Goal: Task Accomplishment & Management: Complete application form

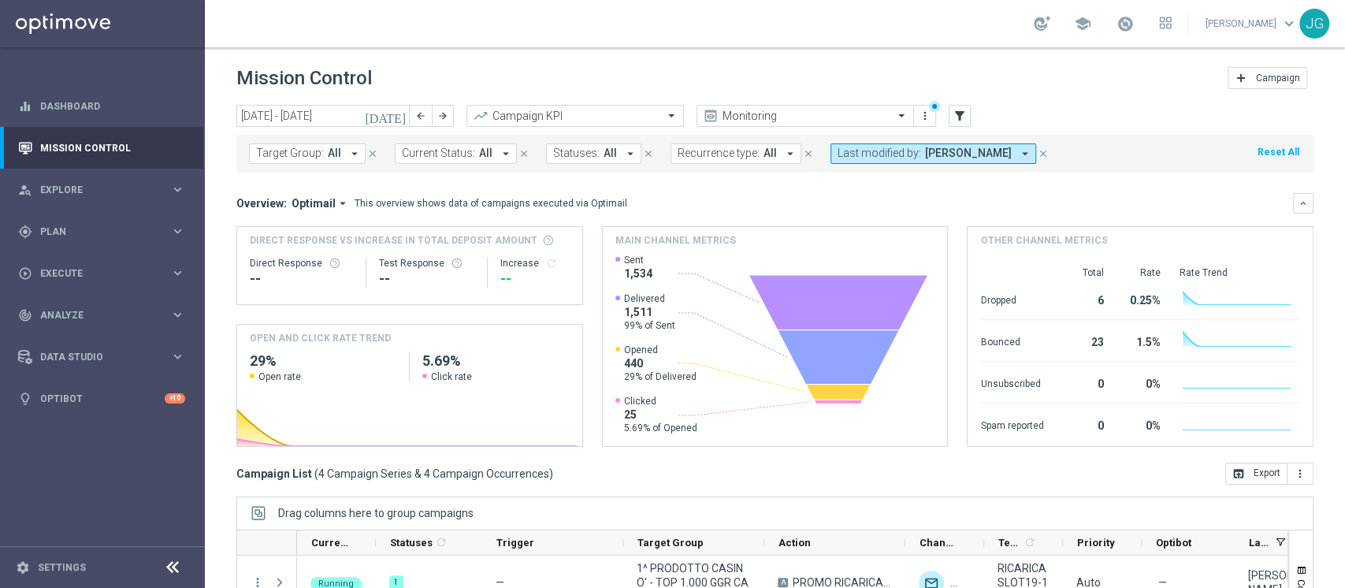
scroll to position [187, 0]
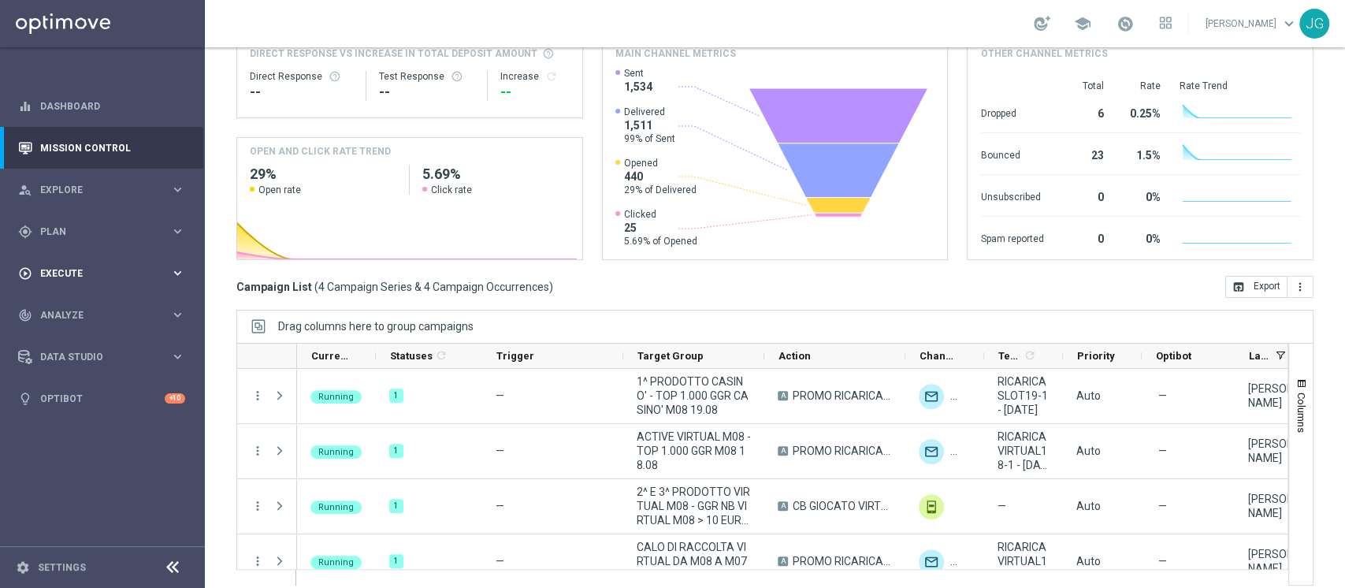
click at [117, 278] on div "play_circle_outline Execute" at bounding box center [94, 273] width 152 height 14
click at [88, 304] on link "Campaign Builder" at bounding box center [102, 306] width 123 height 13
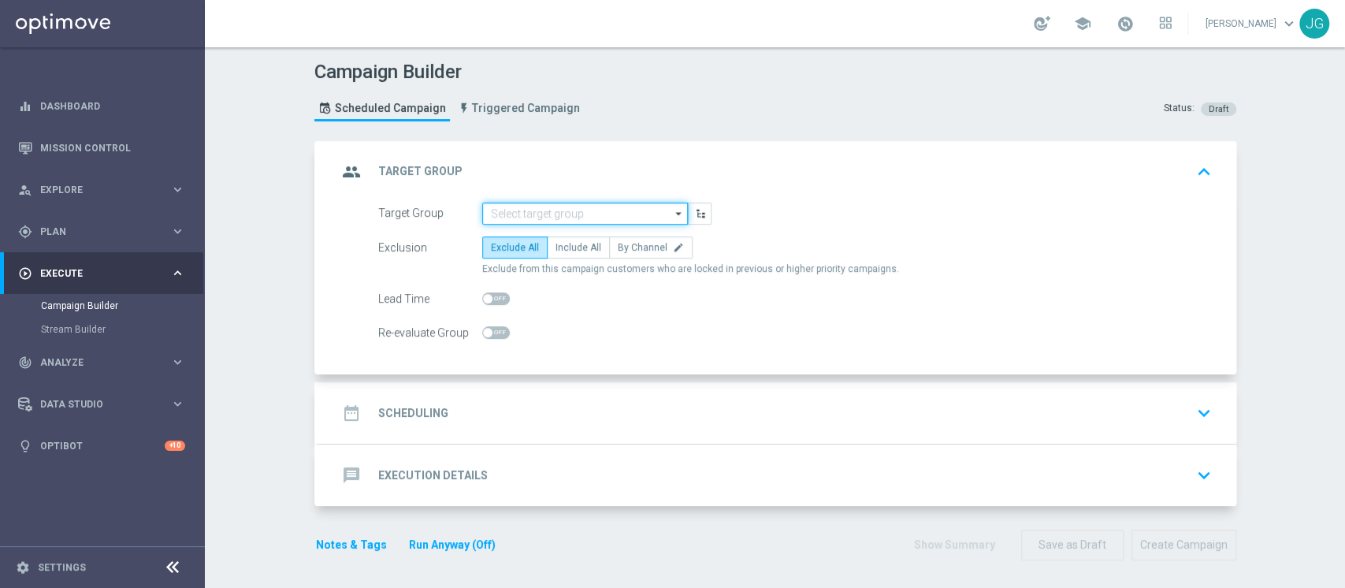
click at [530, 212] on input at bounding box center [585, 214] width 206 height 22
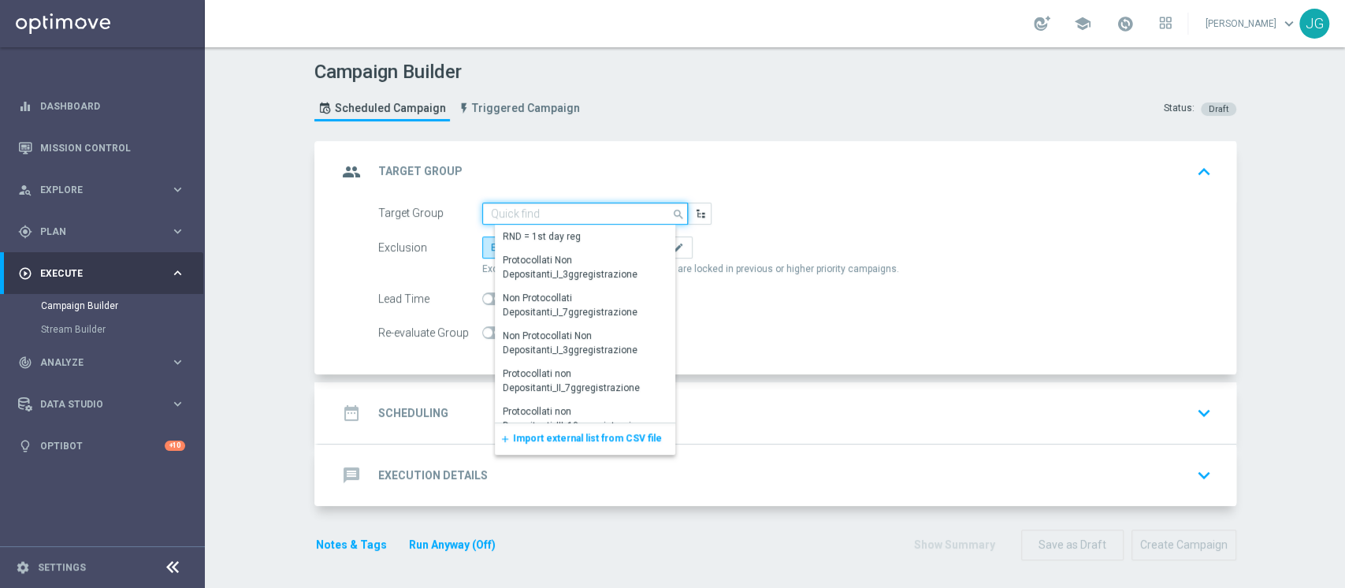
click at [514, 211] on input at bounding box center [585, 214] width 206 height 22
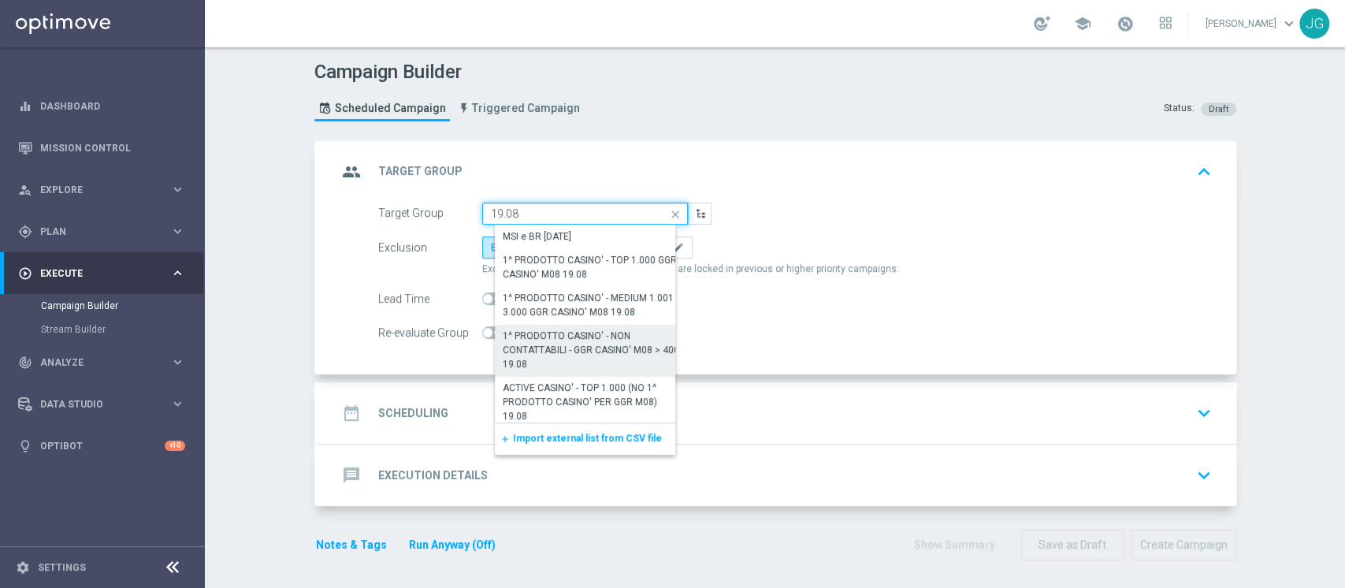
scroll to position [6, 0]
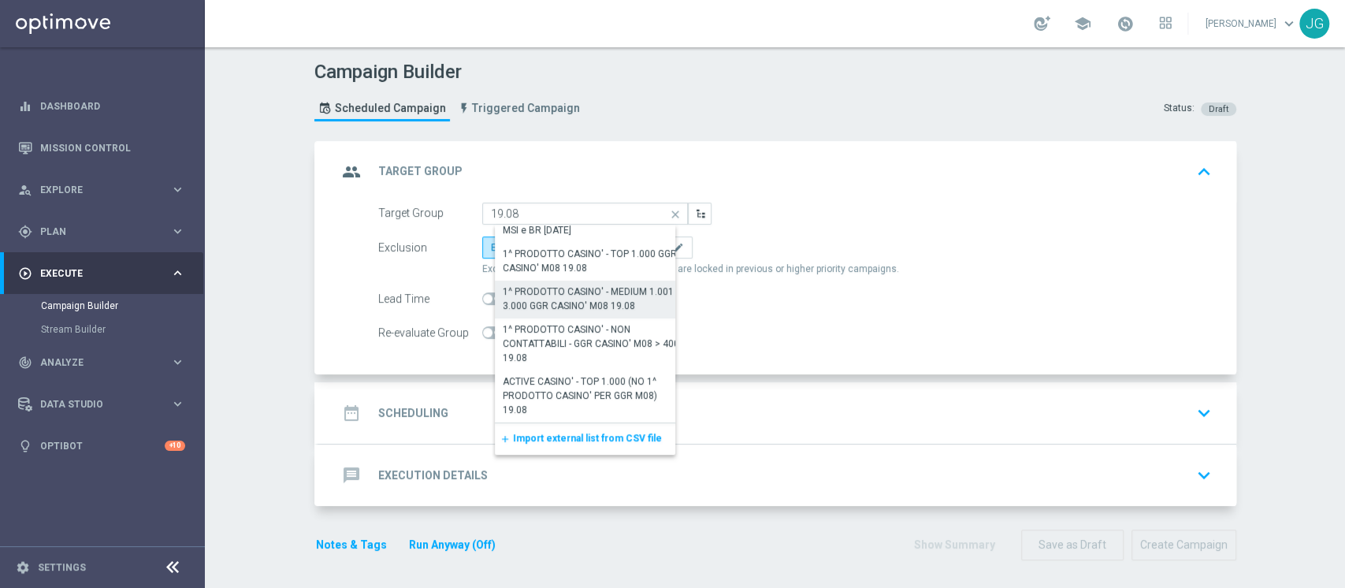
click at [605, 293] on div "1^ PRODOTTO CASINO' - MEDIUM 1.001 - 3.000 GGR CASINO' M08 19.08" at bounding box center [591, 299] width 177 height 28
type input "1^ PRODOTTO CASINO' - MEDIUM 1.001 - 3.000 GGR CASINO' M08 19.08"
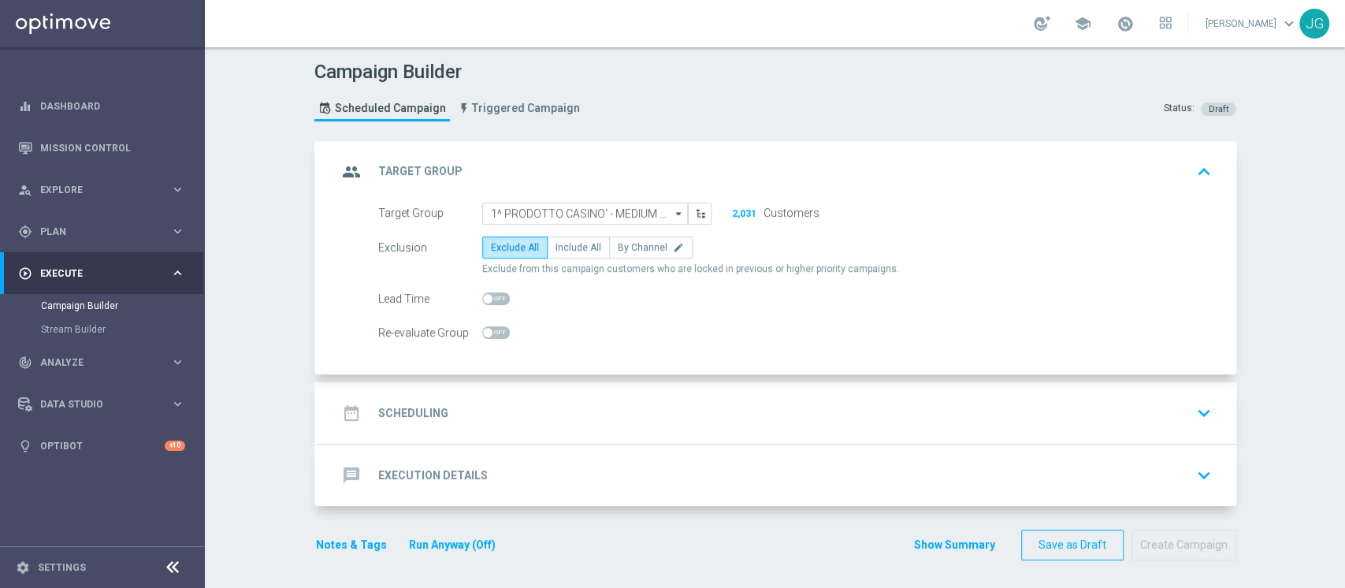
click at [598, 414] on div "date_range Scheduling keyboard_arrow_down" at bounding box center [777, 413] width 880 height 30
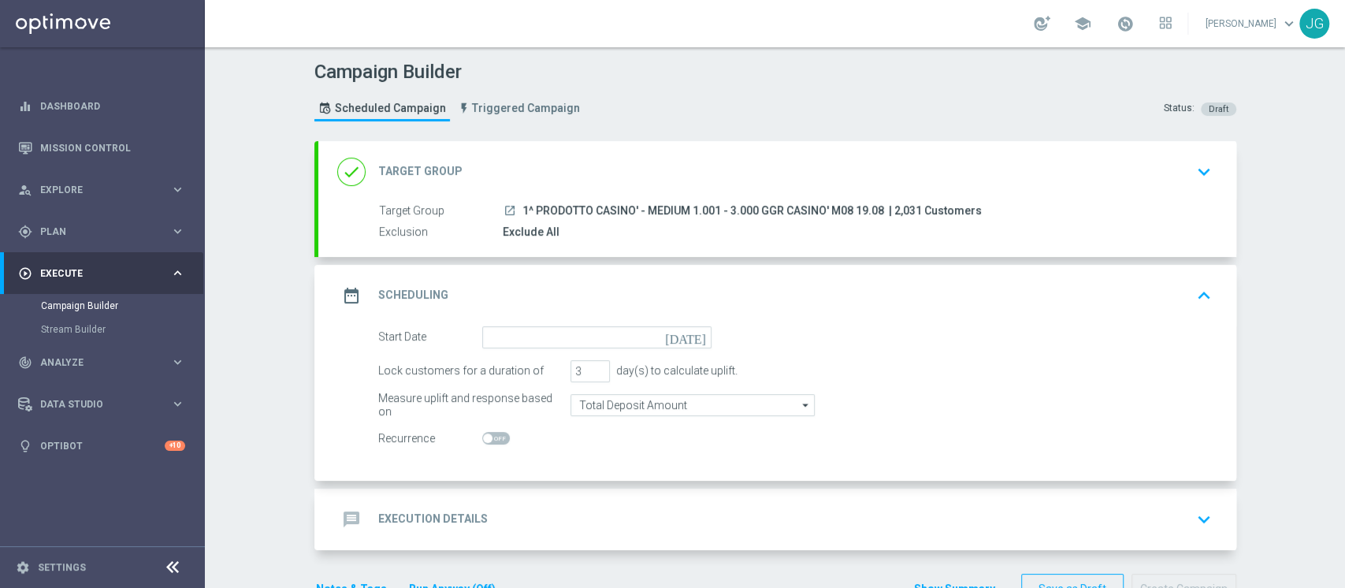
click at [622, 183] on div "done Target Group keyboard_arrow_down" at bounding box center [777, 172] width 880 height 30
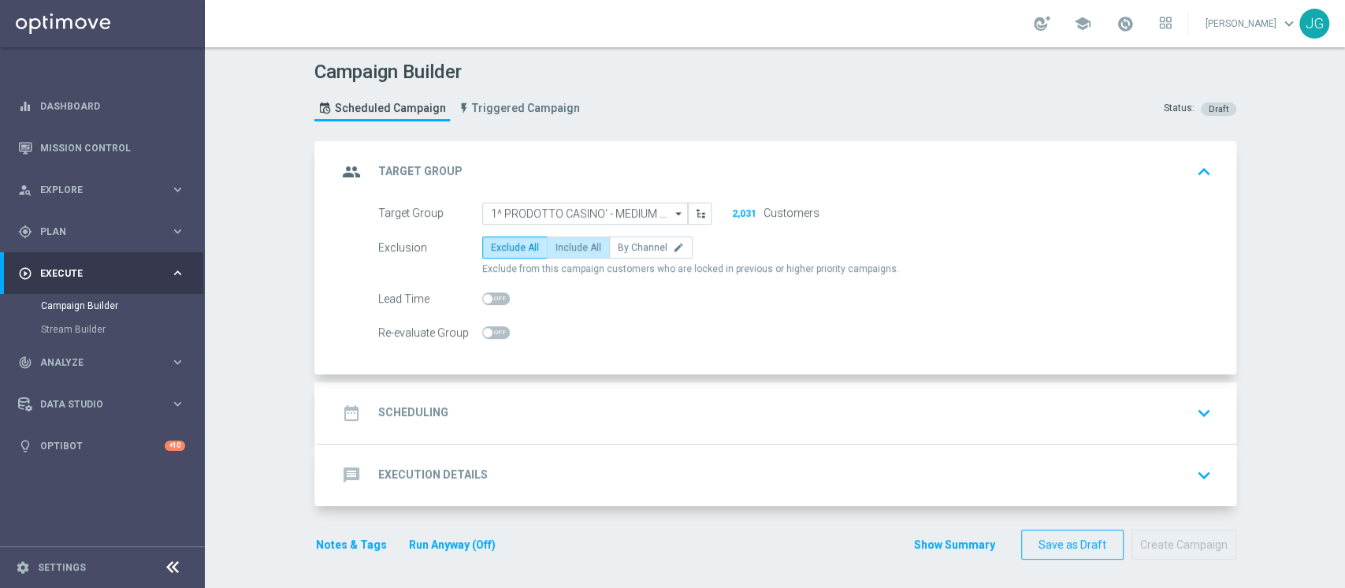
click at [563, 251] on span "Include All" at bounding box center [579, 247] width 46 height 11
click at [563, 251] on input "Include All" at bounding box center [561, 250] width 10 height 10
radio input "true"
click at [566, 400] on div "date_range Scheduling keyboard_arrow_down" at bounding box center [777, 413] width 880 height 30
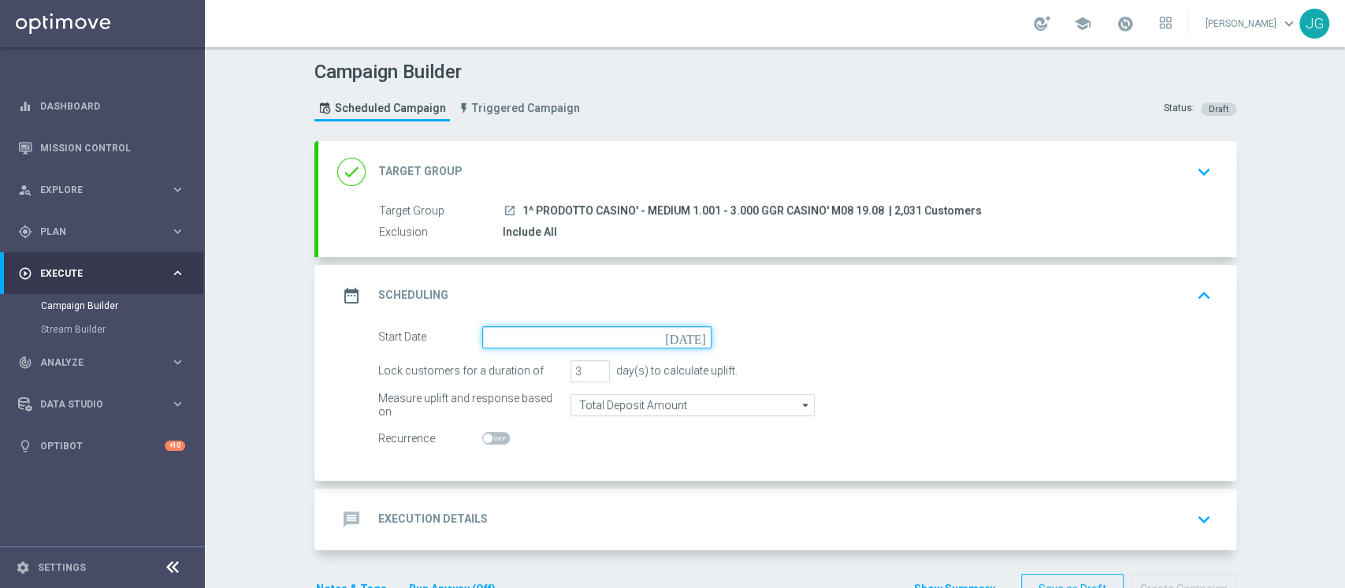
click at [643, 332] on input at bounding box center [596, 337] width 229 height 22
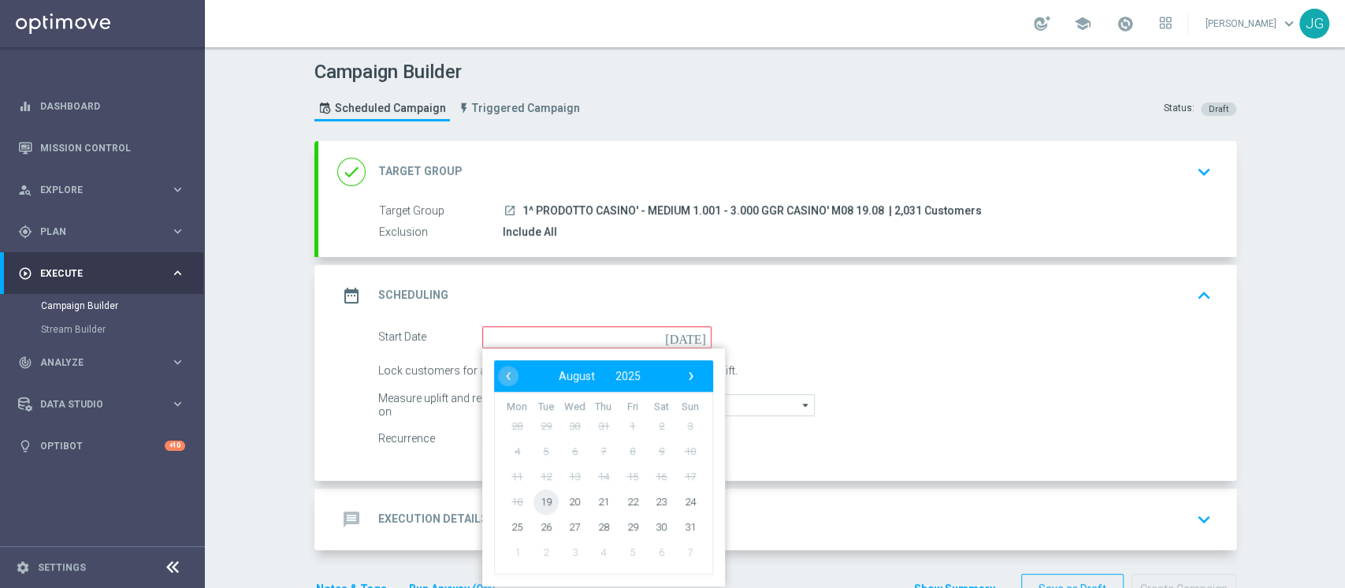
click at [533, 504] on span "19" at bounding box center [545, 501] width 25 height 25
type input "19 Aug 2025"
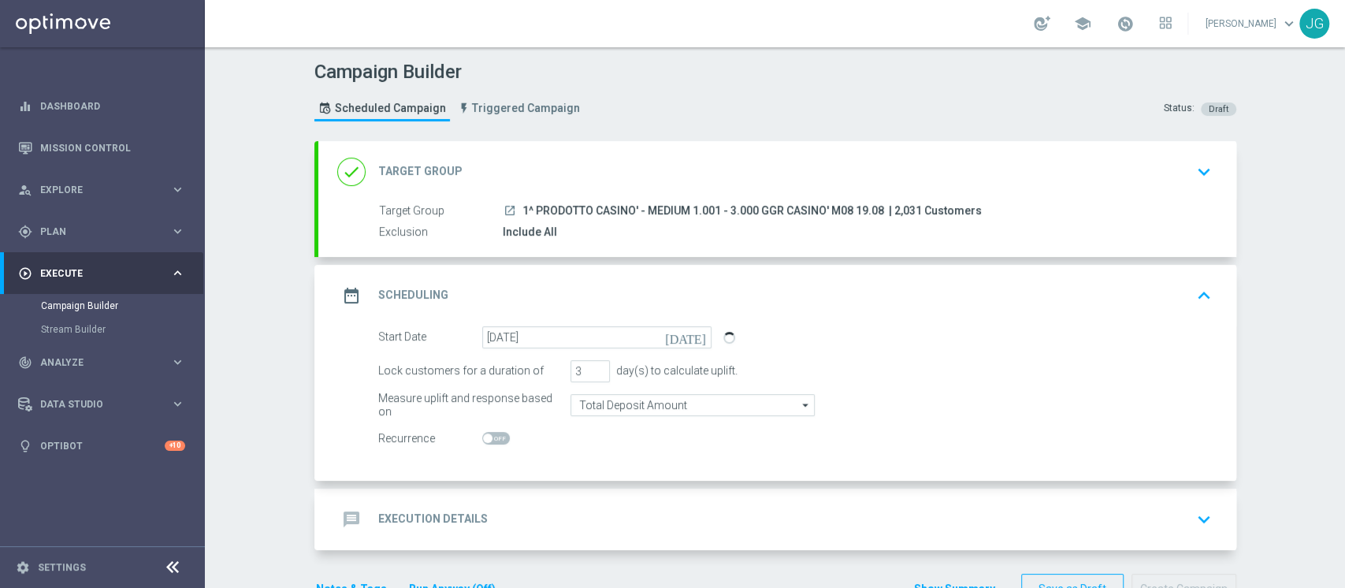
drag, startPoint x: 873, startPoint y: 205, endPoint x: 513, endPoint y: 209, distance: 359.4
click at [523, 209] on span "1^ PRODOTTO CASINO' - MEDIUM 1.001 - 3.000 GGR CASINO' M08 19.08" at bounding box center [704, 211] width 362 height 14
copy span "1^ PRODOTTO CASINO' - MEDIUM 1.001 - 3.000 GGR CASINO' M08 19.08"
click at [510, 507] on div "message Execution Details keyboard_arrow_down" at bounding box center [777, 519] width 880 height 30
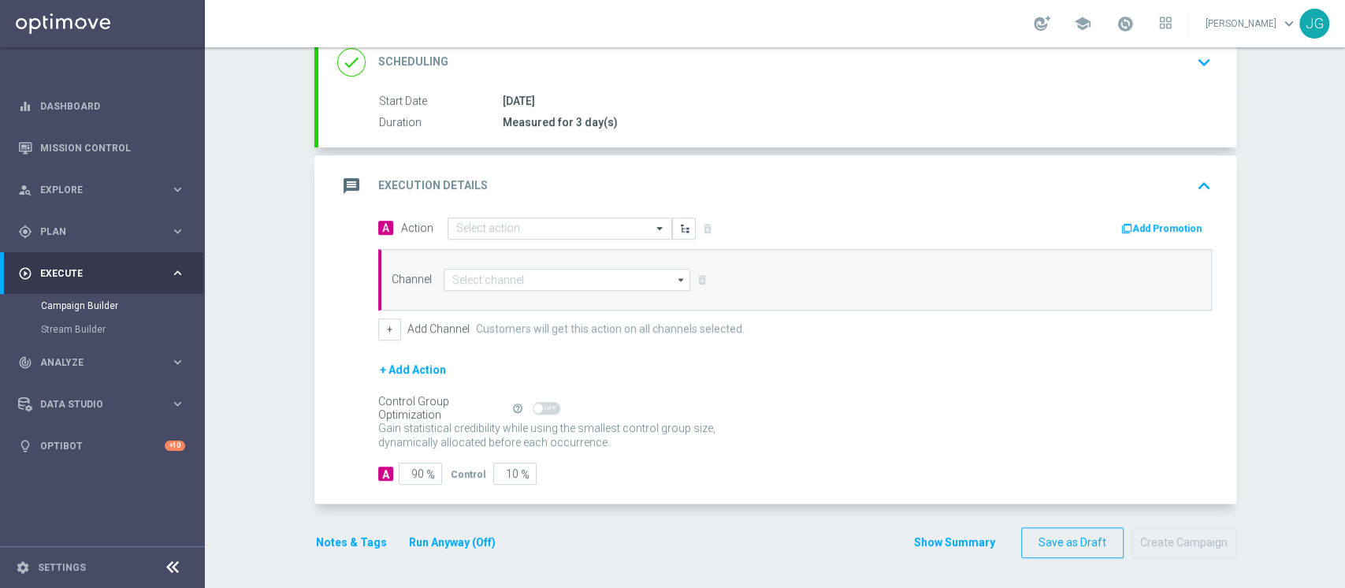
scroll to position [225, 0]
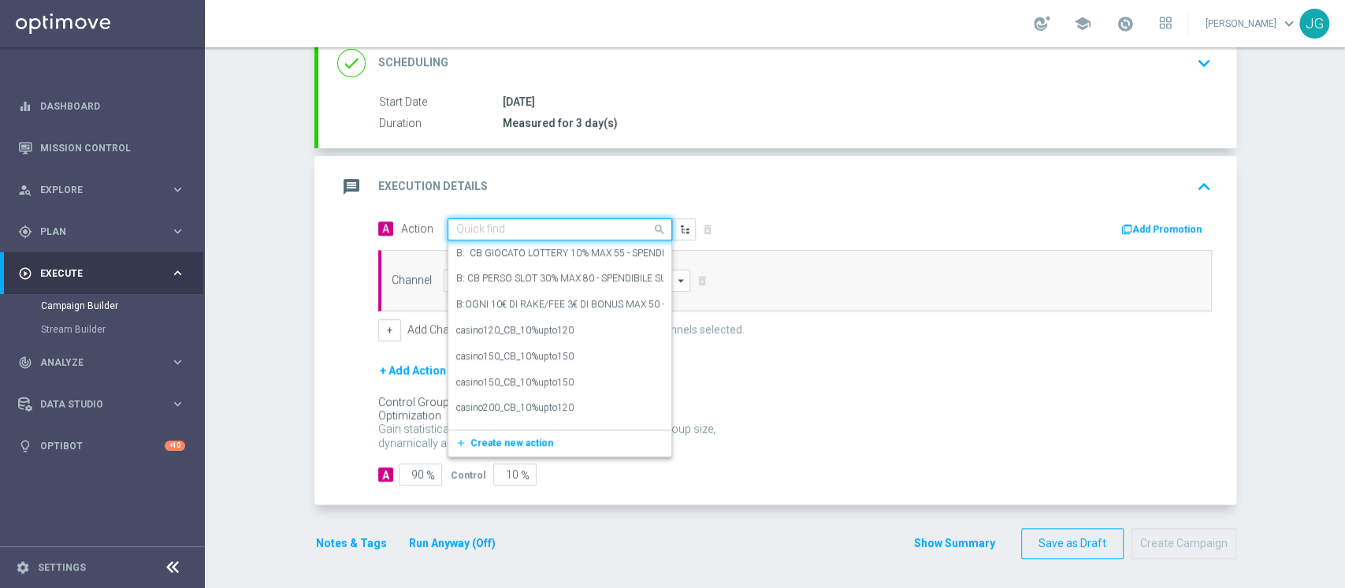
click at [516, 231] on input "text" at bounding box center [544, 229] width 176 height 13
paste input "PROMO RICARICA 25% MAX 250€ - SPENDIBILE SLOT"
type input "PROMO RICARICA 25% MAX 250€ - SPENDIBILE SLOT"
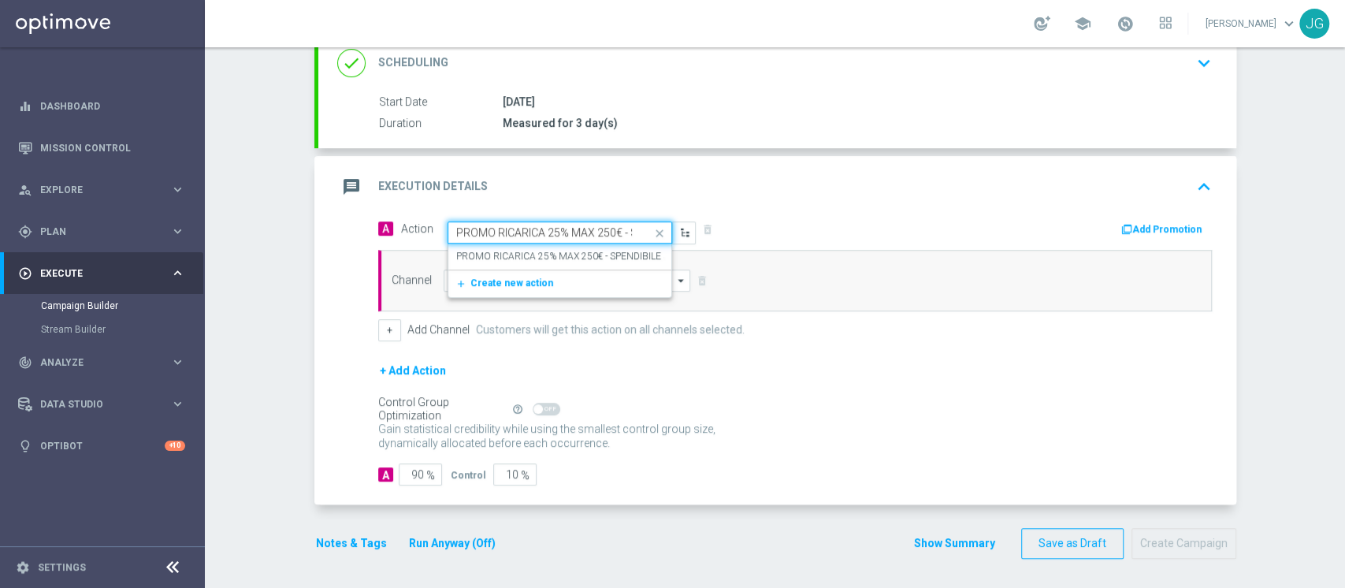
scroll to position [0, 86]
click at [542, 260] on label "PROMO RICARICA 25% MAX 250€ - SPENDIBILE SLOT" at bounding box center [571, 256] width 230 height 13
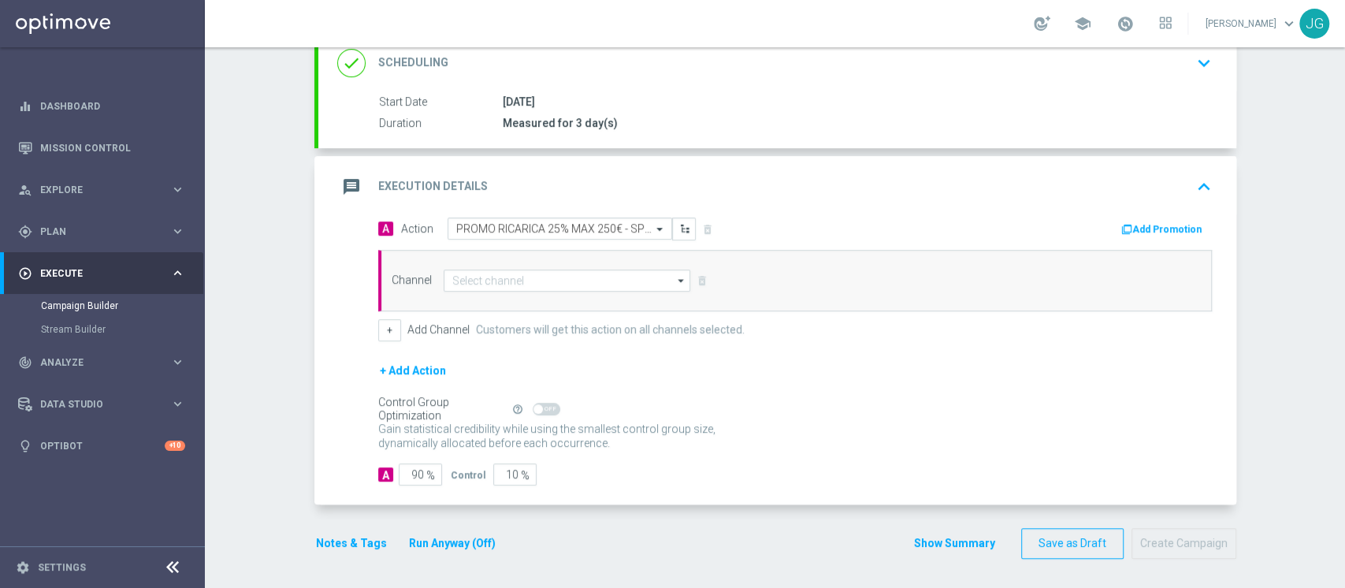
scroll to position [0, 0]
click at [1134, 225] on button "Add Promotion" at bounding box center [1163, 229] width 87 height 17
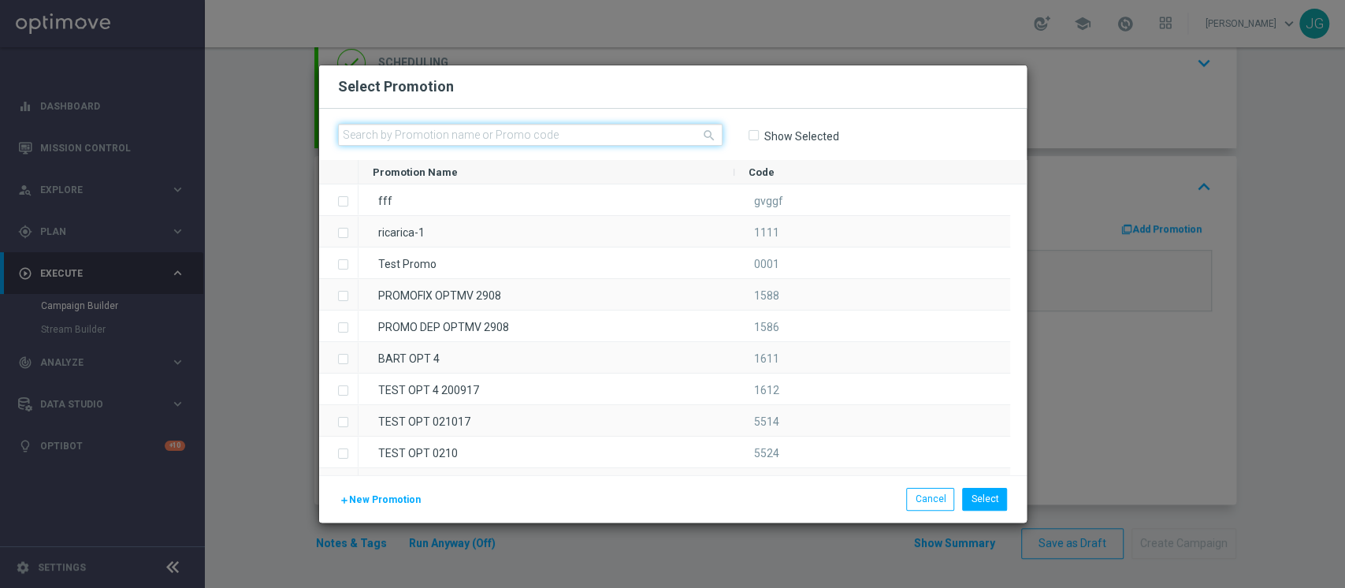
click at [557, 129] on input "text" at bounding box center [530, 135] width 385 height 22
paste input "RICARICASLOT19-2"
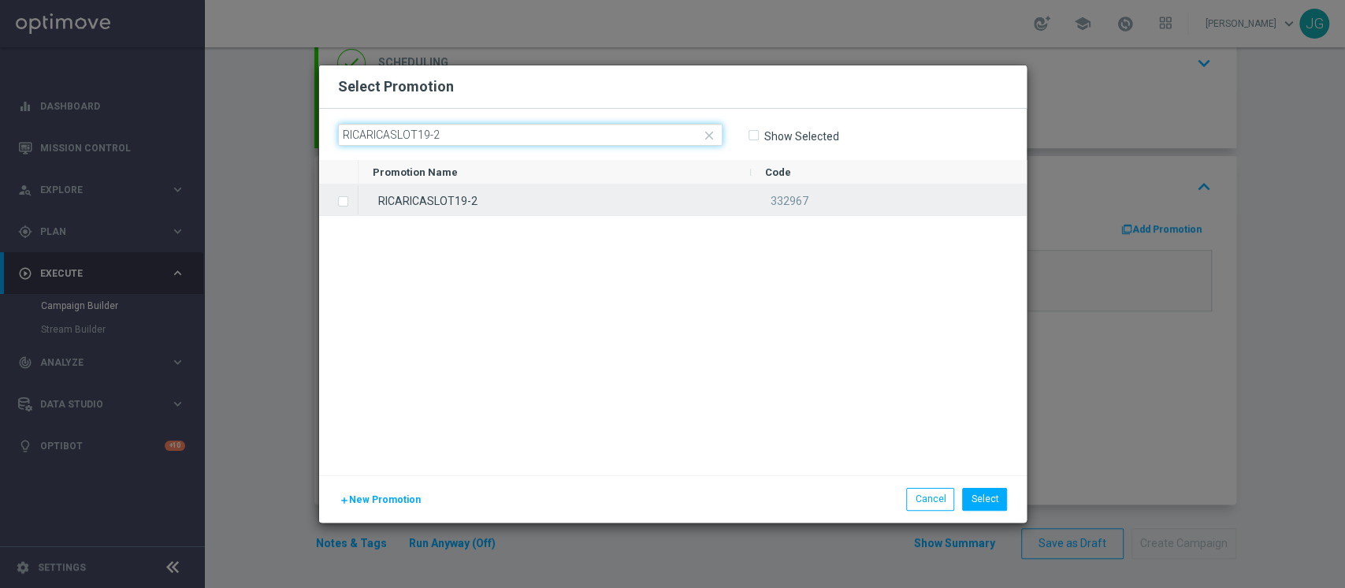
type input "RICARICASLOT19-2"
click at [523, 205] on div "RICARICASLOT19-2" at bounding box center [555, 199] width 393 height 31
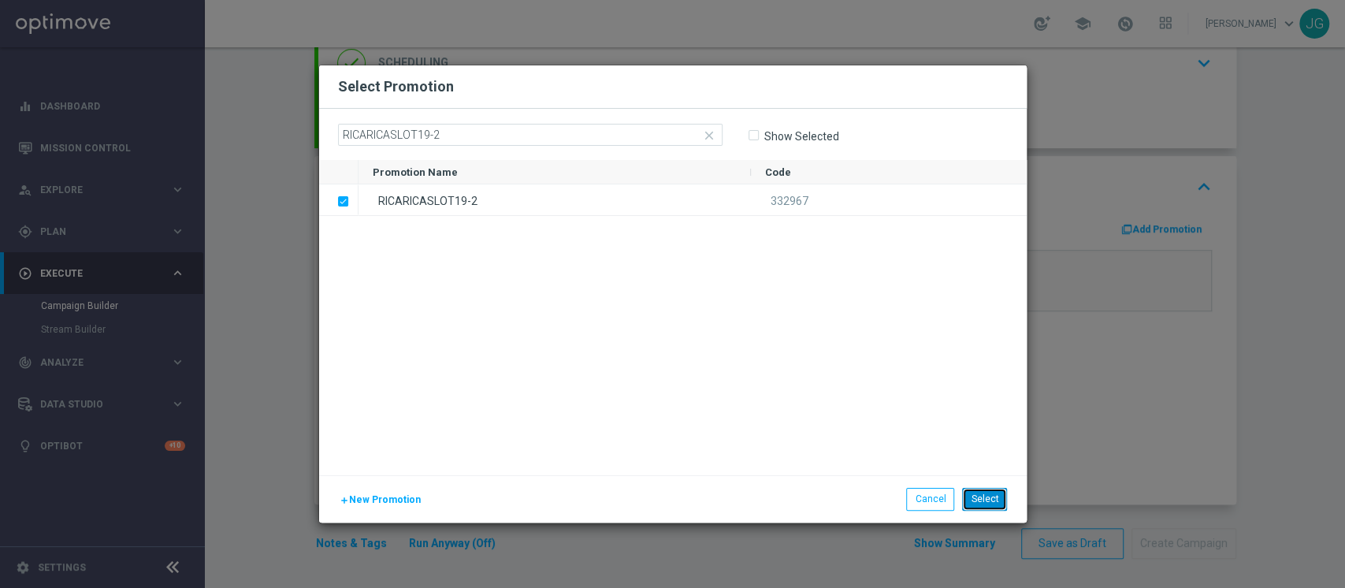
click at [990, 502] on button "Select" at bounding box center [984, 499] width 45 height 22
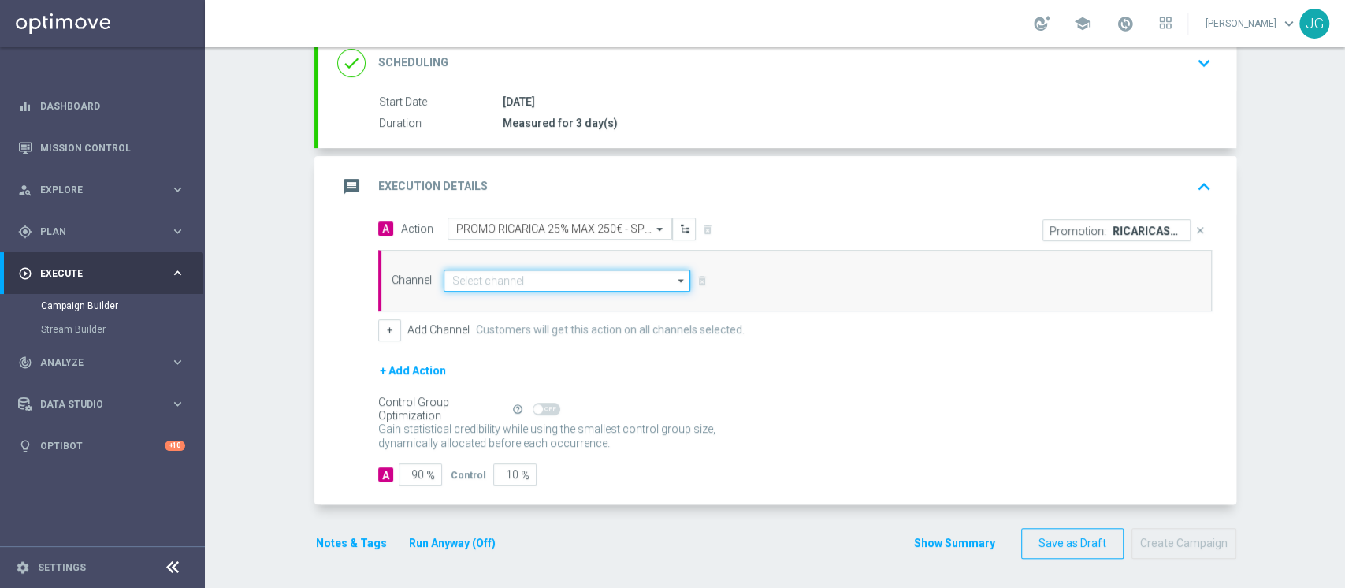
click at [508, 279] on input at bounding box center [567, 281] width 247 height 22
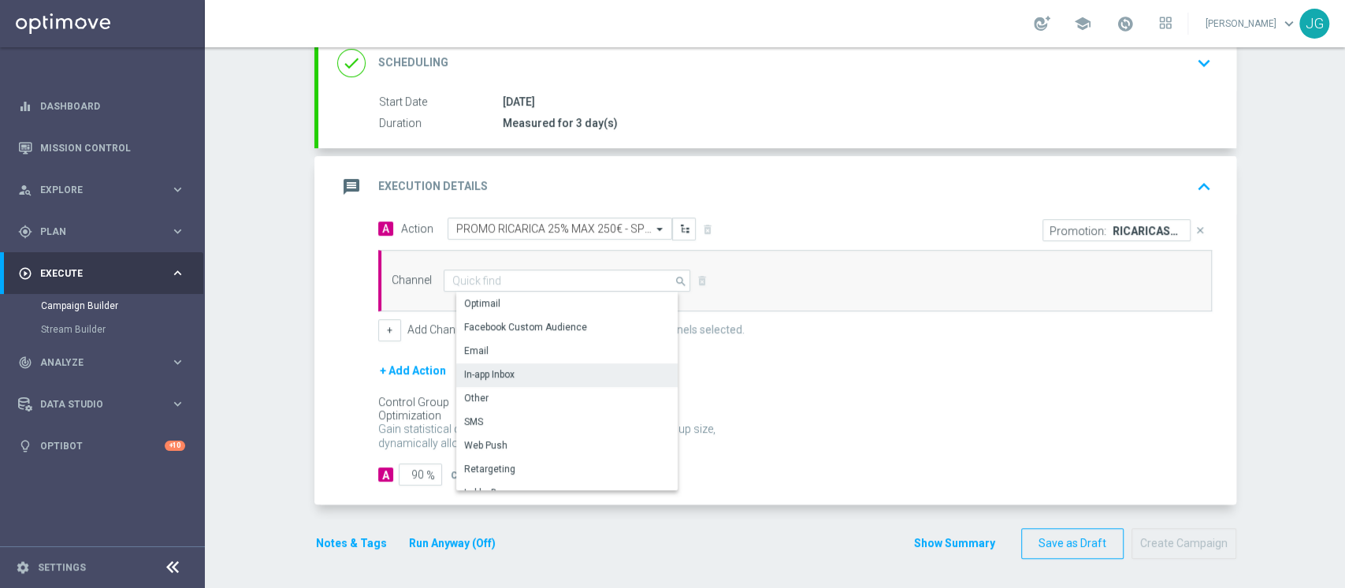
click at [482, 375] on div "In-app Inbox" at bounding box center [489, 374] width 50 height 14
type input "In-app Inbox"
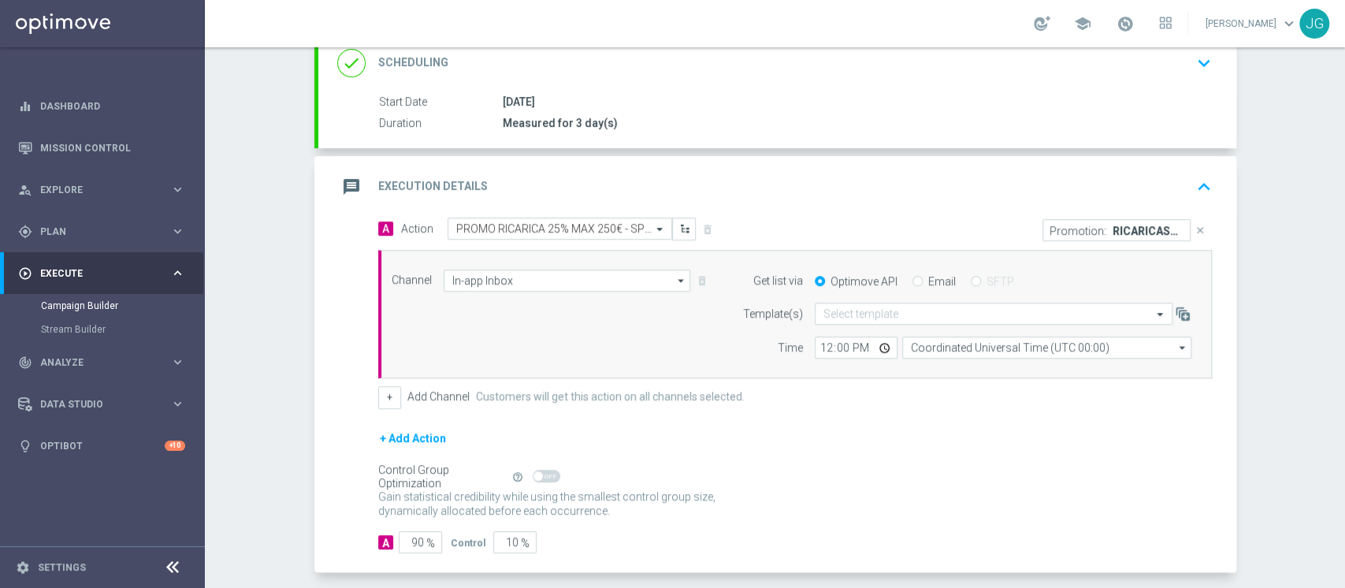
click at [913, 281] on input "Email" at bounding box center [918, 282] width 10 height 10
radio input "true"
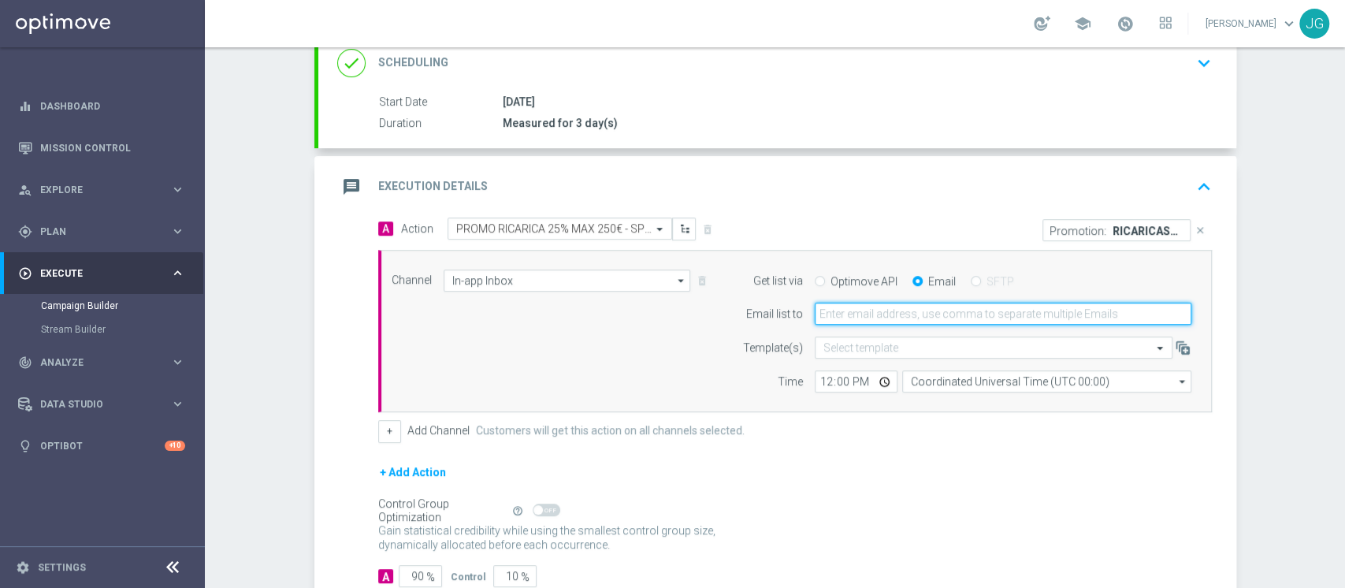
click at [904, 318] on input "email" at bounding box center [1003, 314] width 377 height 22
type input "jennyffer.gonzalez@sisal.it"
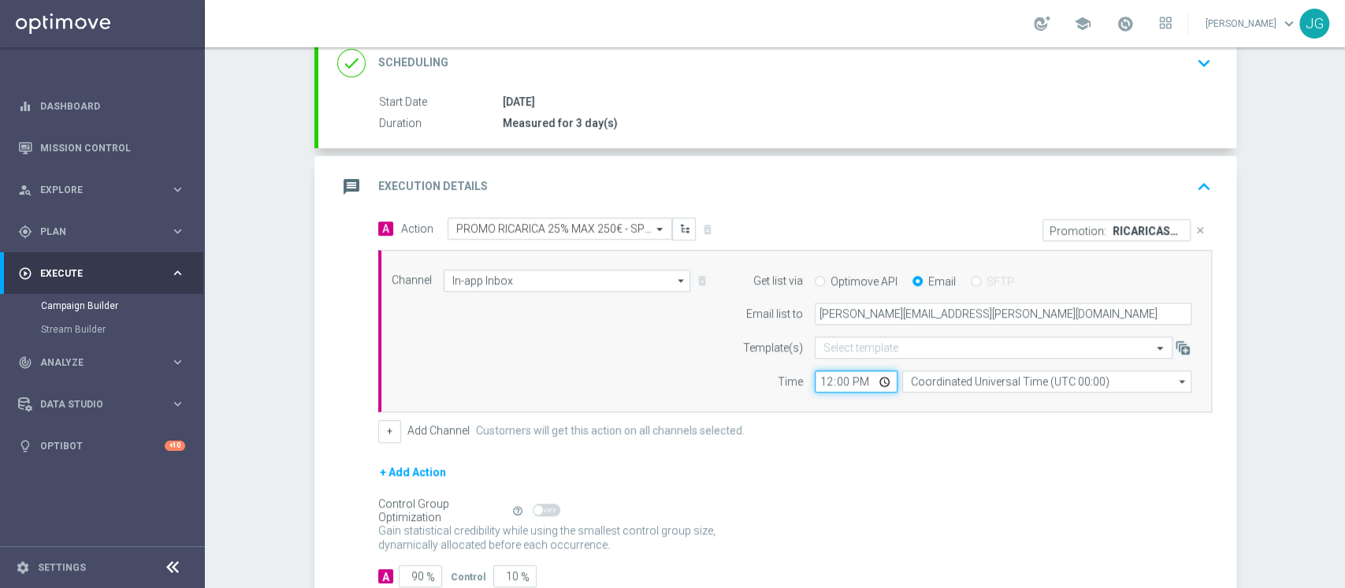
click at [876, 379] on input "12:00" at bounding box center [856, 381] width 83 height 22
type input "14:00"
click at [790, 482] on div "+ Add Action" at bounding box center [795, 482] width 834 height 39
click at [381, 424] on button "+" at bounding box center [389, 431] width 23 height 22
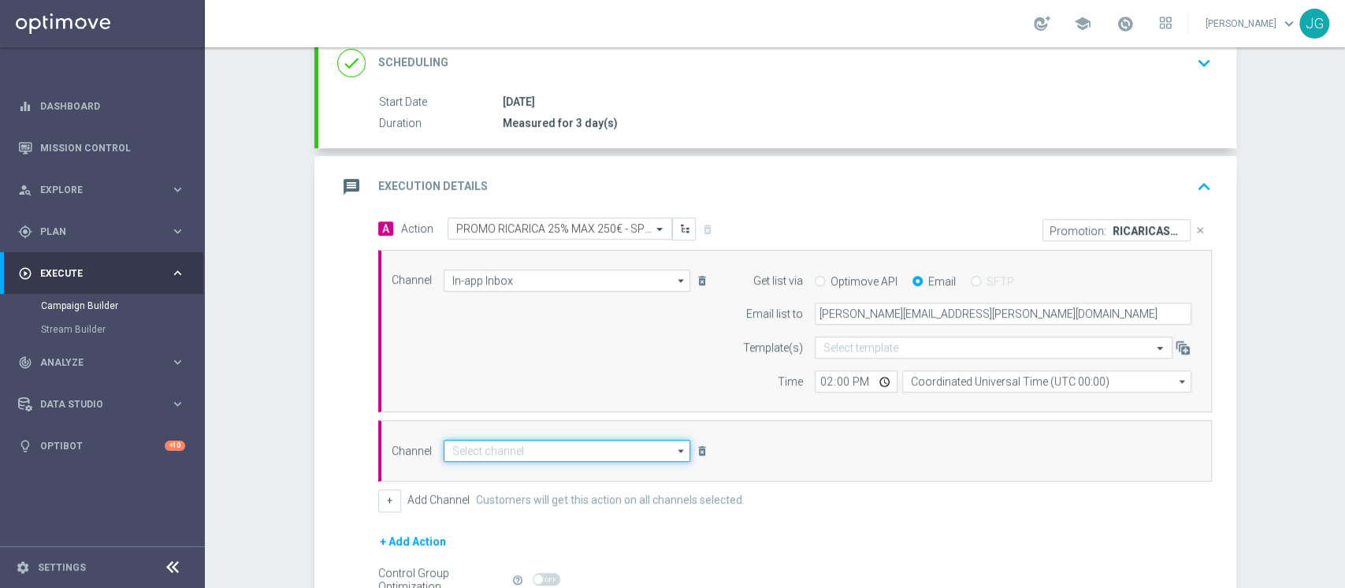
click at [454, 441] on input at bounding box center [567, 451] width 247 height 22
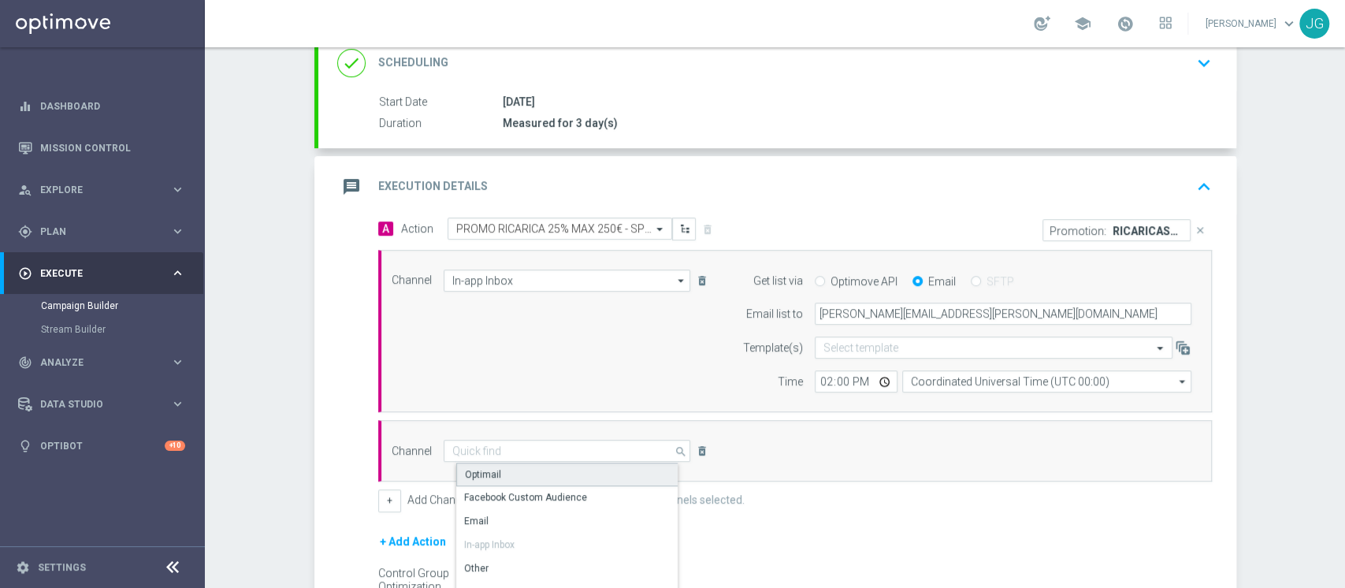
click at [491, 471] on div "Optimail" at bounding box center [573, 475] width 235 height 24
type input "Optimail"
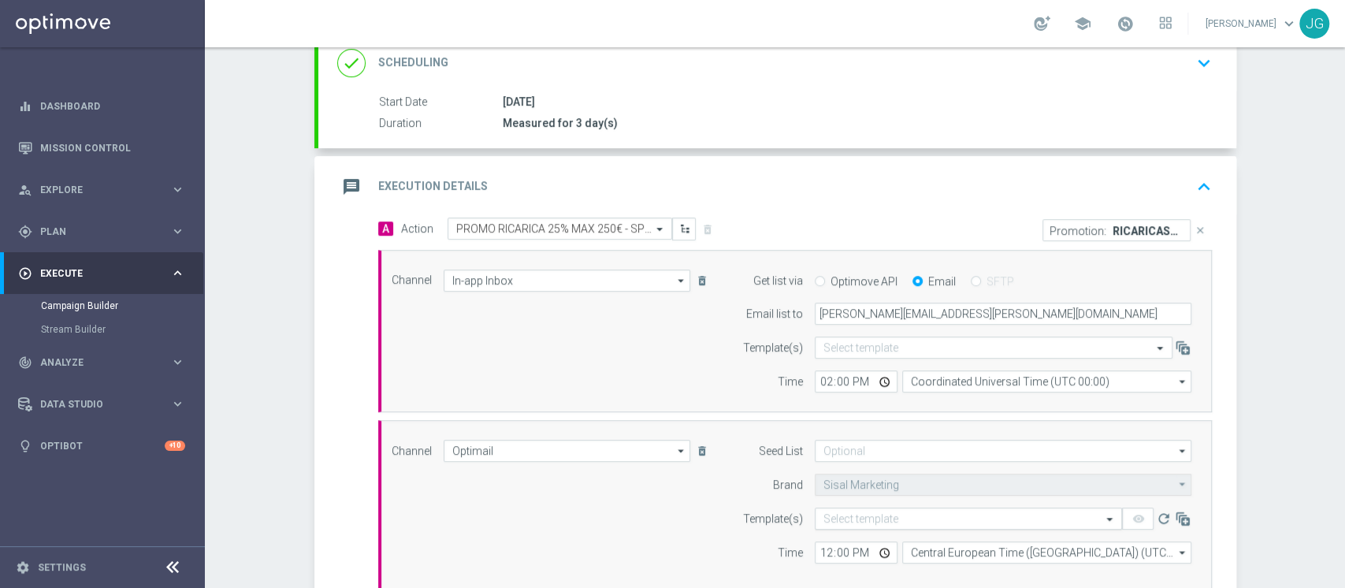
click at [934, 515] on input "text" at bounding box center [953, 518] width 259 height 13
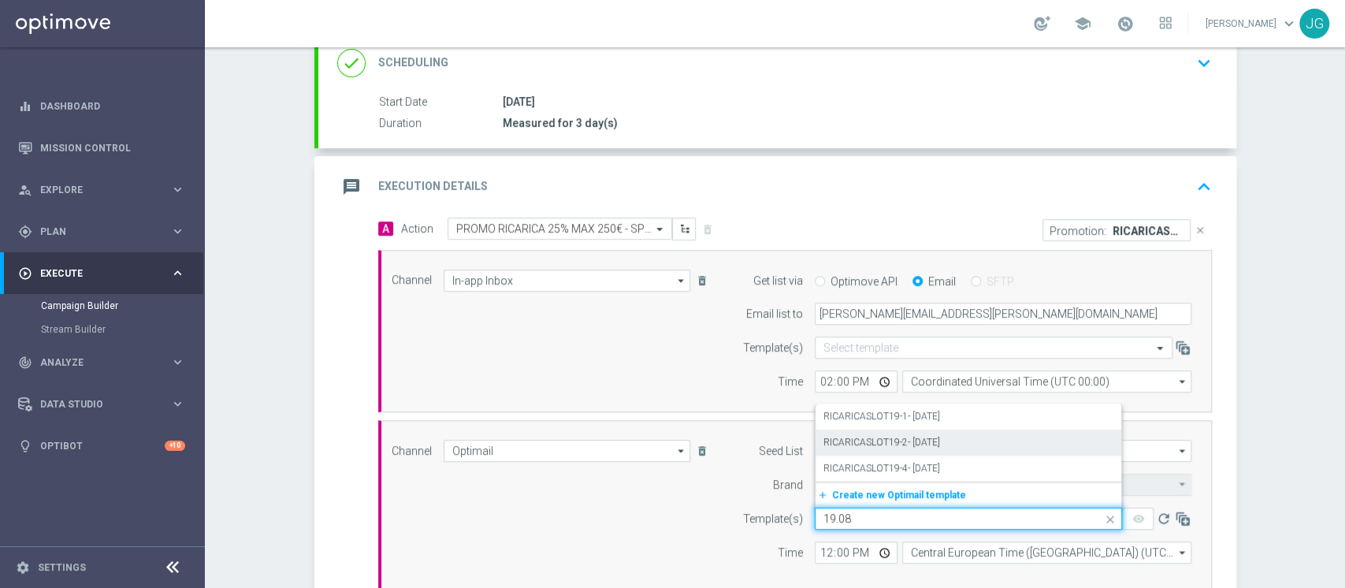
click at [940, 438] on label "RICARICASLOT19-2- 19.08.2025" at bounding box center [882, 442] width 117 height 13
type input "19.08"
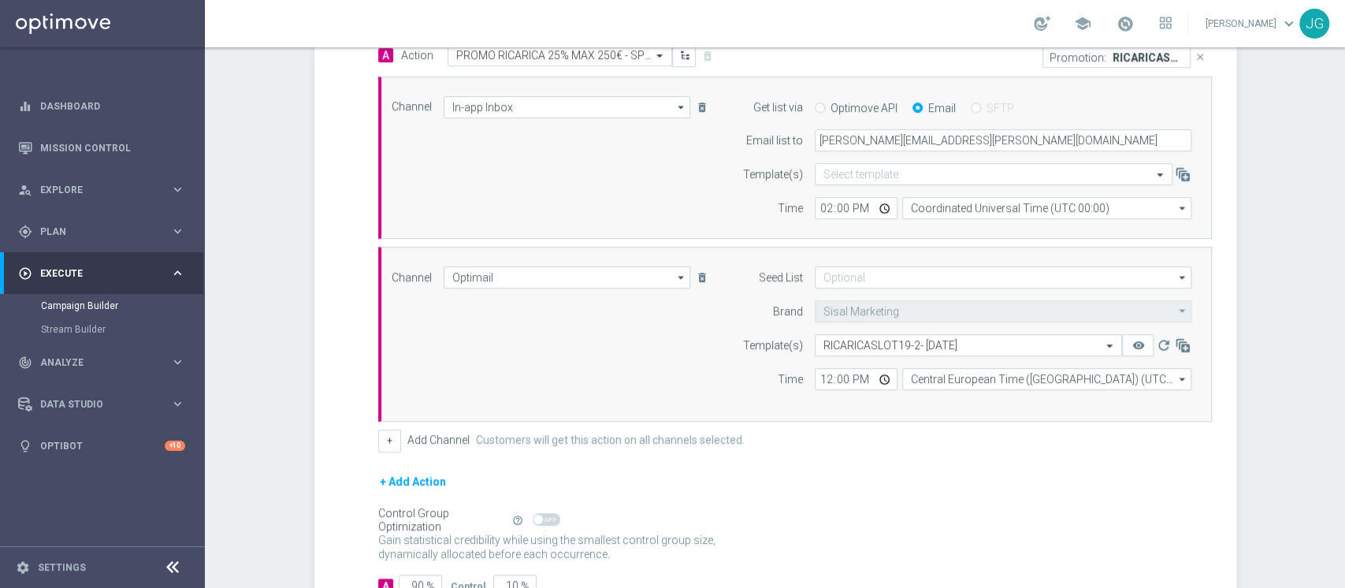
scroll to position [400, 0]
click at [877, 378] on input "12:00" at bounding box center [856, 378] width 83 height 22
type input "18:00"
click at [947, 497] on div "+ Add Action" at bounding box center [795, 490] width 834 height 39
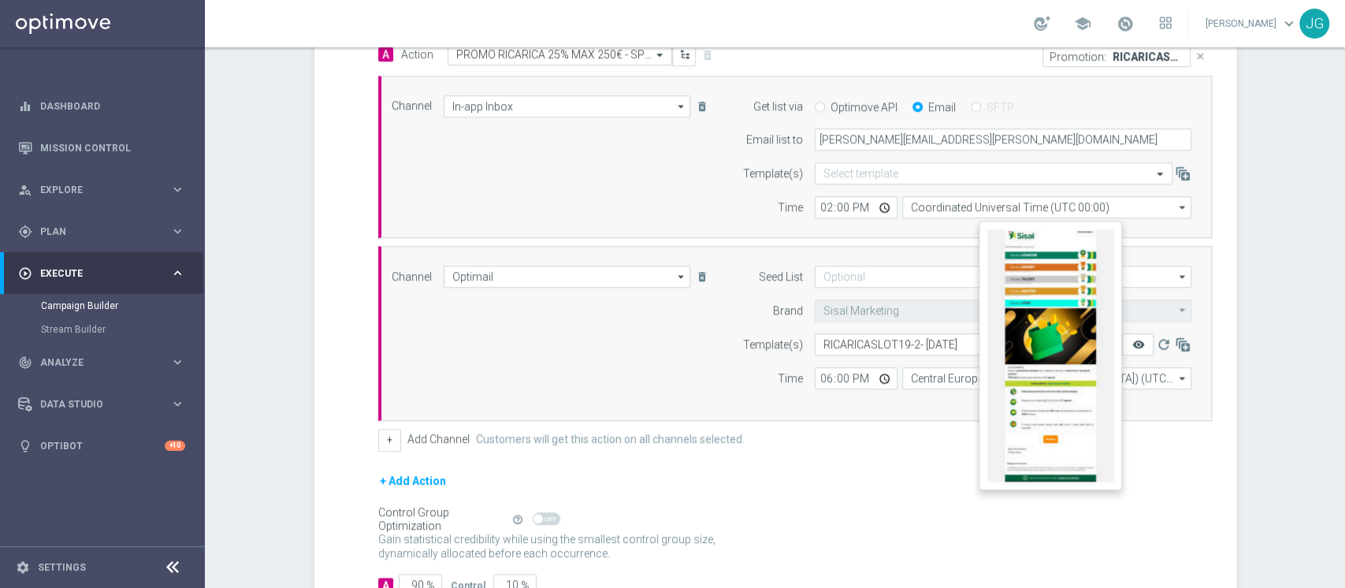
click at [1132, 341] on icon "remove_red_eye" at bounding box center [1138, 344] width 13 height 13
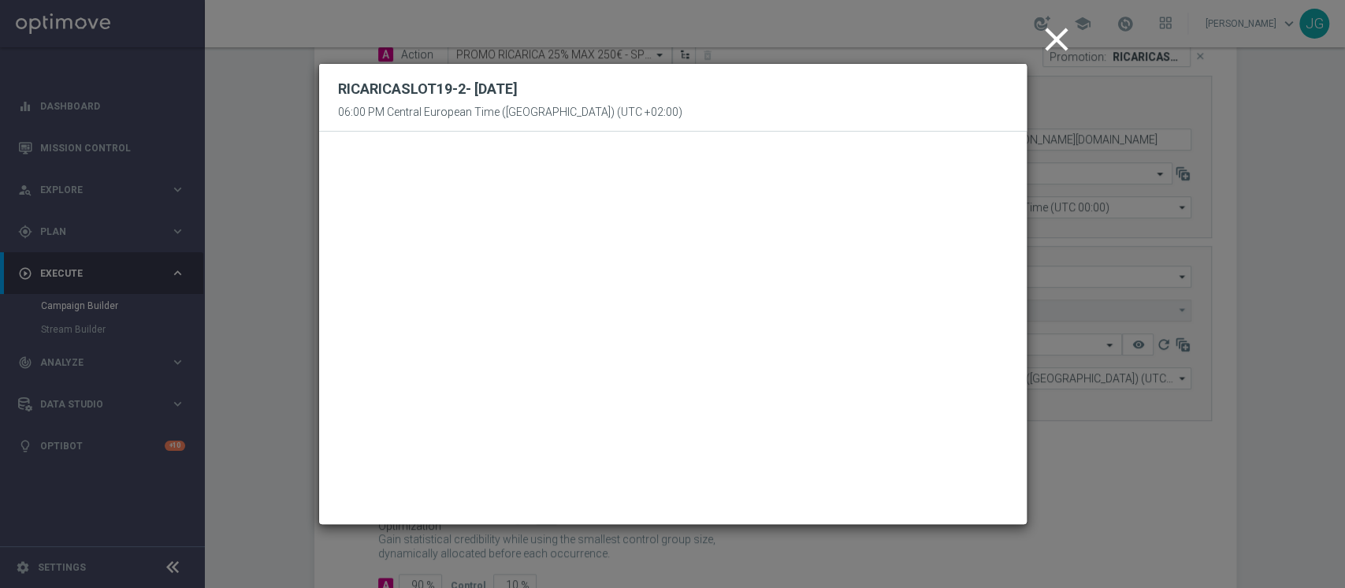
click at [1058, 37] on icon "close" at bounding box center [1056, 39] width 39 height 39
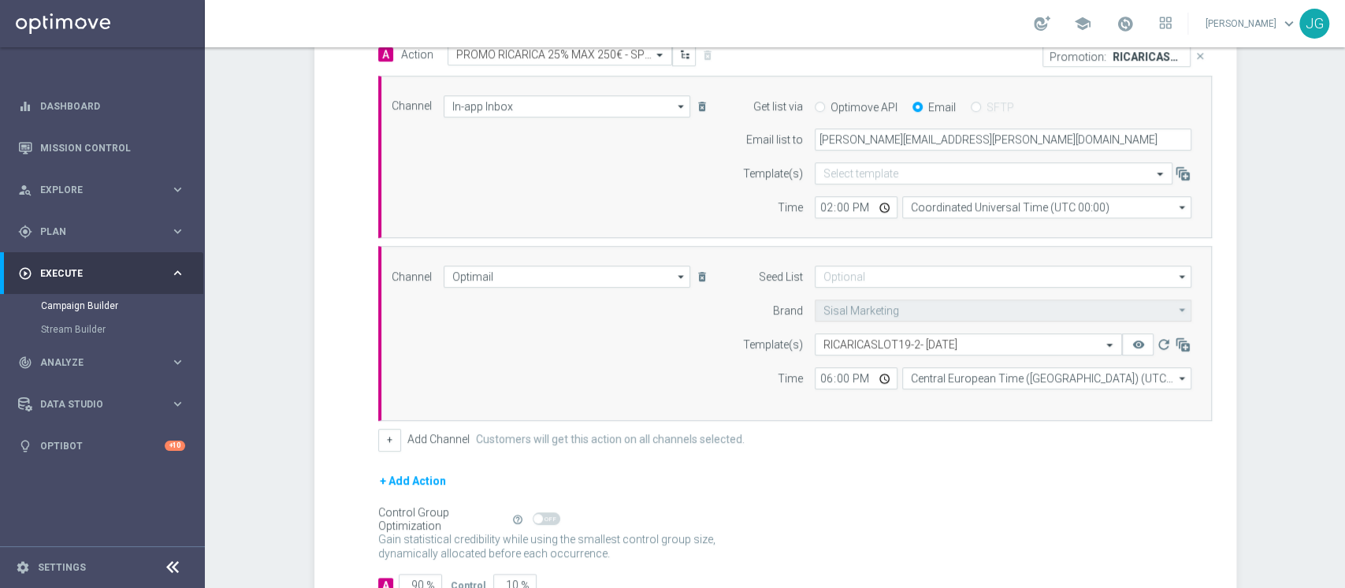
scroll to position [510, 0]
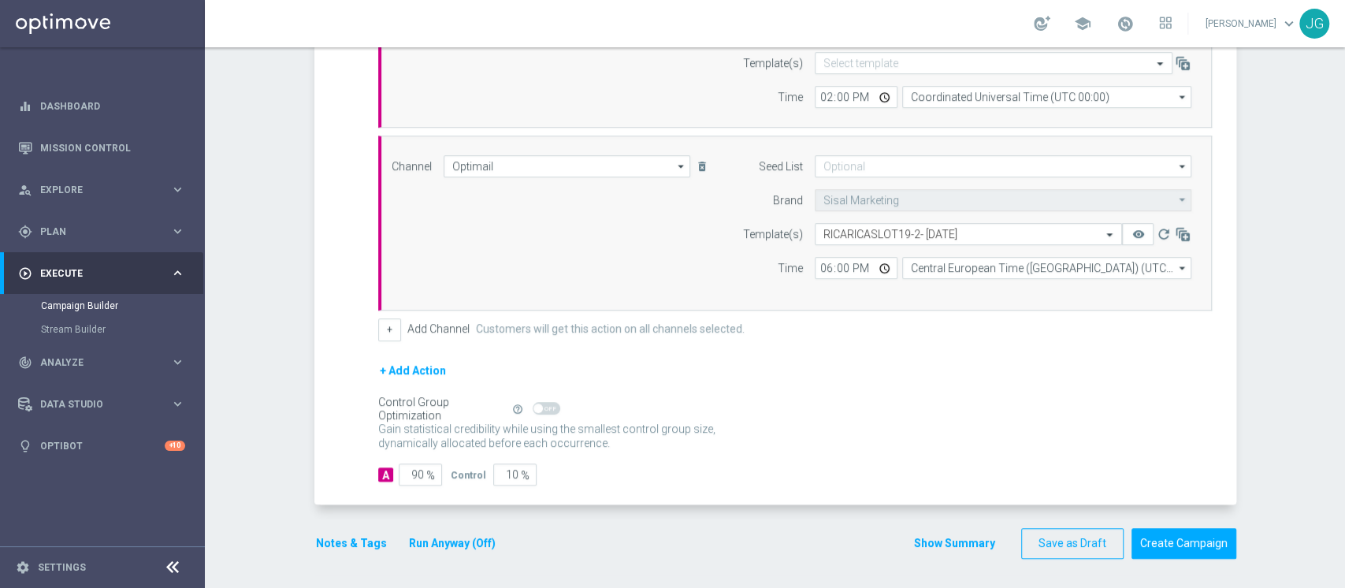
click at [337, 540] on button "Notes & Tags" at bounding box center [351, 544] width 74 height 20
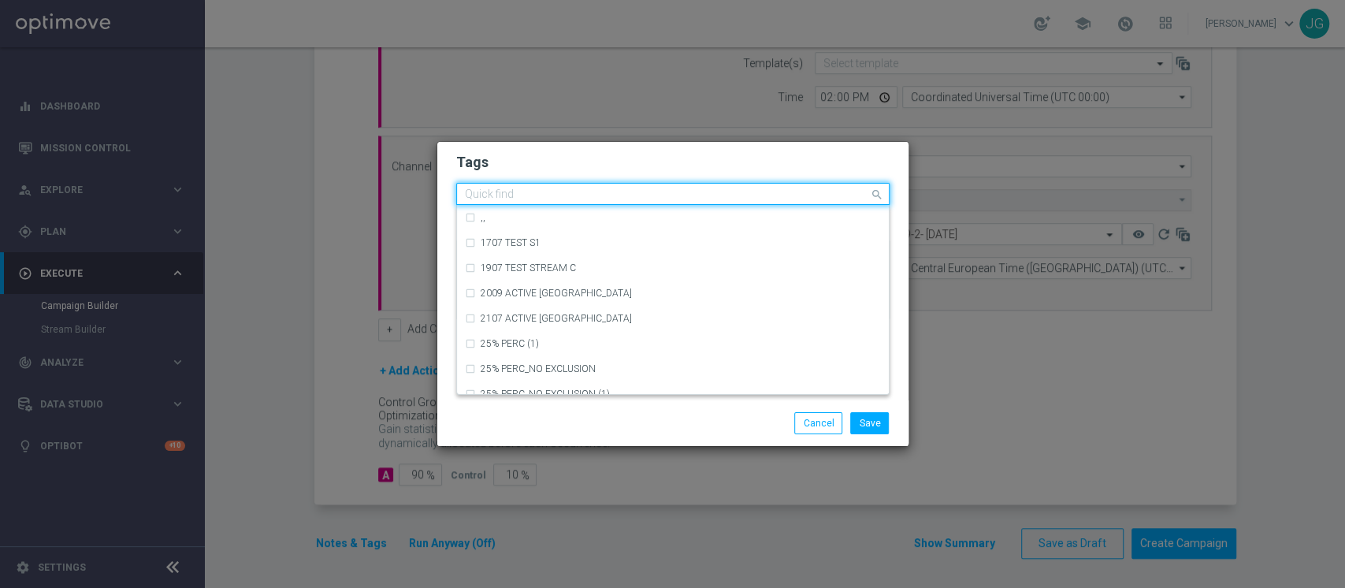
click at [573, 200] on input "text" at bounding box center [667, 194] width 404 height 13
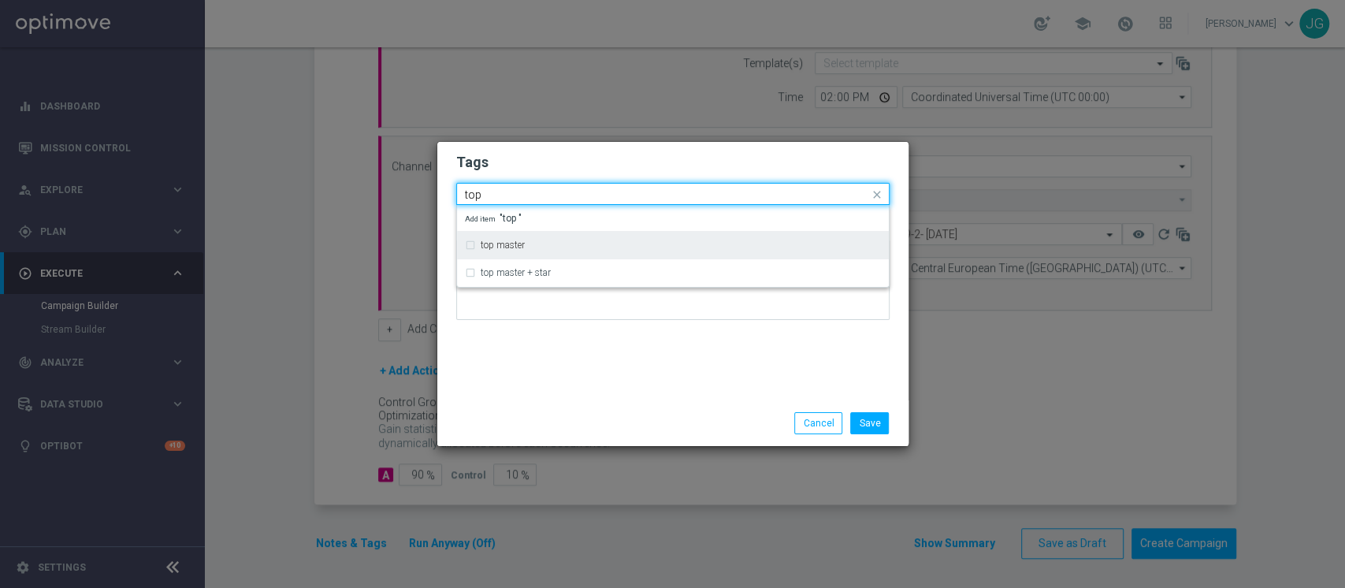
click at [506, 255] on div "top master" at bounding box center [673, 245] width 416 height 25
type input "top"
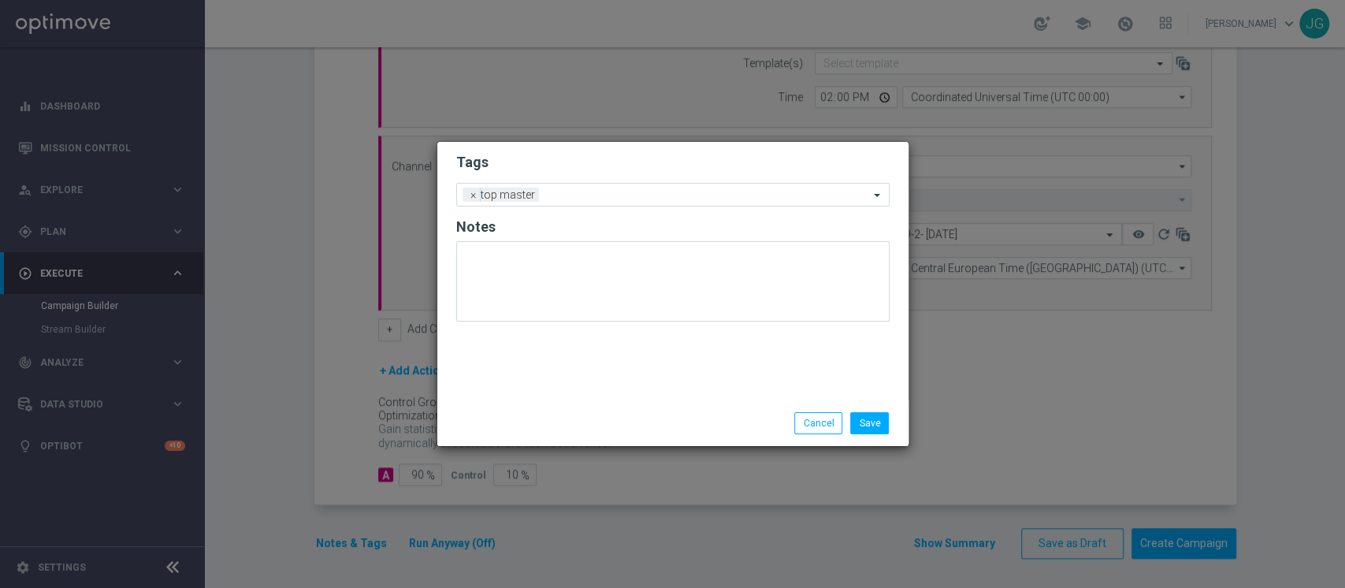
click at [583, 416] on div "Save Cancel" at bounding box center [673, 423] width 457 height 22
click at [605, 199] on input "text" at bounding box center [707, 195] width 324 height 13
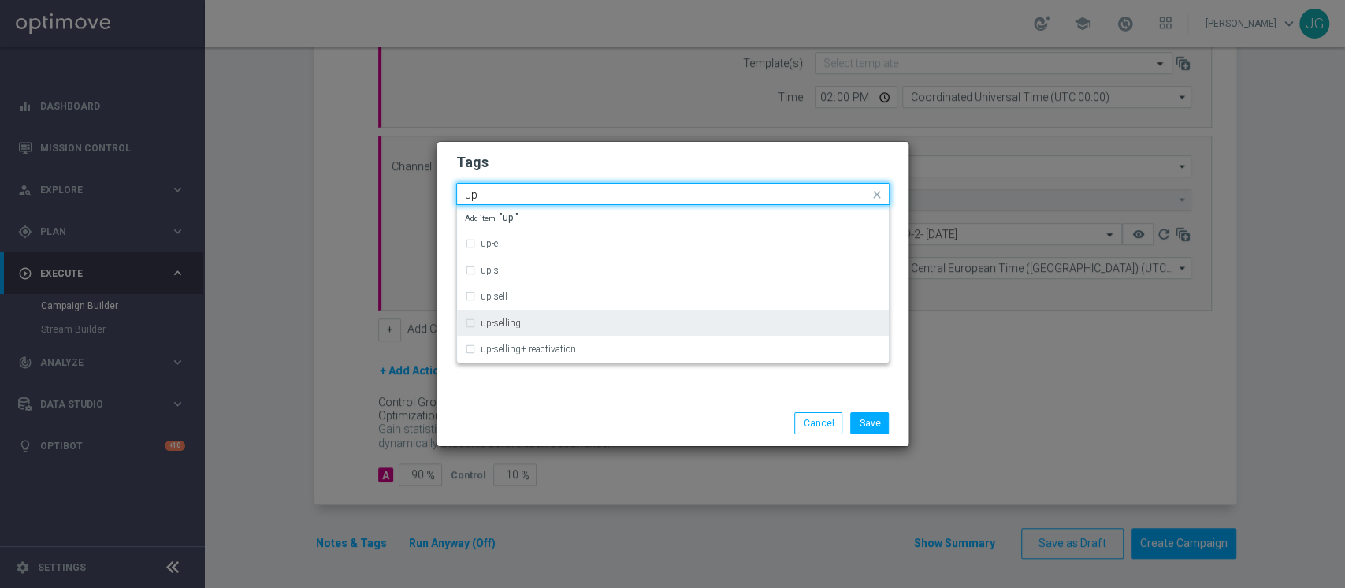
click at [538, 318] on div "up-selling" at bounding box center [681, 322] width 400 height 9
type input "up-"
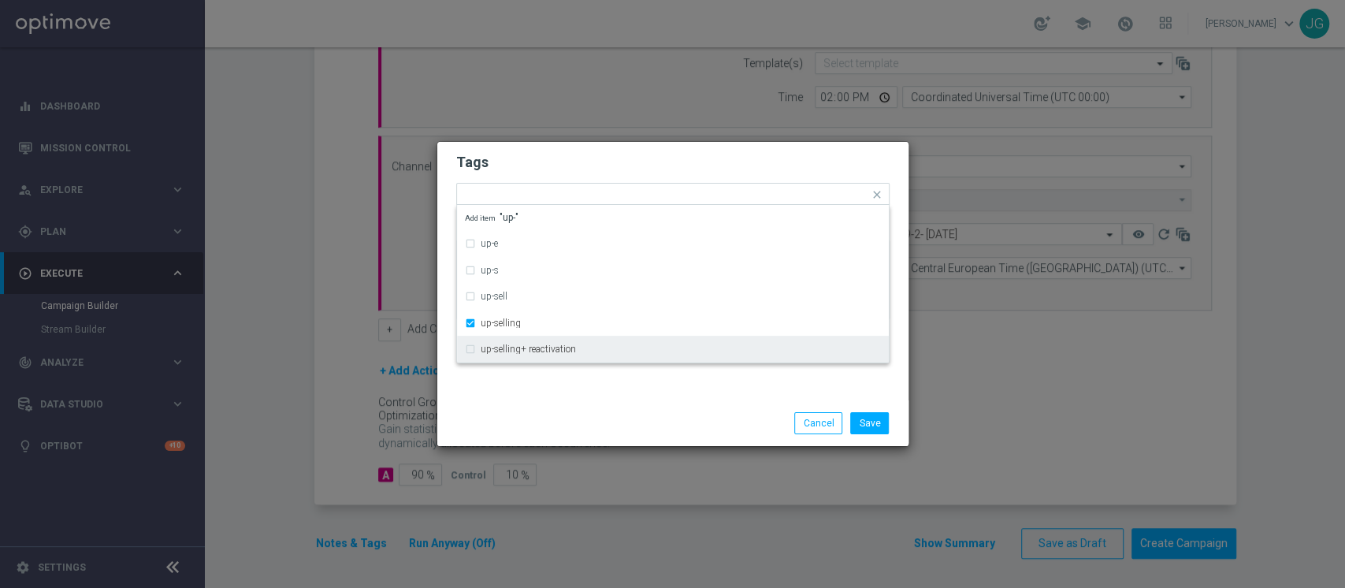
click at [598, 433] on div "Save Cancel" at bounding box center [749, 423] width 305 height 22
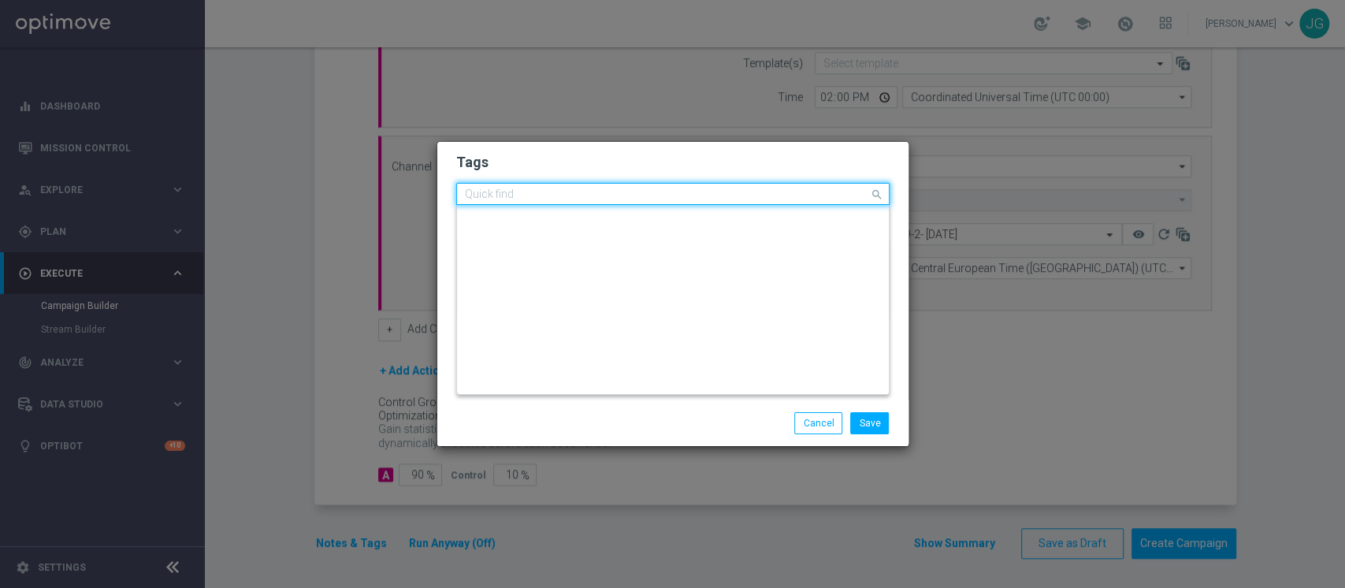
scroll to position [0, 0]
click at [663, 204] on div "Quick find × top master × up-selling" at bounding box center [673, 194] width 434 height 22
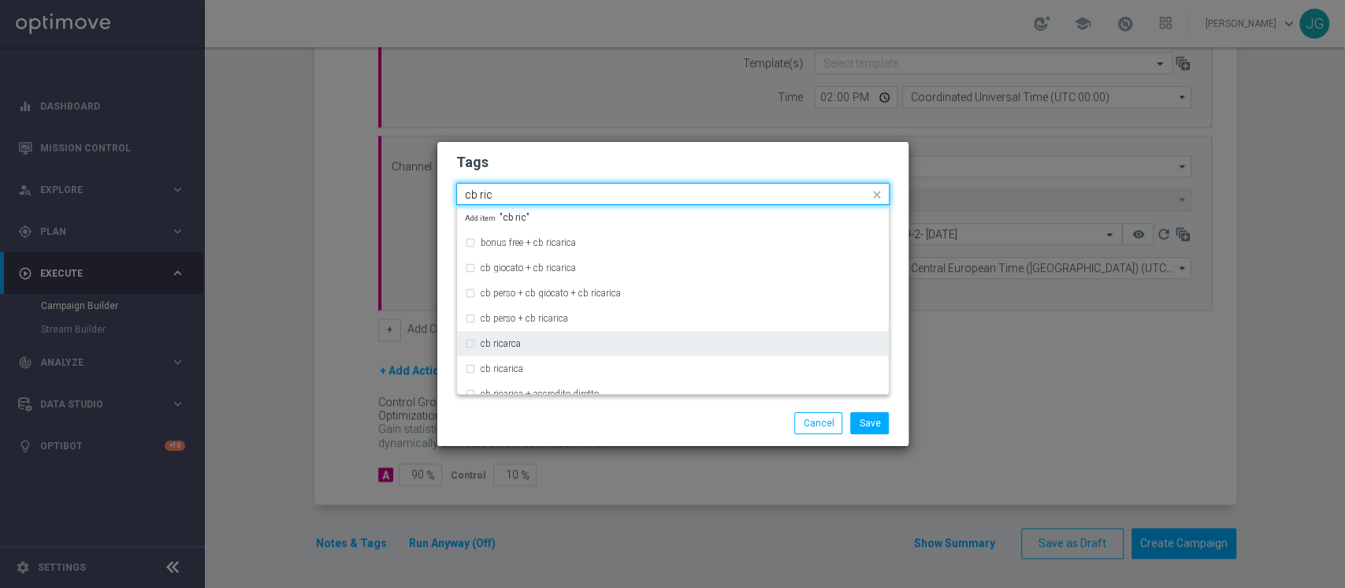
click at [554, 341] on div "cb ricarca" at bounding box center [681, 343] width 400 height 9
type input "cb ric"
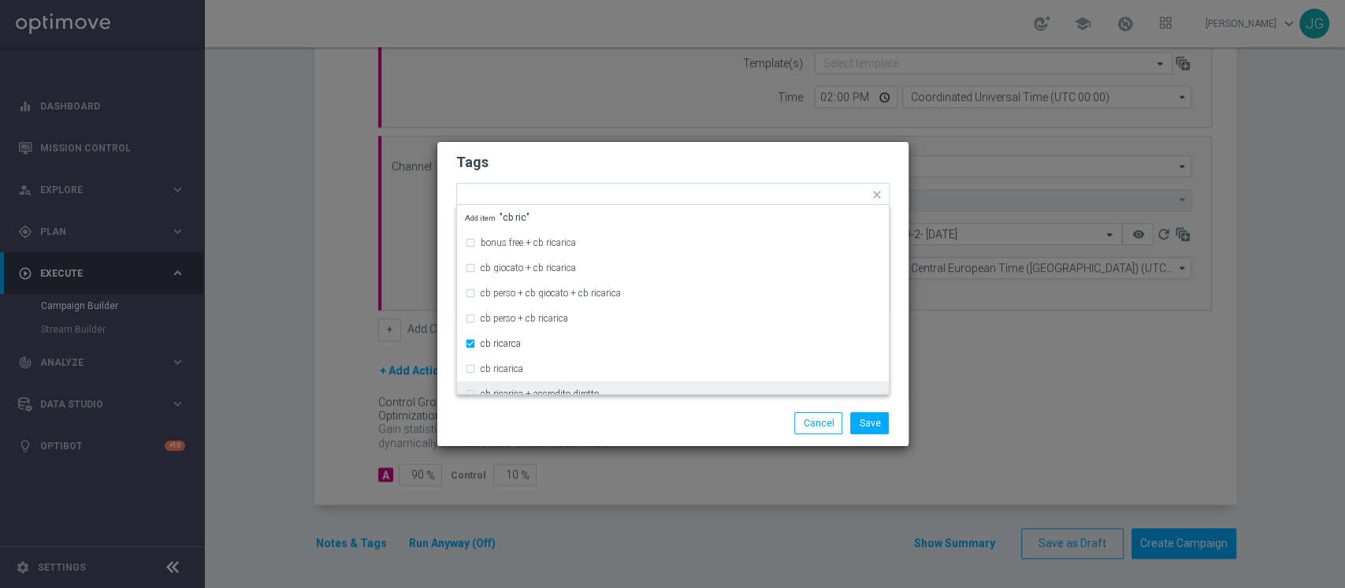
click at [586, 427] on div "Save Cancel" at bounding box center [673, 423] width 457 height 22
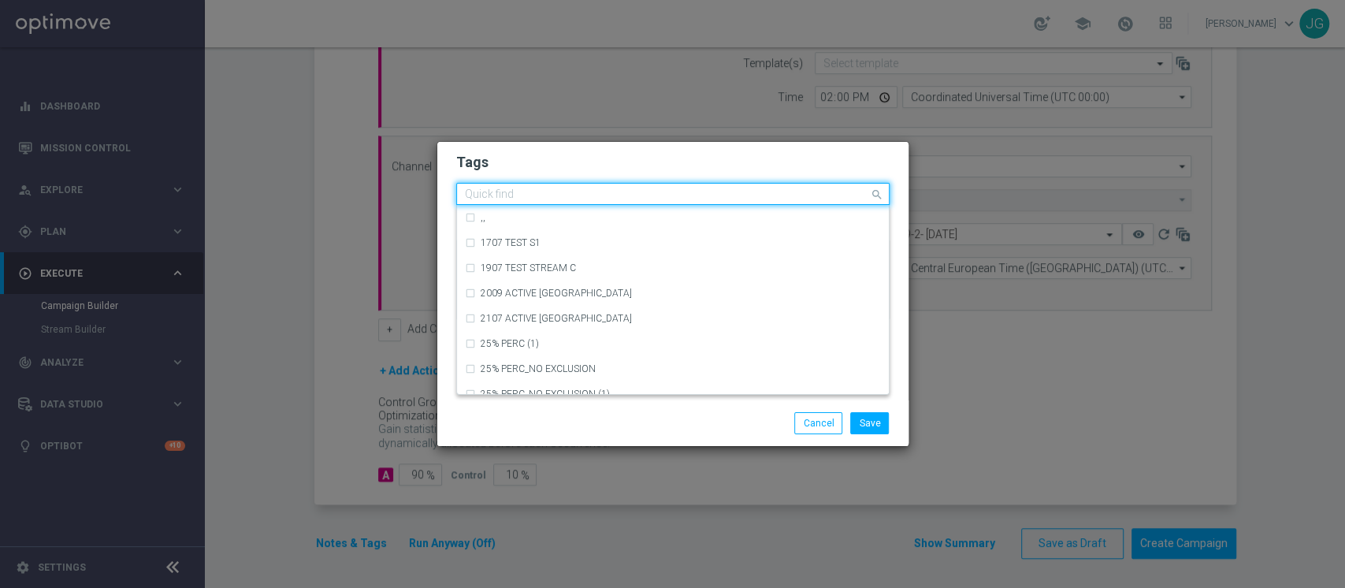
click at [724, 197] on input "text" at bounding box center [667, 194] width 404 height 13
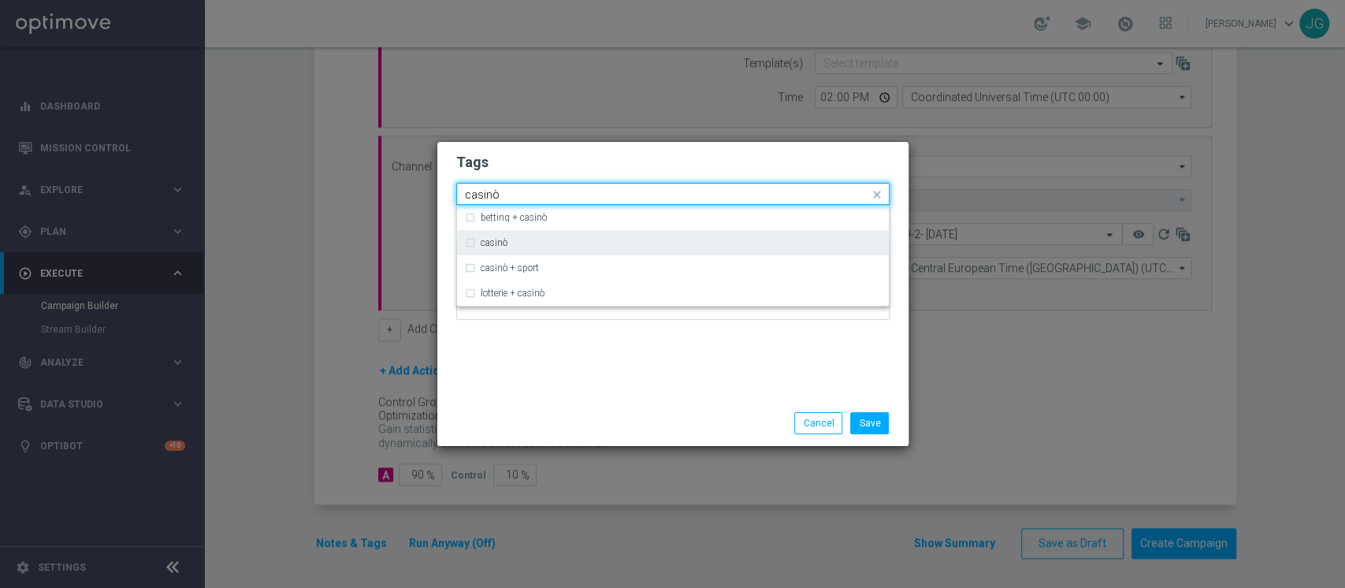
click at [509, 249] on div "casinò" at bounding box center [673, 242] width 416 height 25
type input "casinò"
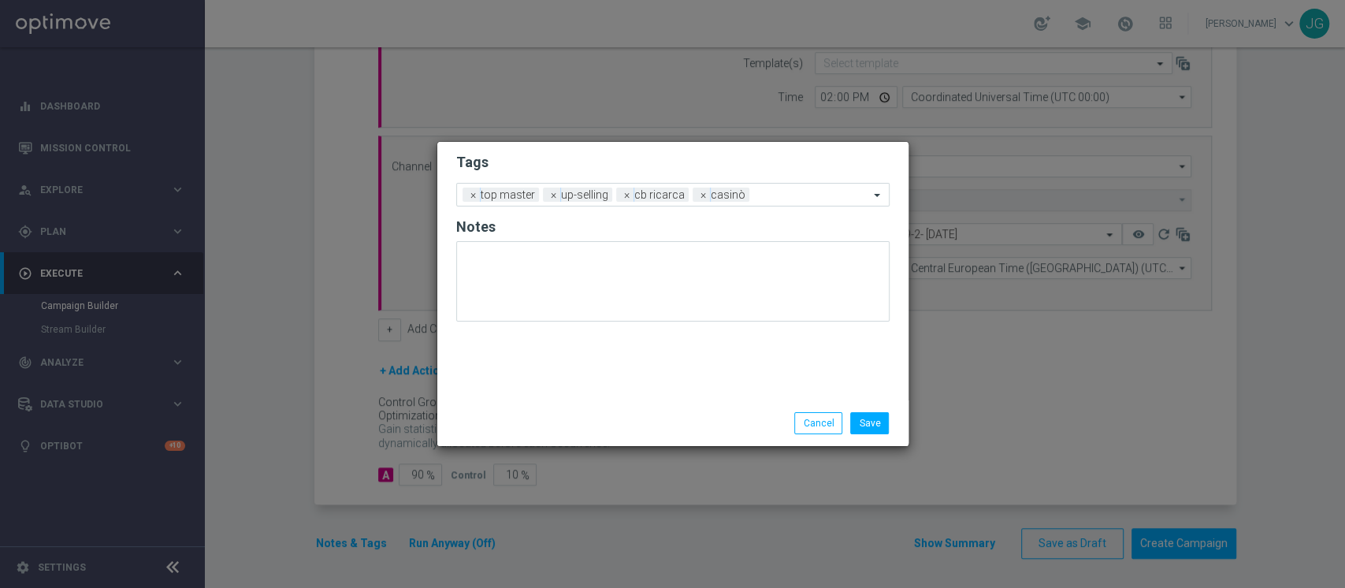
click at [575, 445] on div "Tags Add a new tag × top master × up-selling × cb ricarca × casinò Notes Save C…" at bounding box center [672, 294] width 471 height 304
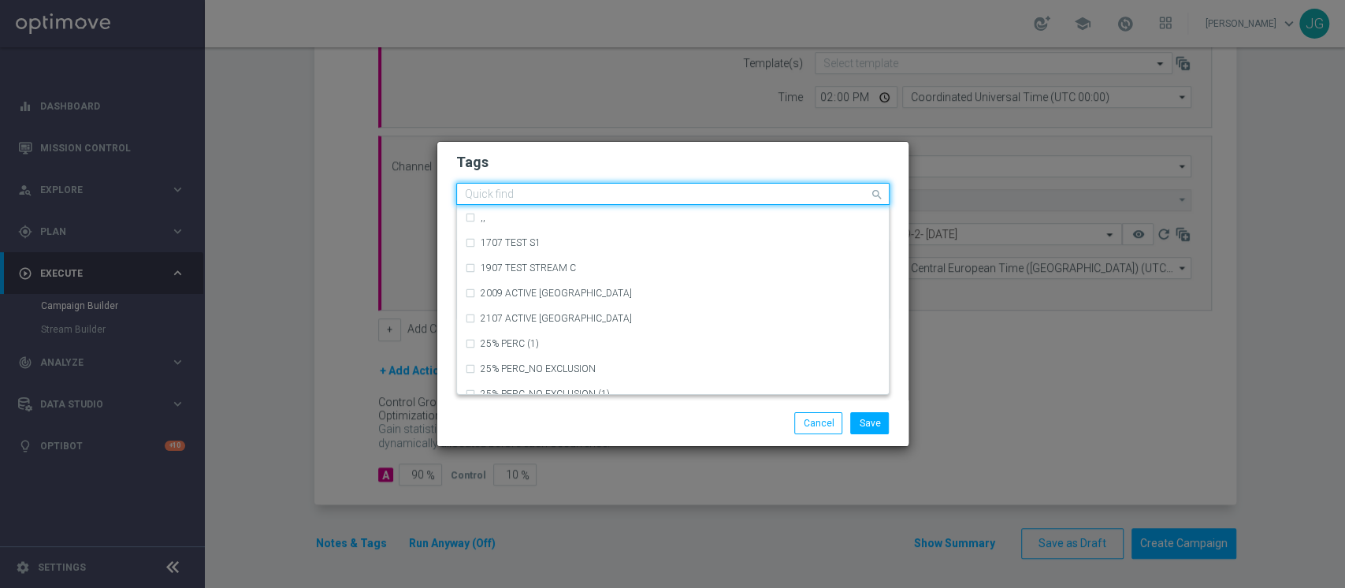
click at [783, 203] on div at bounding box center [666, 196] width 407 height 16
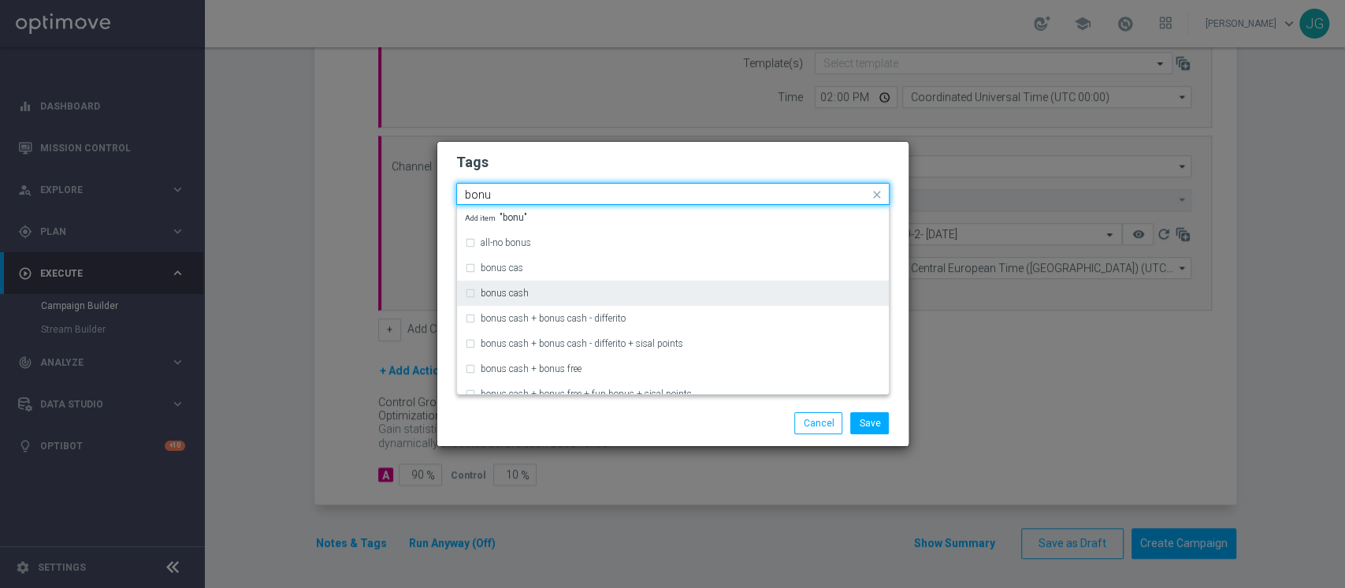
click at [538, 296] on div "bonus cash" at bounding box center [681, 292] width 400 height 9
type input "bonu"
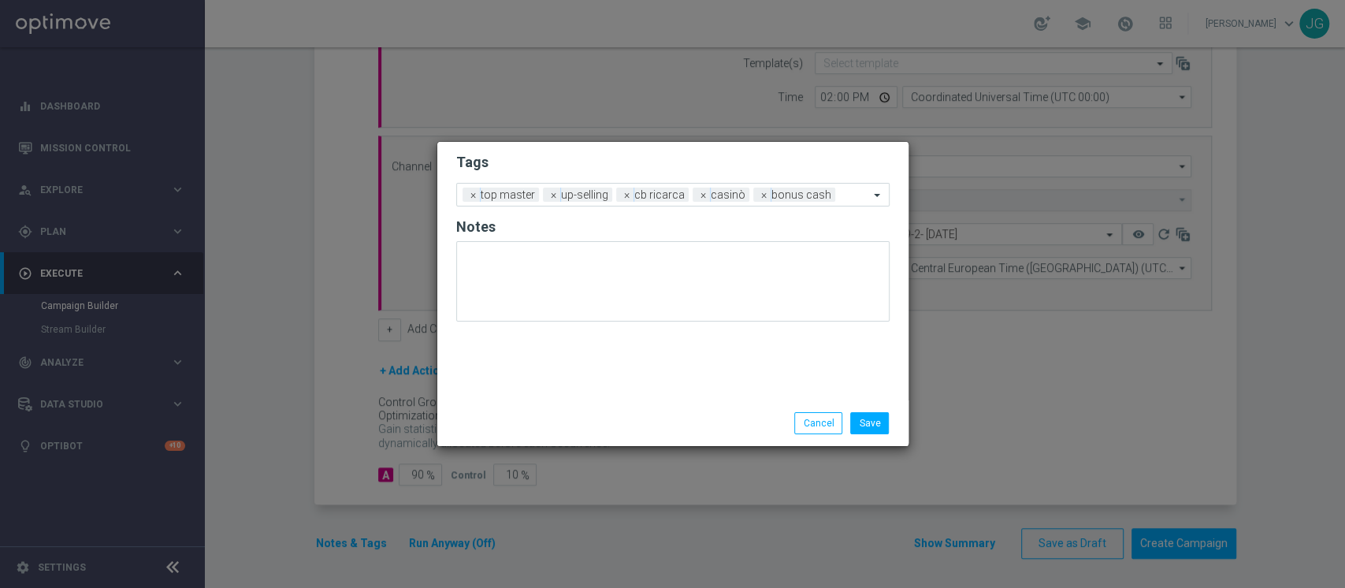
click at [638, 422] on div "Save Cancel" at bounding box center [749, 423] width 305 height 22
click at [869, 422] on button "Save" at bounding box center [869, 423] width 39 height 22
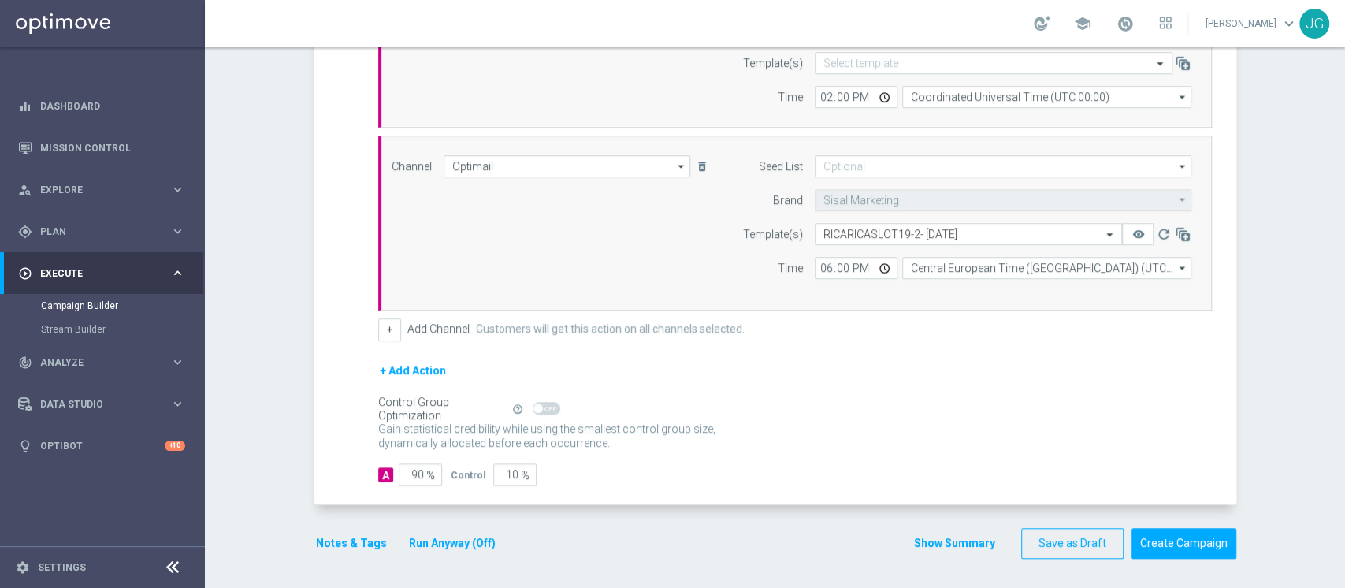
click at [446, 540] on button "Run Anyway (Off)" at bounding box center [453, 544] width 90 height 20
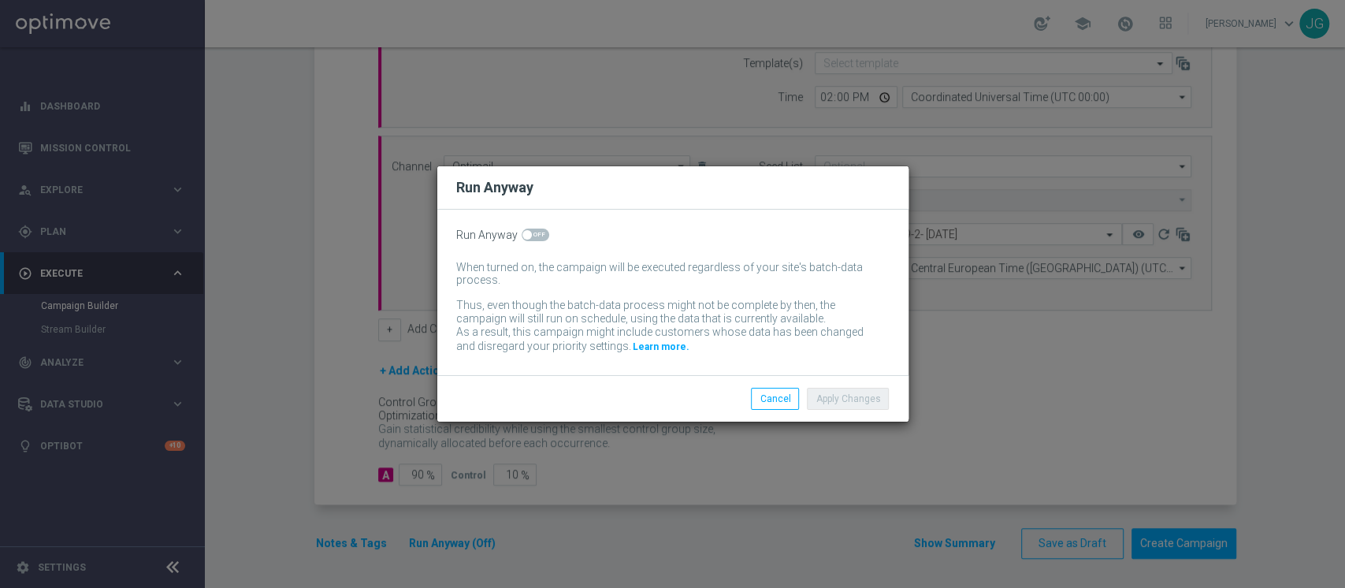
click at [529, 245] on div "Run Anyway When turned on, the campaign will be executed regardless of your sit…" at bounding box center [672, 293] width 471 height 166
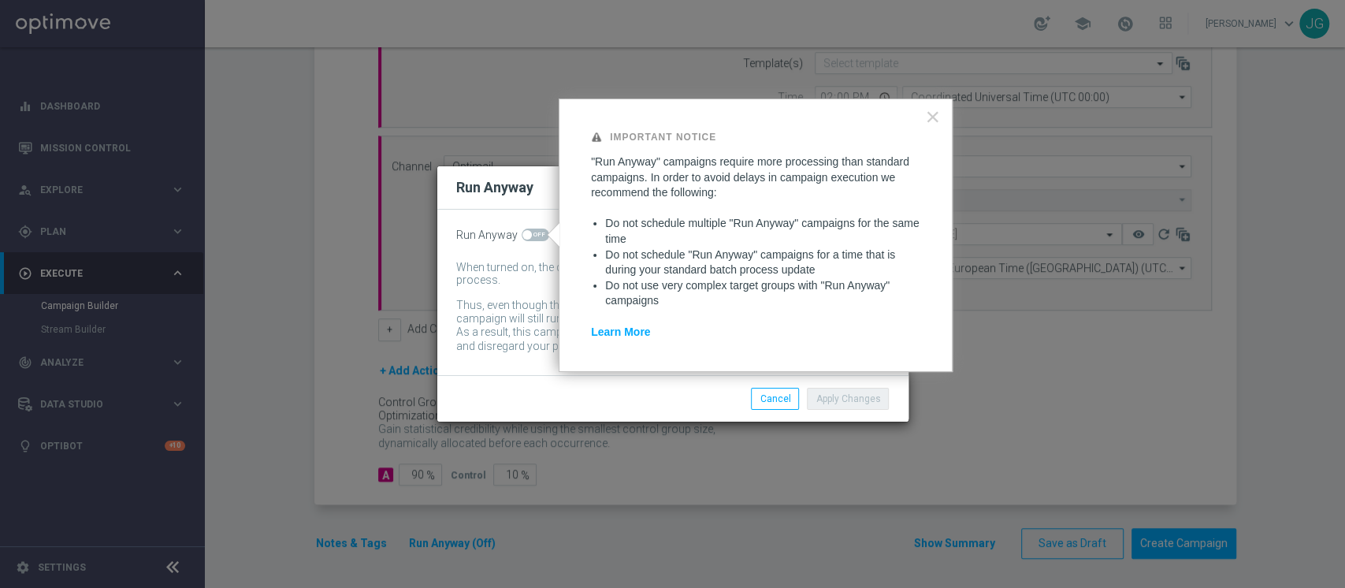
click at [542, 224] on div "Run Anyway When turned on, the campaign will be executed regardless of your sit…" at bounding box center [672, 293] width 471 height 166
click at [533, 232] on span at bounding box center [536, 235] width 28 height 13
click at [533, 232] on input "checkbox" at bounding box center [536, 235] width 28 height 13
checkbox input "true"
click at [855, 407] on button "Apply Changes" at bounding box center [848, 399] width 82 height 22
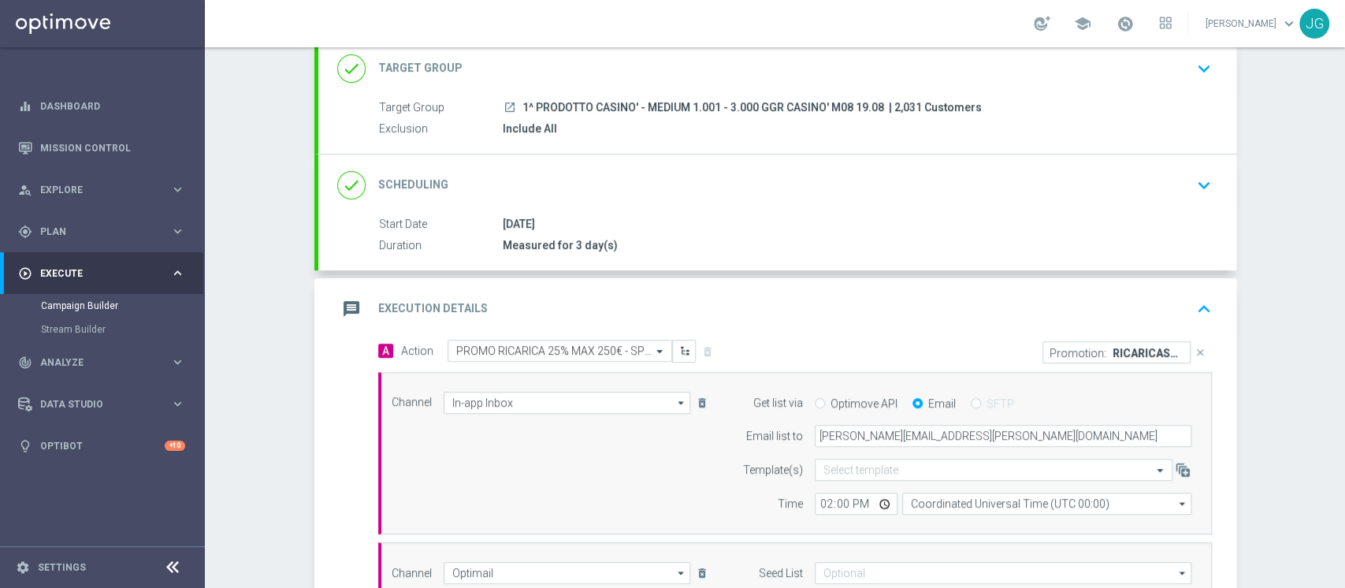
scroll to position [57, 0]
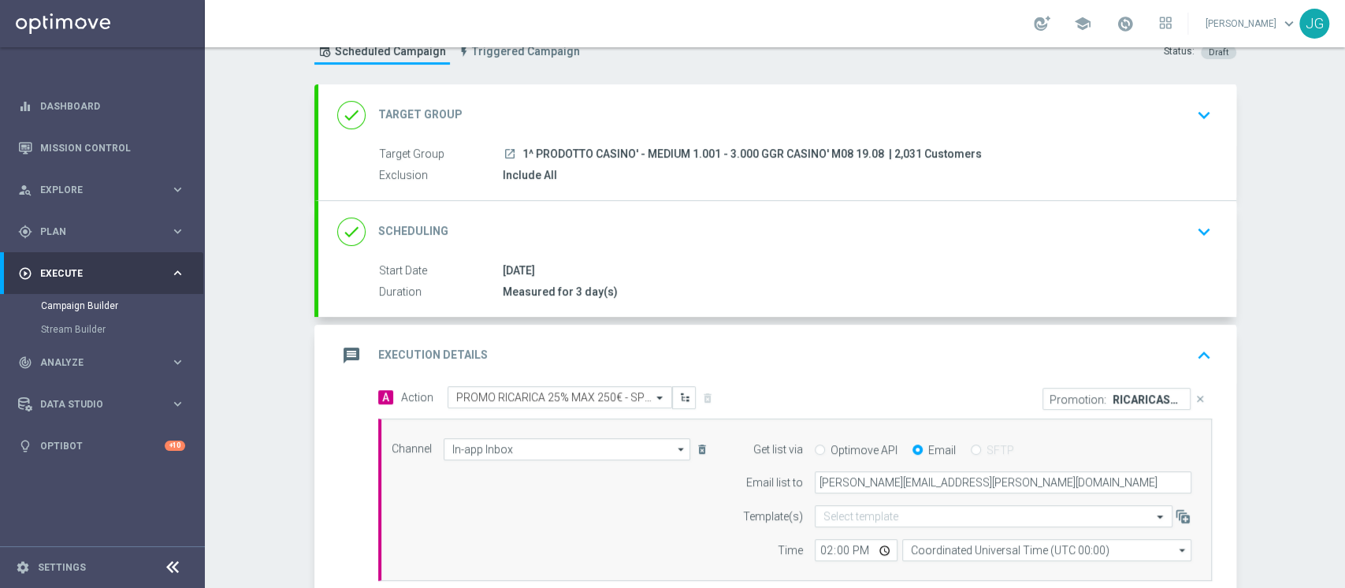
click at [895, 358] on div "message Execution Details keyboard_arrow_up" at bounding box center [777, 356] width 880 height 30
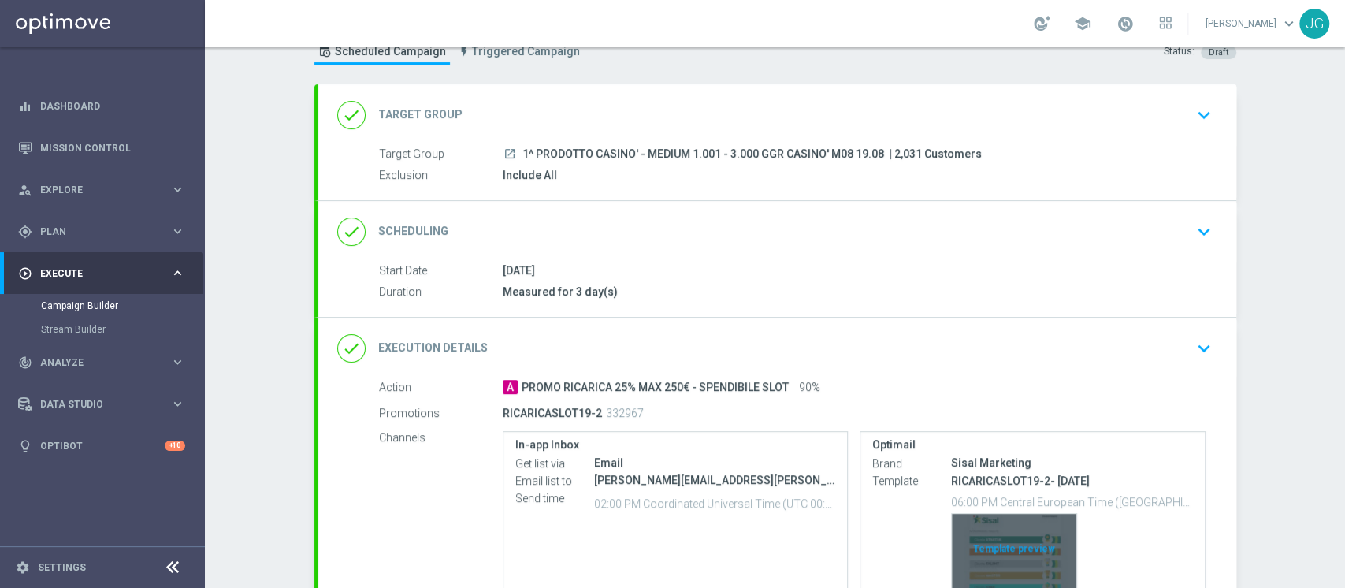
click at [1002, 558] on div "Template preview" at bounding box center [1014, 552] width 125 height 77
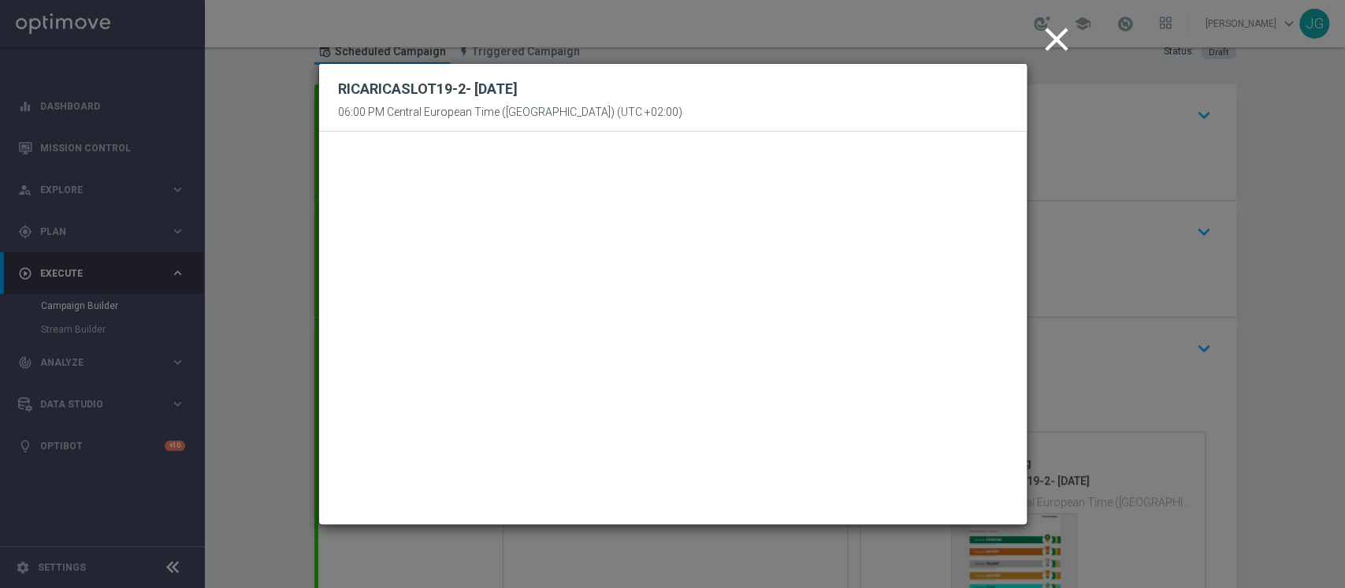
click at [1059, 49] on icon "close" at bounding box center [1056, 39] width 39 height 39
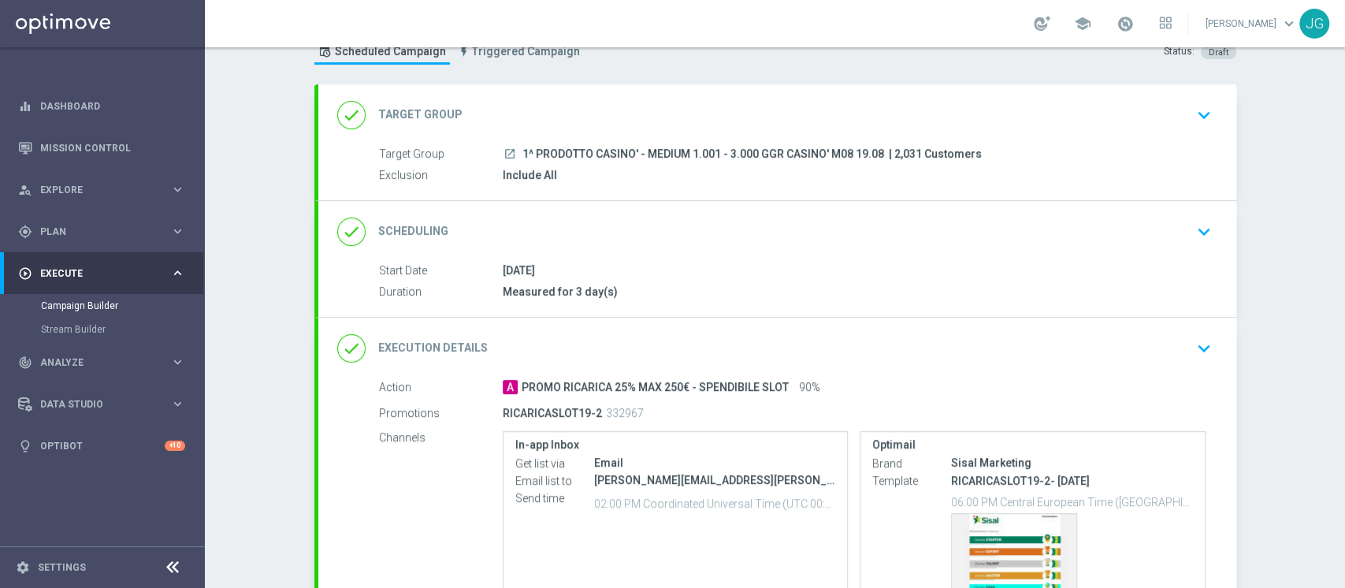
scroll to position [208, 0]
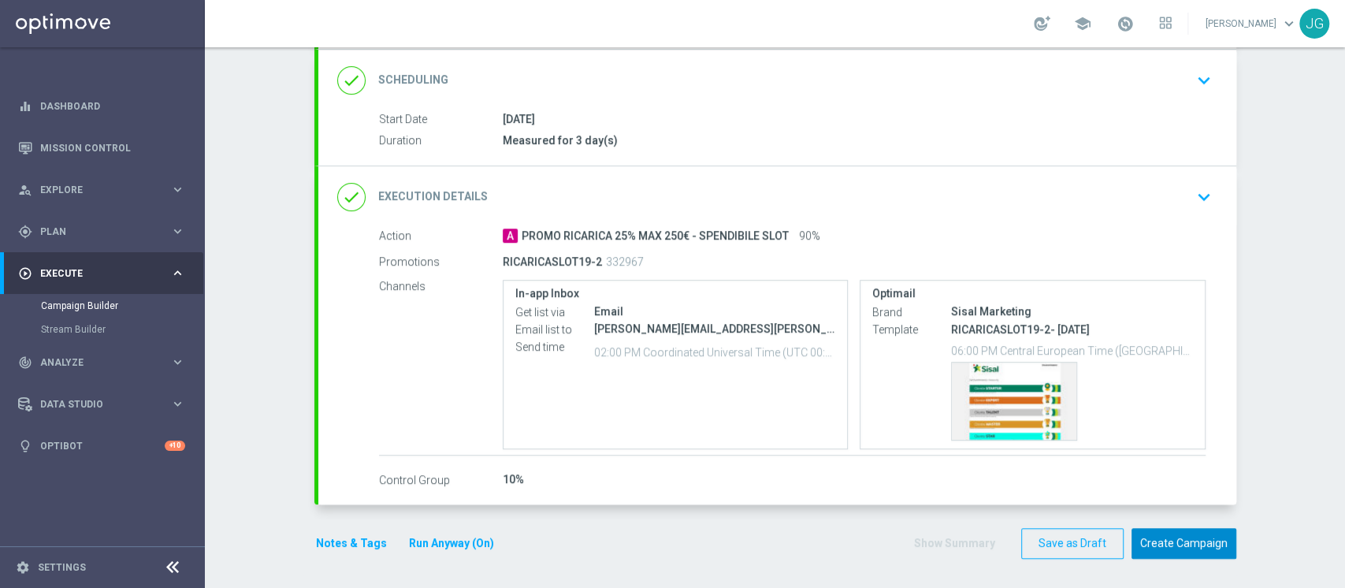
click at [1180, 547] on button "Create Campaign" at bounding box center [1184, 543] width 105 height 31
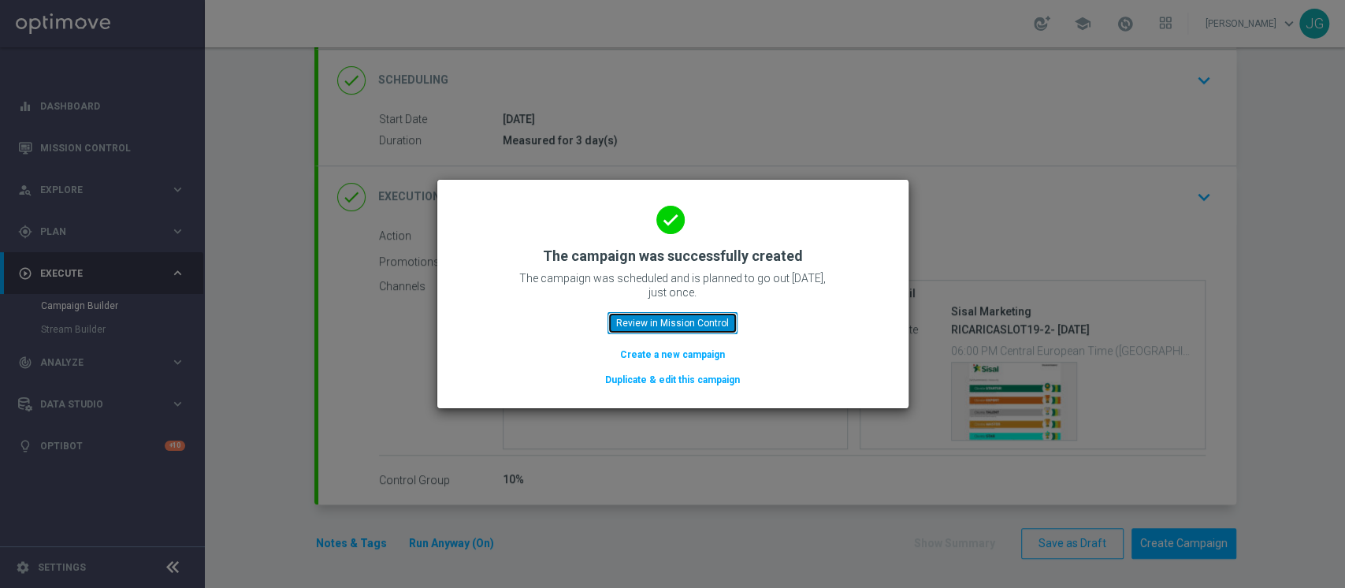
click at [646, 330] on button "Review in Mission Control" at bounding box center [673, 323] width 130 height 22
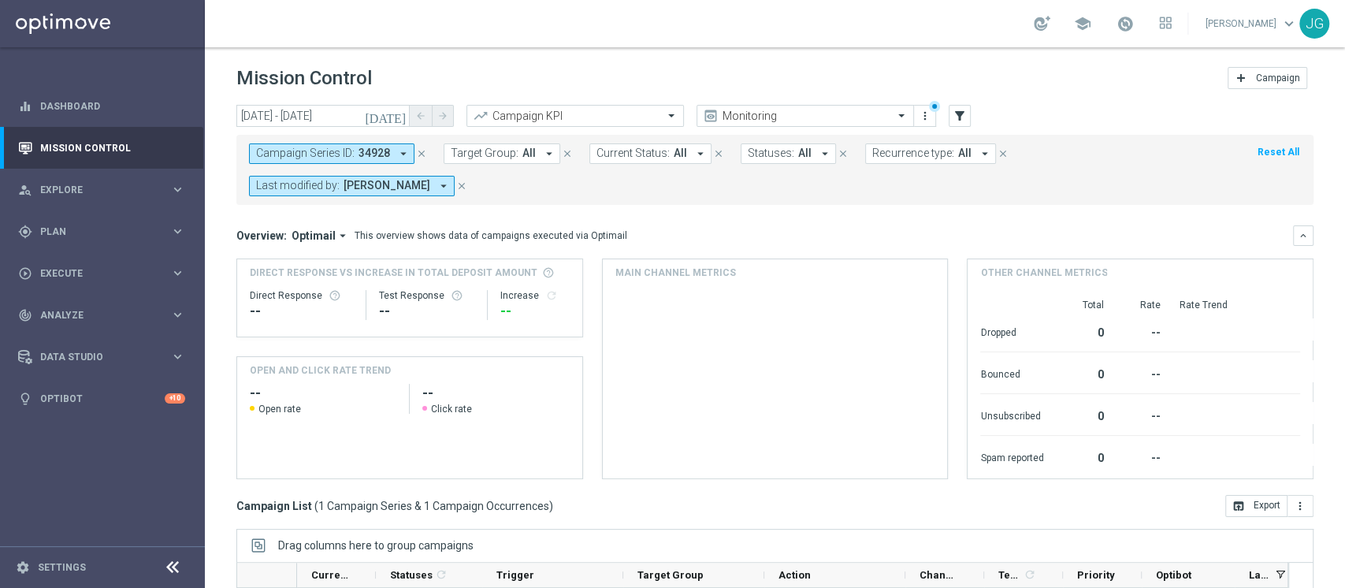
scroll to position [232, 0]
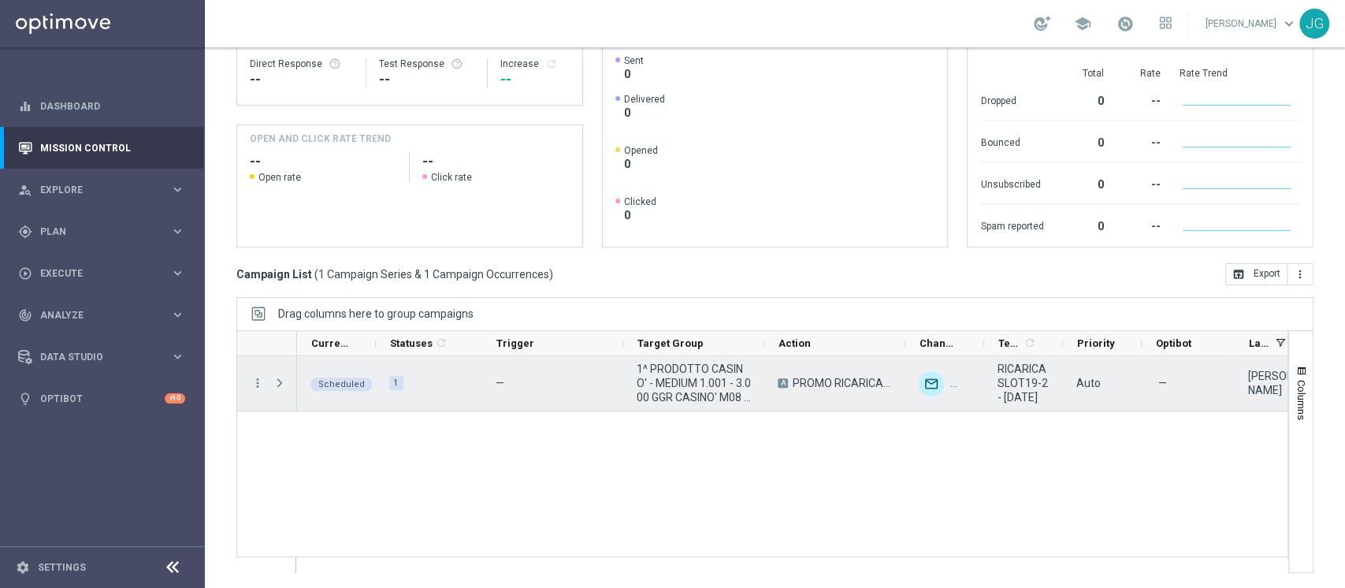
click at [248, 381] on div "more_vert" at bounding box center [251, 383] width 28 height 54
click at [363, 372] on span "play_arrow" at bounding box center [360, 372] width 11 height 11
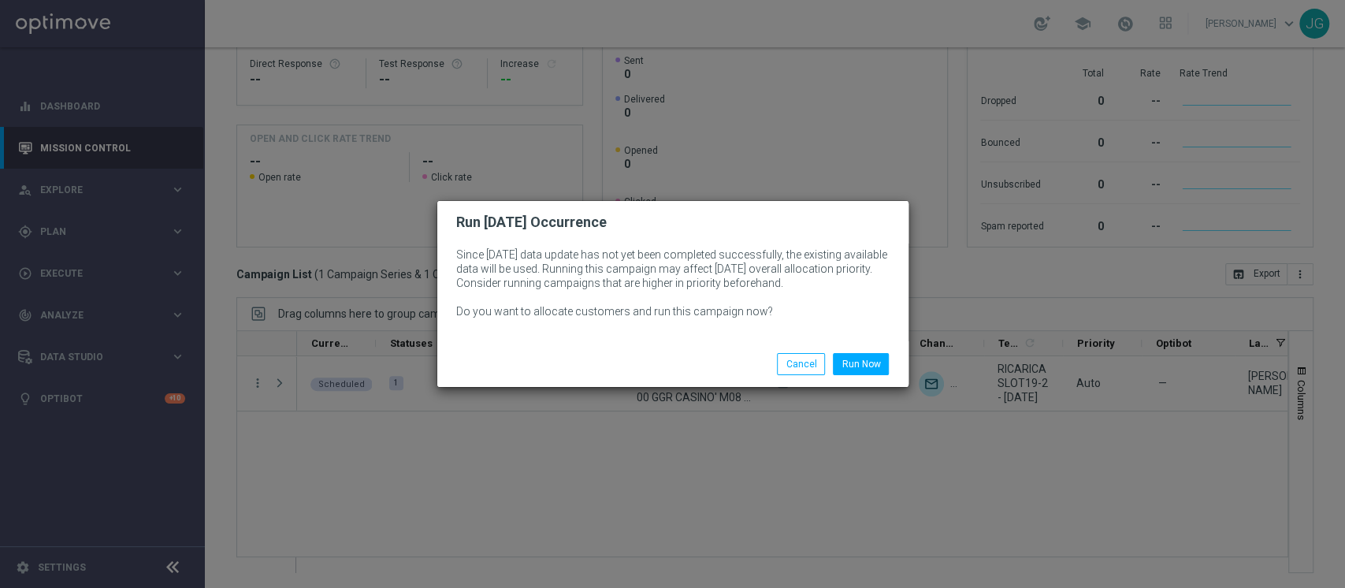
click at [895, 360] on div "Run Now Cancel" at bounding box center [749, 364] width 305 height 22
click at [852, 363] on button "Run Now" at bounding box center [861, 364] width 56 height 22
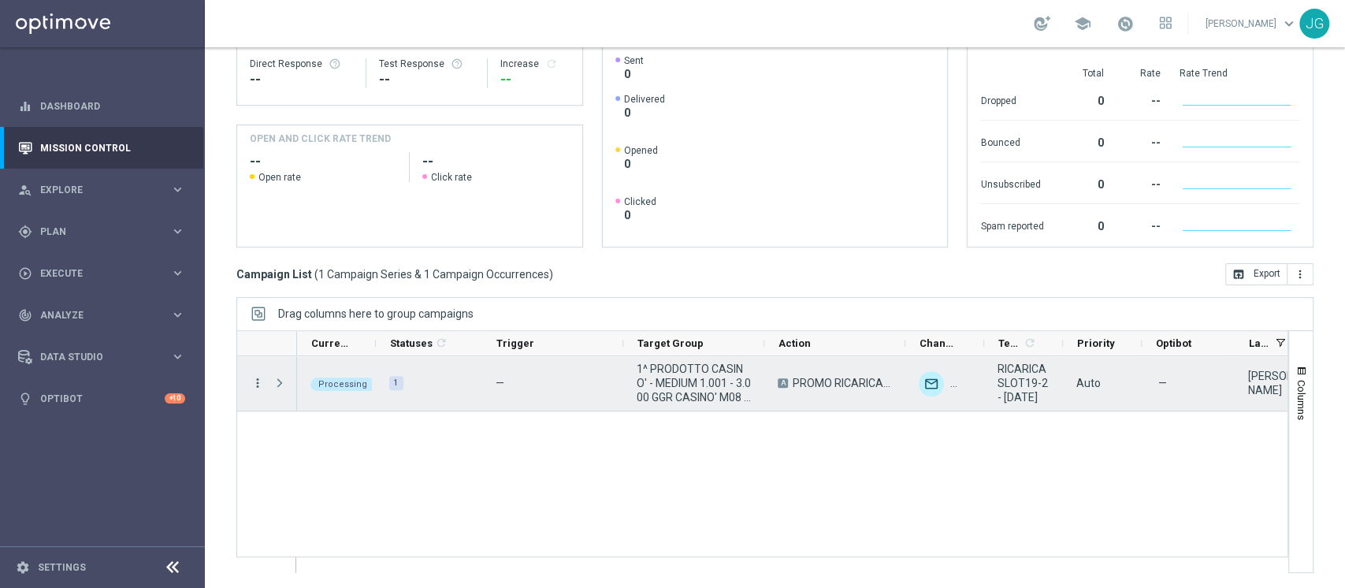
click at [252, 382] on icon "more_vert" at bounding box center [258, 383] width 14 height 14
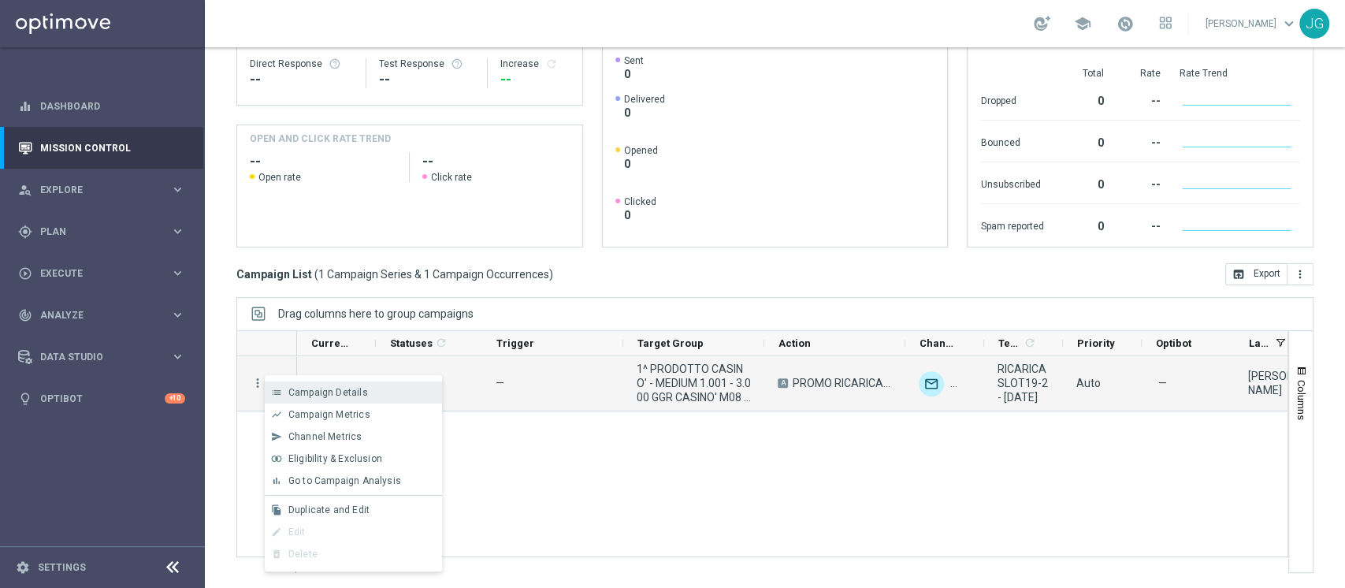
click at [283, 385] on div "list Campaign Details" at bounding box center [353, 392] width 177 height 22
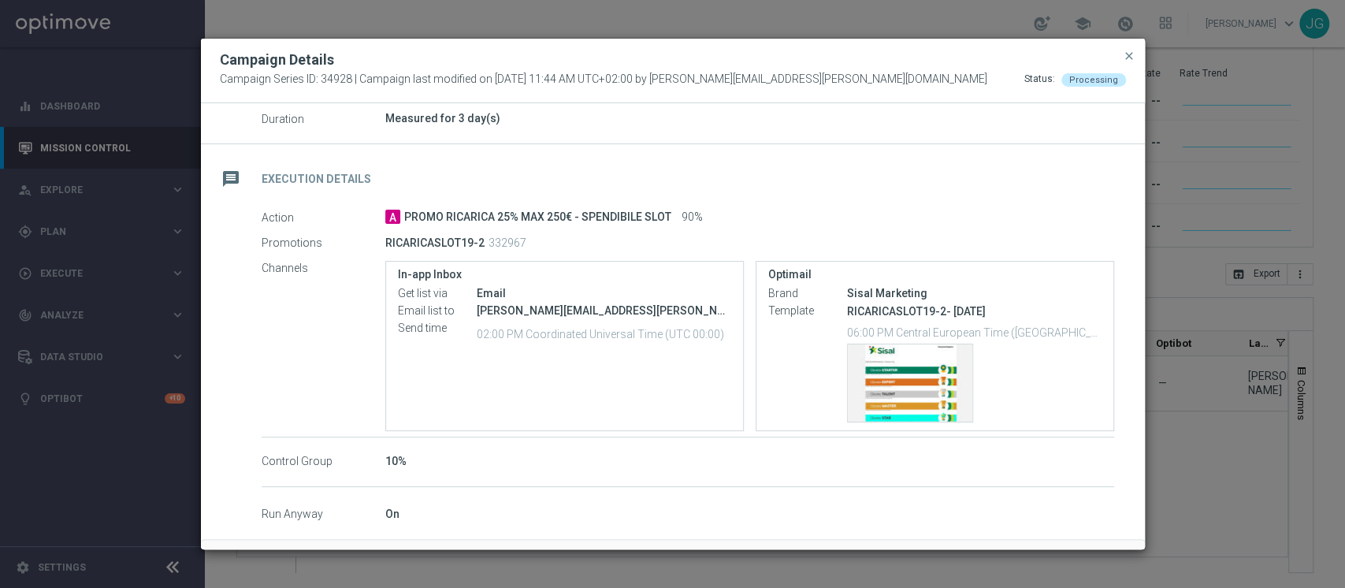
scroll to position [214, 0]
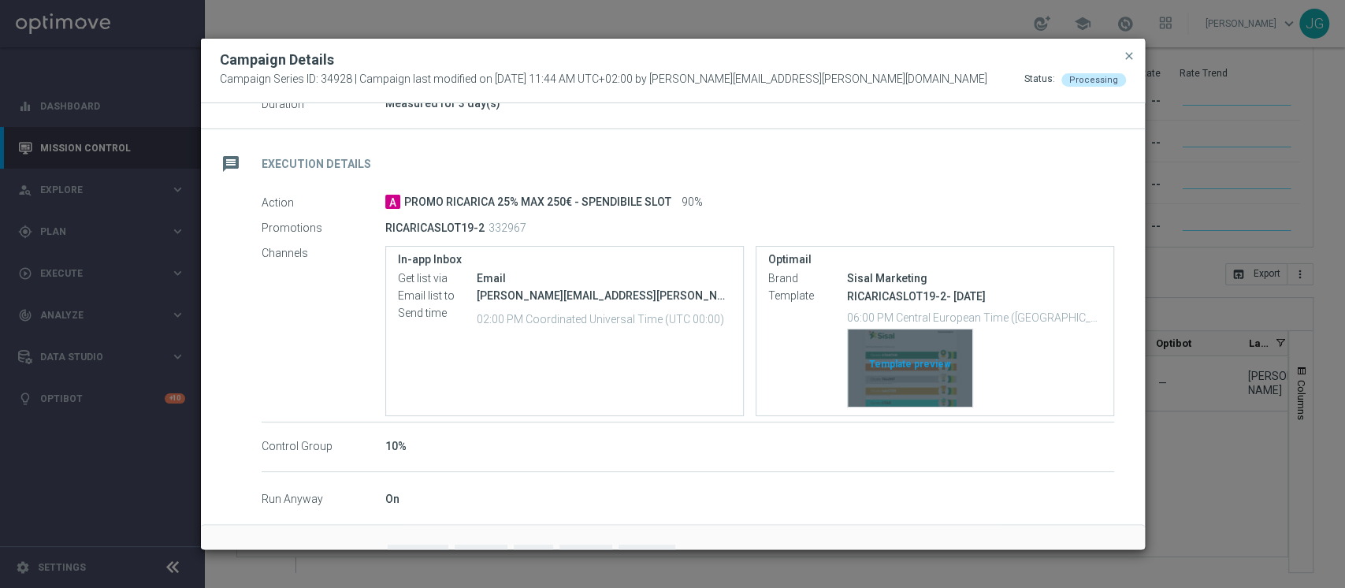
click at [921, 370] on div "Template preview" at bounding box center [910, 367] width 125 height 77
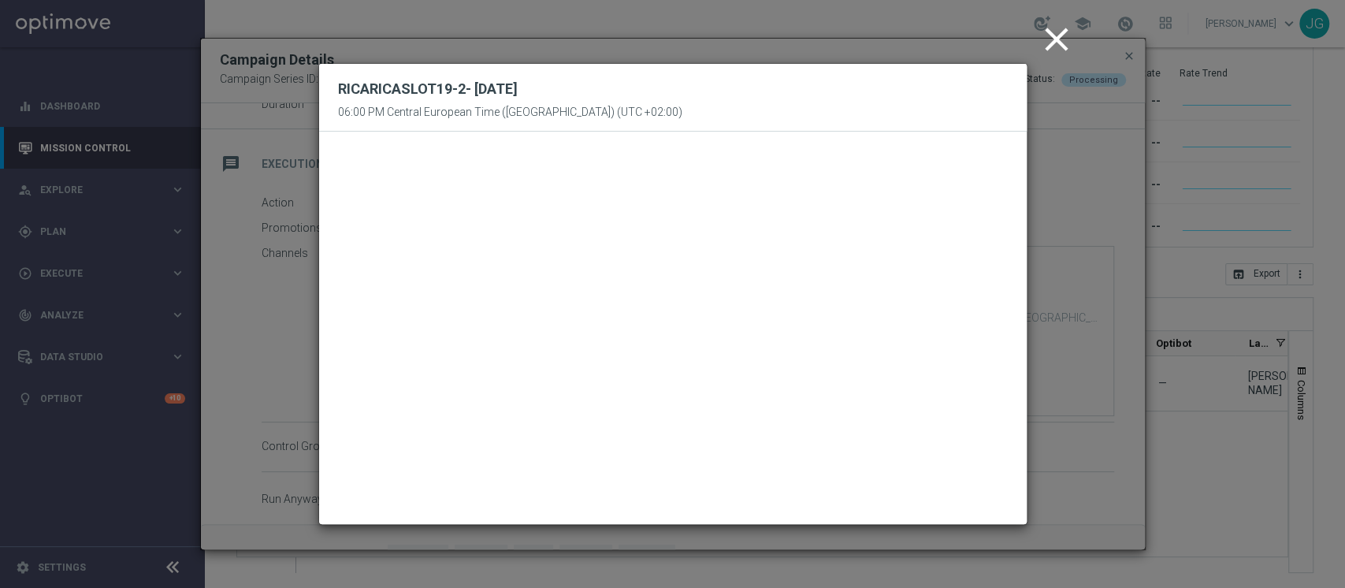
click at [1050, 39] on icon "close" at bounding box center [1056, 39] width 39 height 39
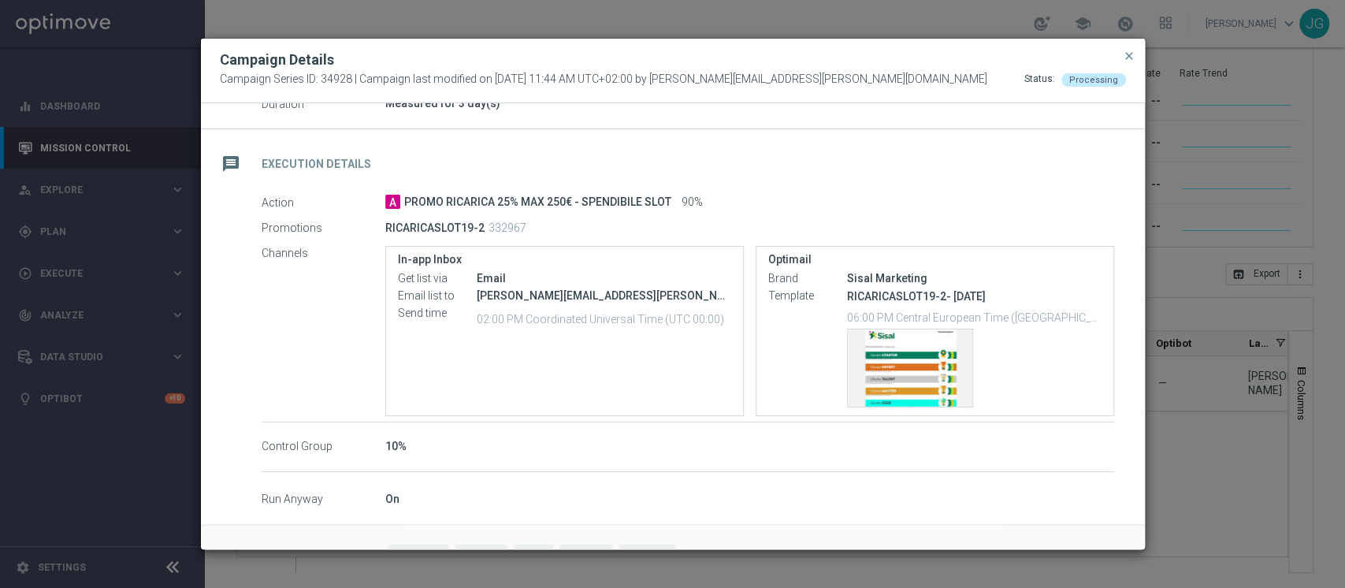
click at [1129, 62] on button "close" at bounding box center [1130, 56] width 16 height 19
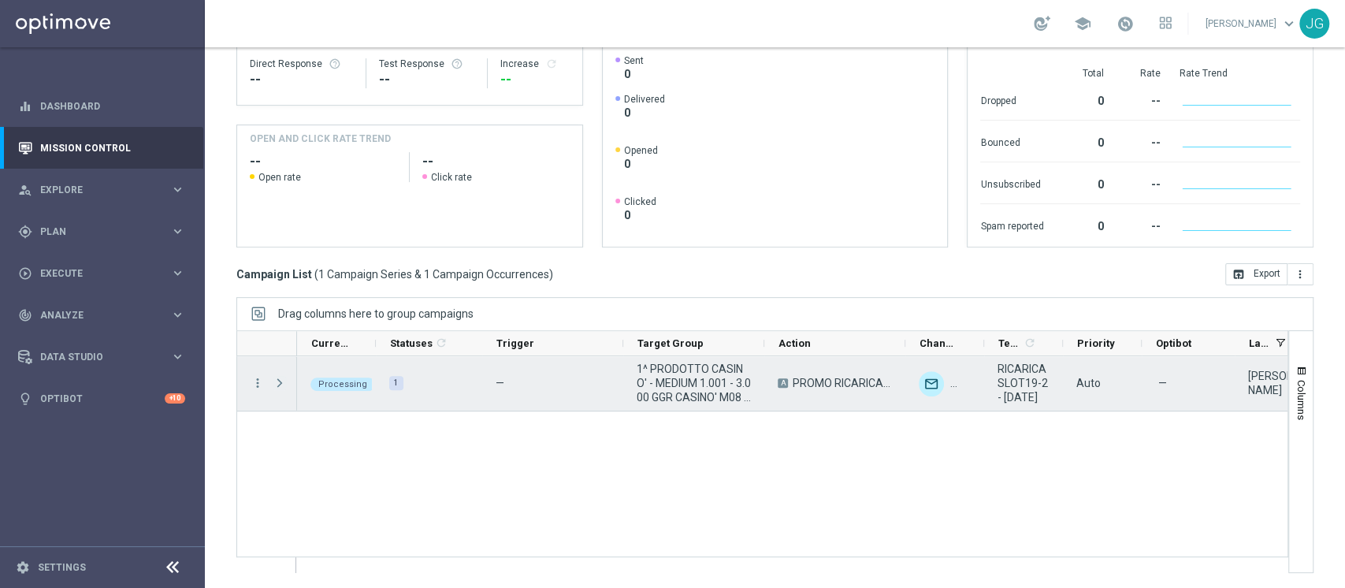
click at [279, 383] on span "Press SPACE to select this row." at bounding box center [280, 383] width 14 height 13
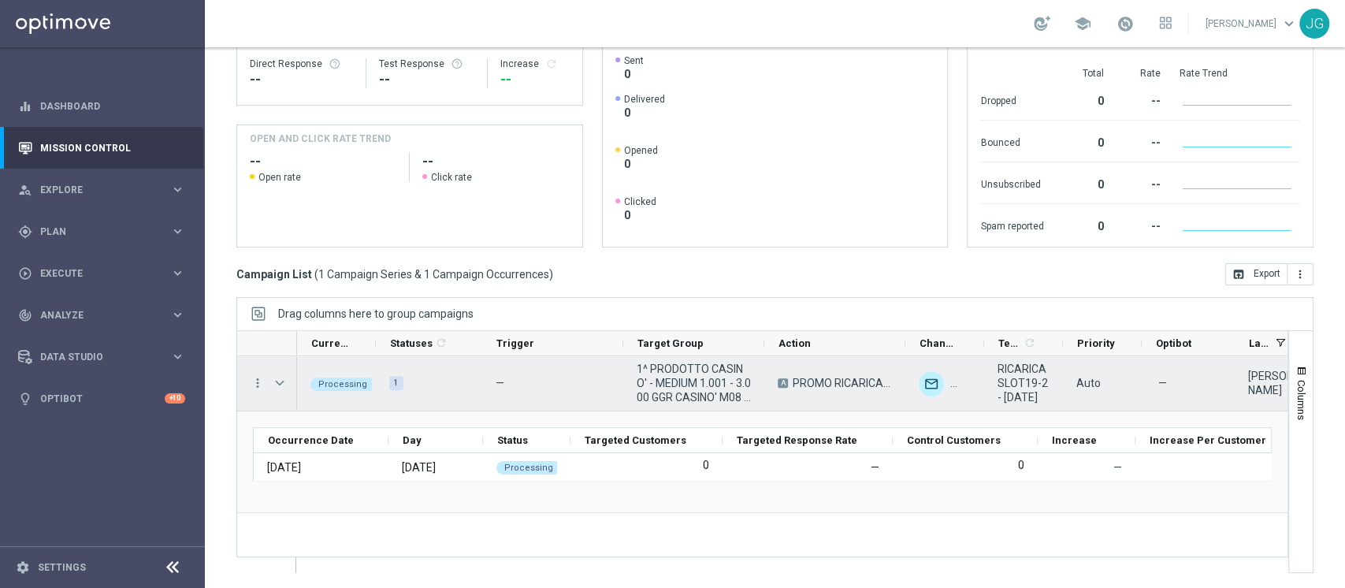
click at [279, 383] on span "Press SPACE to select this row." at bounding box center [280, 383] width 14 height 13
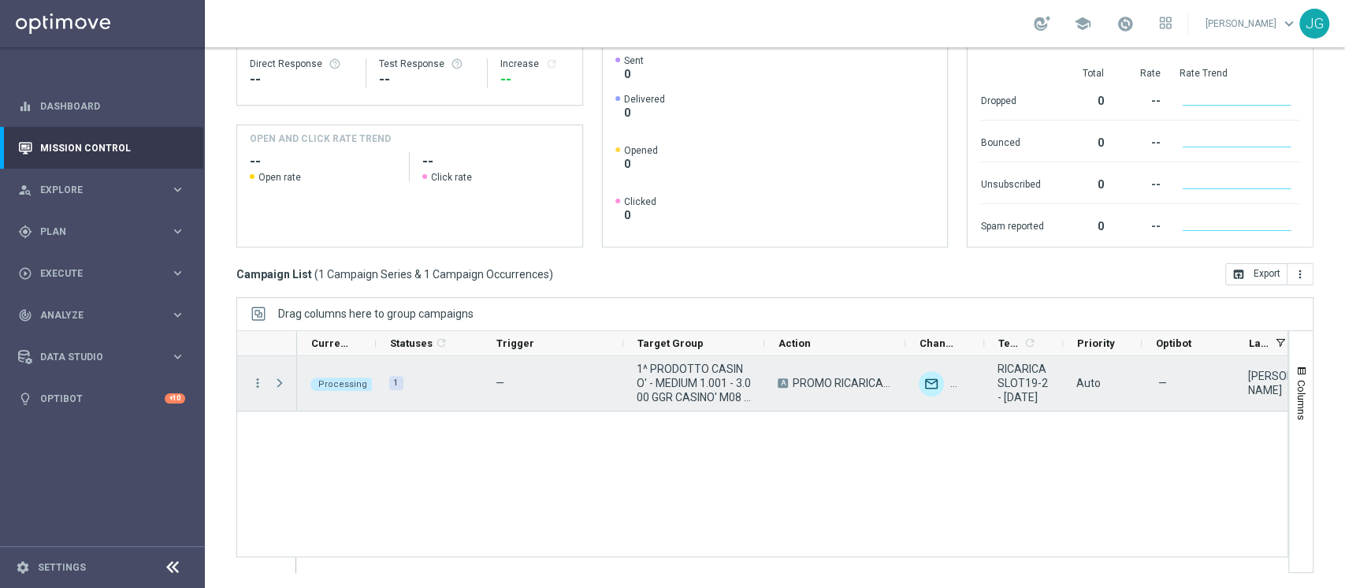
click at [279, 383] on span "Press SPACE to select this row." at bounding box center [280, 383] width 14 height 13
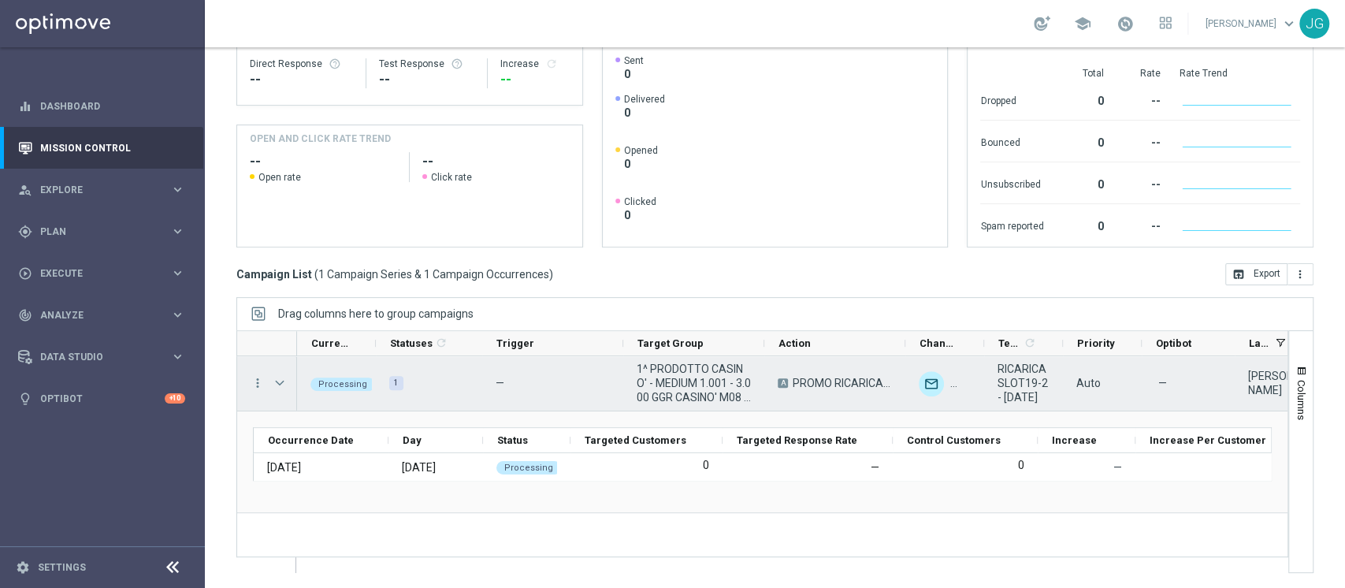
click at [279, 383] on span "Press SPACE to select this row." at bounding box center [280, 383] width 14 height 13
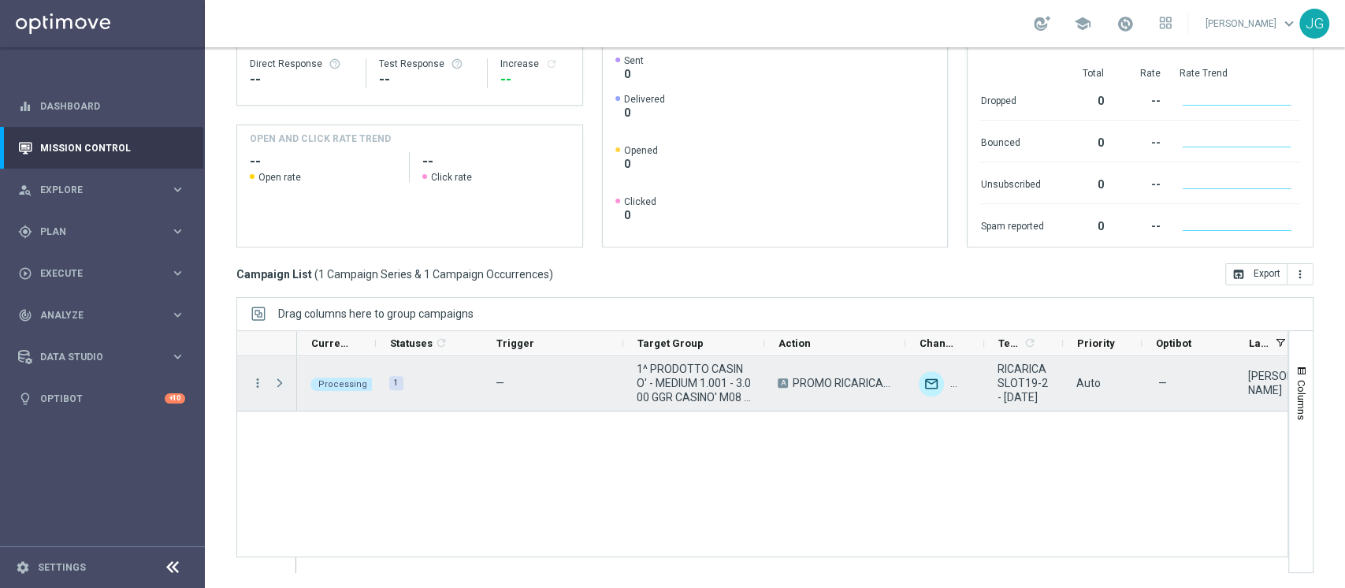
click at [279, 383] on span "Press SPACE to select this row." at bounding box center [280, 383] width 14 height 13
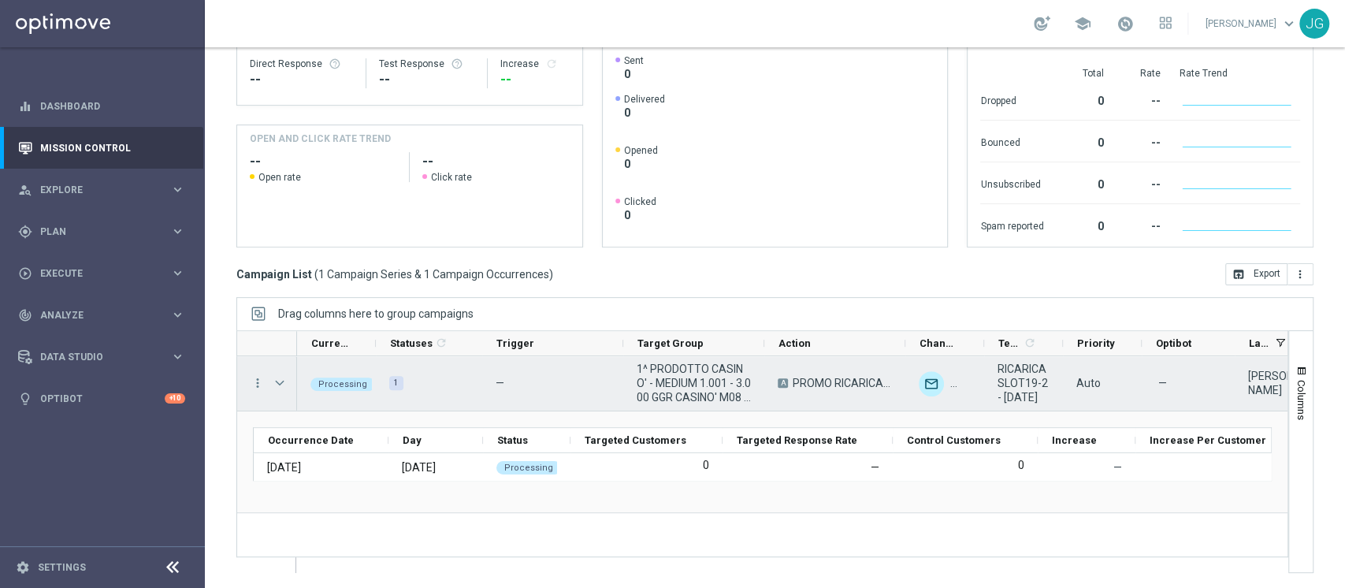
click at [279, 383] on span "Press SPACE to select this row." at bounding box center [280, 383] width 14 height 13
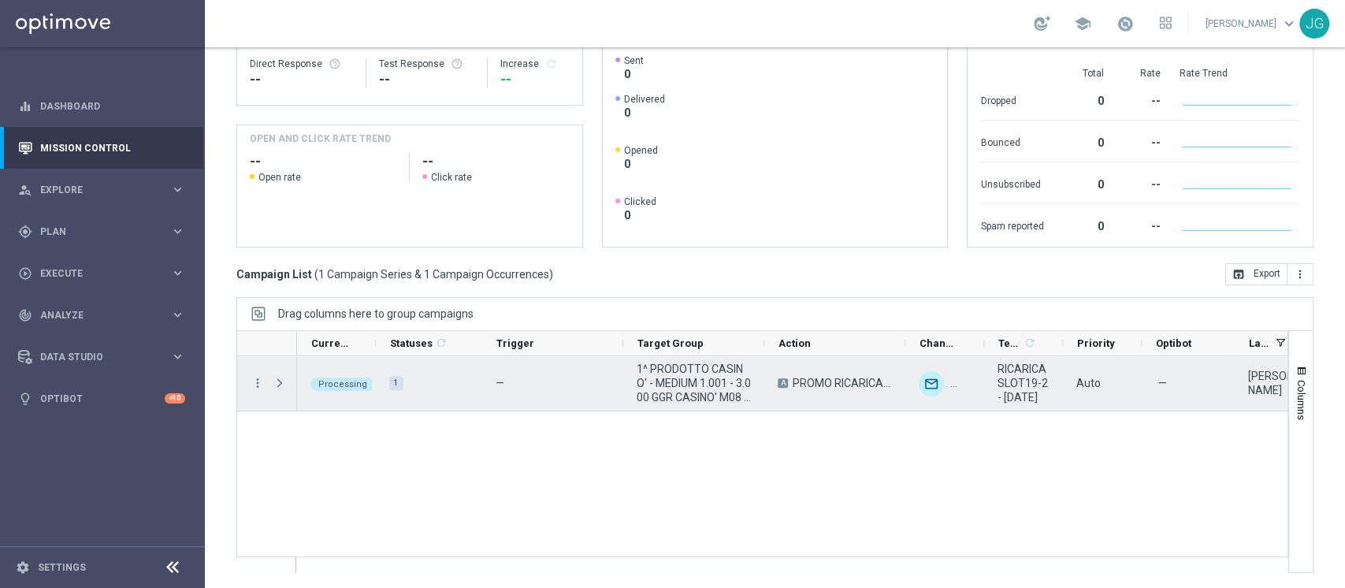
click at [279, 383] on span "Press SPACE to select this row." at bounding box center [280, 383] width 14 height 13
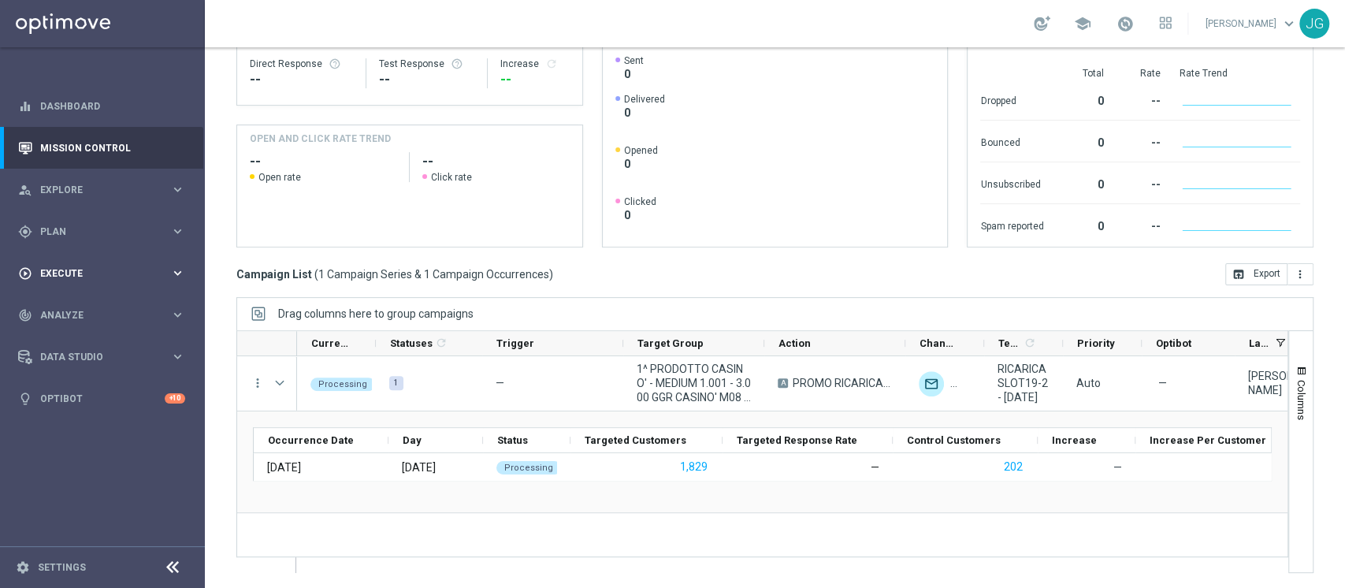
drag, startPoint x: 492, startPoint y: 1, endPoint x: 105, endPoint y: 279, distance: 476.6
click at [105, 279] on div "play_circle_outline Execute" at bounding box center [94, 273] width 152 height 14
click at [76, 307] on link "Campaign Builder" at bounding box center [102, 306] width 123 height 13
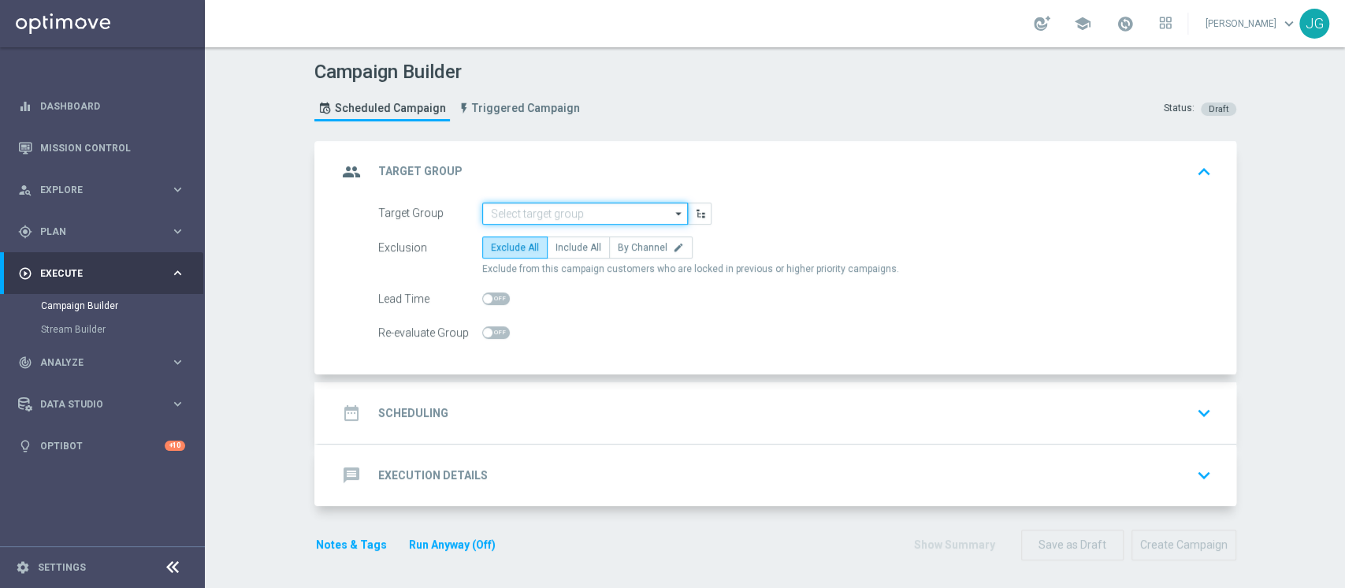
click at [551, 212] on input at bounding box center [585, 214] width 206 height 22
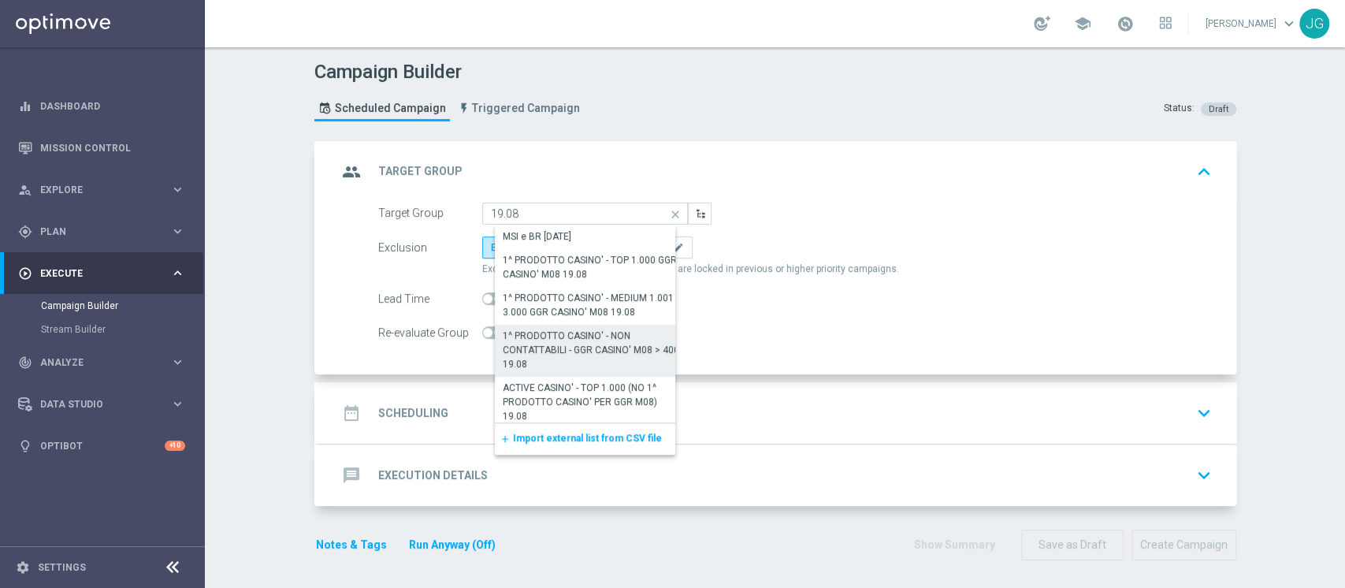
click at [582, 356] on div "1^ PRODOTTO CASINO' - NON CONTATTABILI - GGR CASINO' M08 > 400 19.08" at bounding box center [591, 350] width 177 height 43
type input "1^ PRODOTTO CASINO' - NON CONTATTABILI - GGR CASINO' M08 > 400 19.08"
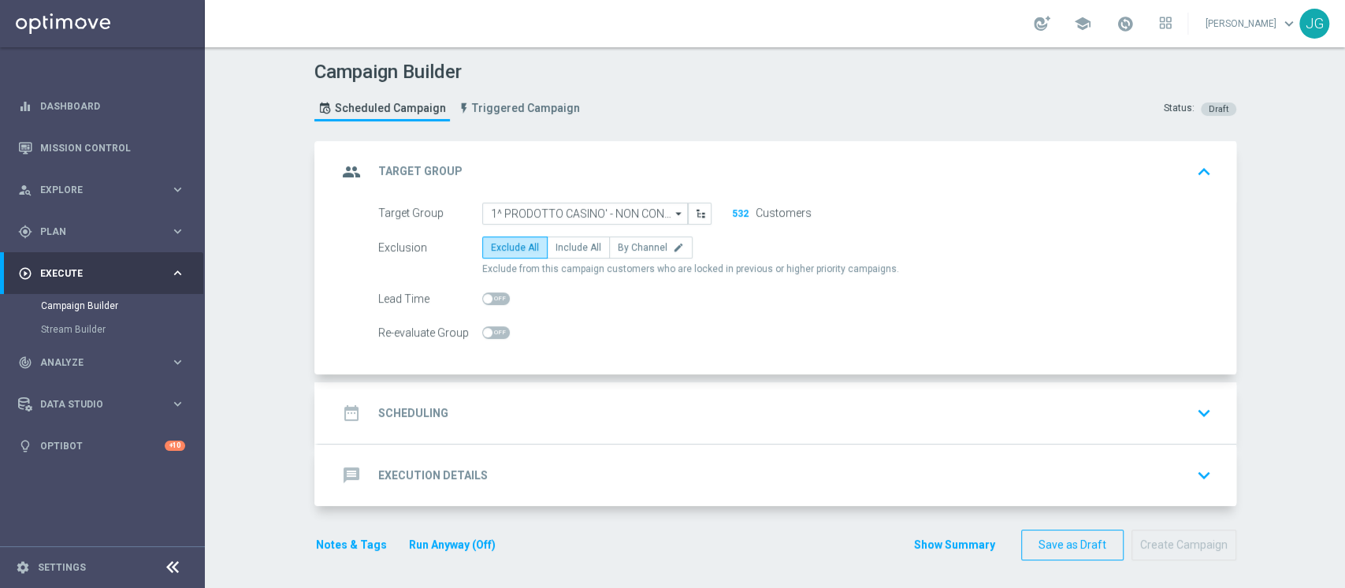
click at [717, 412] on div "date_range Scheduling keyboard_arrow_down" at bounding box center [777, 413] width 880 height 30
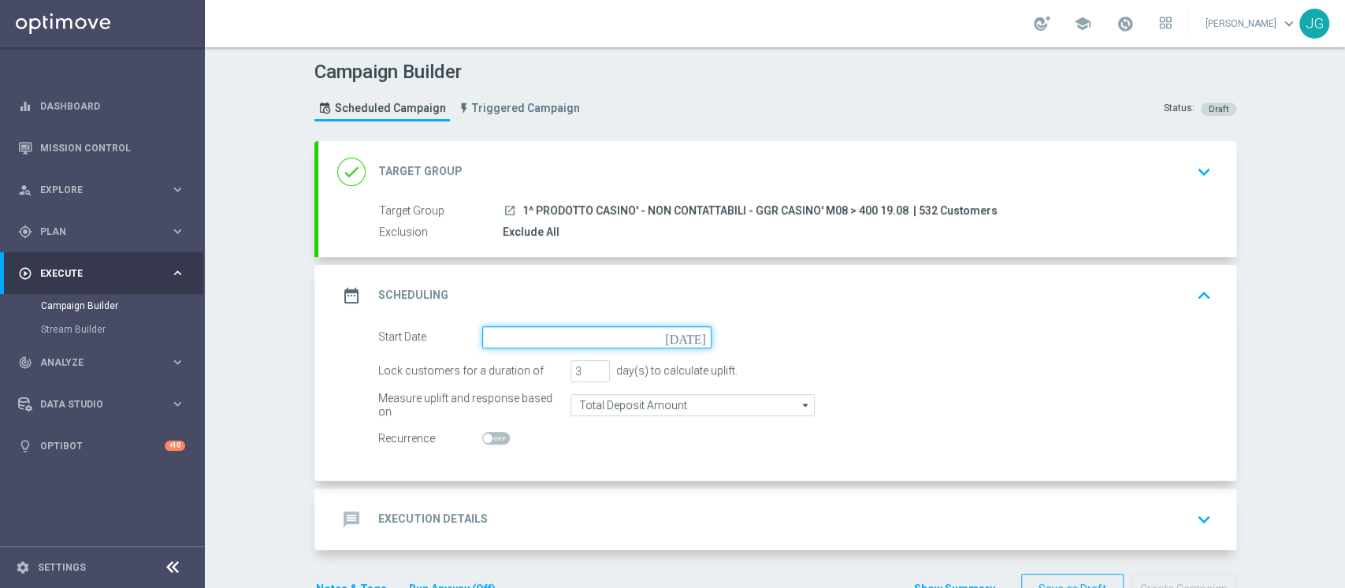
click at [582, 347] on input at bounding box center [596, 337] width 229 height 22
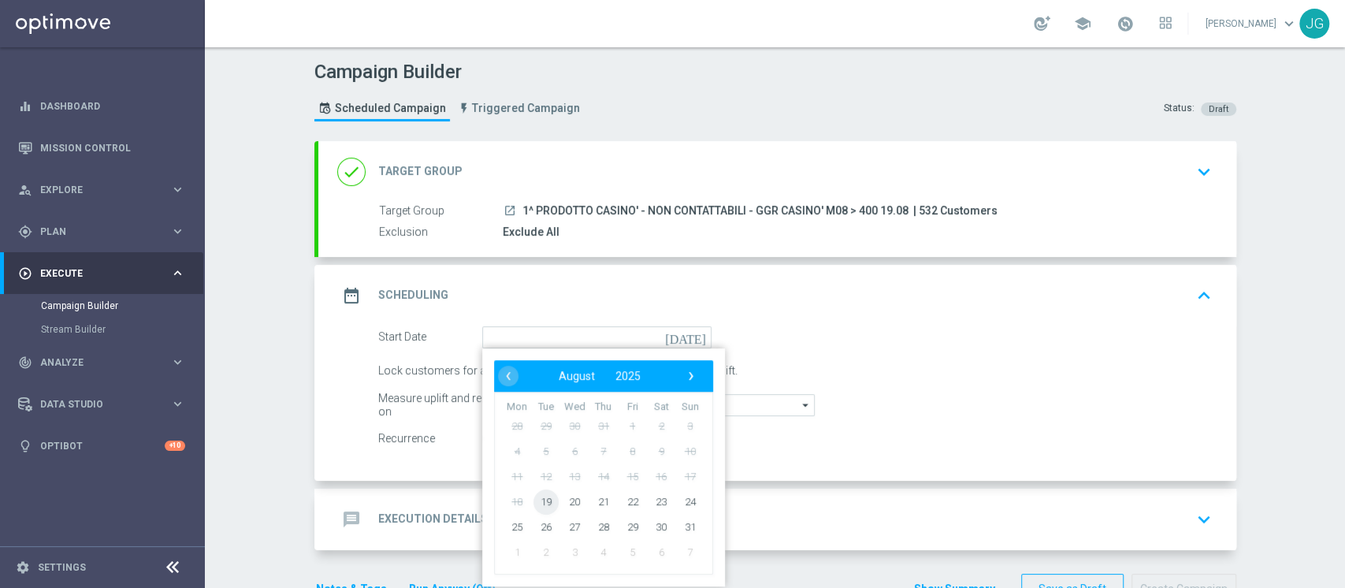
click at [535, 503] on span "19" at bounding box center [545, 501] width 25 height 25
type input "19 Aug 2025"
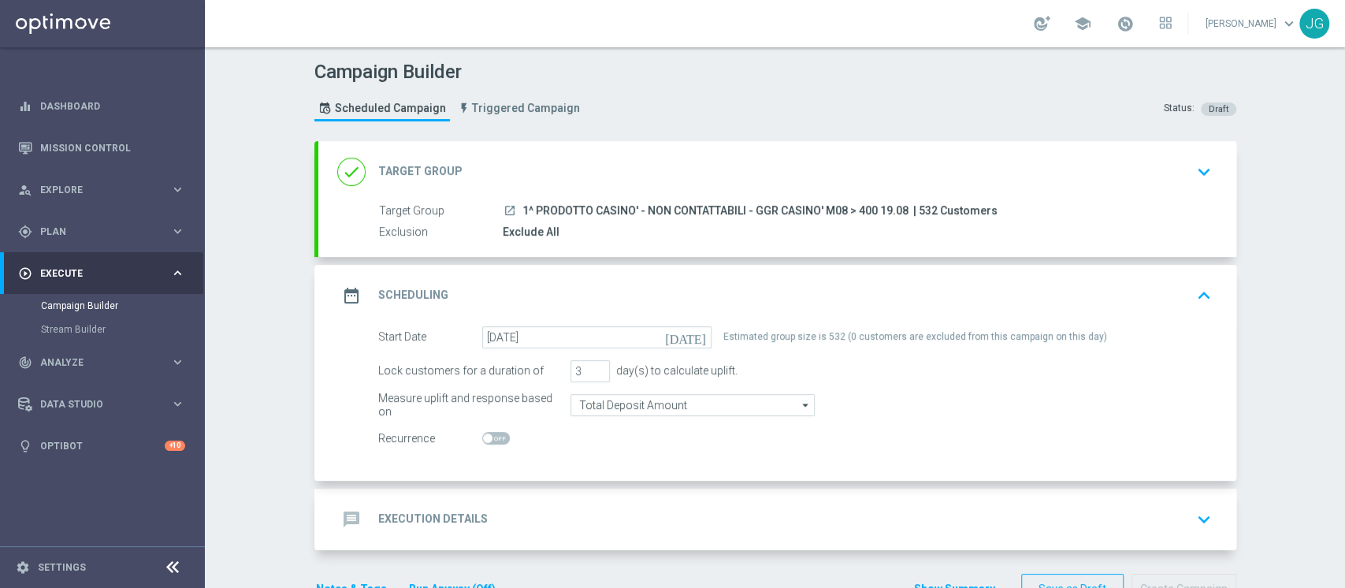
click at [668, 176] on div "done Target Group keyboard_arrow_down" at bounding box center [777, 172] width 880 height 30
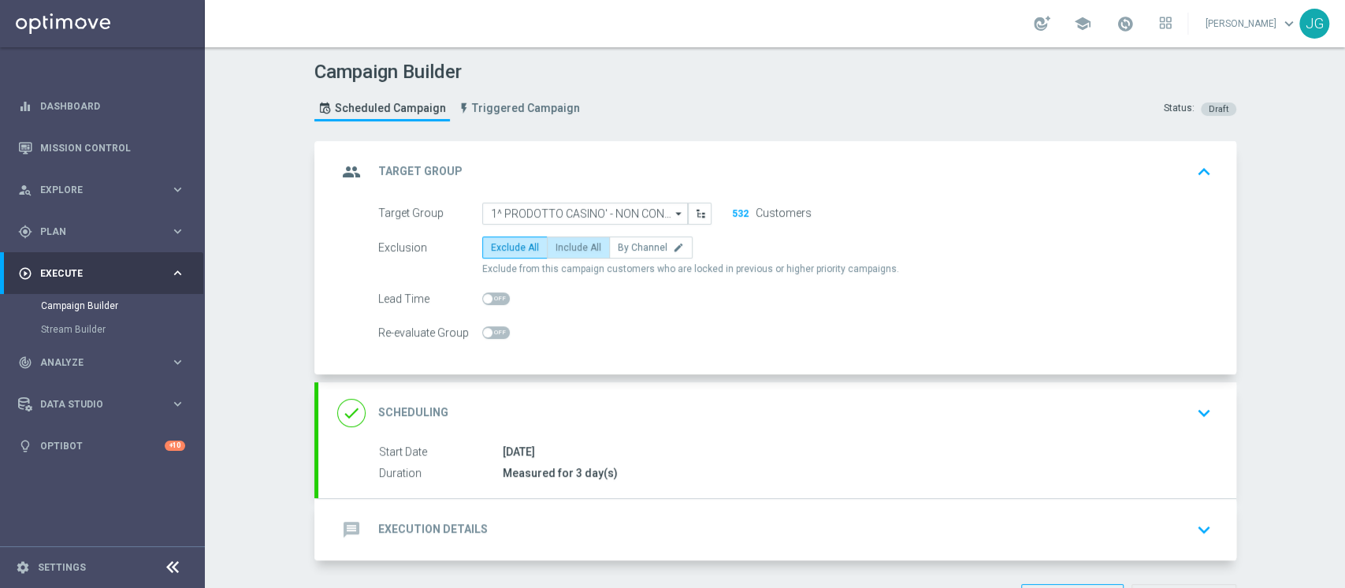
click at [568, 243] on span "Include All" at bounding box center [579, 247] width 46 height 11
click at [566, 245] on input "Include All" at bounding box center [561, 250] width 10 height 10
radio input "true"
click at [568, 539] on div "message Execution Details keyboard_arrow_down" at bounding box center [777, 530] width 880 height 30
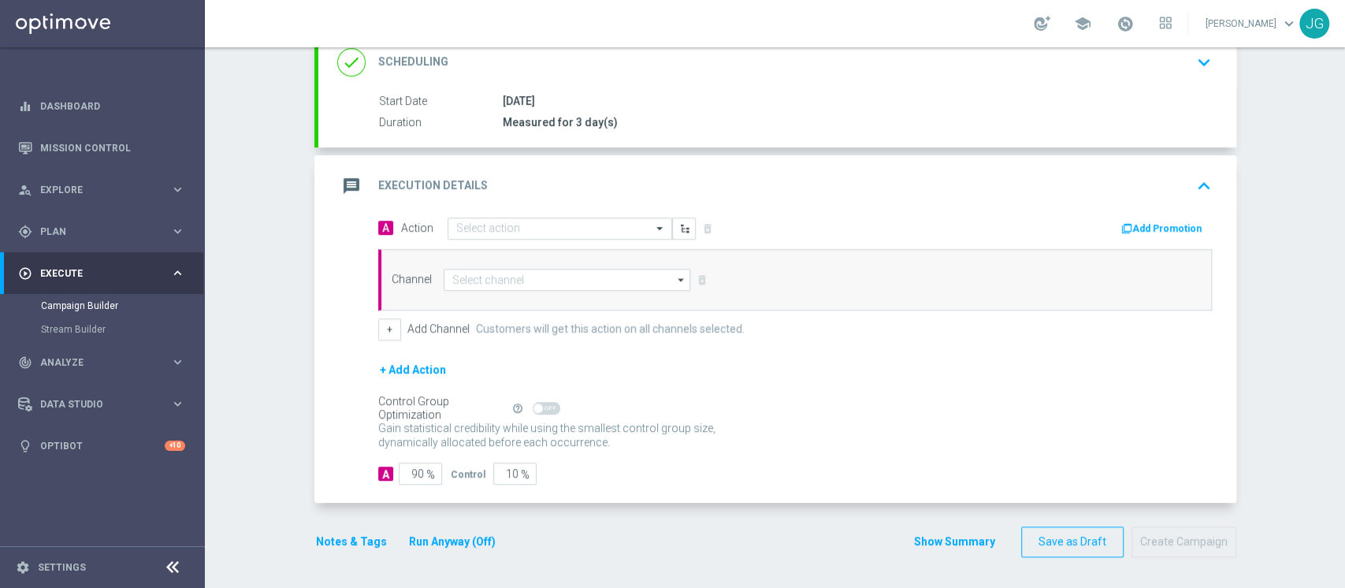
scroll to position [225, 0]
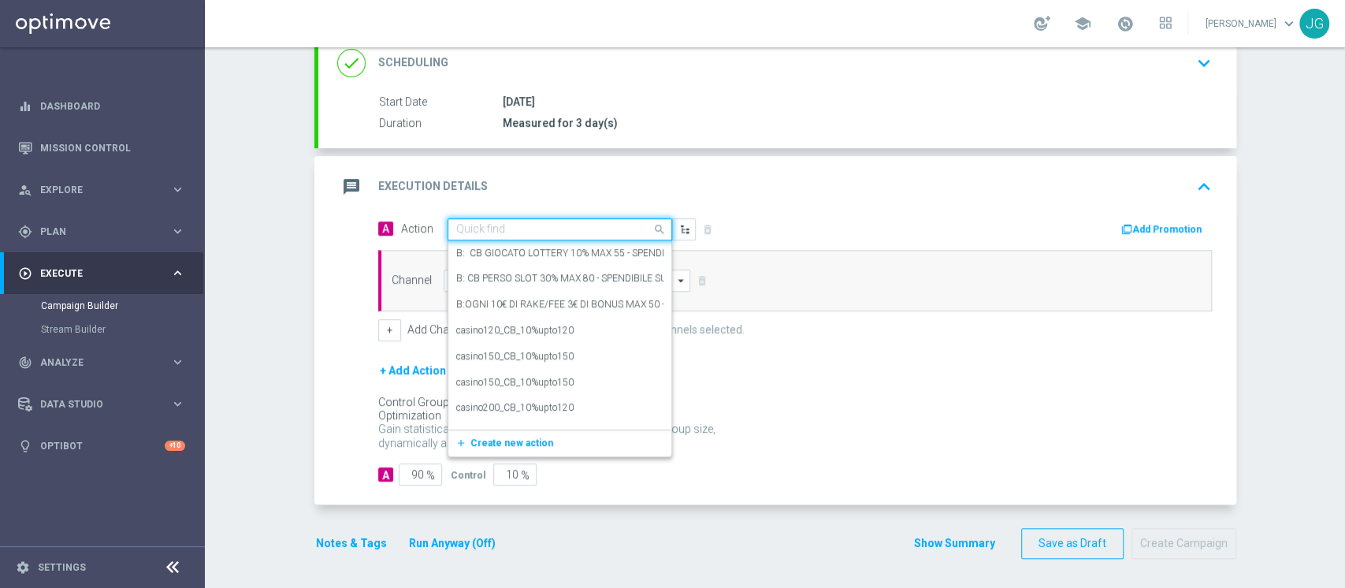
click at [503, 230] on input "text" at bounding box center [544, 229] width 176 height 13
paste input "PROMO RICARICA 30% MAX 1.000€ - SPENDIBILE SLOT"
type input "PROMO RICARICA 30% MAX 1.000€ - SPENDIBILE SLOT"
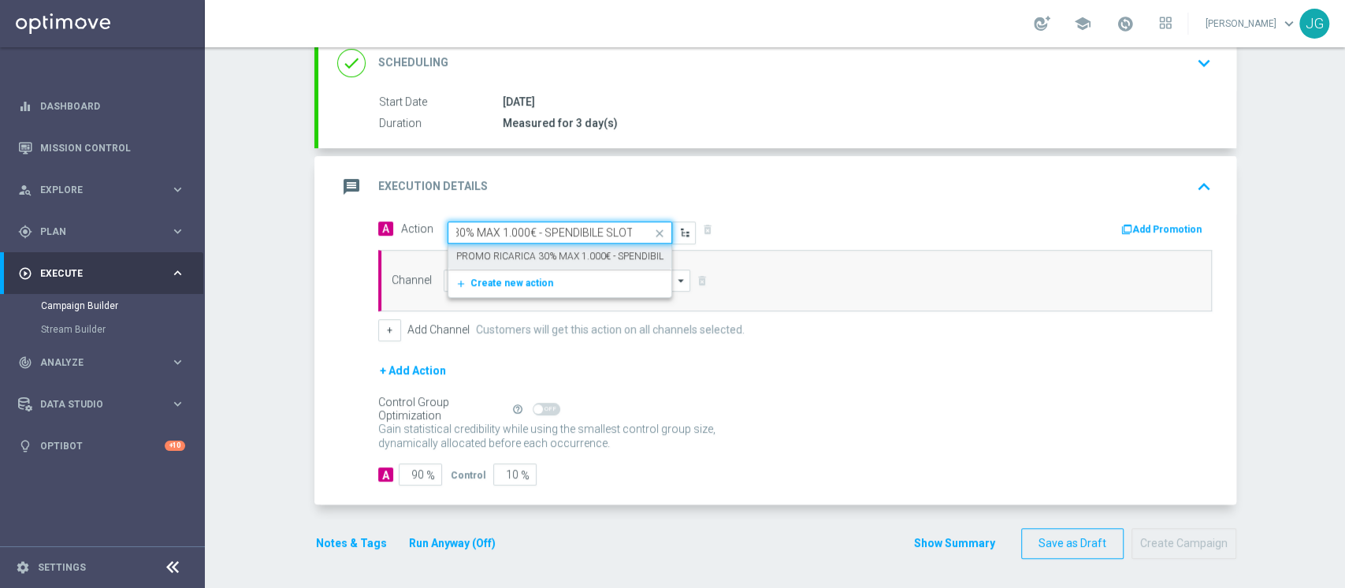
click at [517, 254] on label "PROMO RICARICA 30% MAX 1.000€ - SPENDIBILE SLOT" at bounding box center [575, 256] width 238 height 13
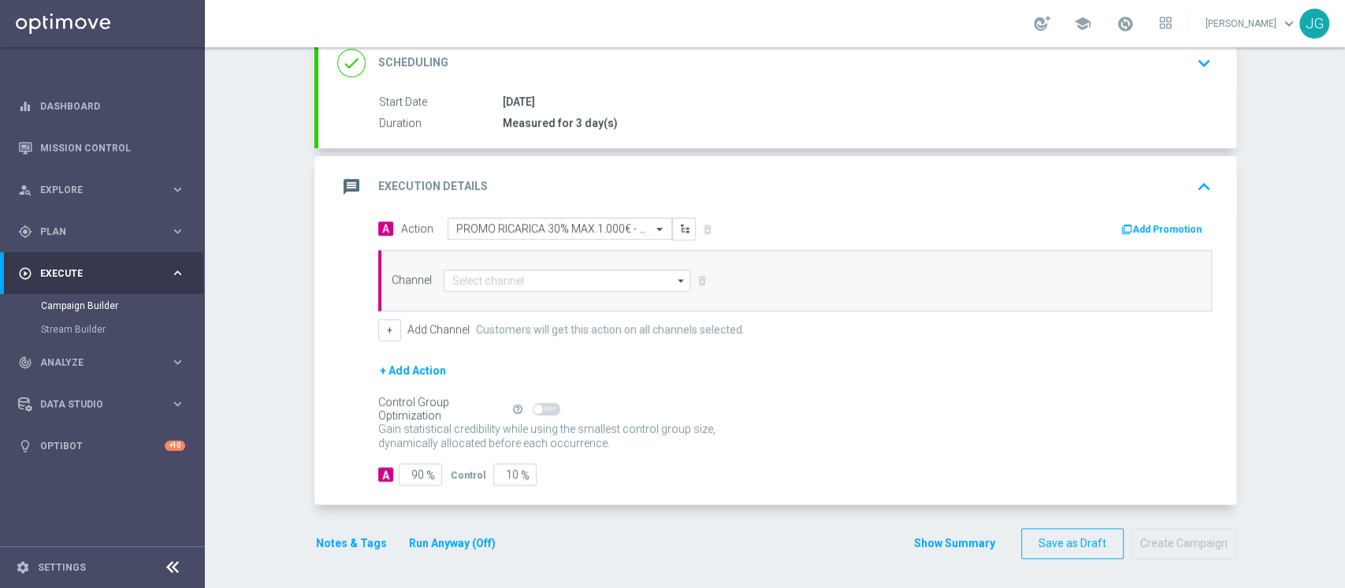
click at [1136, 229] on button "Add Promotion" at bounding box center [1163, 229] width 87 height 17
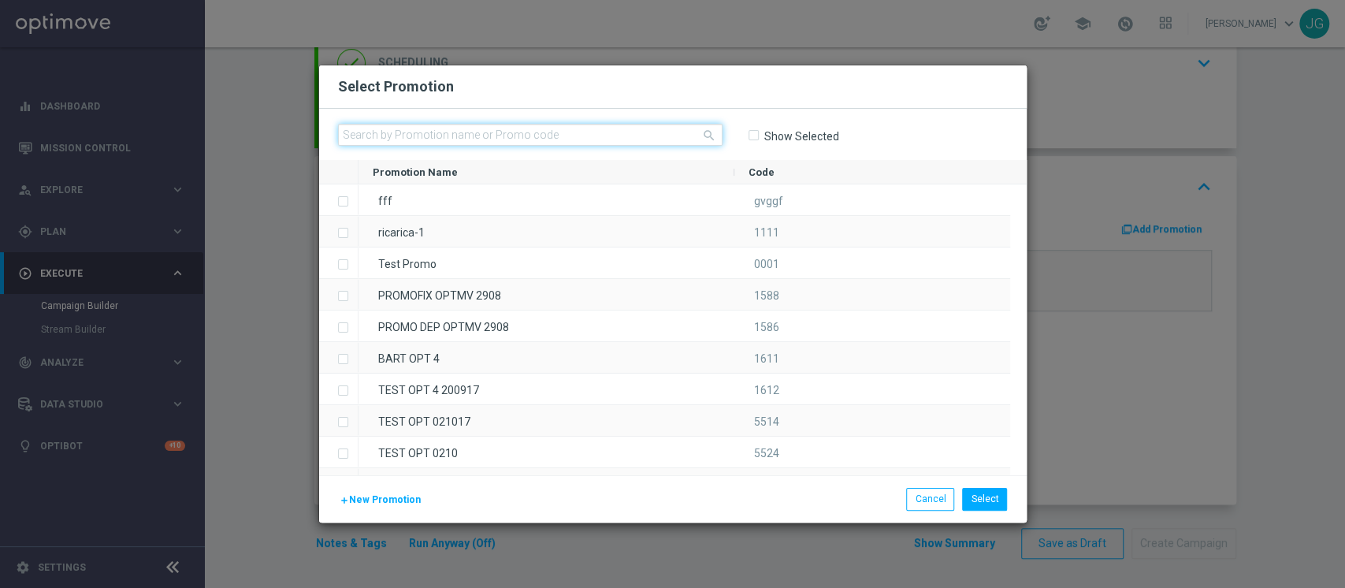
click at [629, 132] on input "text" at bounding box center [530, 135] width 385 height 22
paste input "RICARICASLOT19-3"
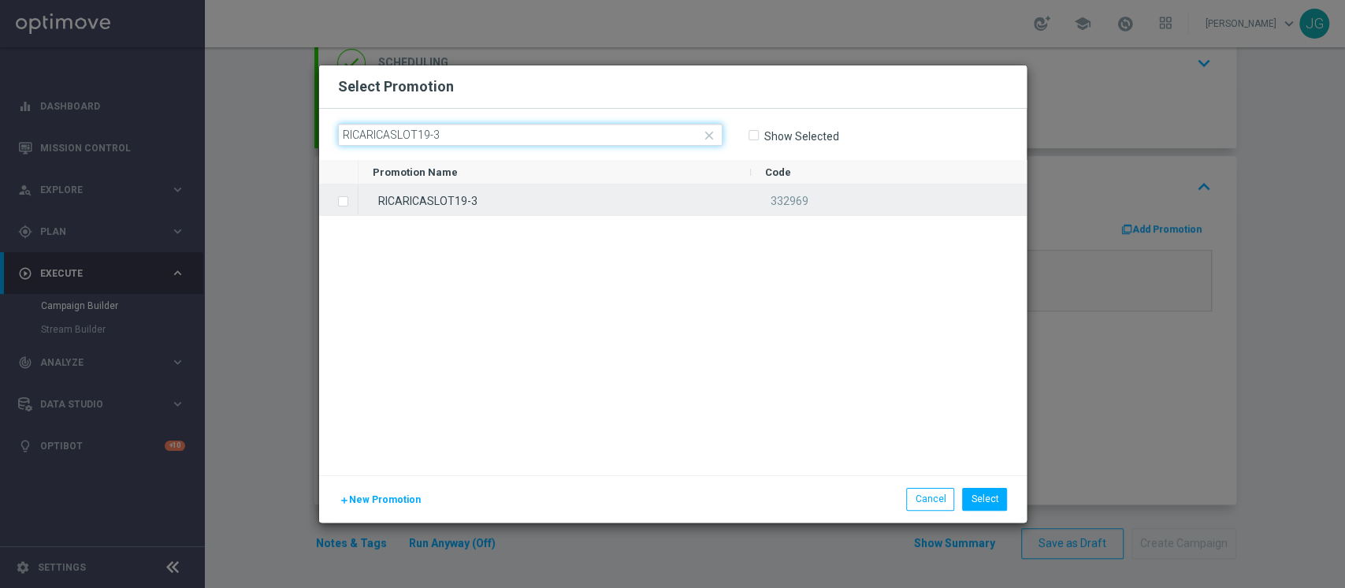
type input "RICARICASLOT19-3"
click at [568, 198] on div "RICARICASLOT19-3" at bounding box center [555, 199] width 393 height 31
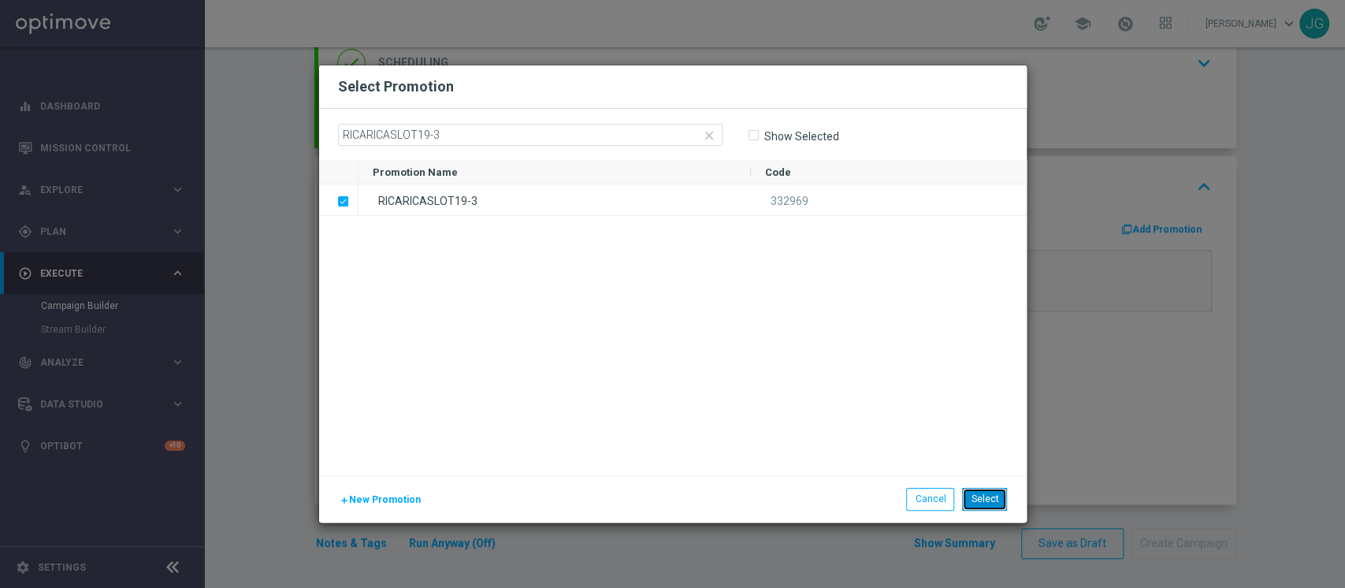
click at [978, 493] on button "Select" at bounding box center [984, 499] width 45 height 22
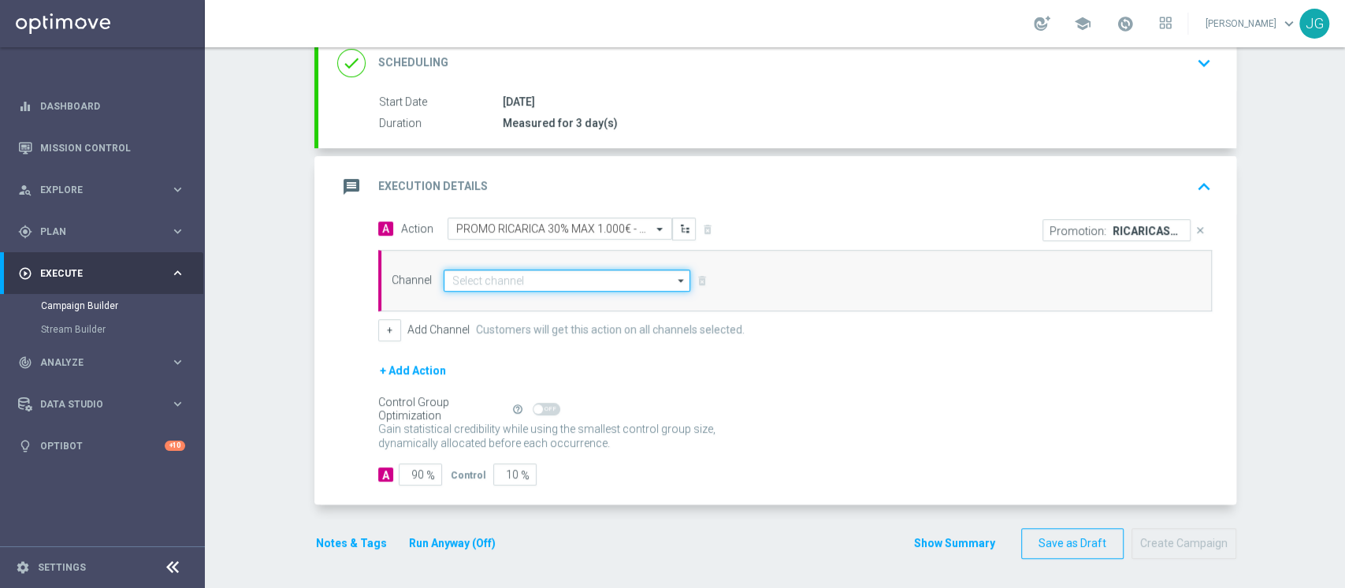
click at [513, 274] on input at bounding box center [567, 281] width 247 height 22
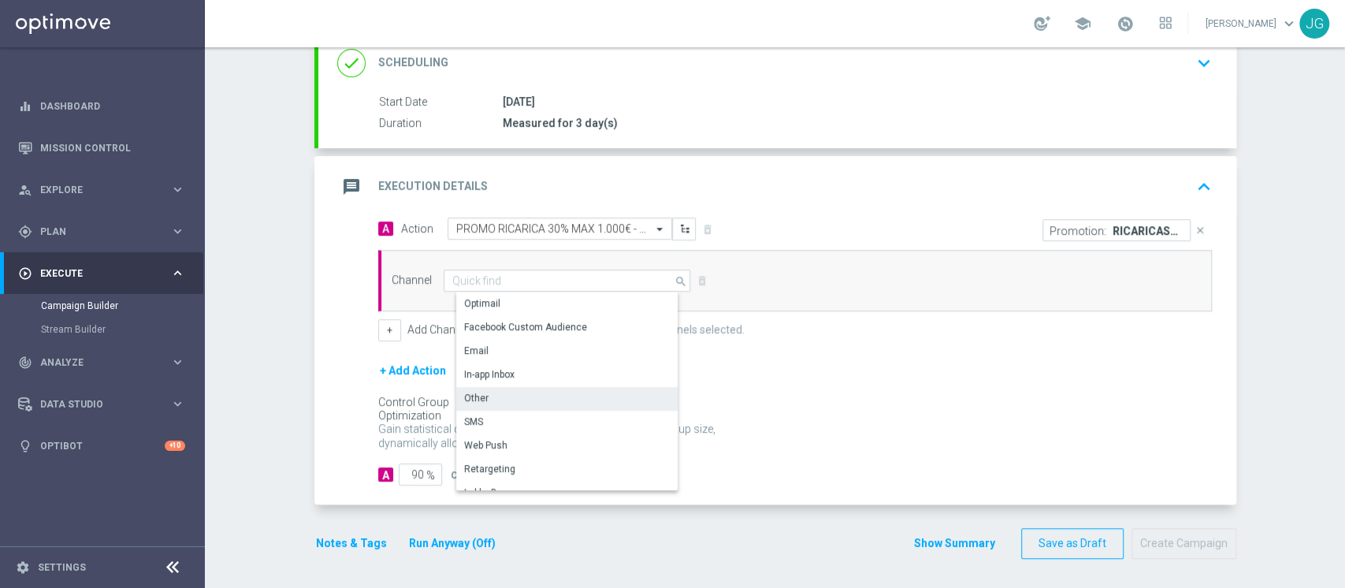
click at [499, 398] on div "Other" at bounding box center [573, 398] width 235 height 22
type input "Other"
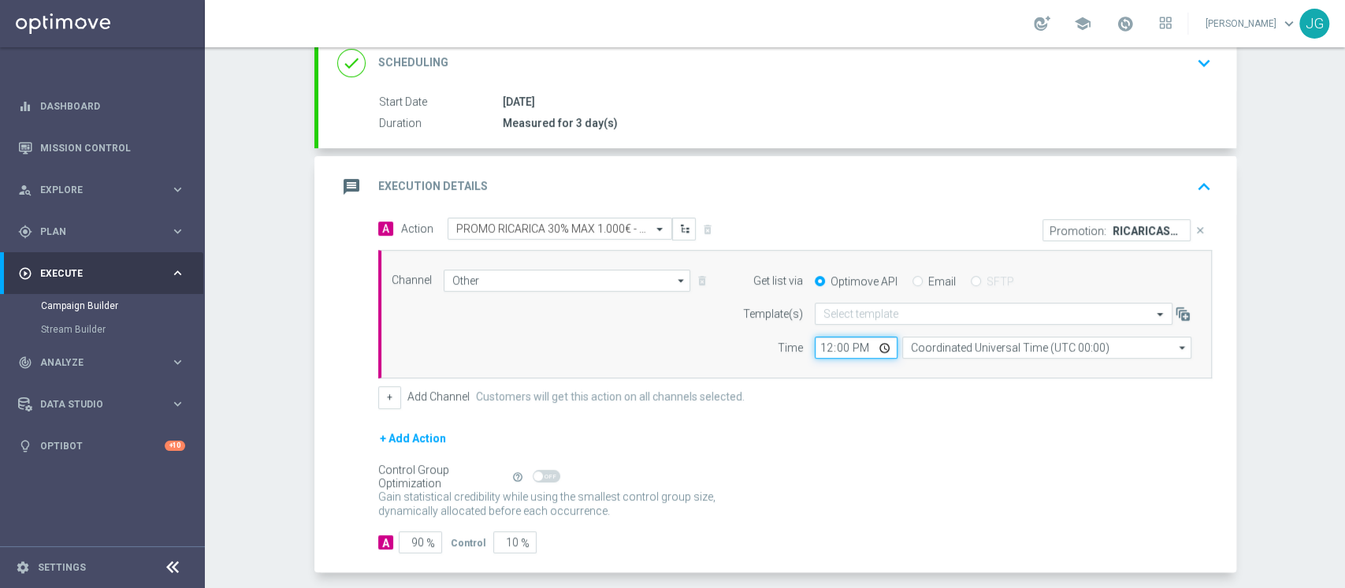
click at [874, 346] on input "12:00" at bounding box center [856, 348] width 83 height 22
type input "14:00"
click at [668, 463] on div "+ Add Action" at bounding box center [795, 448] width 834 height 39
click at [737, 202] on div "message Execution Details keyboard_arrow_up" at bounding box center [777, 186] width 918 height 61
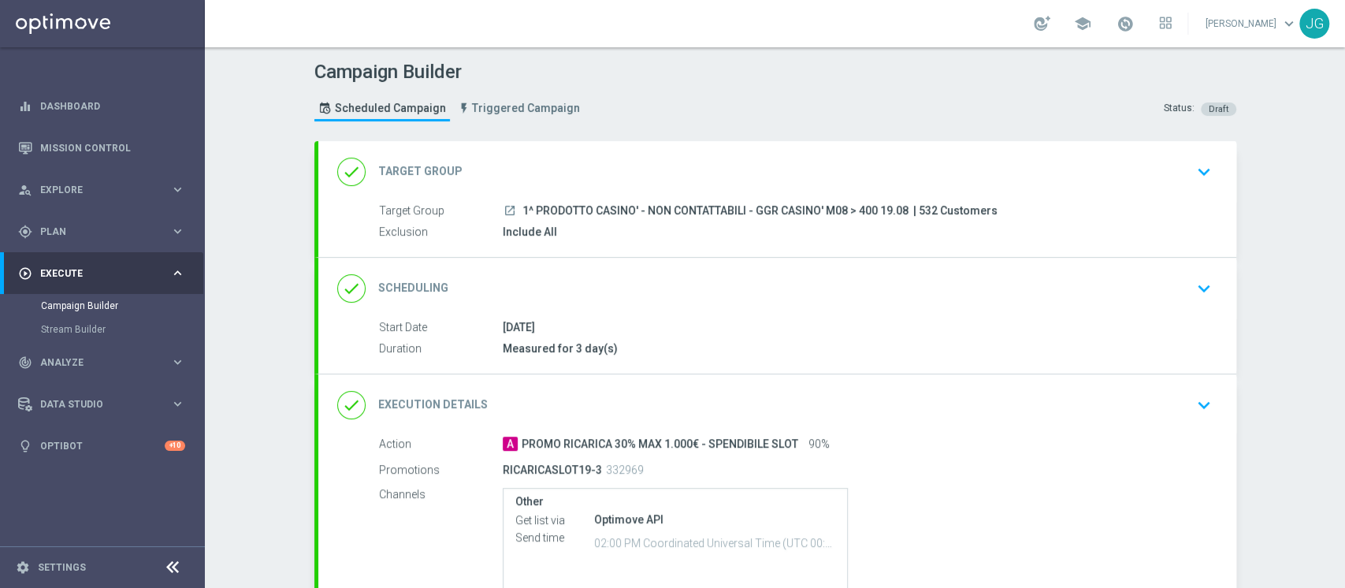
drag, startPoint x: 899, startPoint y: 204, endPoint x: 514, endPoint y: 210, distance: 385.5
click at [523, 210] on span "1^ PRODOTTO CASINO' - NON CONTATTABILI - GGR CASINO' M08 > 400 19.08" at bounding box center [716, 211] width 386 height 14
copy span "1^ PRODOTTO CASINO' - NON CONTATTABILI - GGR CASINO' M08 > 400 19.08"
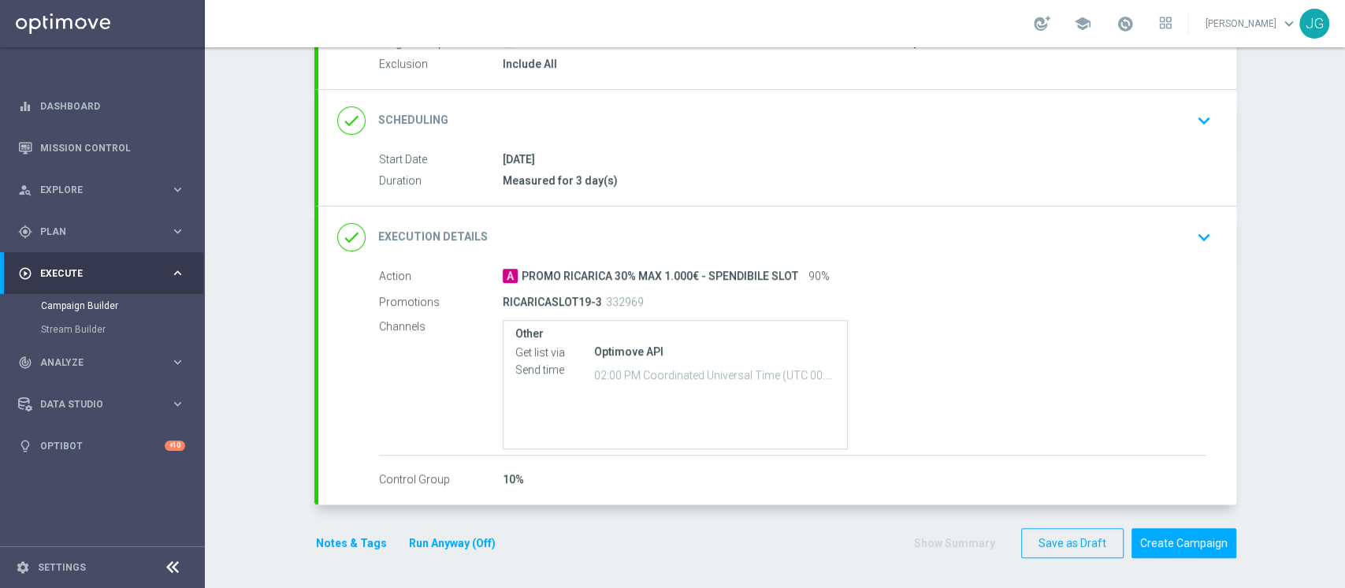
click at [359, 547] on button "Notes & Tags" at bounding box center [351, 544] width 74 height 20
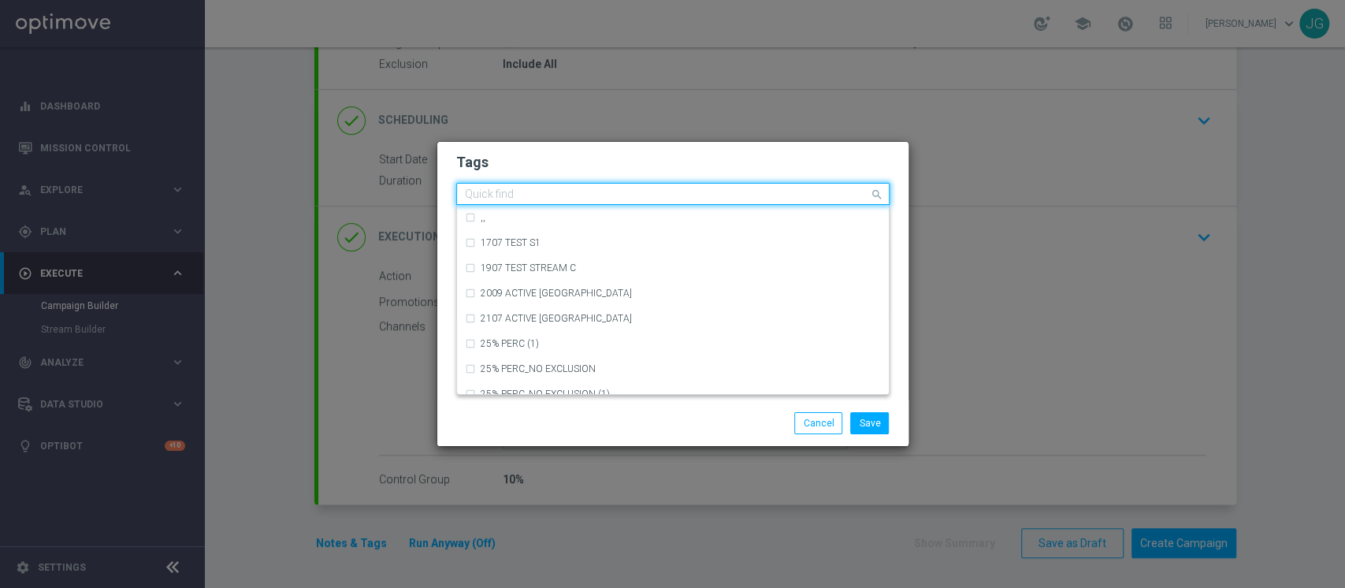
click at [532, 184] on div "Quick find" at bounding box center [663, 194] width 412 height 20
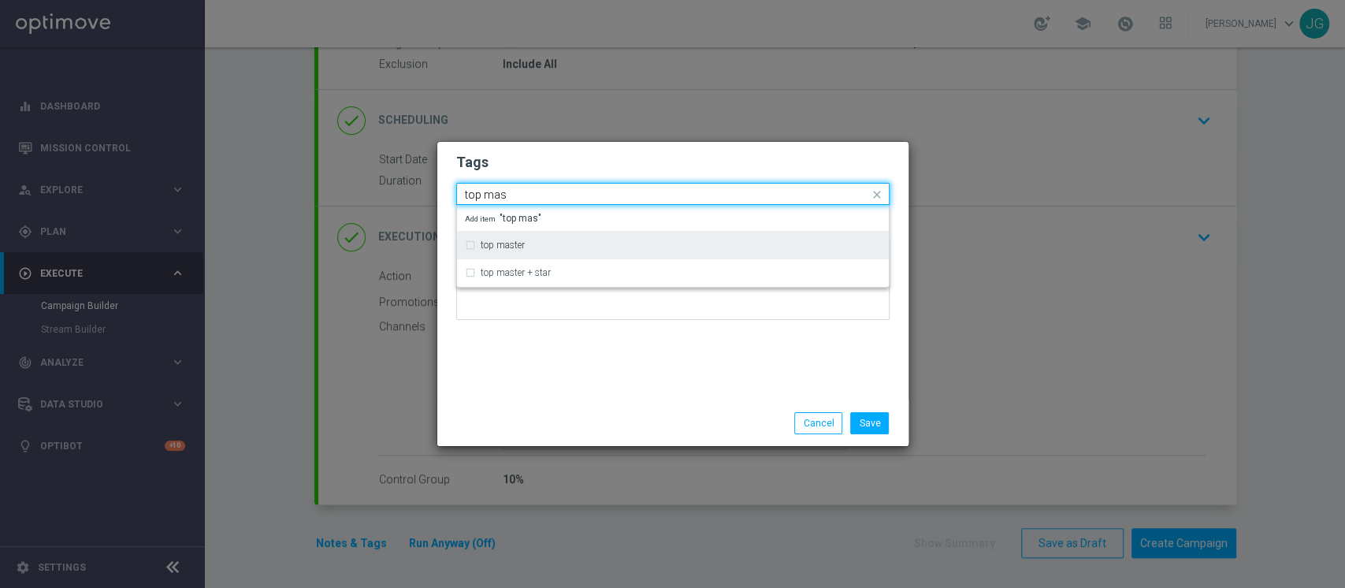
click at [501, 247] on label "top master" at bounding box center [503, 244] width 44 height 9
type input "top mas"
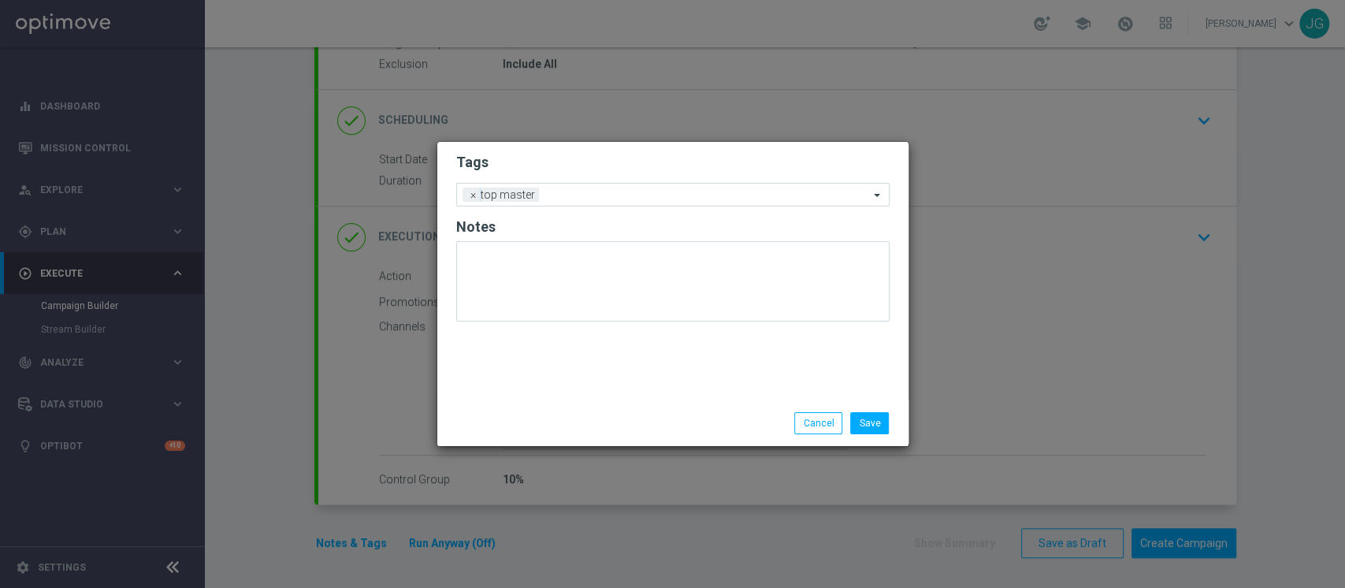
click at [533, 419] on div "Save Cancel" at bounding box center [673, 423] width 457 height 22
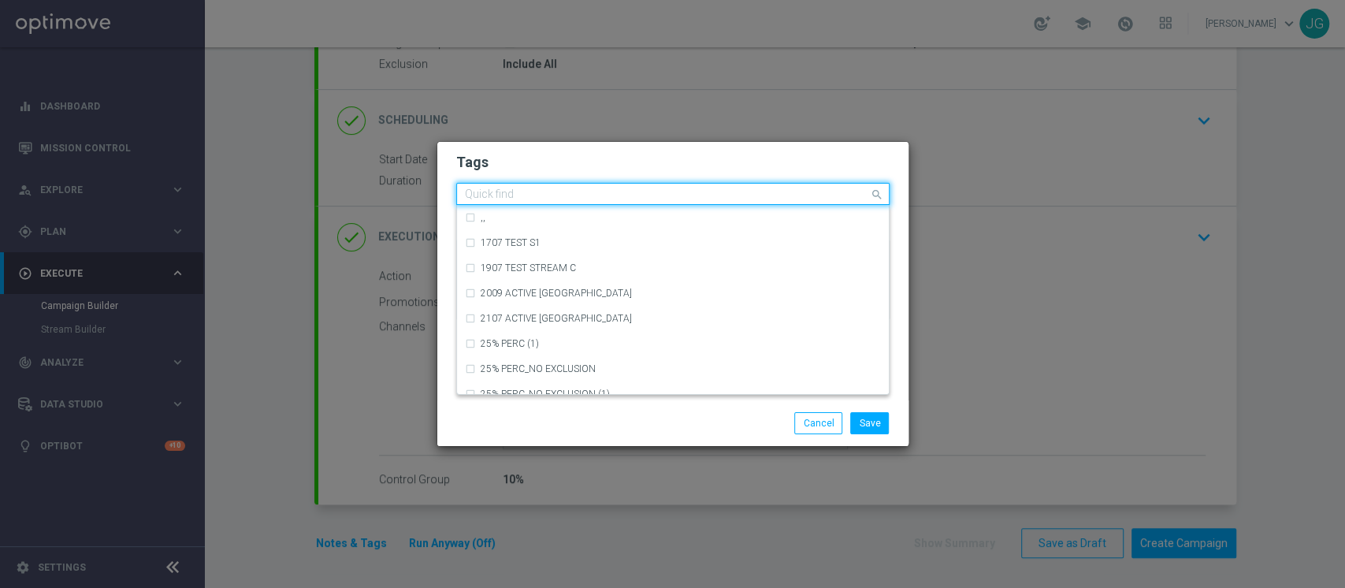
click at [576, 191] on input "text" at bounding box center [667, 194] width 404 height 13
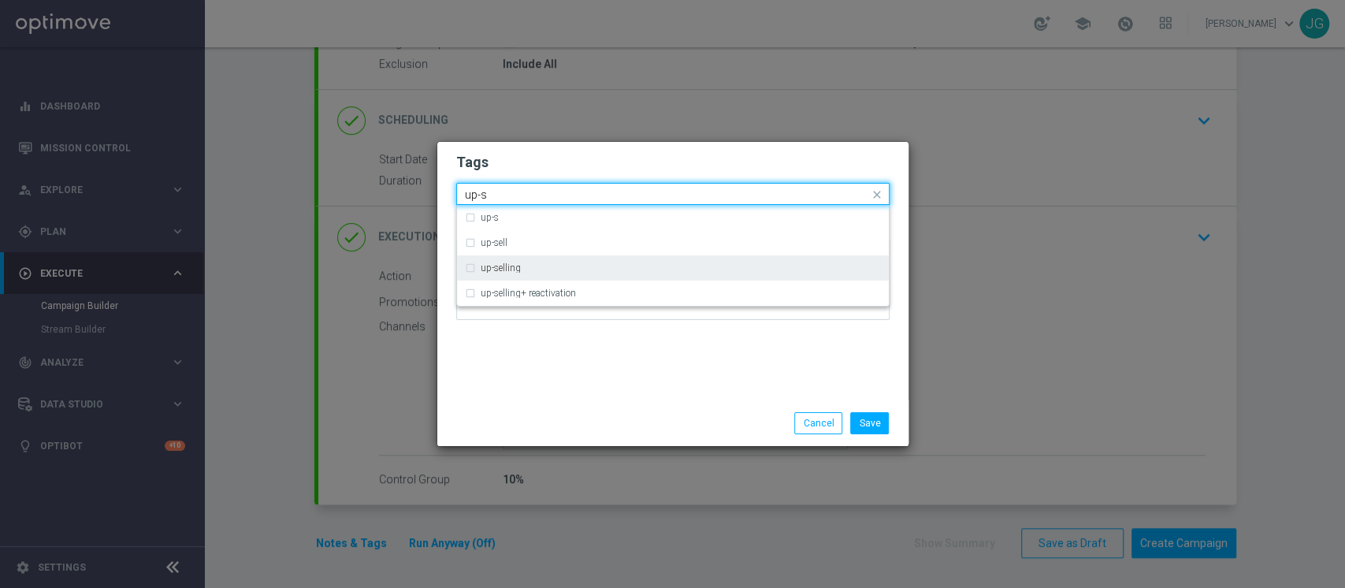
click at [542, 264] on div "up-selling" at bounding box center [681, 267] width 400 height 9
type input "up-s"
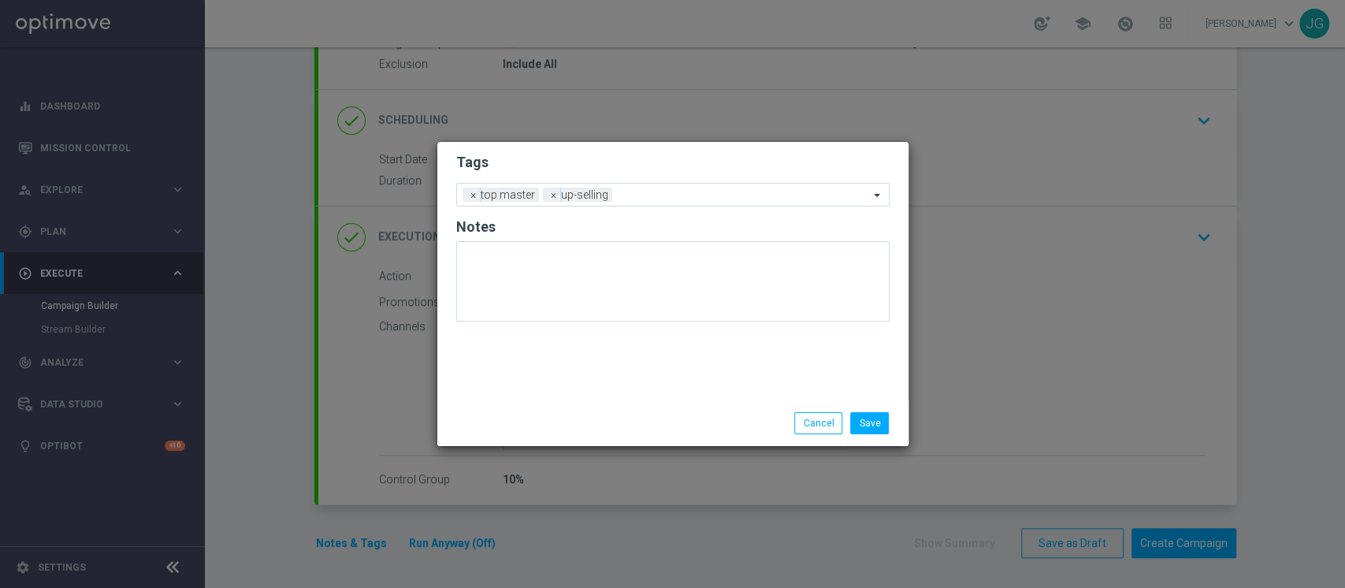
click at [578, 387] on div "Tags Add a new tag × top master × up-selling Notes" at bounding box center [672, 271] width 471 height 259
click at [640, 206] on ng-select "Add a new tag × top master × up-selling" at bounding box center [673, 195] width 434 height 24
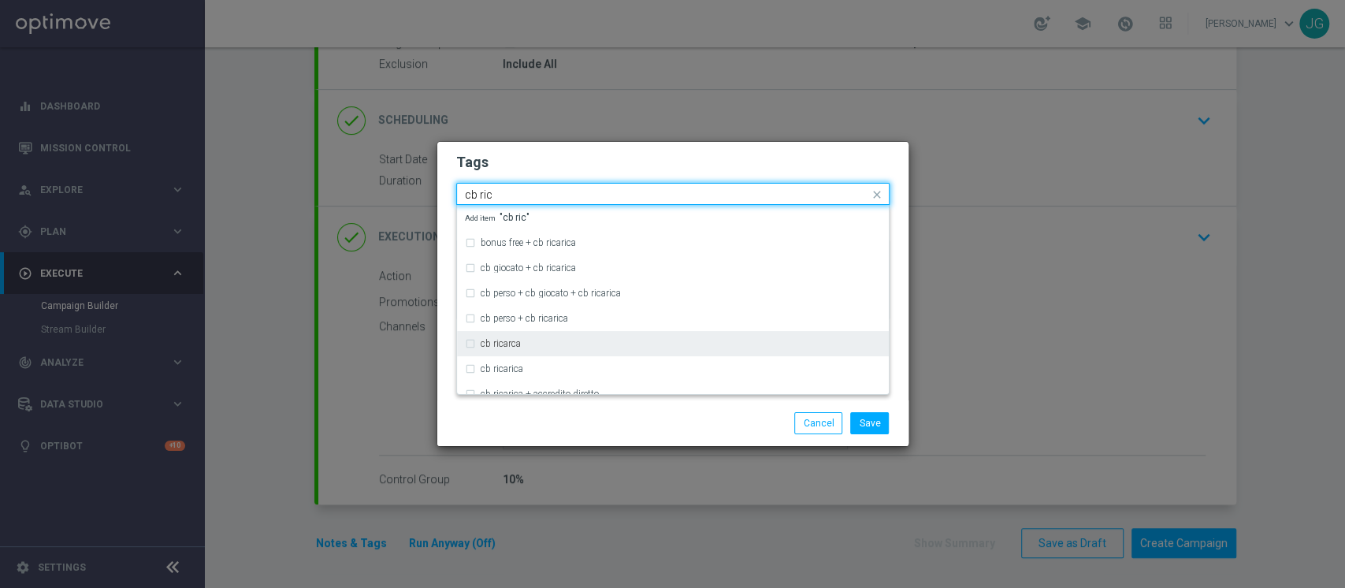
click at [513, 349] on div "cb ricarca" at bounding box center [673, 343] width 416 height 25
type input "cb ric"
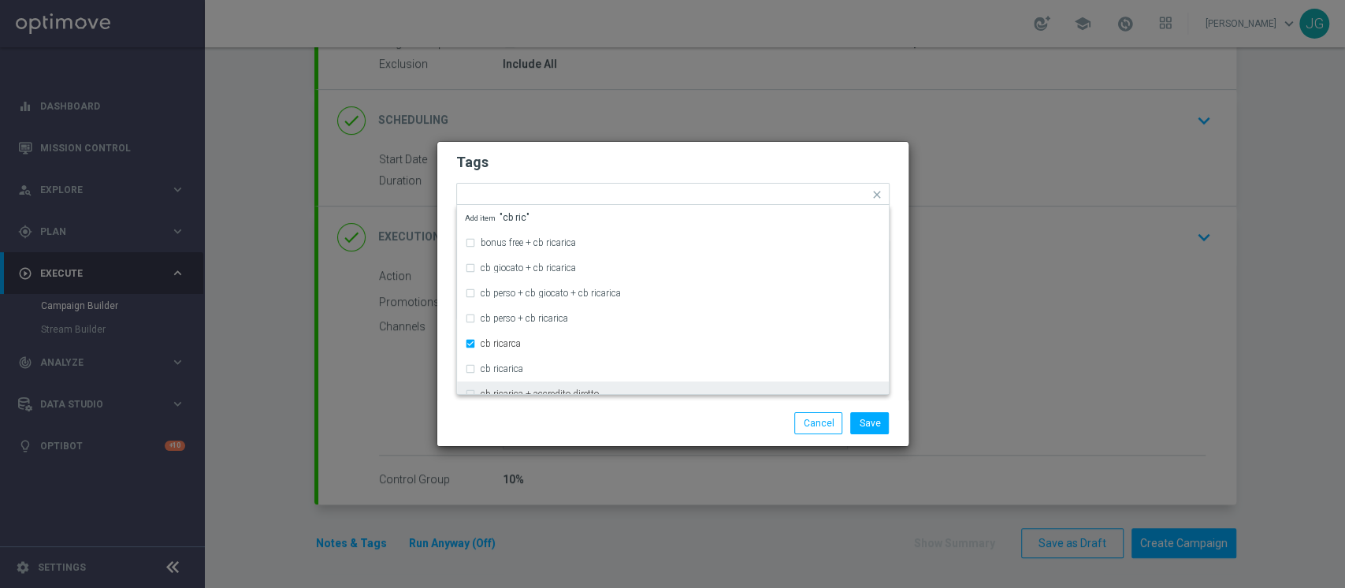
click at [569, 426] on div "Save Cancel" at bounding box center [673, 423] width 457 height 22
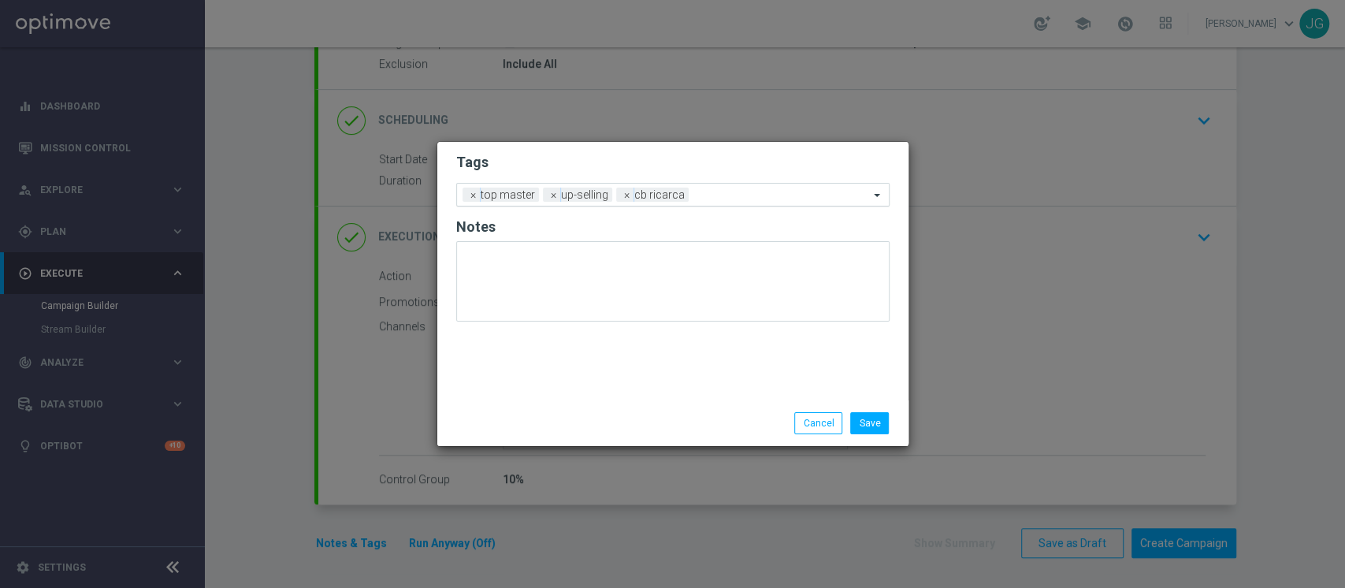
click at [723, 200] on input "text" at bounding box center [782, 195] width 174 height 13
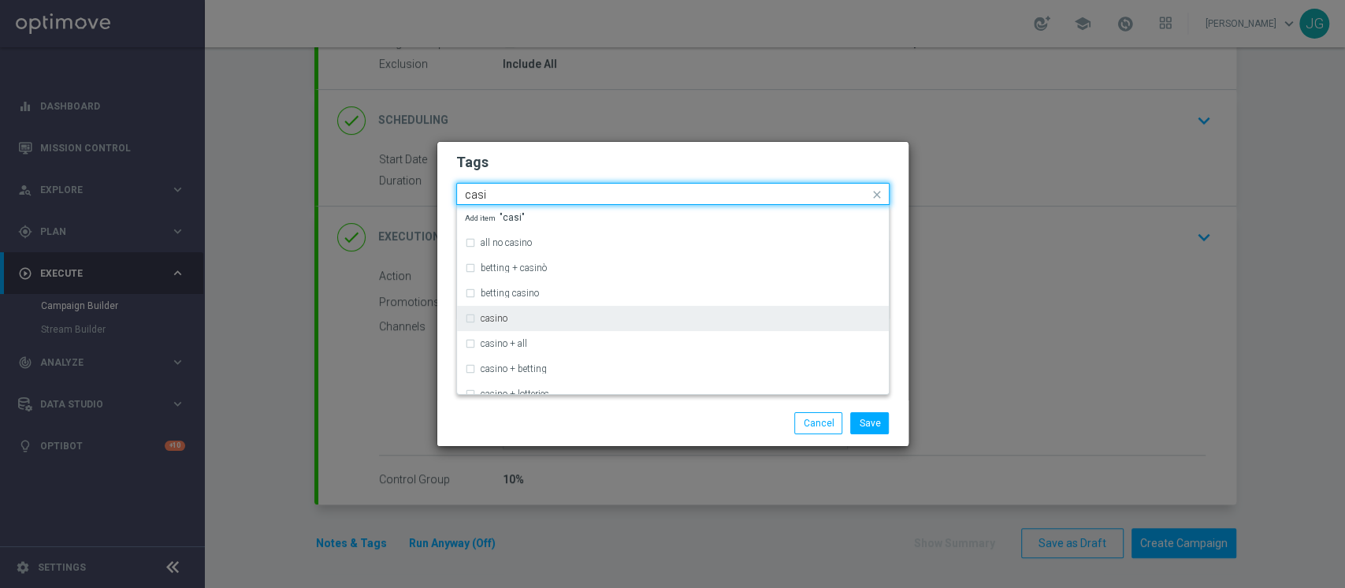
click at [527, 325] on div "casino" at bounding box center [673, 318] width 416 height 25
type input "casi"
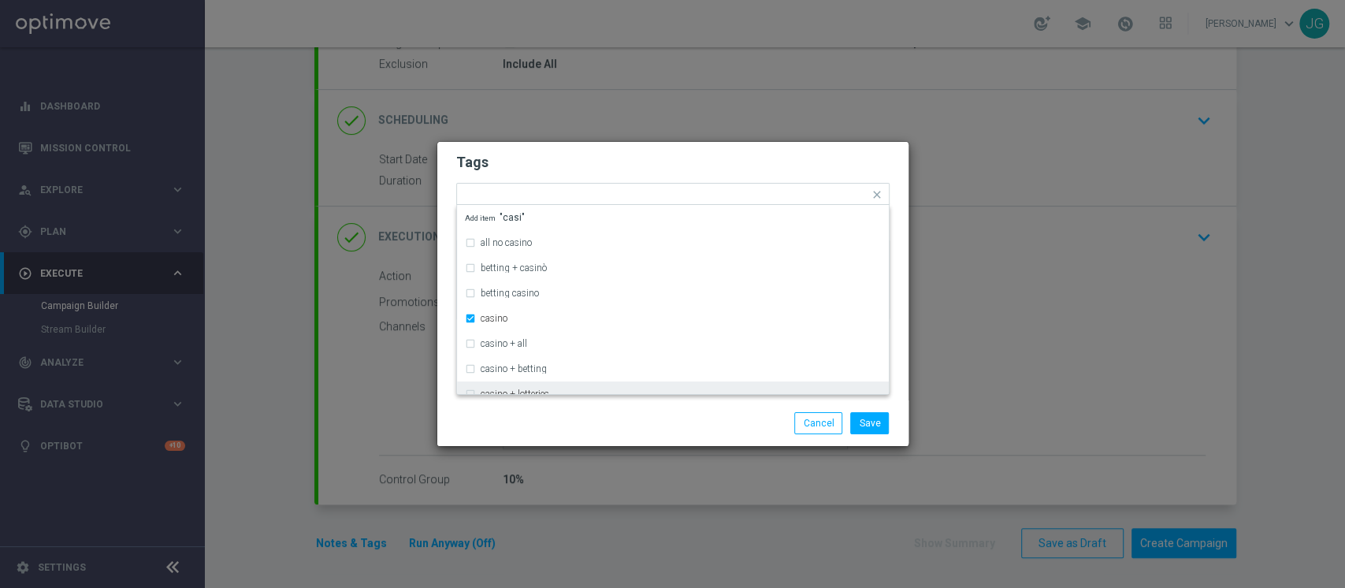
click at [556, 416] on div "Save Cancel" at bounding box center [673, 423] width 457 height 22
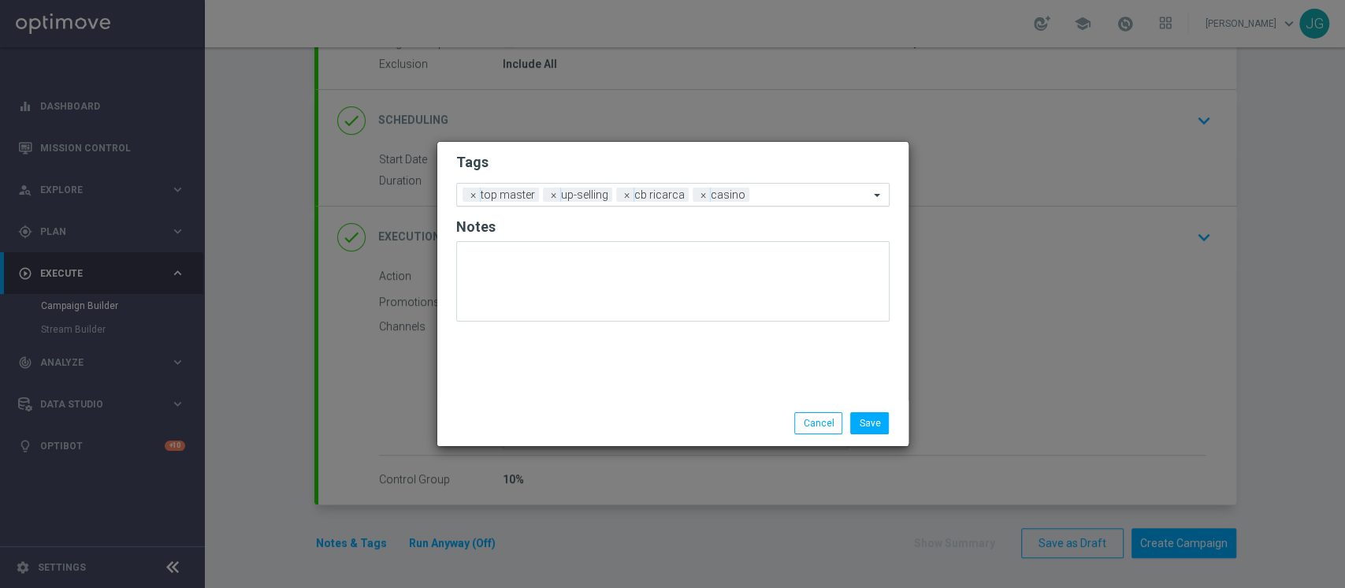
click at [774, 201] on div at bounding box center [812, 197] width 116 height 16
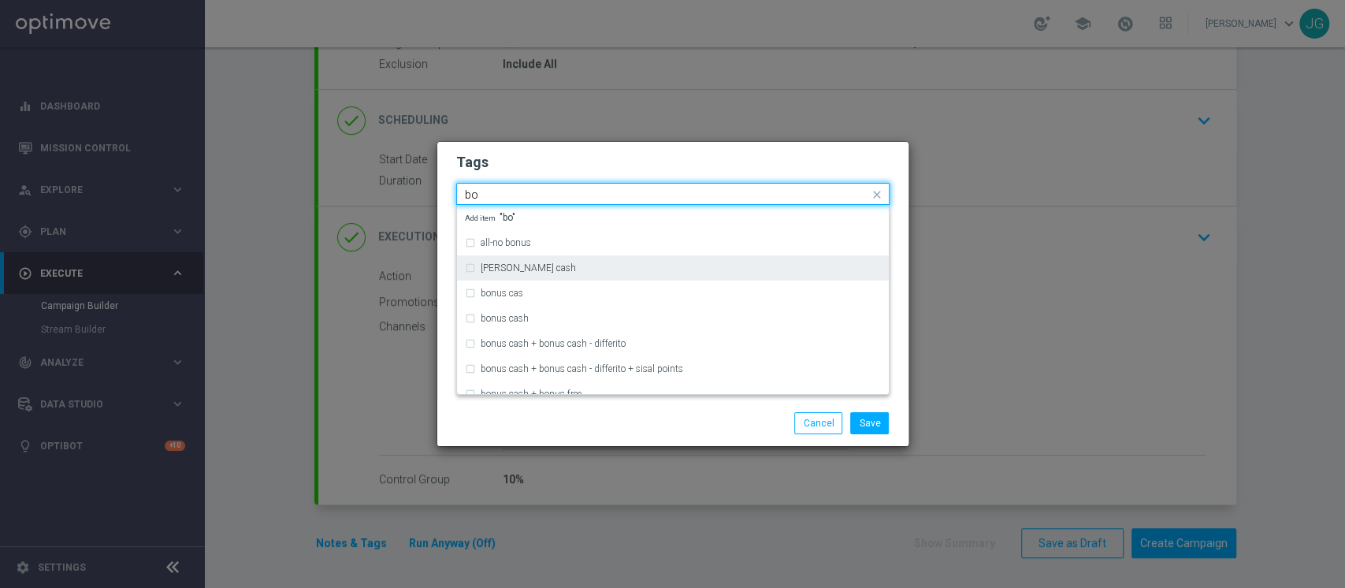
click at [593, 259] on div "bonsu cash" at bounding box center [673, 267] width 416 height 25
type input "bo"
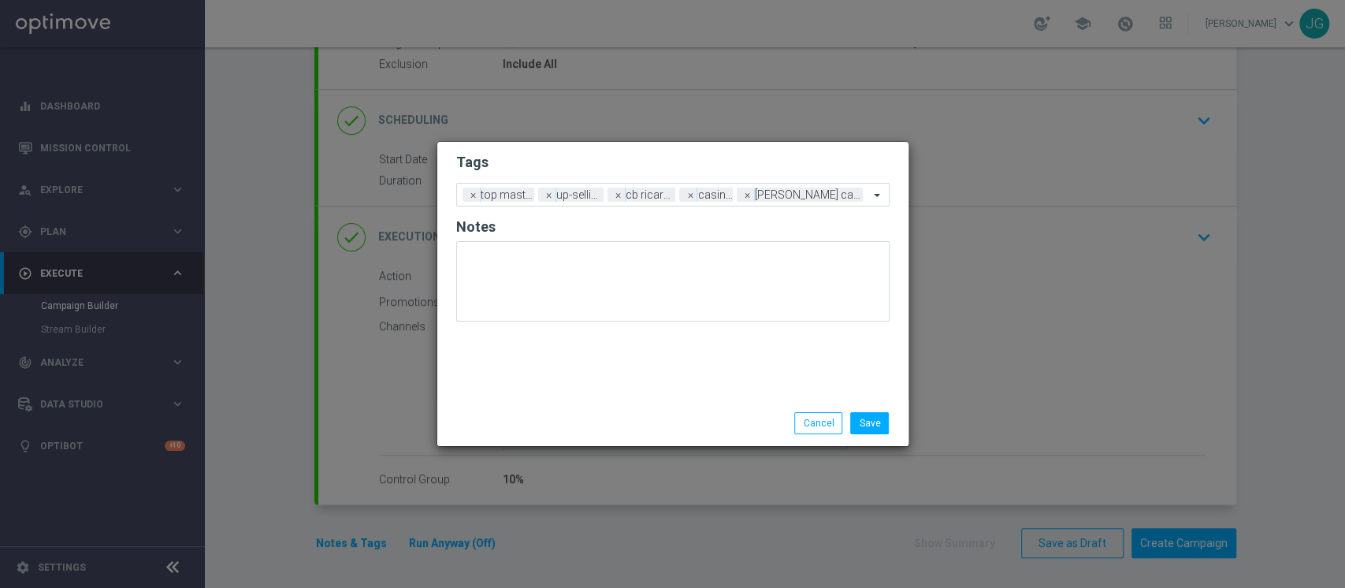
click at [671, 424] on div "Save Cancel" at bounding box center [749, 423] width 305 height 22
click at [858, 420] on button "Save" at bounding box center [869, 423] width 39 height 22
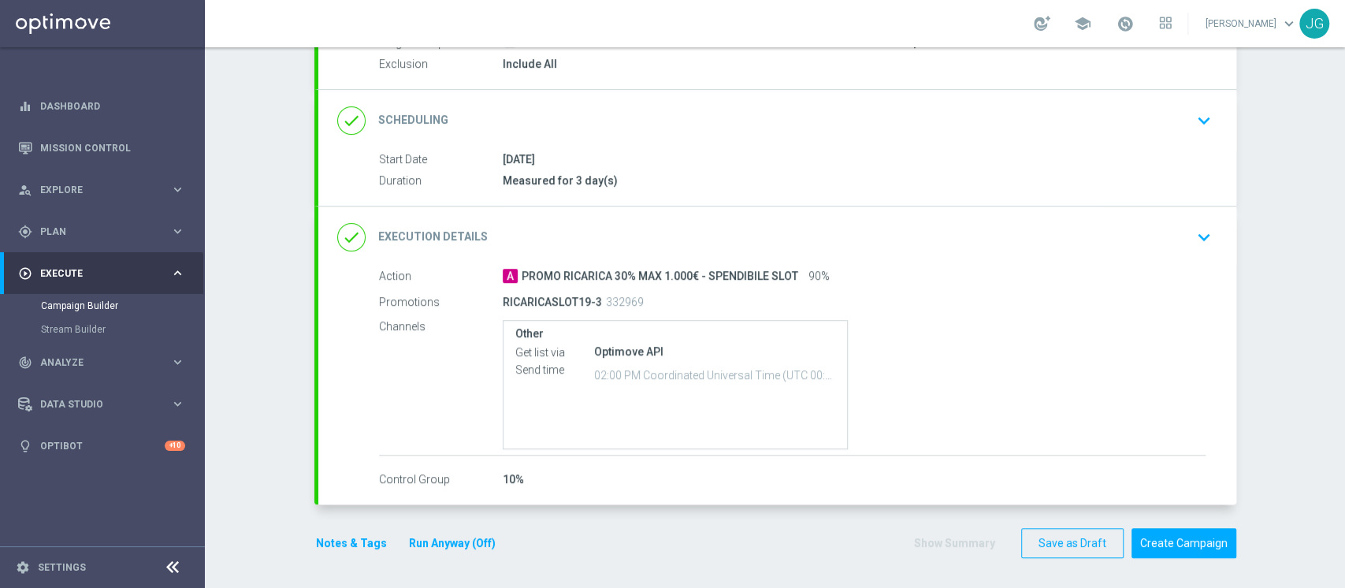
click at [456, 543] on button "Run Anyway (Off)" at bounding box center [453, 544] width 90 height 20
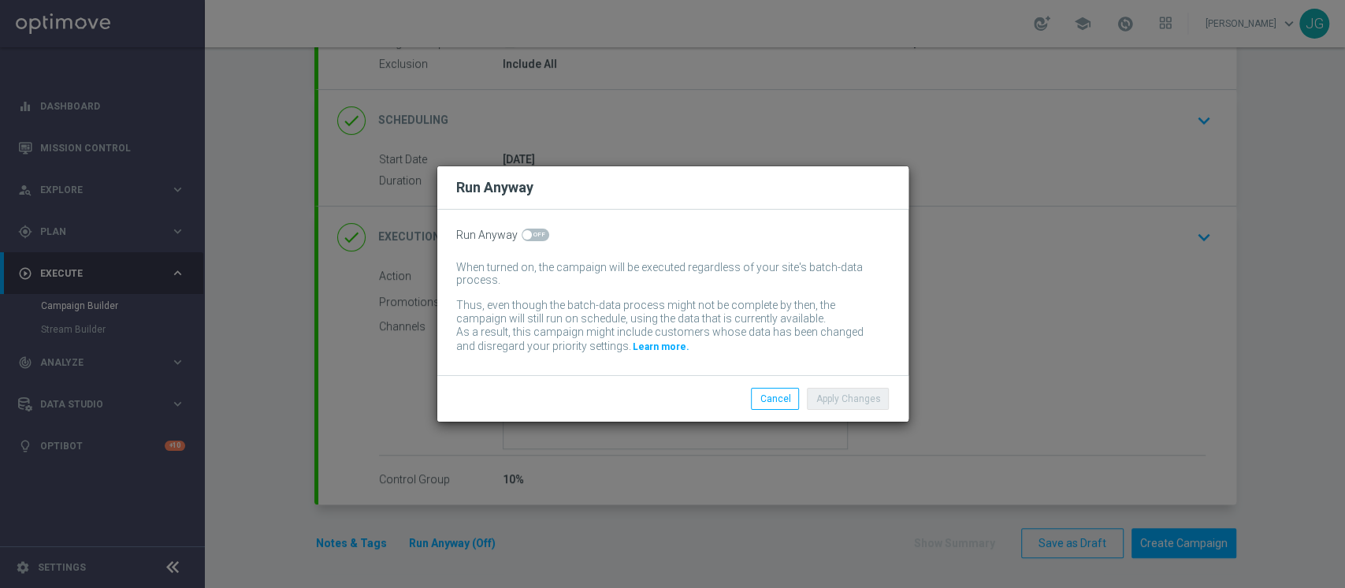
click at [534, 234] on span at bounding box center [536, 235] width 28 height 13
click at [534, 234] on input "checkbox" at bounding box center [536, 235] width 28 height 13
checkbox input "true"
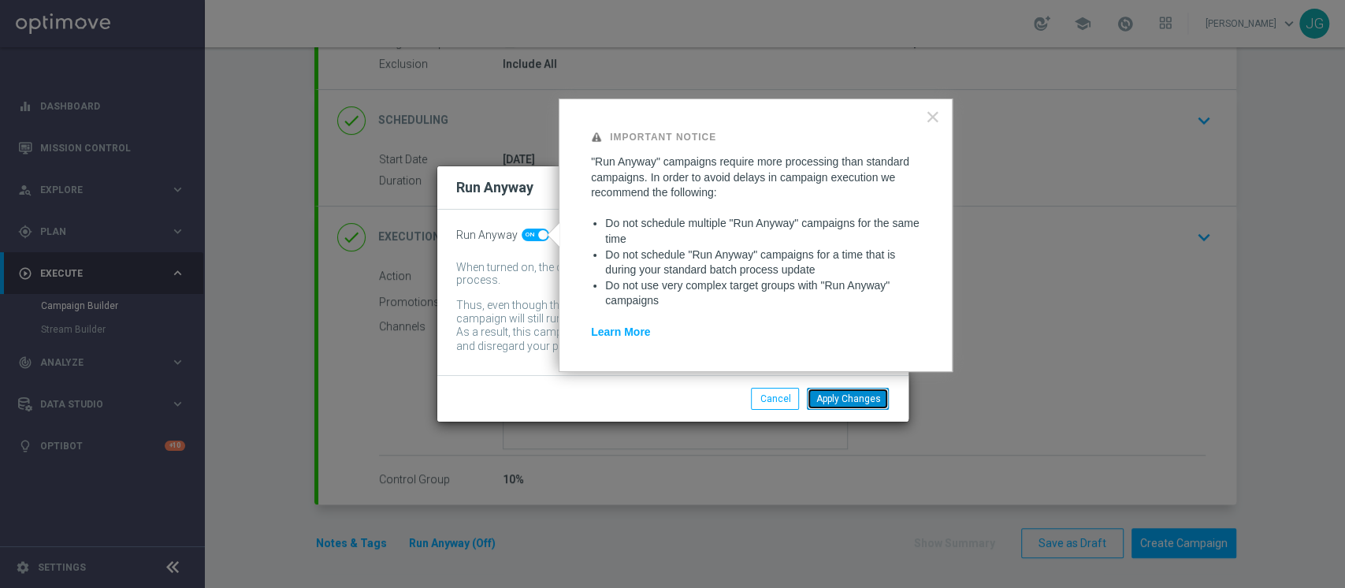
click at [854, 400] on button "Apply Changes" at bounding box center [848, 399] width 82 height 22
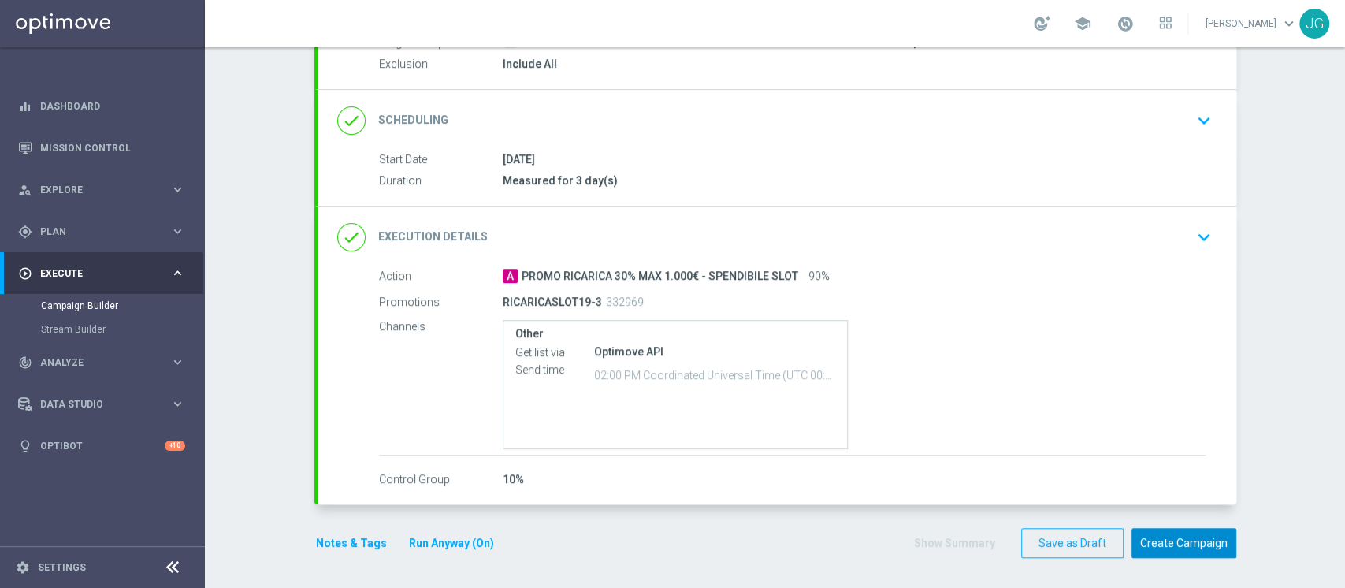
click at [1166, 534] on button "Create Campaign" at bounding box center [1184, 543] width 105 height 31
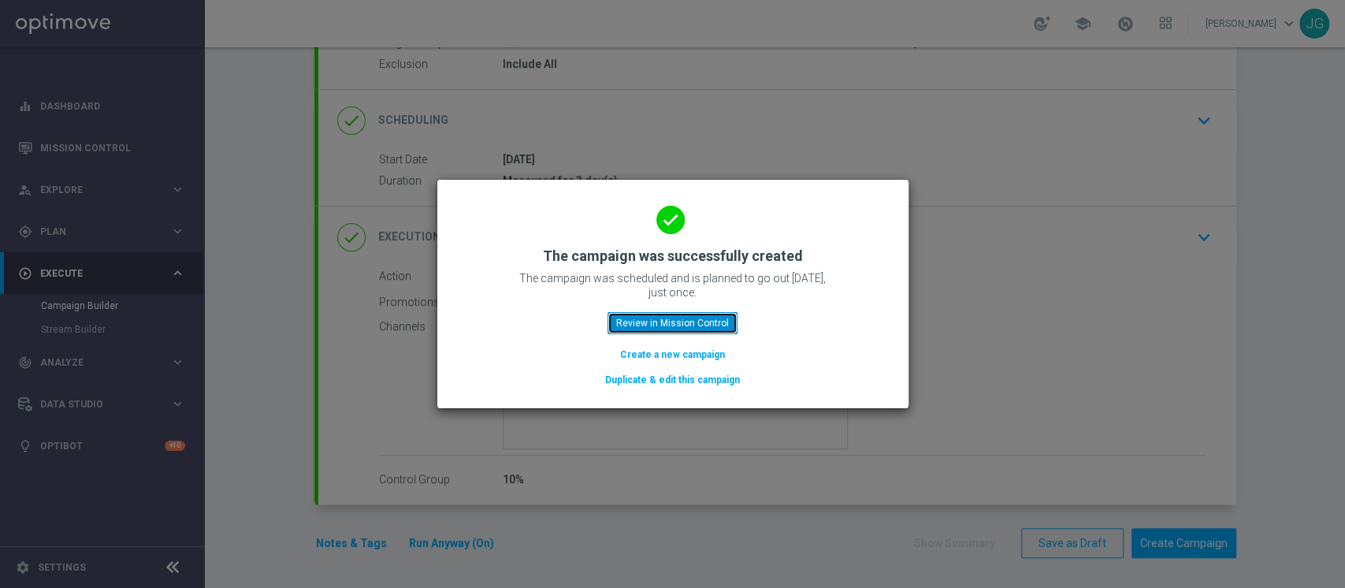
click at [675, 318] on button "Review in Mission Control" at bounding box center [673, 323] width 130 height 22
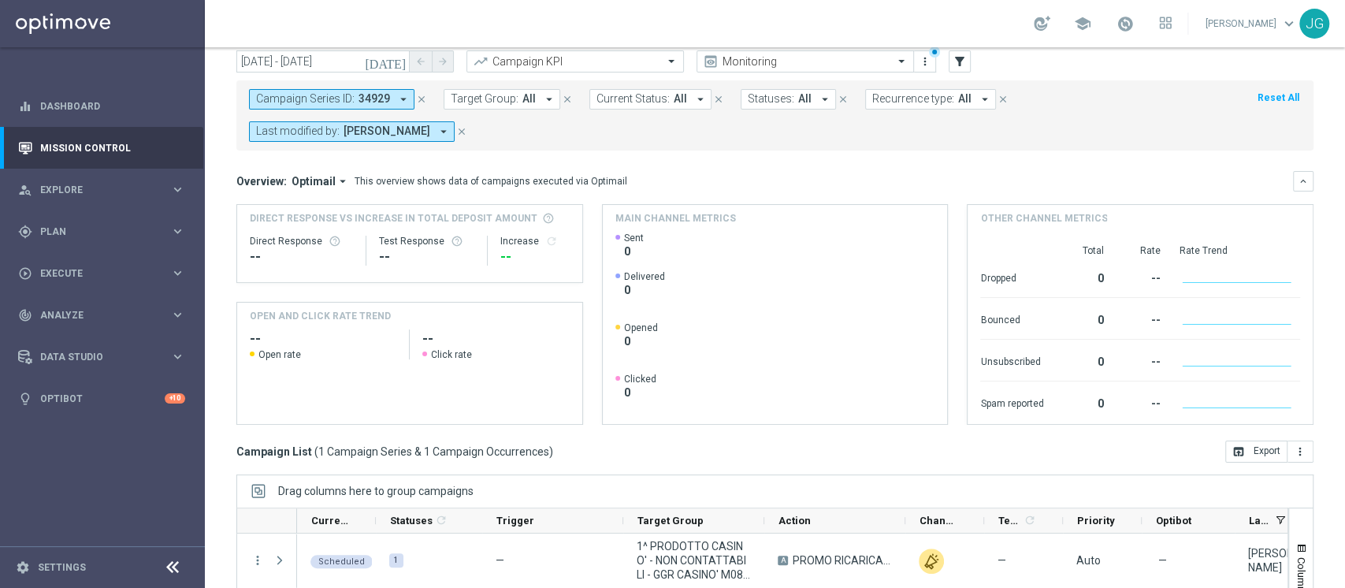
scroll to position [232, 0]
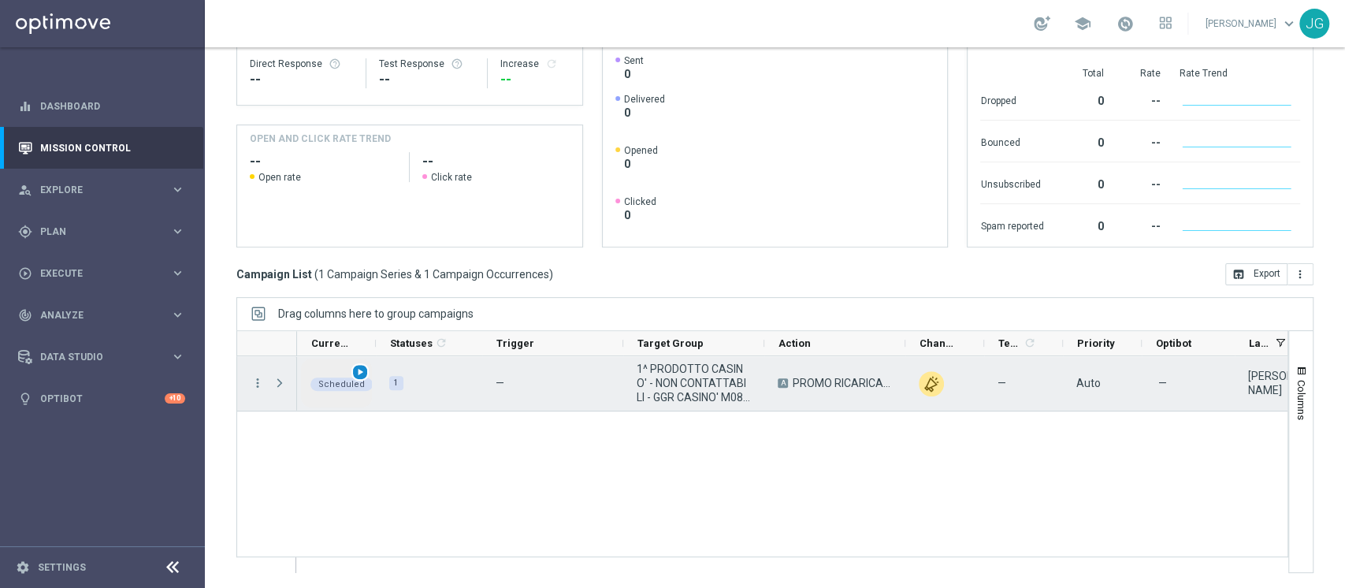
click at [364, 369] on span "play_arrow" at bounding box center [360, 372] width 11 height 11
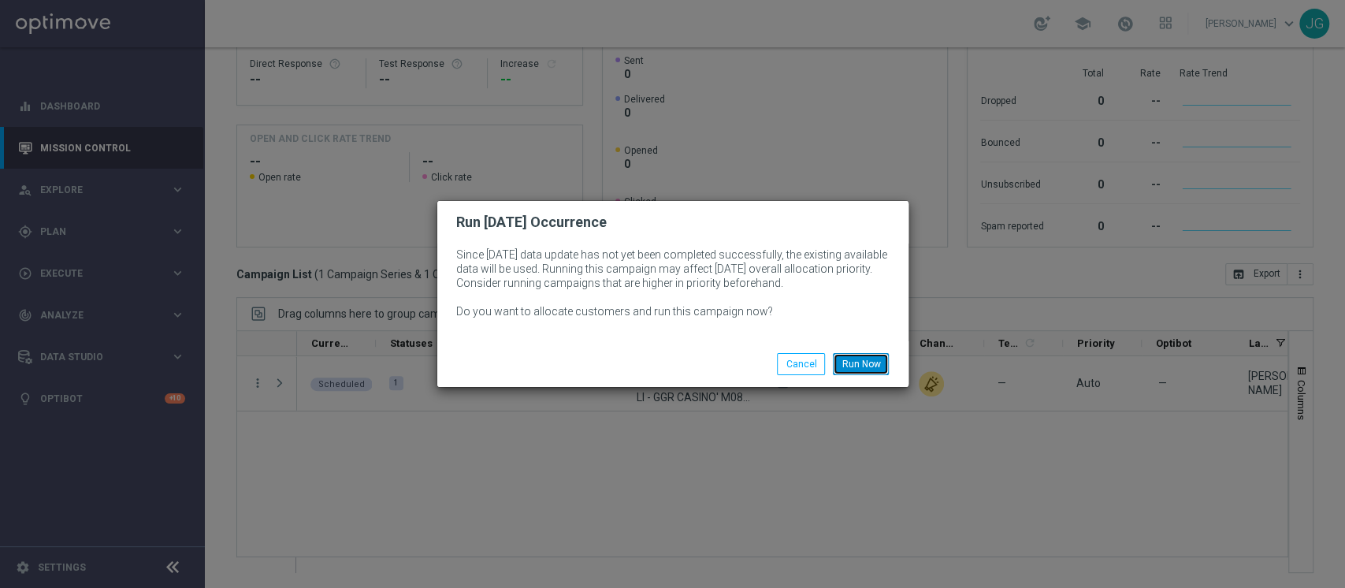
click at [875, 356] on button "Run Now" at bounding box center [861, 364] width 56 height 22
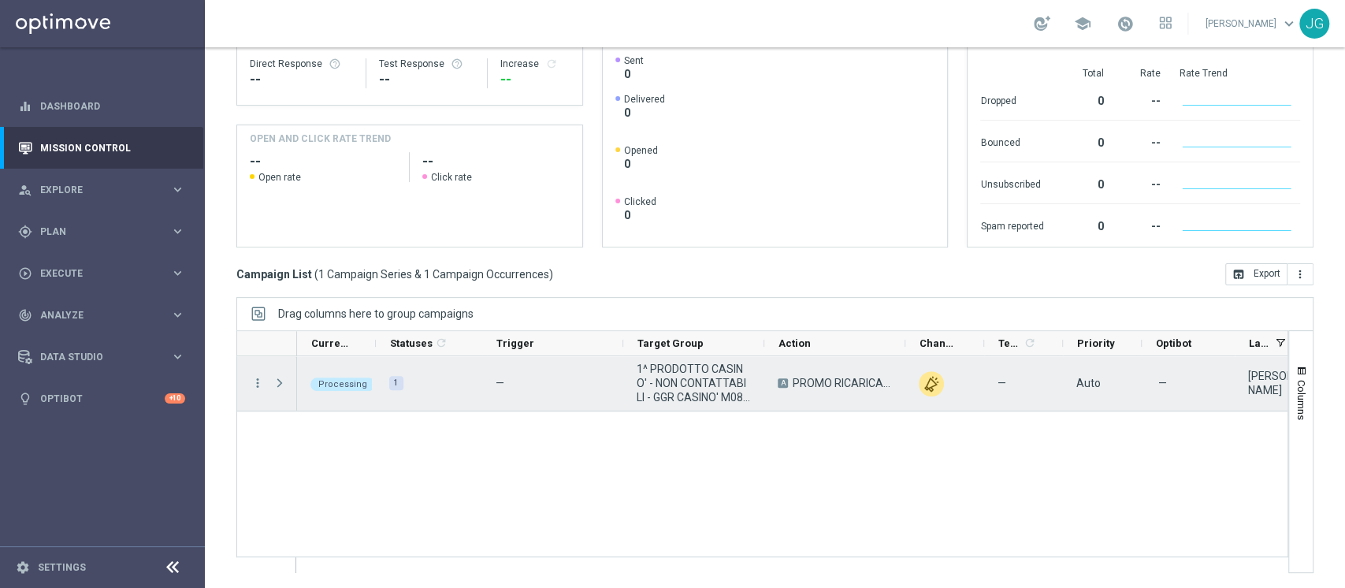
click at [277, 390] on span "Press SPACE to select this row." at bounding box center [281, 383] width 17 height 32
click at [278, 383] on span "Press SPACE to select this row." at bounding box center [280, 383] width 14 height 13
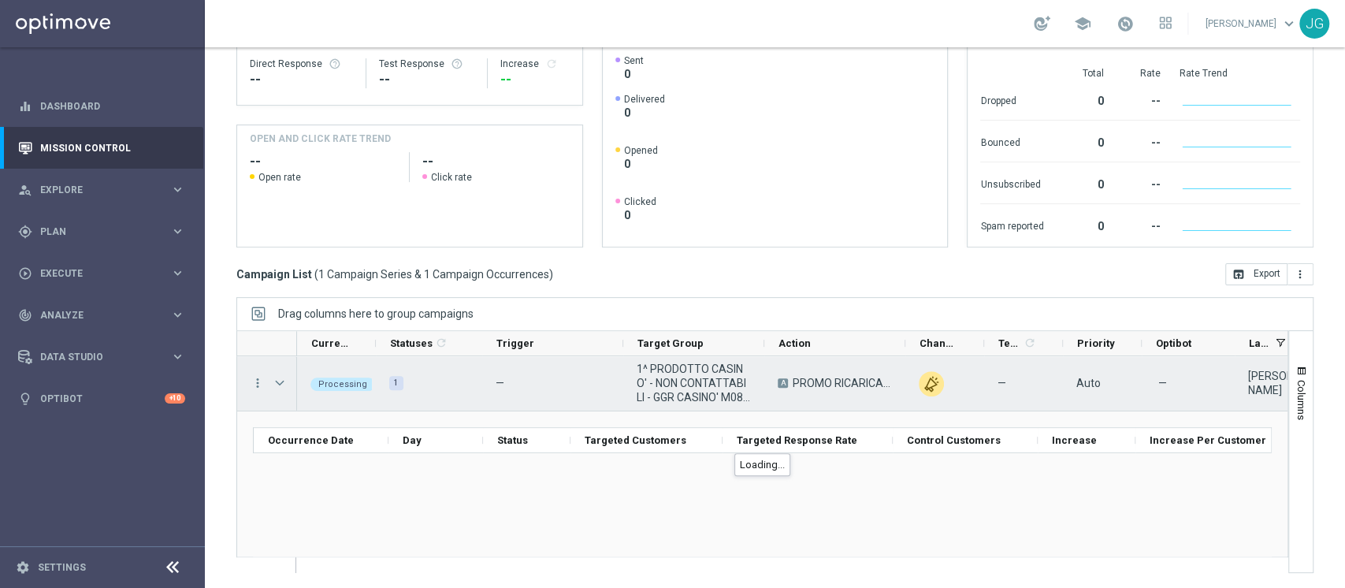
click at [278, 383] on span "Press SPACE to select this row." at bounding box center [280, 383] width 14 height 13
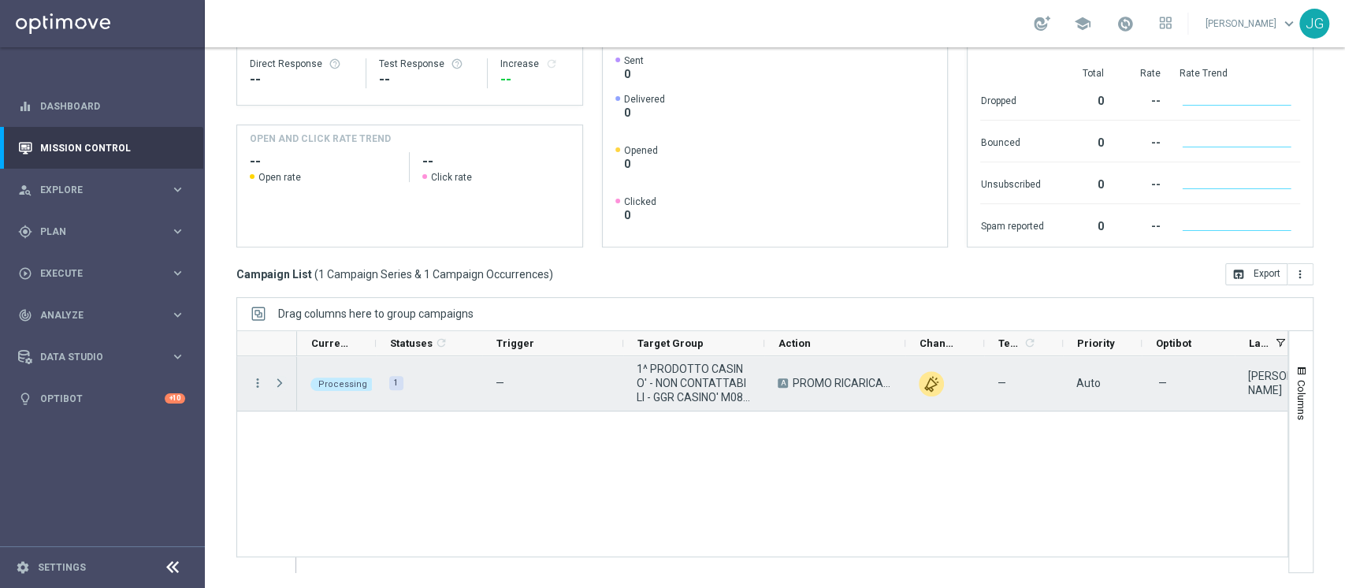
click at [278, 383] on span "Press SPACE to select this row." at bounding box center [280, 383] width 14 height 13
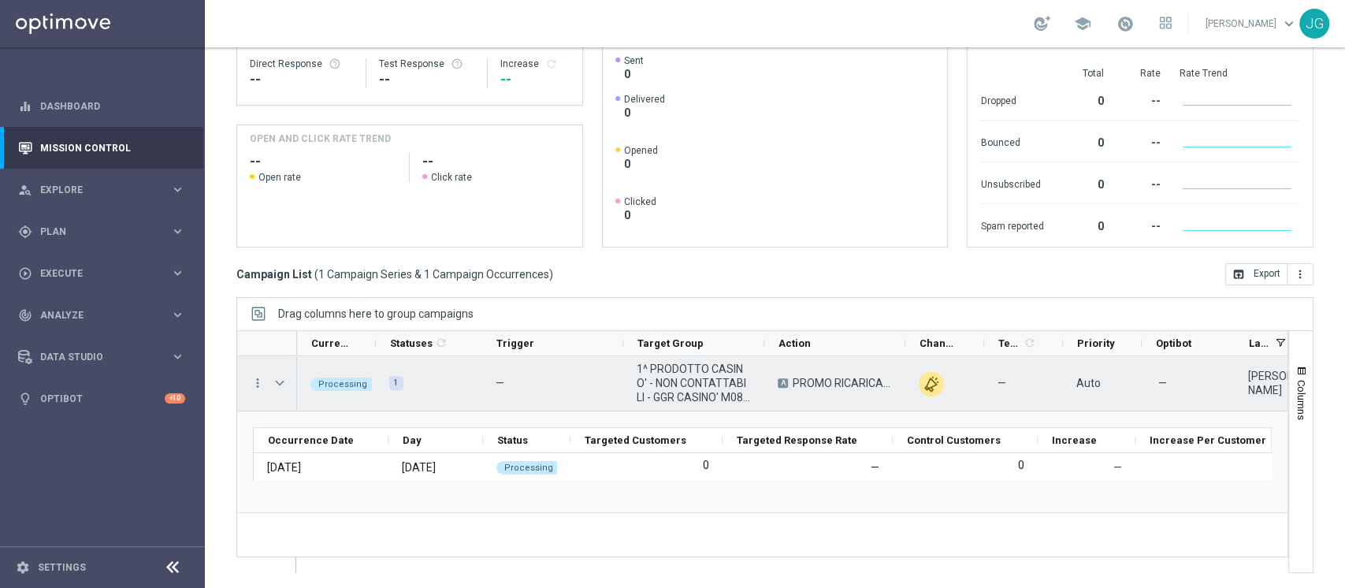
click at [278, 383] on span "Press SPACE to select this row." at bounding box center [280, 383] width 14 height 13
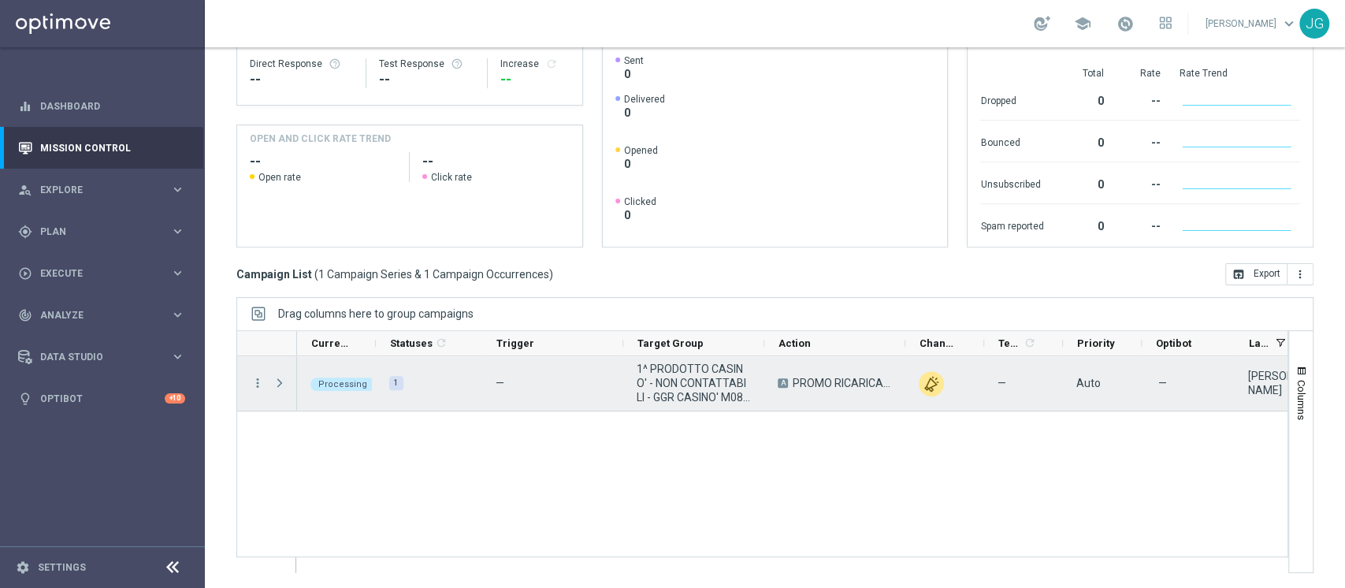
click at [278, 383] on span "Press SPACE to select this row." at bounding box center [280, 383] width 14 height 13
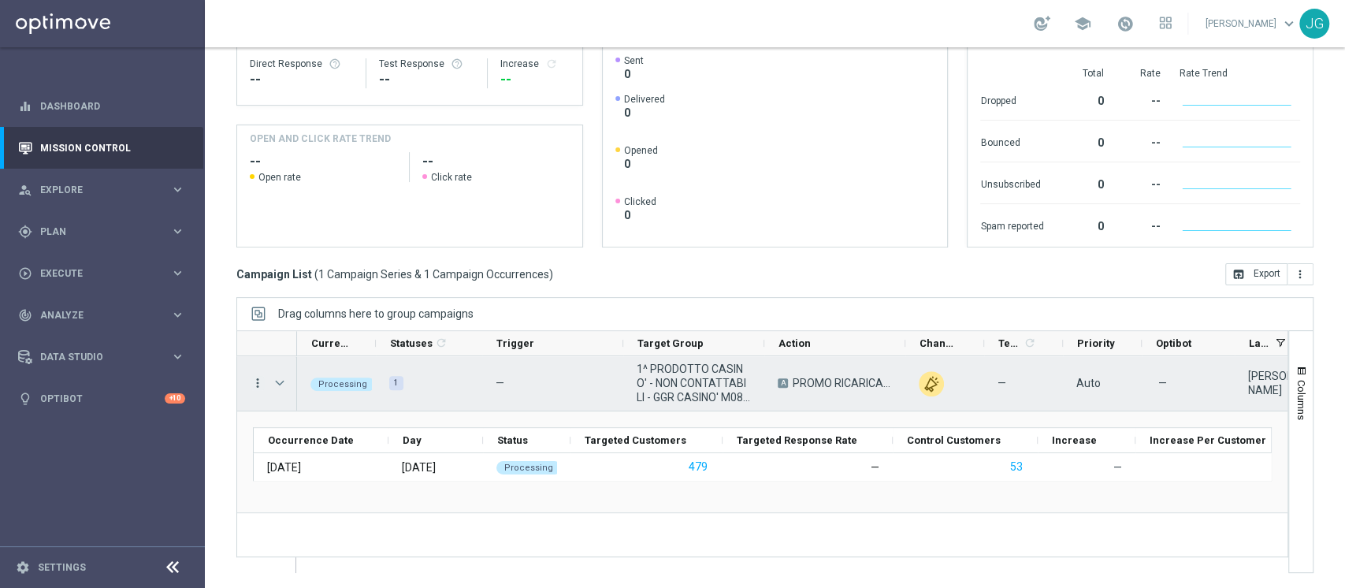
click at [258, 381] on icon "more_vert" at bounding box center [258, 383] width 14 height 14
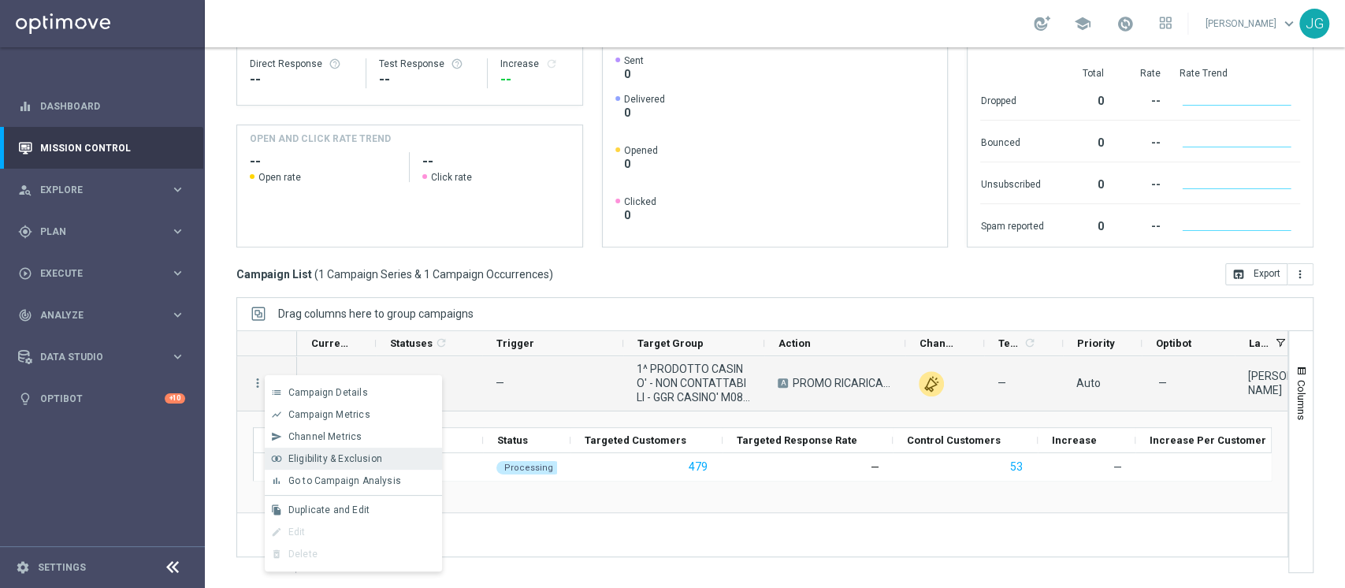
click at [347, 467] on div "join_inner Eligibility & Exclusion" at bounding box center [353, 459] width 177 height 22
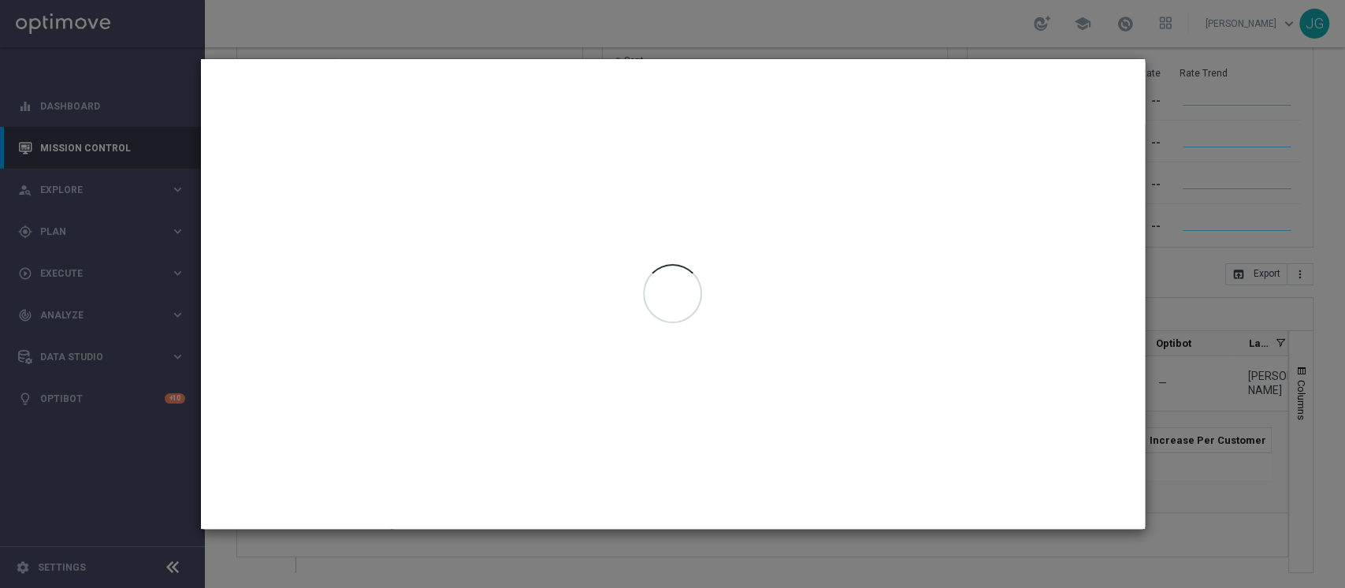
type input "19 Aug 2025 - 19 Aug 2025"
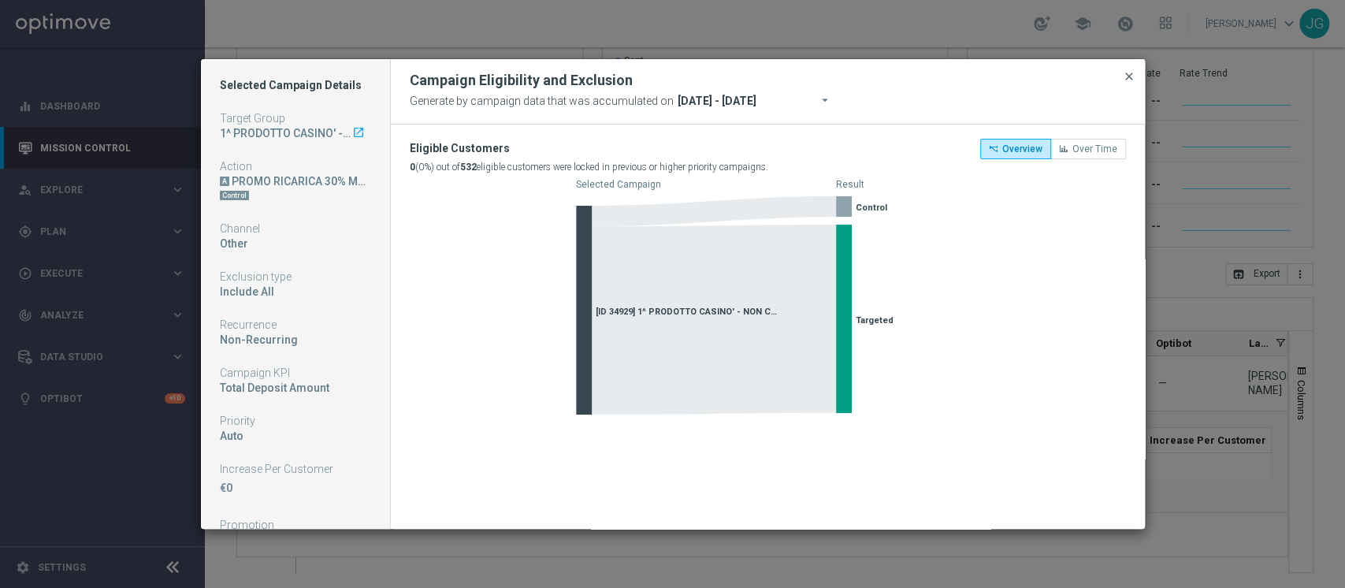
click at [1128, 73] on span "close" at bounding box center [1129, 76] width 13 height 13
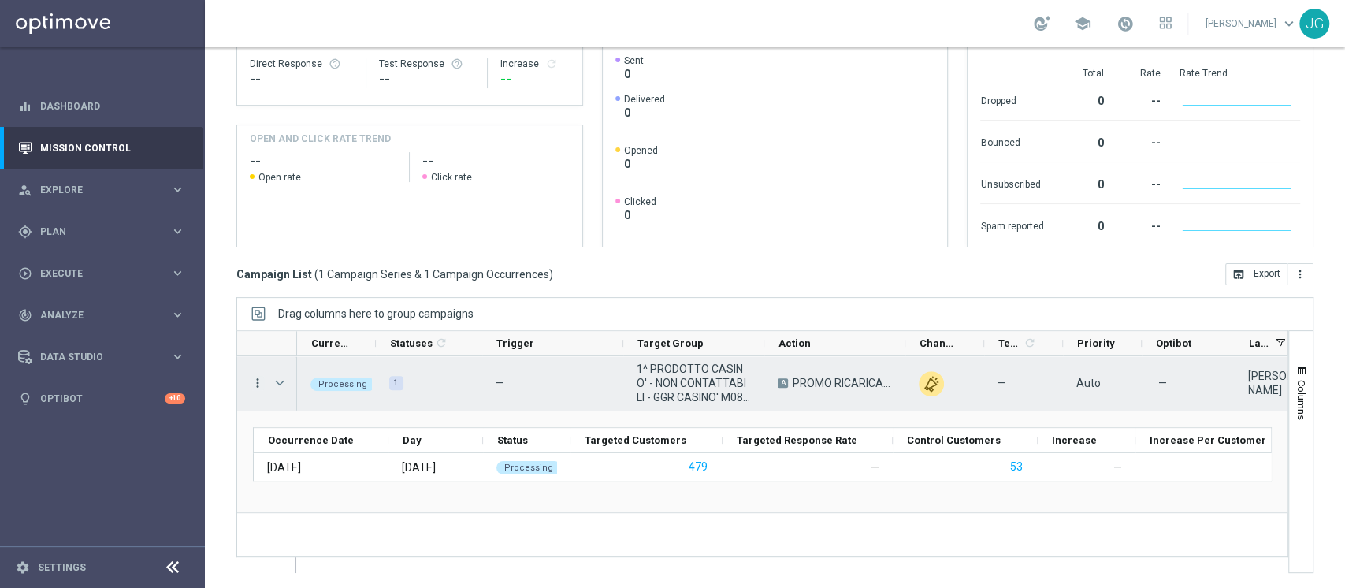
click at [260, 381] on icon "more_vert" at bounding box center [258, 383] width 14 height 14
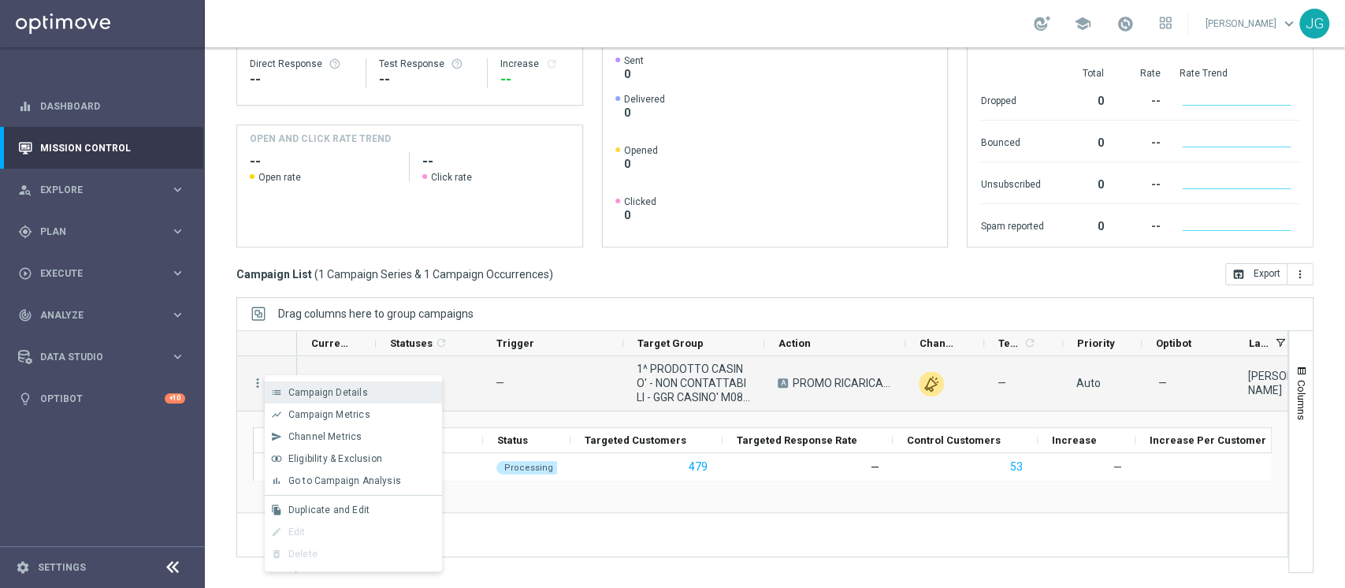
click at [307, 385] on div "list Campaign Details" at bounding box center [353, 392] width 177 height 22
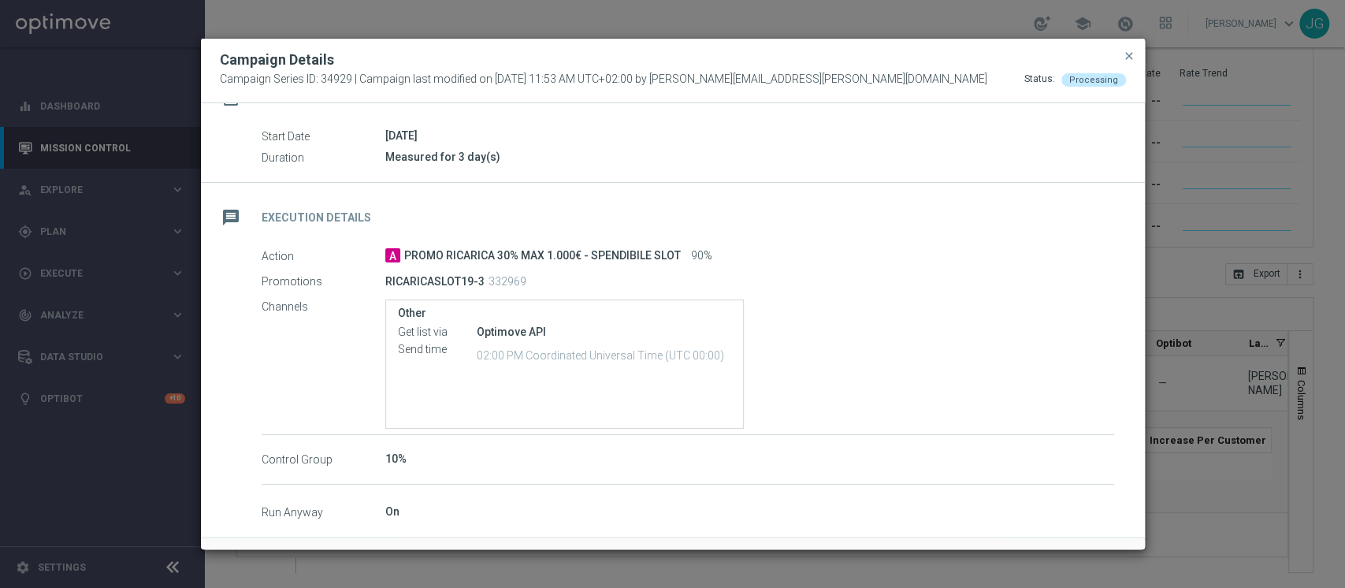
scroll to position [145, 0]
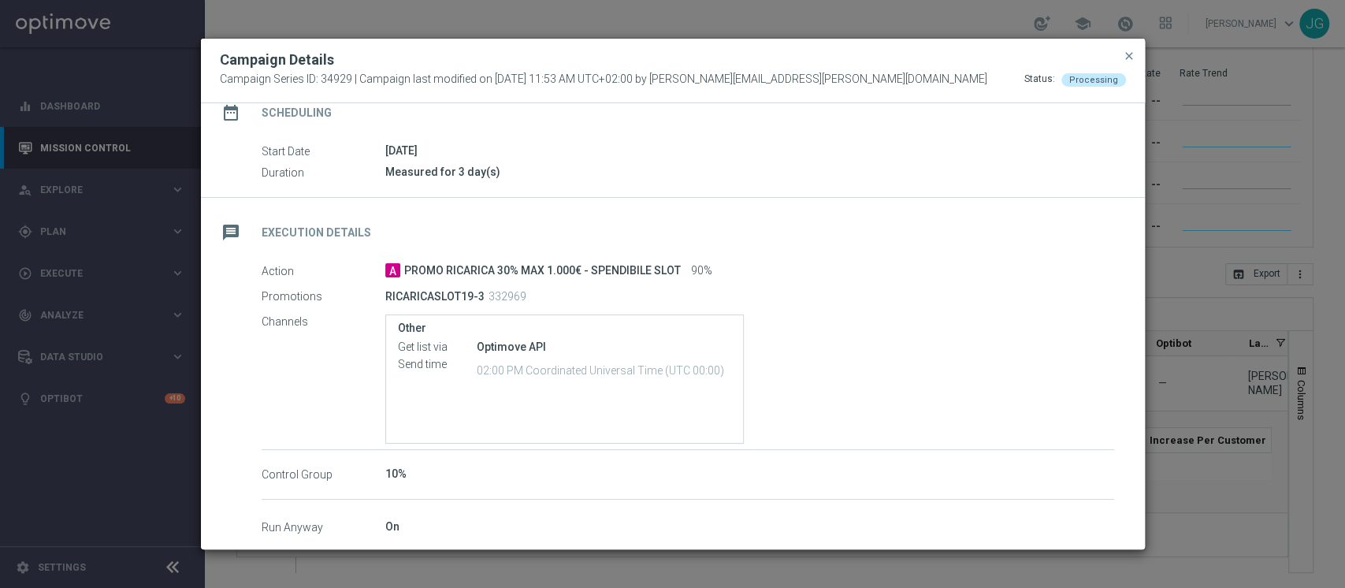
click at [1127, 64] on button "close" at bounding box center [1130, 56] width 16 height 19
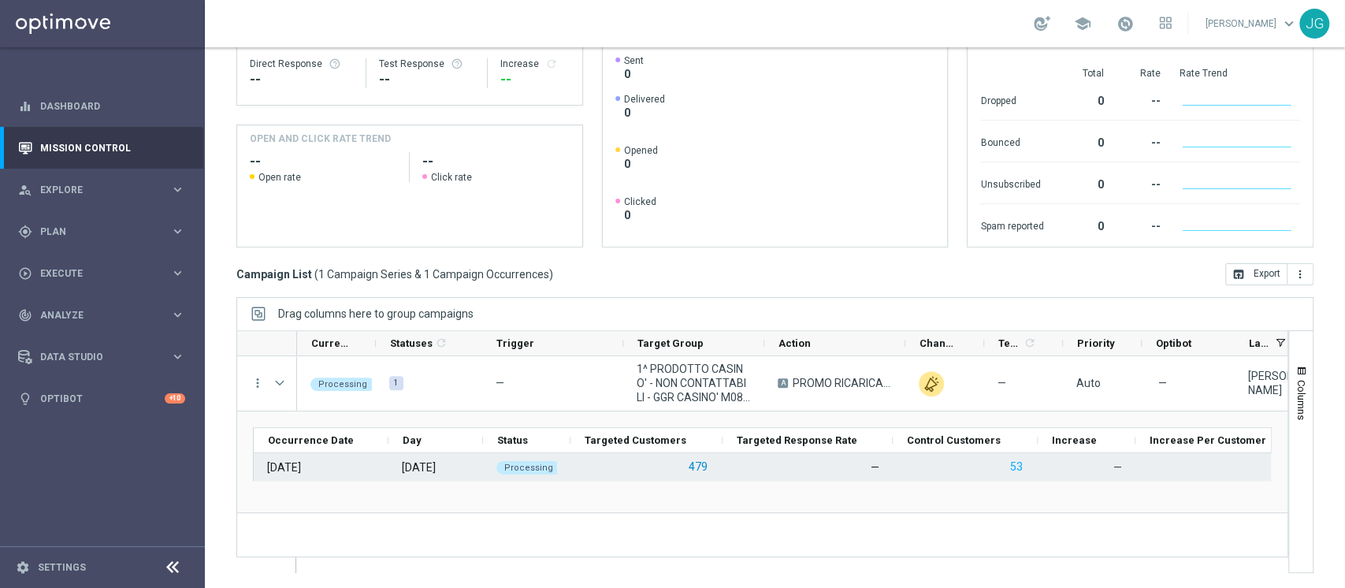
click at [694, 468] on button "479" at bounding box center [698, 467] width 22 height 20
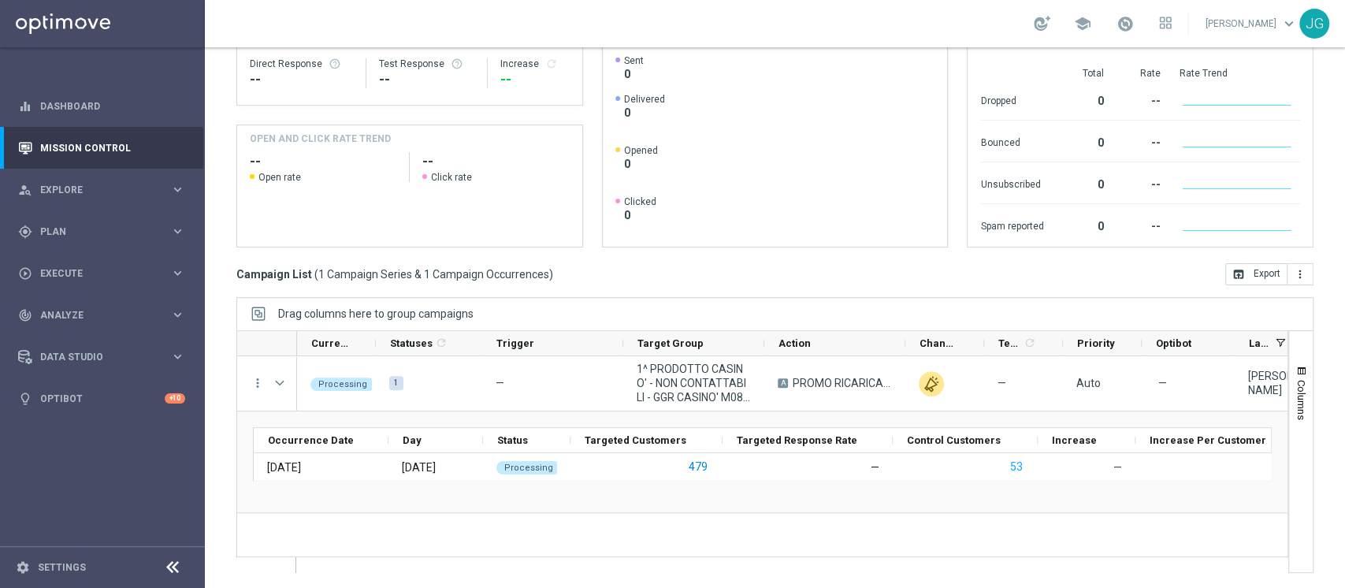
scroll to position [1, 0]
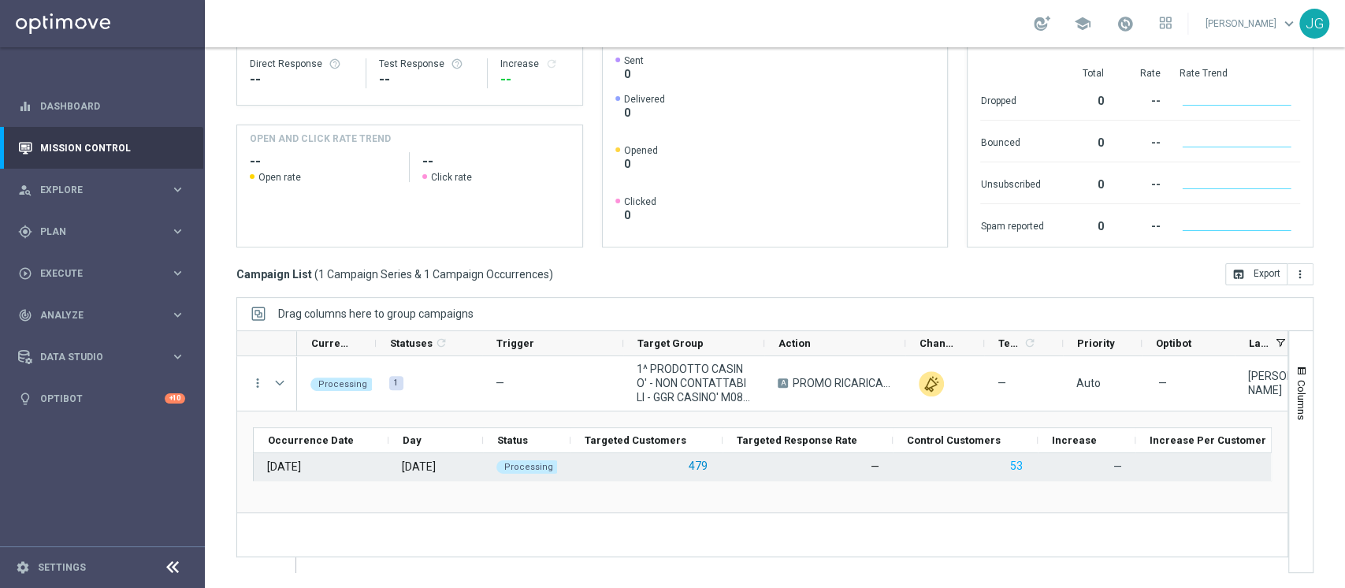
click at [693, 468] on button "479" at bounding box center [698, 466] width 22 height 20
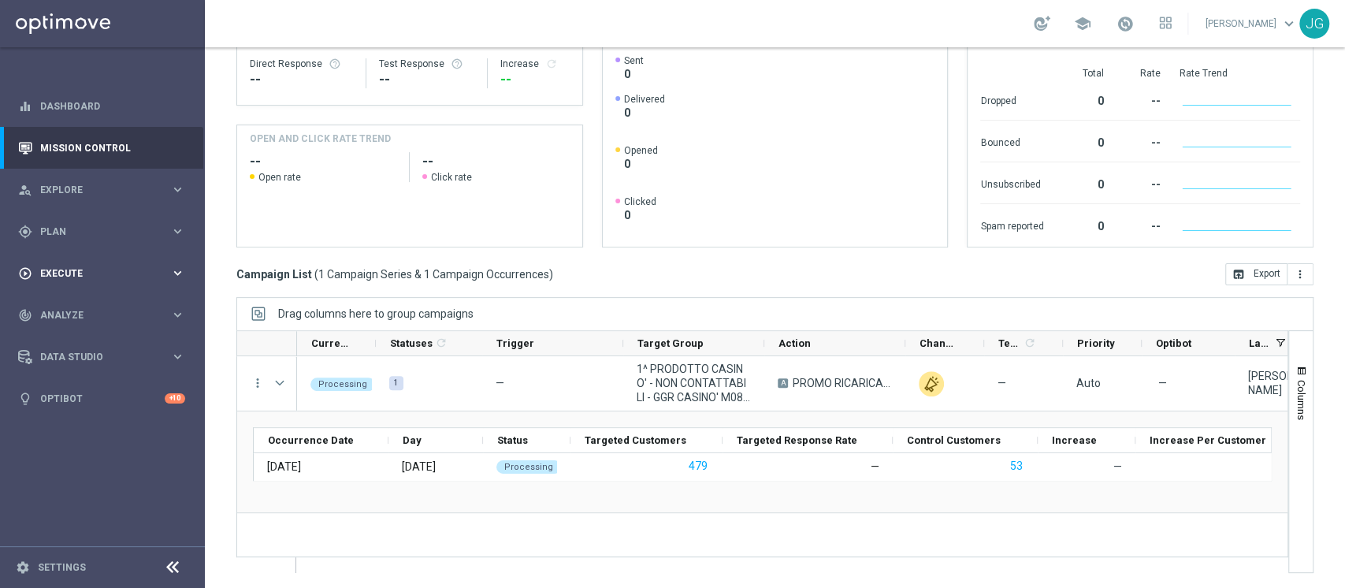
click at [91, 272] on span "Execute" at bounding box center [105, 273] width 130 height 9
click at [87, 307] on link "Campaign Builder" at bounding box center [102, 306] width 123 height 13
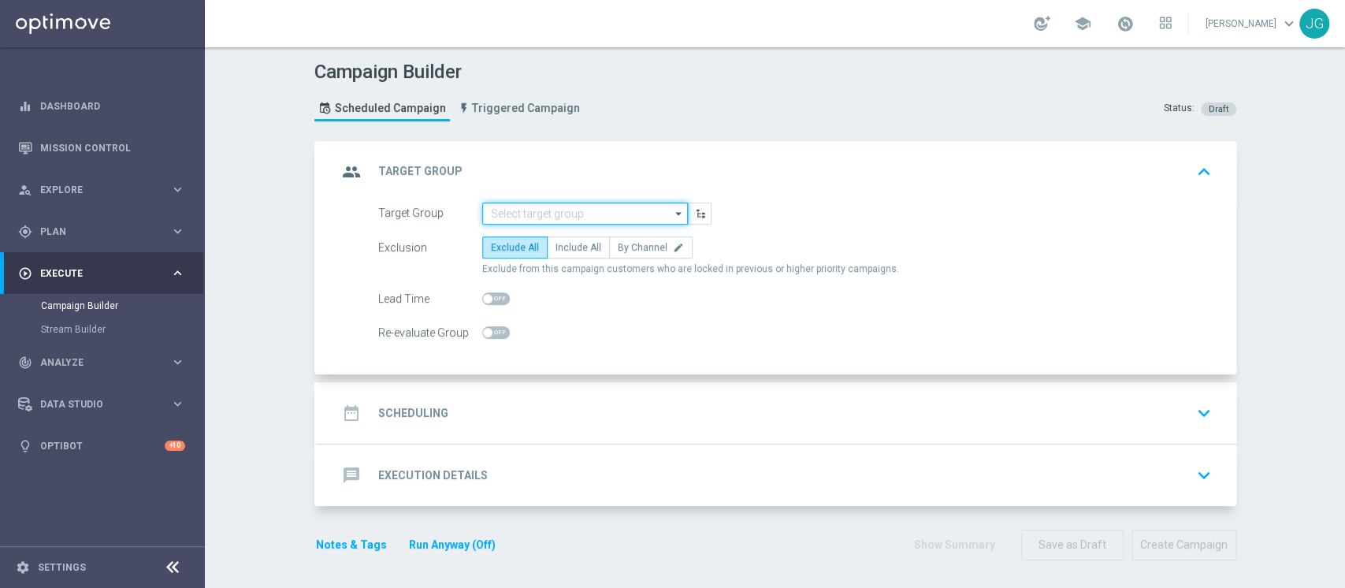
click at [526, 213] on input at bounding box center [585, 214] width 206 height 22
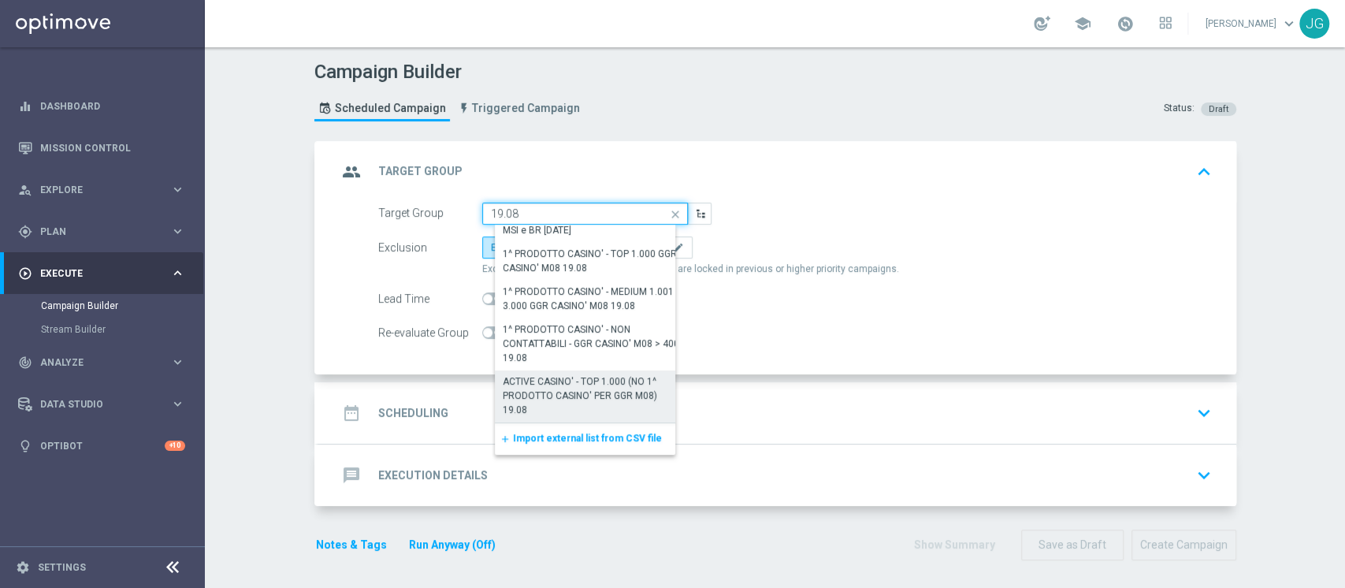
scroll to position [6, 0]
click at [554, 397] on div "ACTIVE CASINO' - TOP 1.000 (NO 1^ PRODOTTO CASINO' PER GGR M08) 19.08" at bounding box center [592, 396] width 176 height 43
type input "ACTIVE CASINO' - TOP 1.000 (NO 1^ PRODOTTO CASINO' PER GGR M08) 19.08"
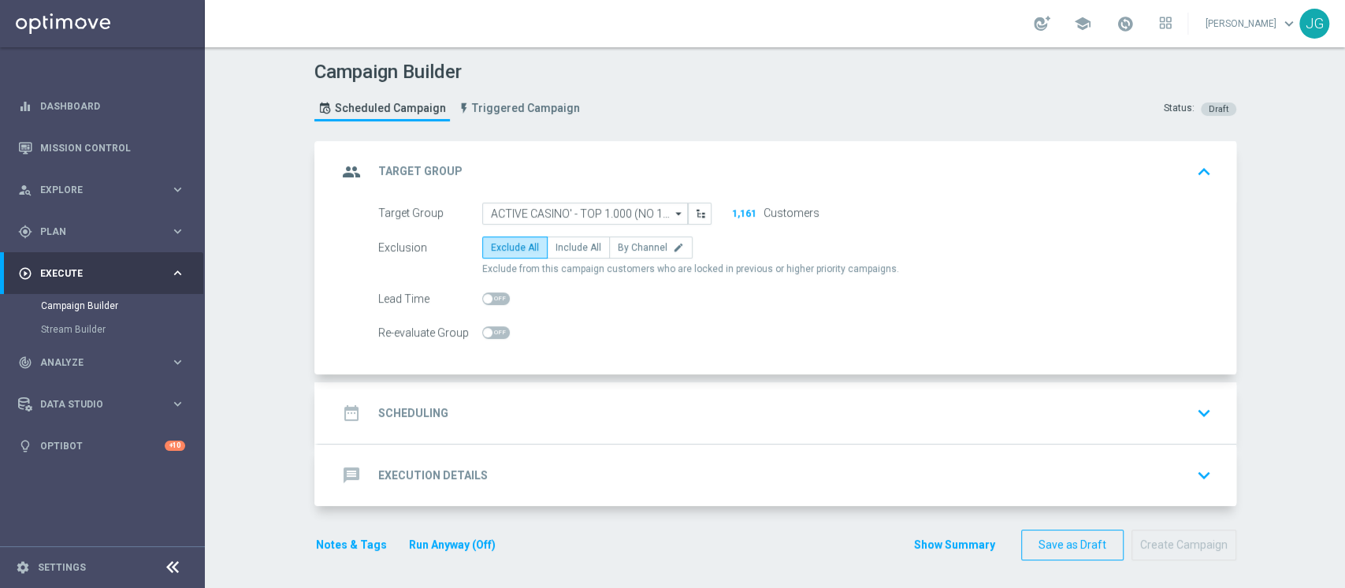
click at [516, 421] on div "date_range Scheduling keyboard_arrow_down" at bounding box center [777, 413] width 880 height 30
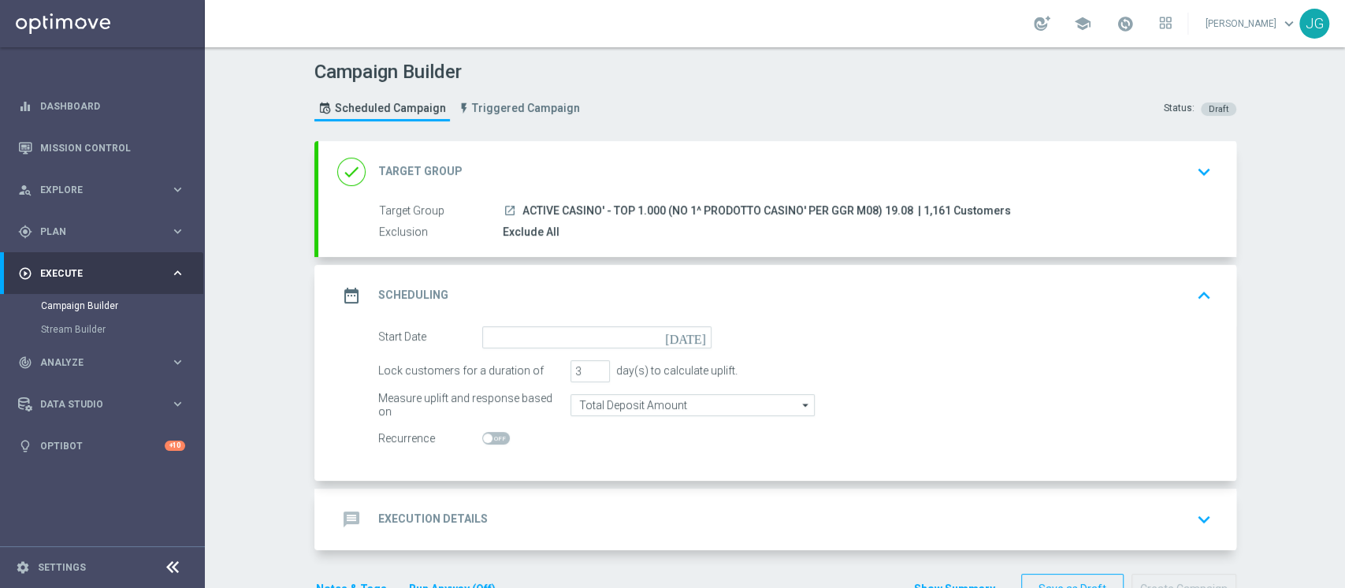
click at [579, 349] on form "Start Date today Lock customers for a duration of 3 day(s) to calculate uplift.…" at bounding box center [795, 388] width 834 height 124
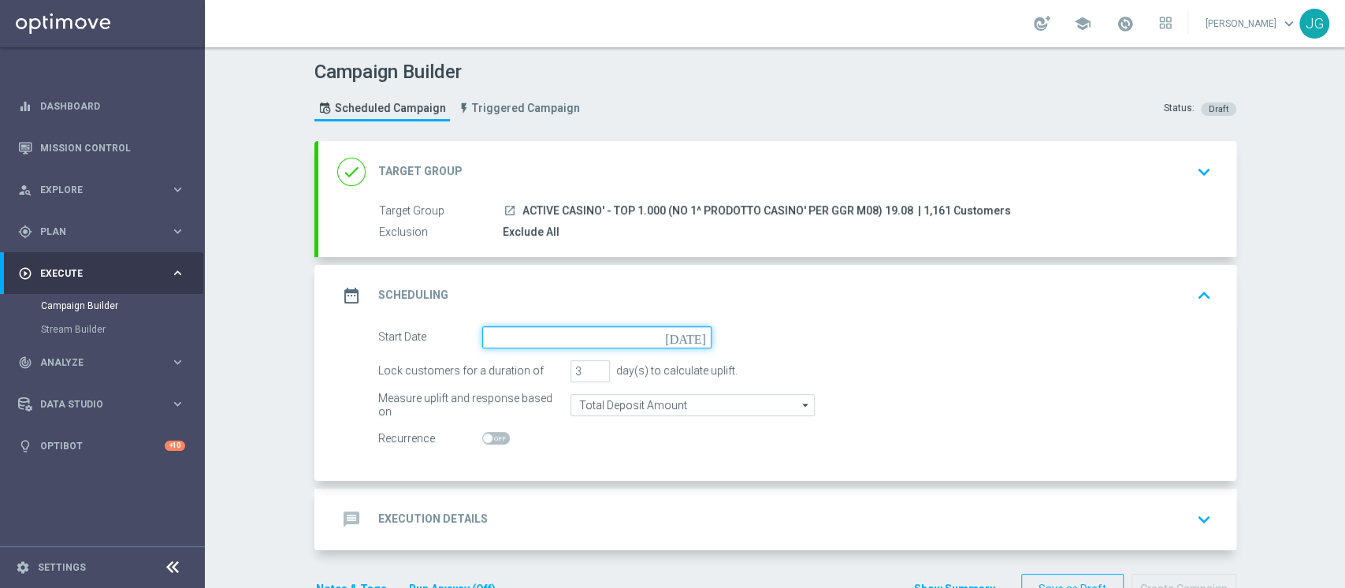
click at [586, 337] on input at bounding box center [596, 337] width 229 height 22
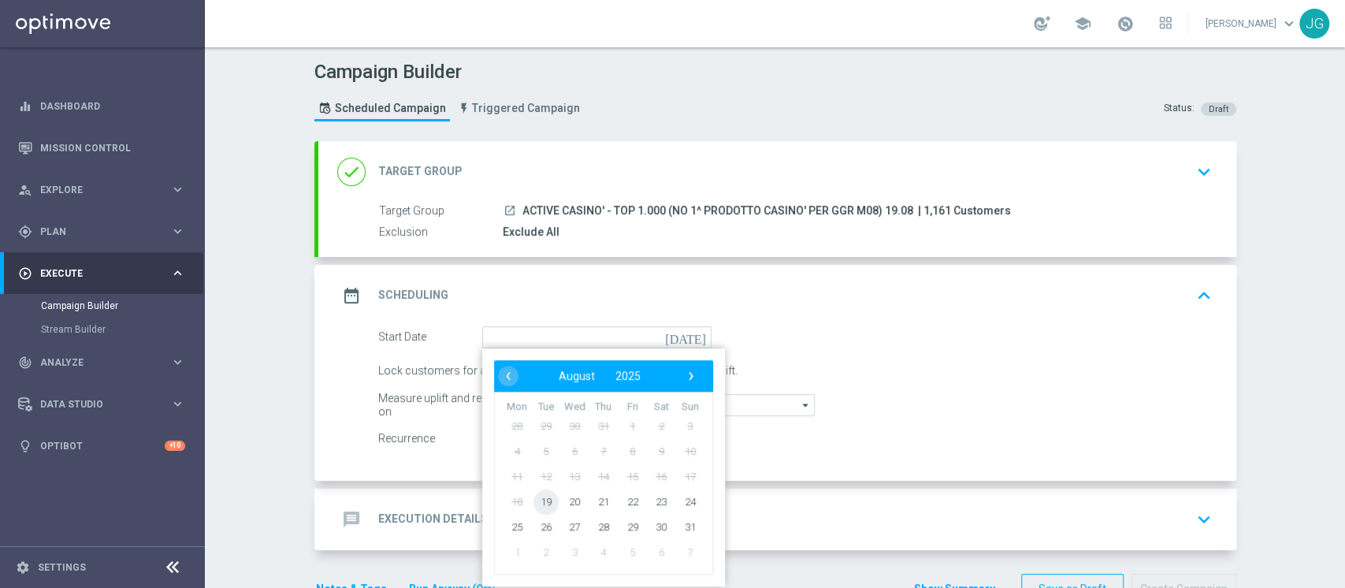
click at [533, 495] on span "19" at bounding box center [545, 501] width 25 height 25
type input "19 Aug 2025"
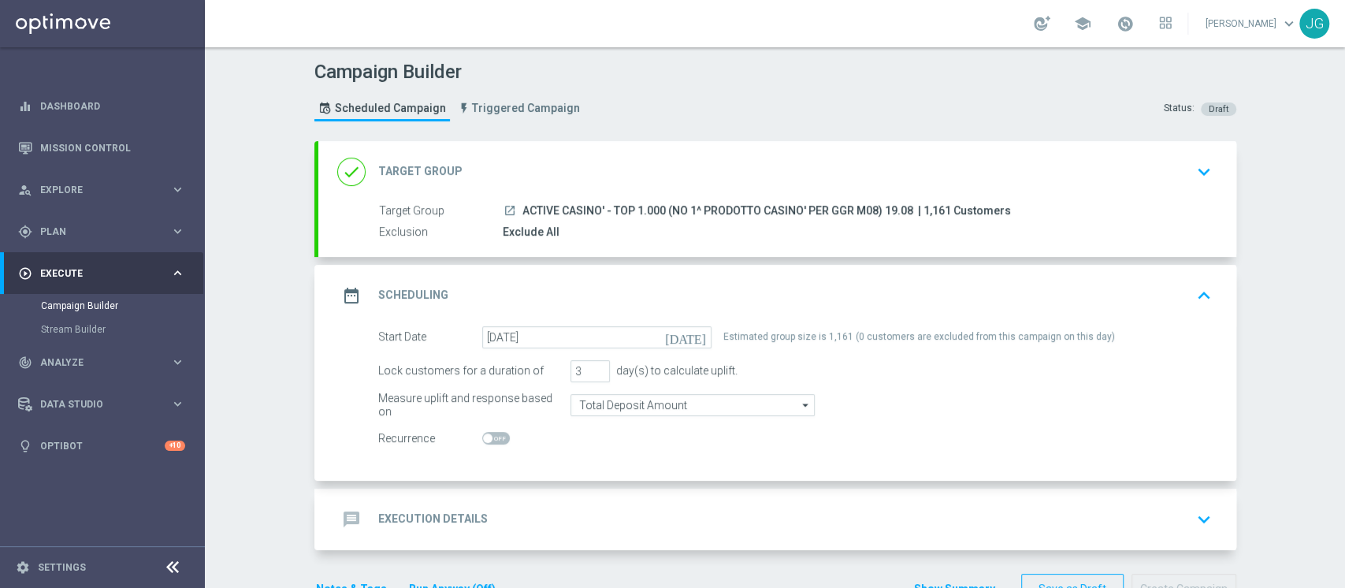
click at [725, 157] on div "done Target Group keyboard_arrow_down" at bounding box center [777, 172] width 880 height 30
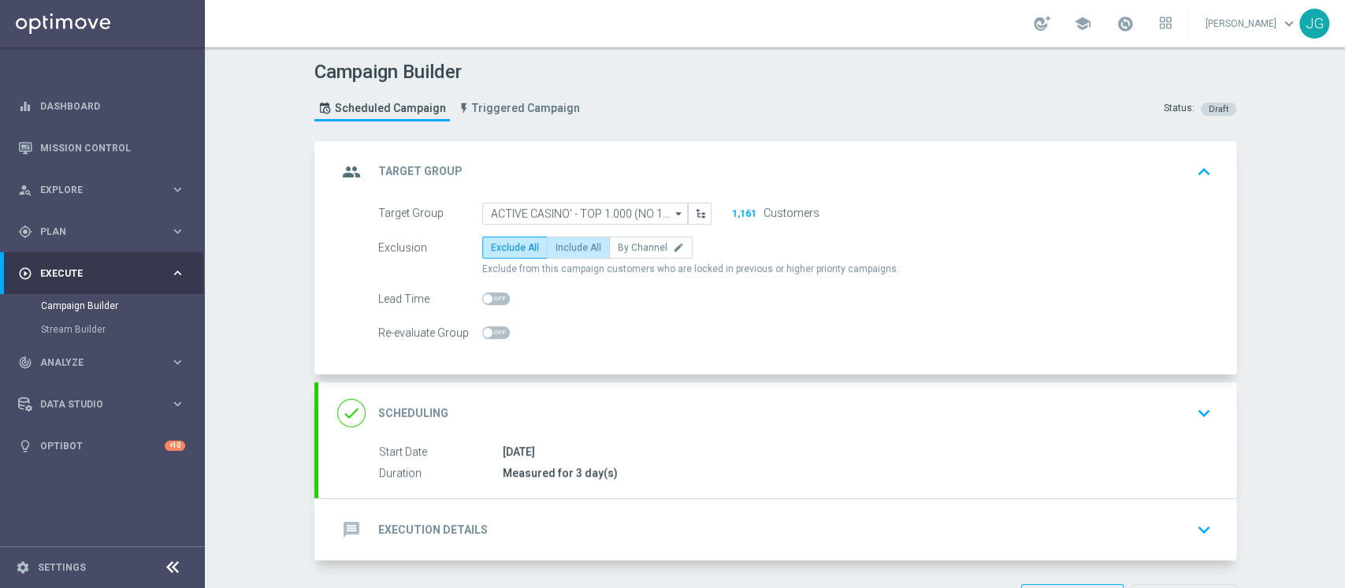
click at [556, 248] on span "Include All" at bounding box center [579, 247] width 46 height 11
click at [556, 248] on input "Include All" at bounding box center [561, 250] width 10 height 10
radio input "true"
click at [666, 523] on div "message Execution Details keyboard_arrow_down" at bounding box center [777, 530] width 880 height 30
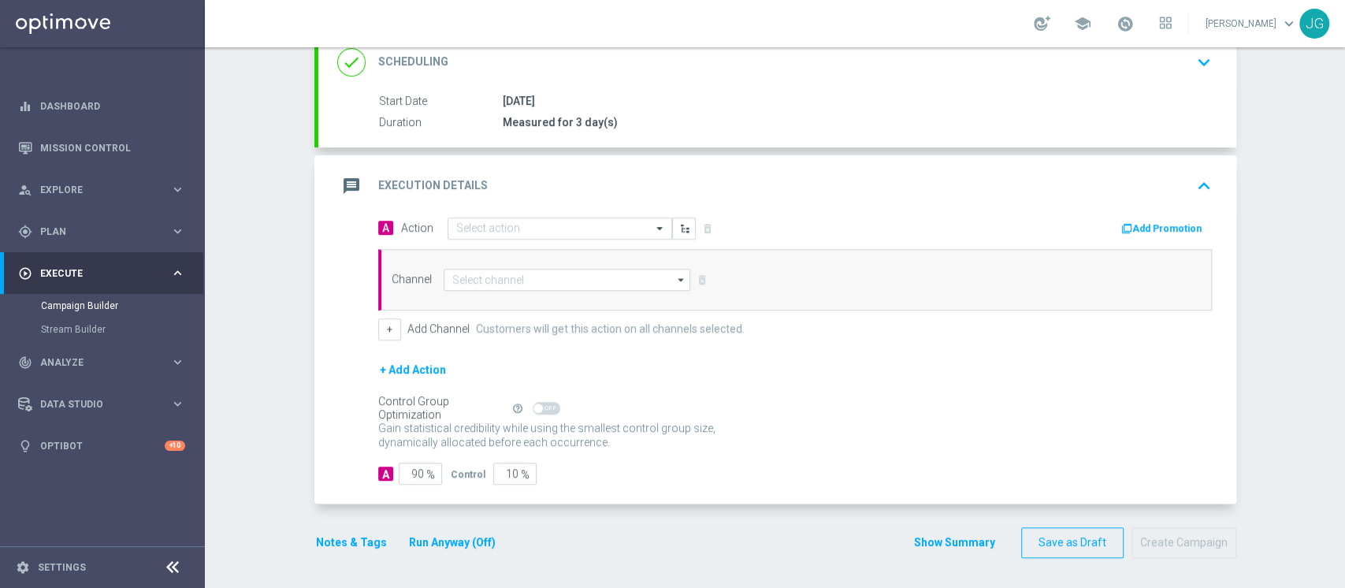
scroll to position [225, 0]
click at [515, 237] on div "Select action" at bounding box center [560, 229] width 225 height 22
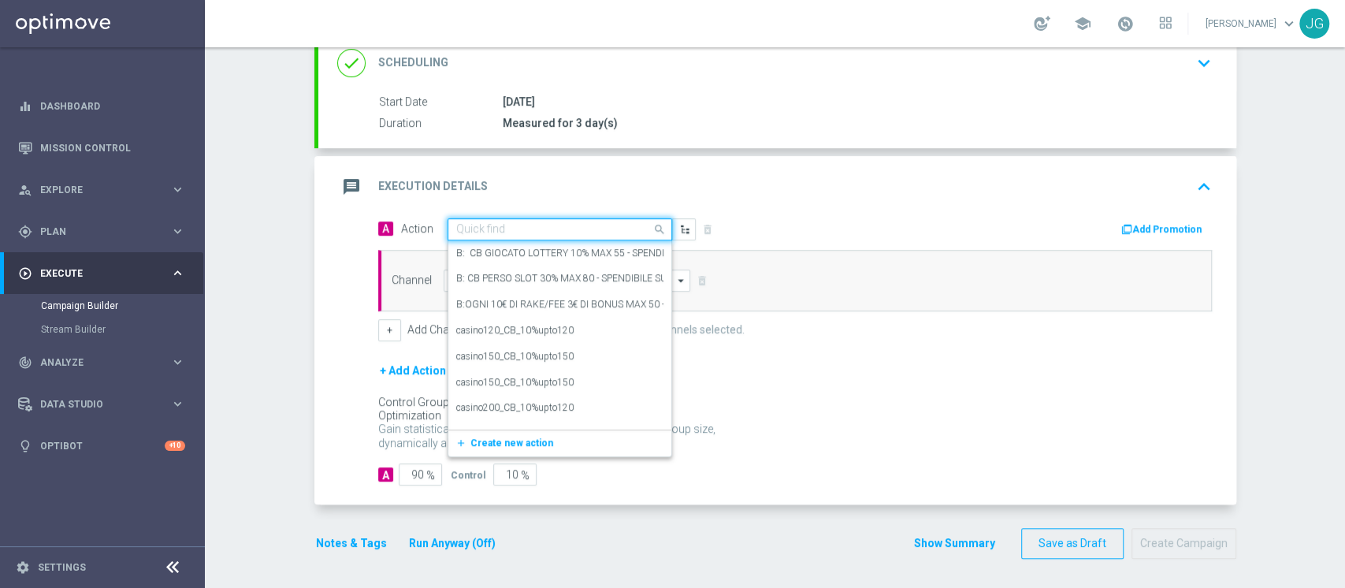
paste input "PROMO RICARICA 35% MAX 1.000€ - SPENDIBILE SLOT"
type input "PROMO RICARICA 35% MAX 1.000€ - SPENDIBILE SLOT"
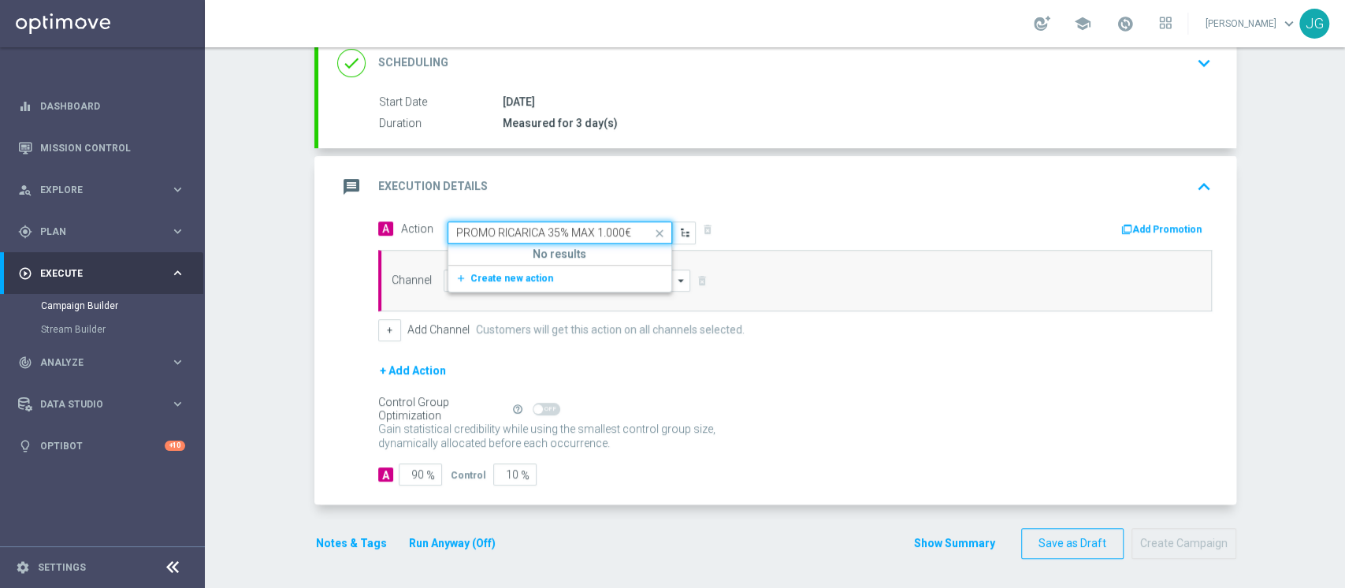
scroll to position [0, 95]
click at [515, 276] on span "Create new action" at bounding box center [512, 278] width 83 height 11
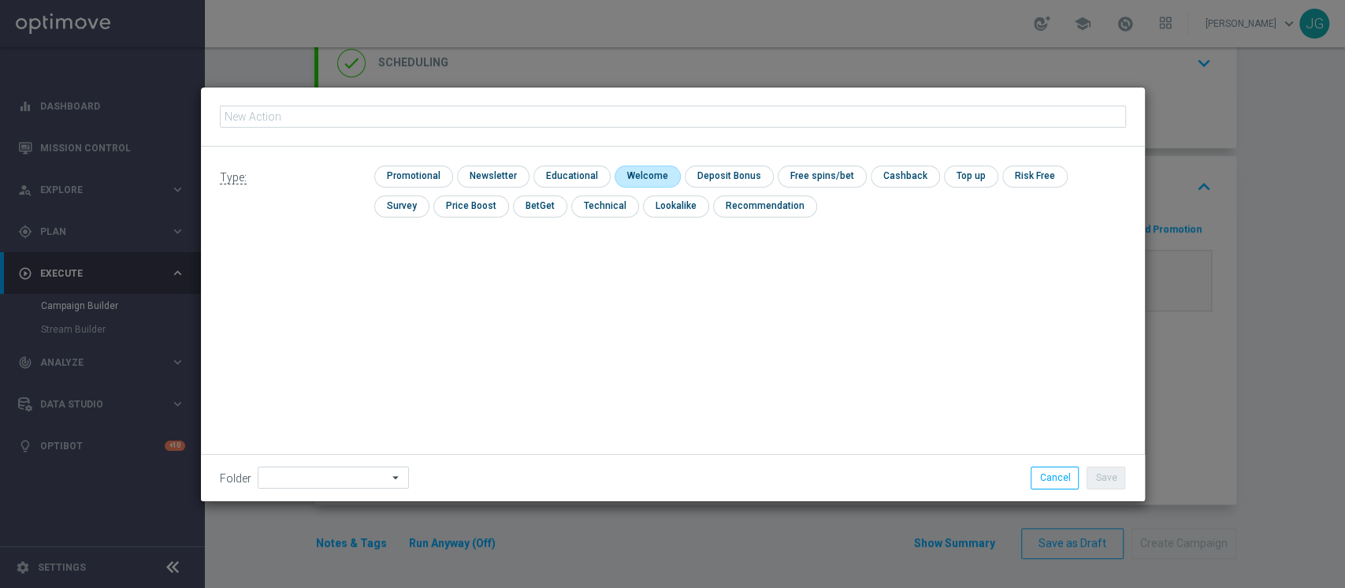
type input "PROMO RICARICA 35% MAX 1.000€ - SPENDIBILE SLOT"
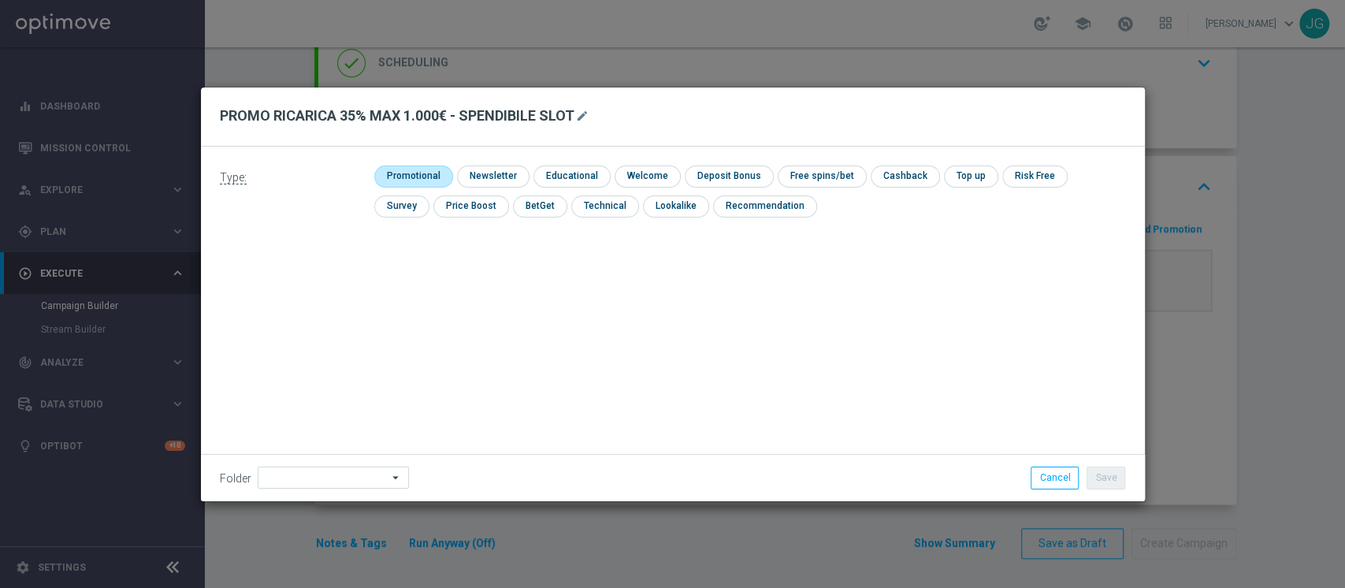
click at [402, 171] on input "checkbox" at bounding box center [411, 176] width 75 height 21
checkbox input "true"
click at [741, 176] on input "checkbox" at bounding box center [743, 176] width 84 height 21
checkbox input "true"
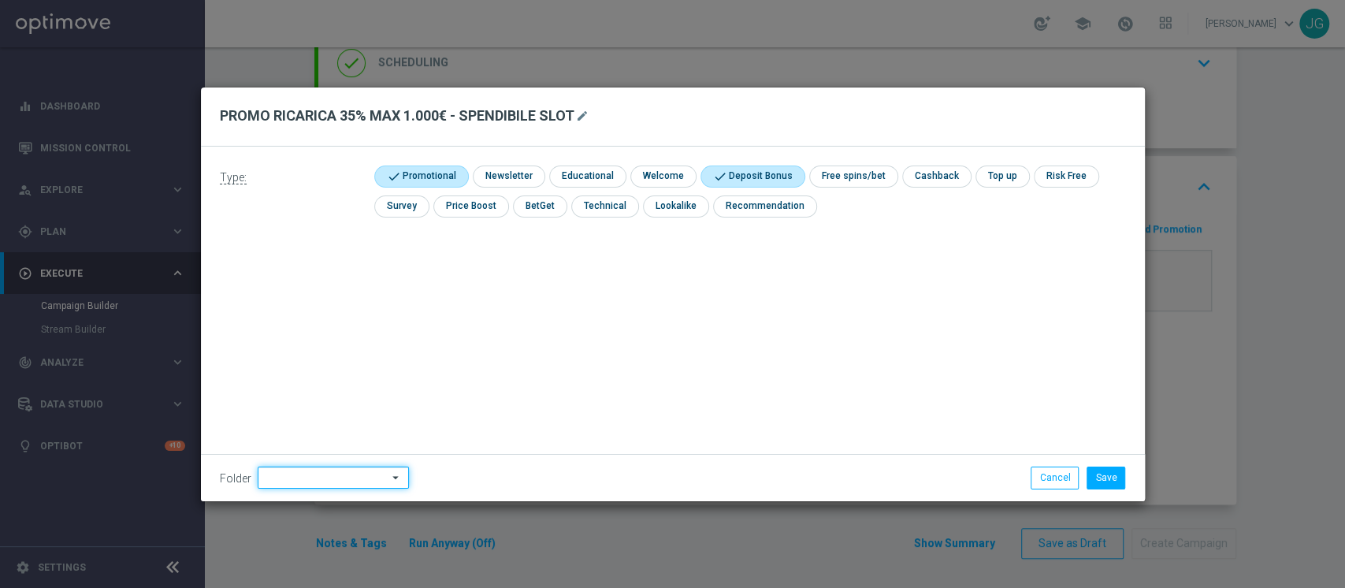
click at [277, 484] on input at bounding box center [333, 478] width 151 height 22
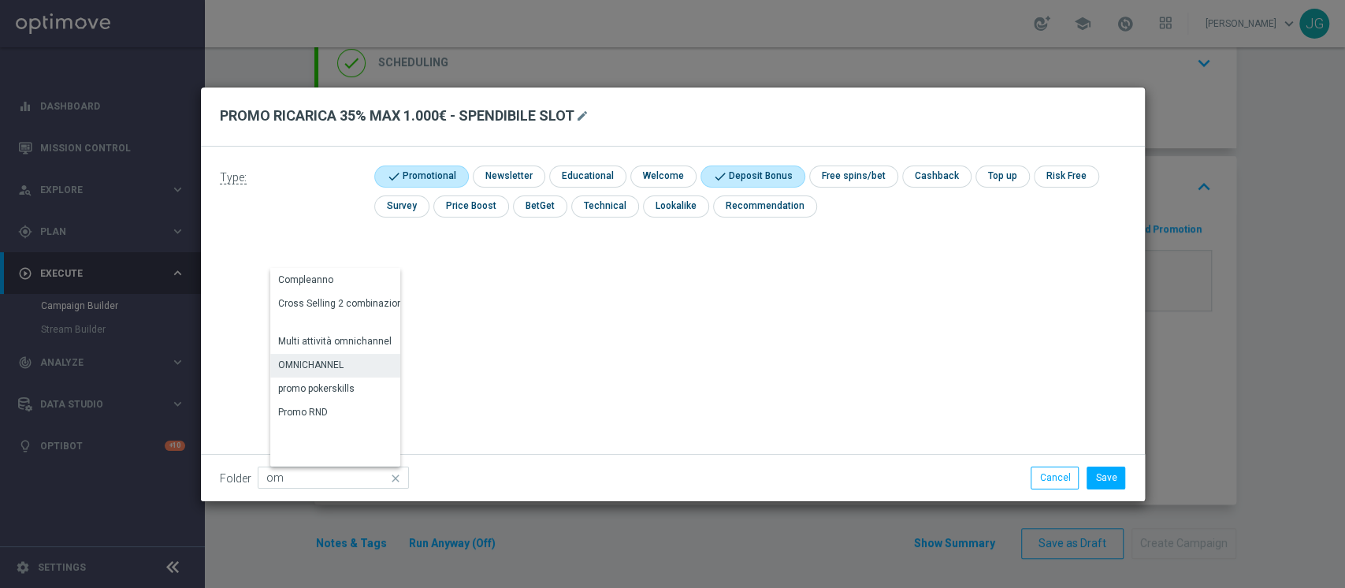
click at [312, 362] on div "OMNICHANNEL" at bounding box center [310, 365] width 65 height 14
type input "OMNICHANNEL"
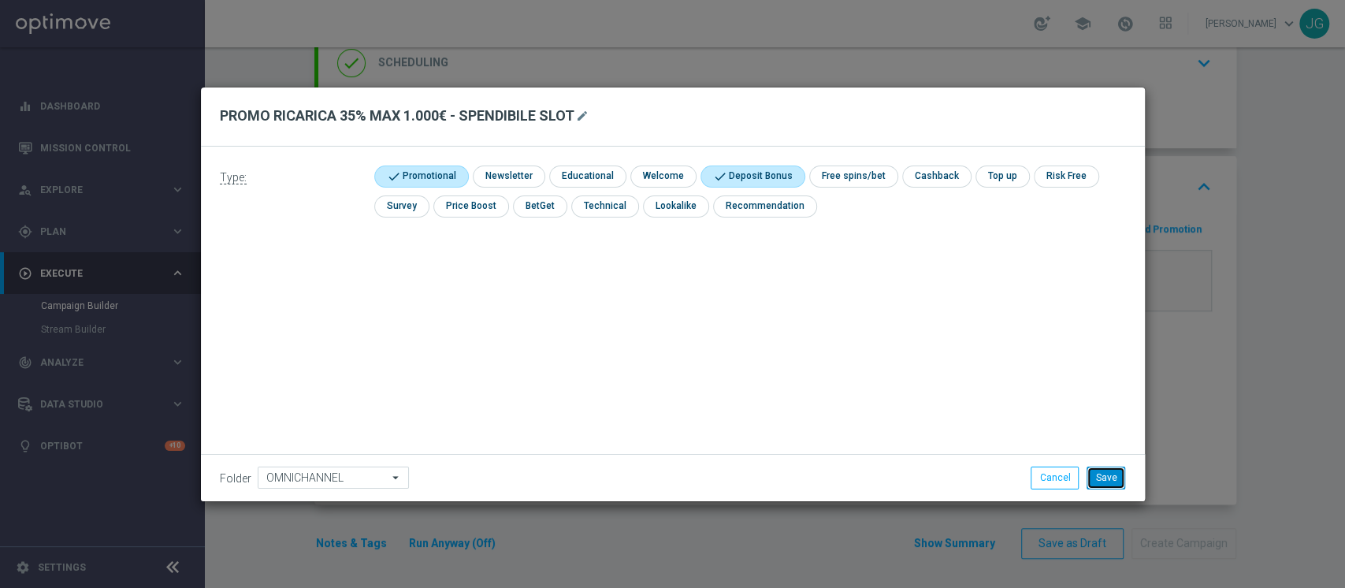
click at [1110, 482] on button "Save" at bounding box center [1106, 478] width 39 height 22
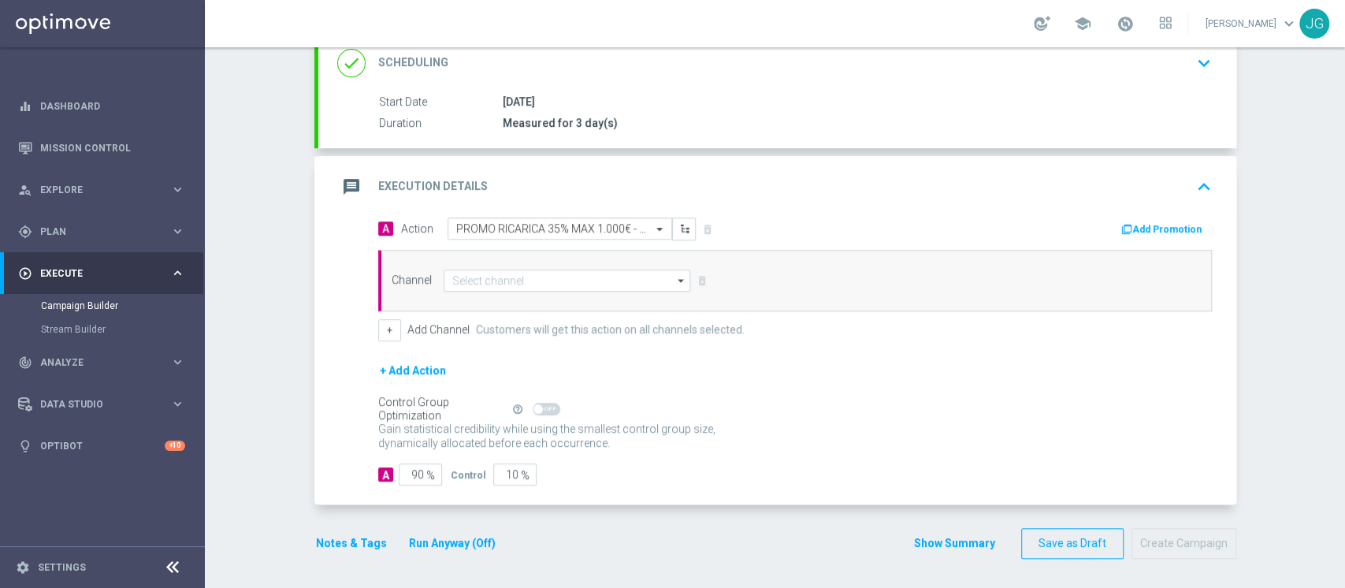
click at [1136, 221] on button "Add Promotion" at bounding box center [1163, 229] width 87 height 17
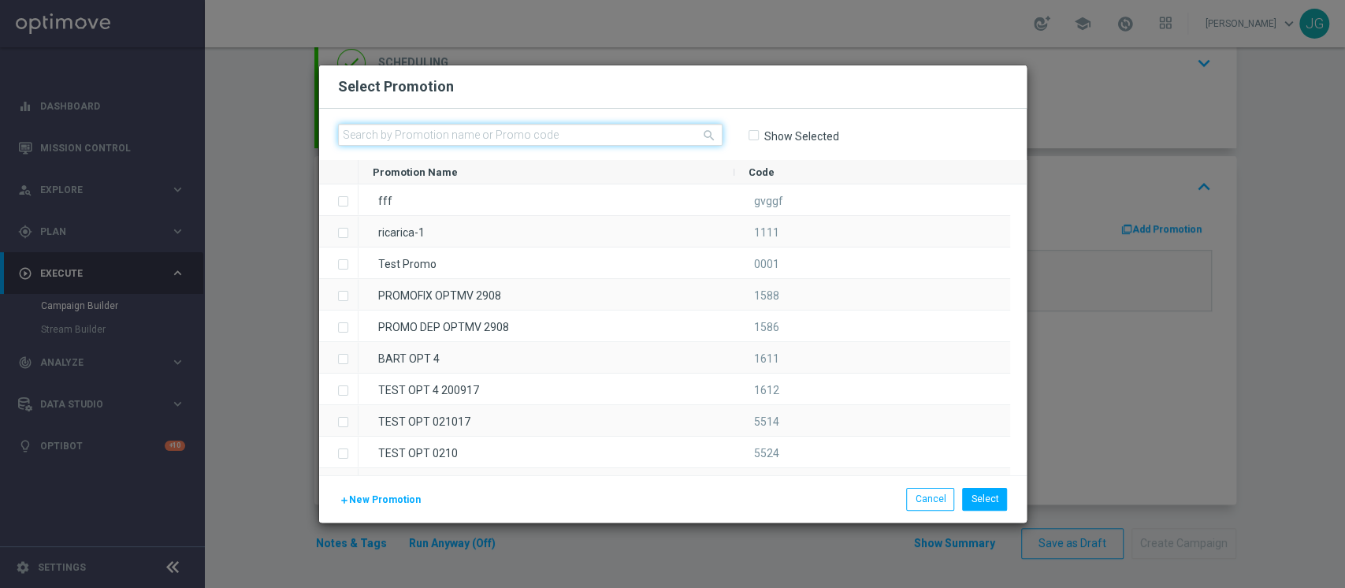
click at [608, 137] on input "text" at bounding box center [530, 135] width 385 height 22
paste input "RICARICASLOT19-4"
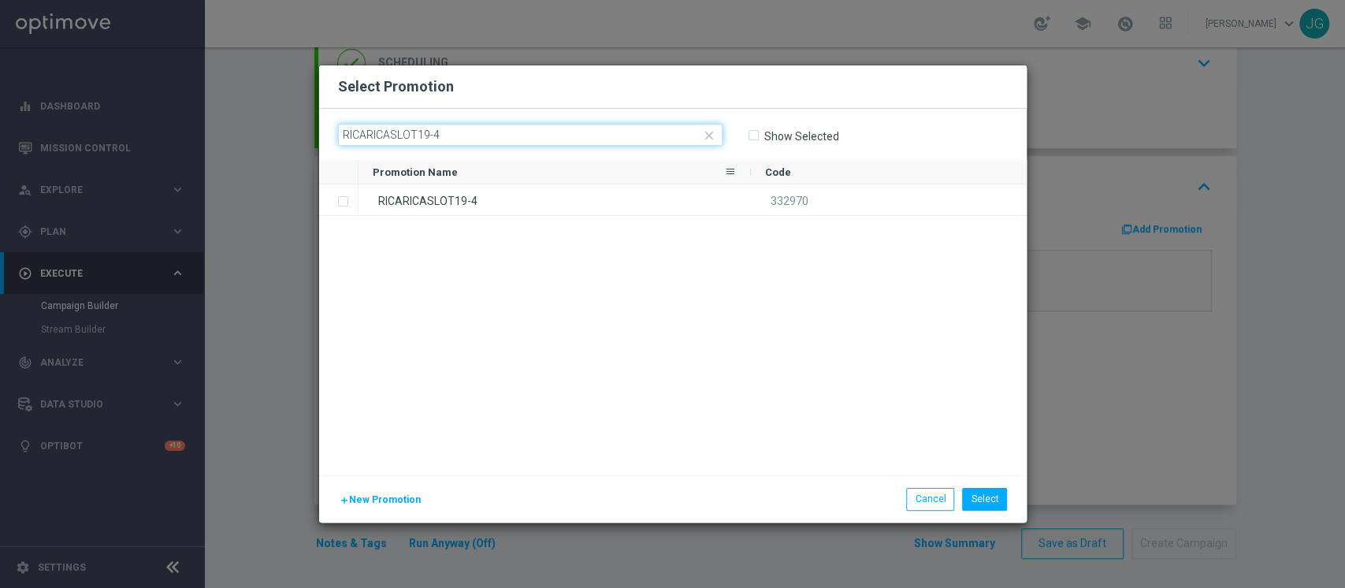
type input "RICARICASLOT19-4"
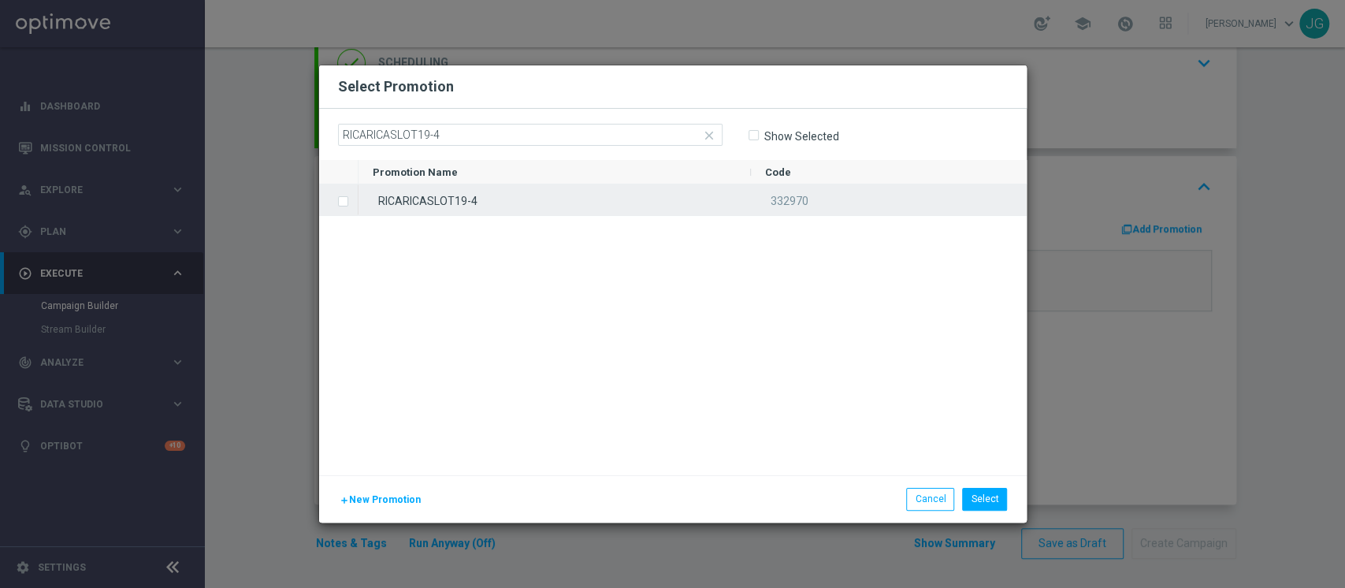
click at [525, 213] on div "RICARICASLOT19-4" at bounding box center [555, 199] width 393 height 31
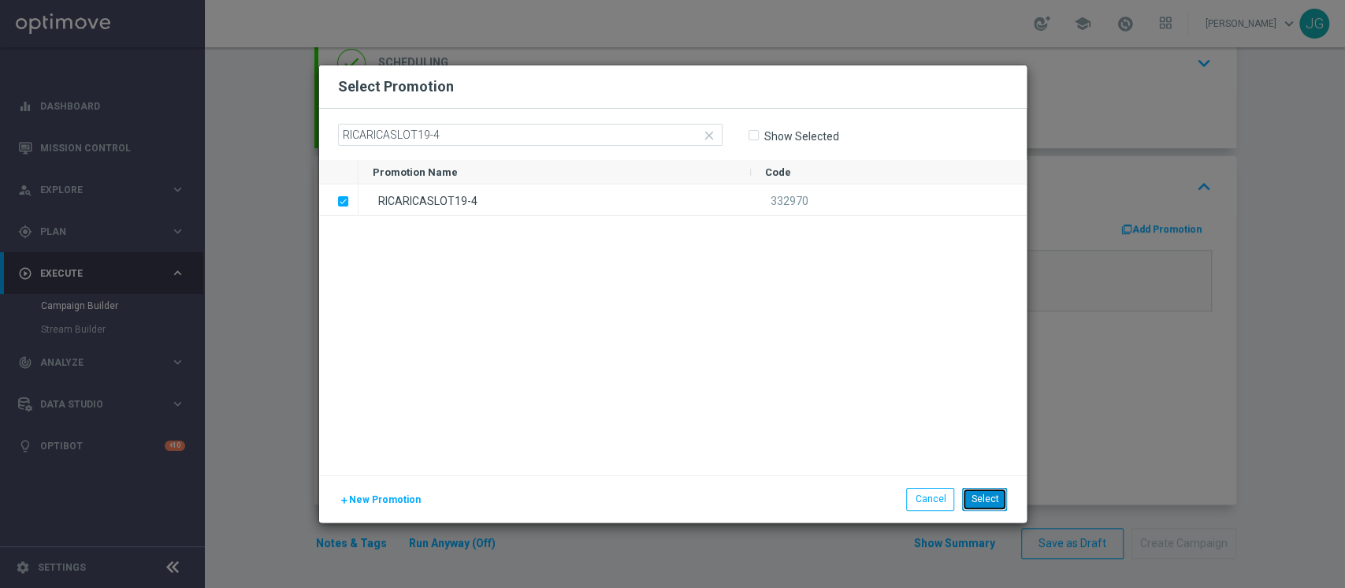
click at [991, 493] on button "Select" at bounding box center [984, 499] width 45 height 22
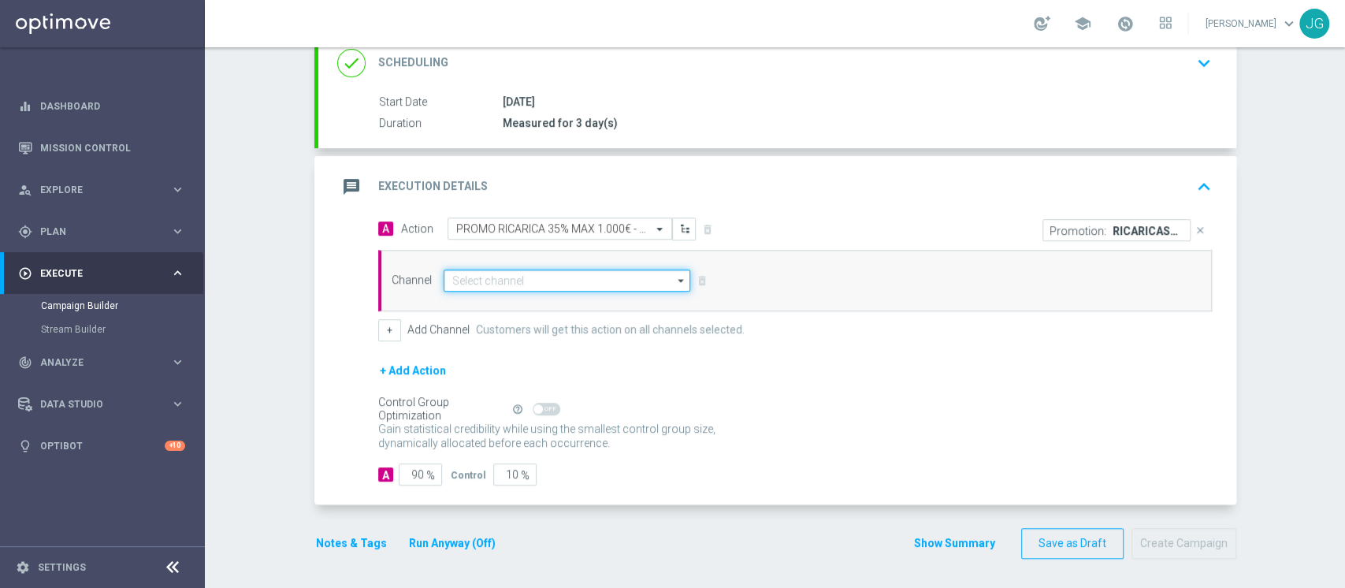
click at [614, 274] on input at bounding box center [567, 281] width 247 height 22
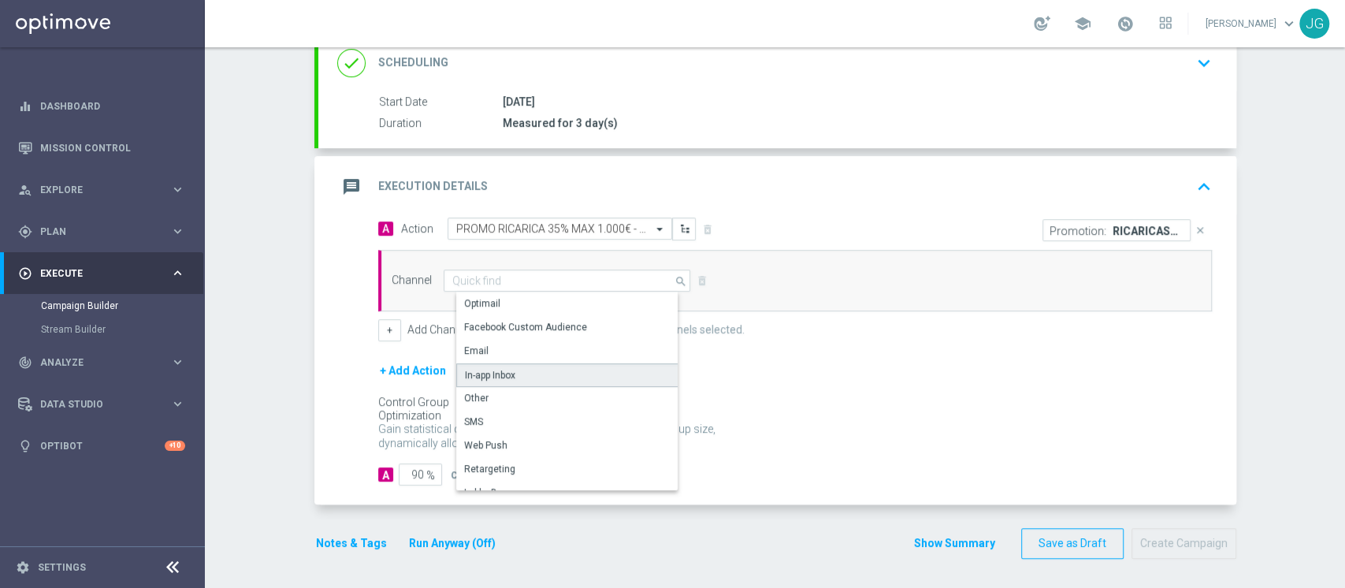
click at [506, 364] on div "In-app Inbox" at bounding box center [573, 375] width 235 height 24
type input "In-app Inbox"
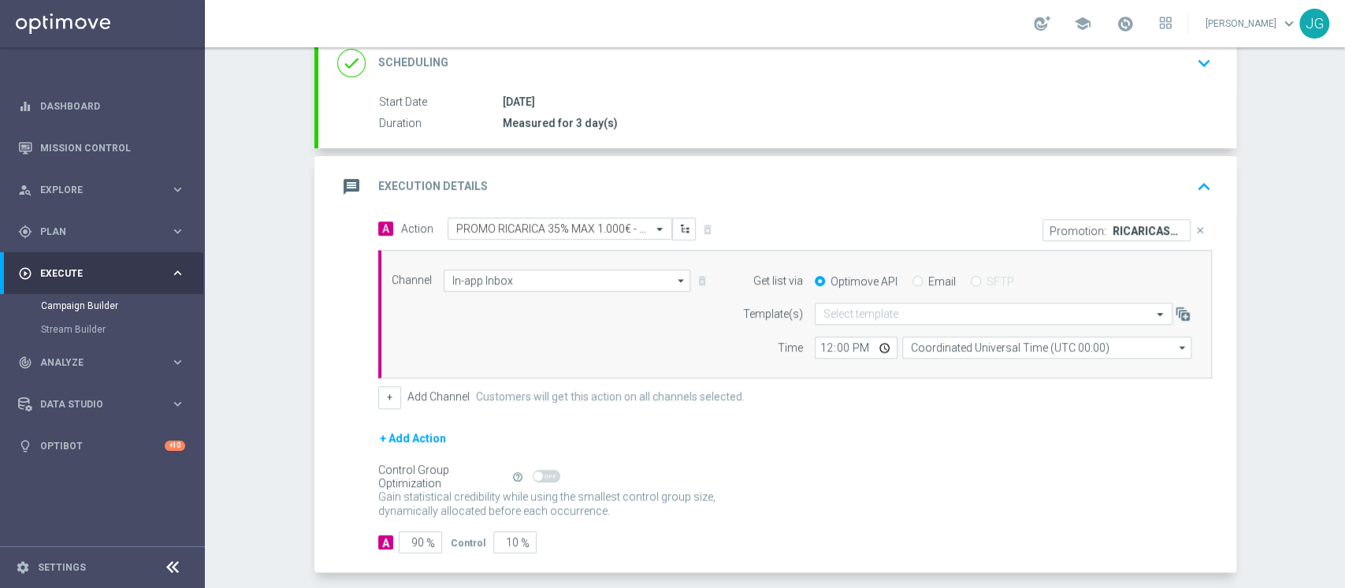
click at [913, 277] on input "Email" at bounding box center [918, 282] width 10 height 10
radio input "true"
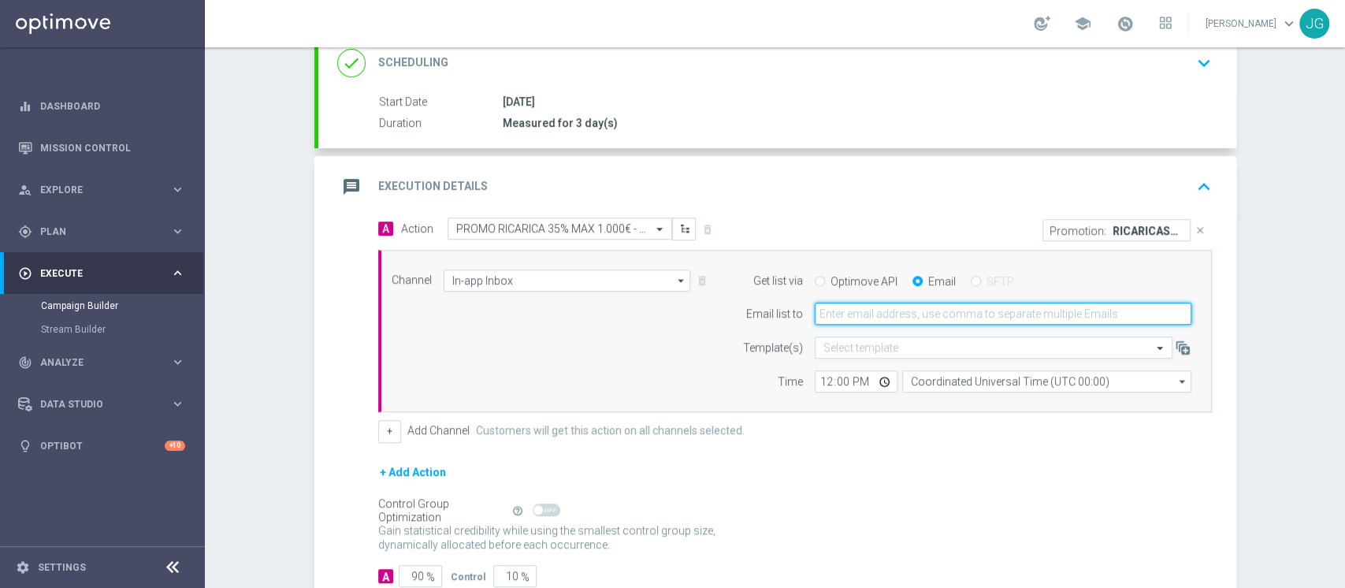
click at [914, 306] on input "email" at bounding box center [1003, 314] width 377 height 22
type input "jennyffer.gonzalez@sisal.it"
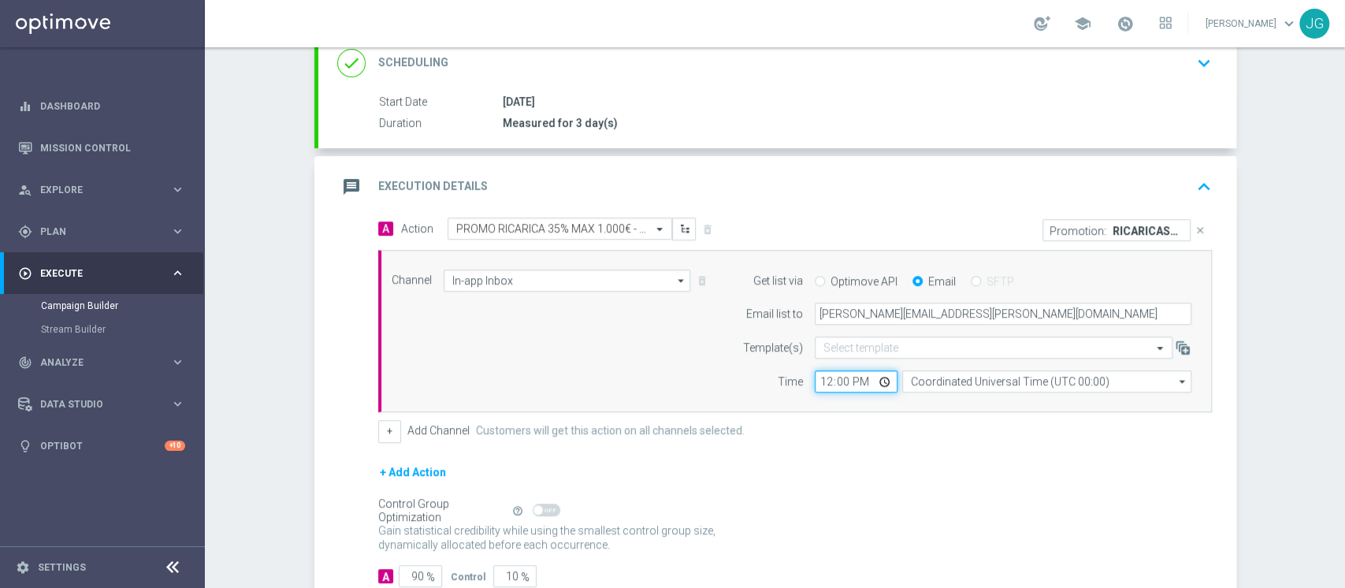
click at [882, 381] on input "12:00" at bounding box center [856, 381] width 83 height 22
type input "14:00"
click at [378, 441] on form "A Action Select action PROMO RICARICA 35% MAX 1.000€ - SPENDIBILE SLOT delete_f…" at bounding box center [795, 403] width 834 height 370
click at [387, 431] on button "+" at bounding box center [389, 431] width 23 height 22
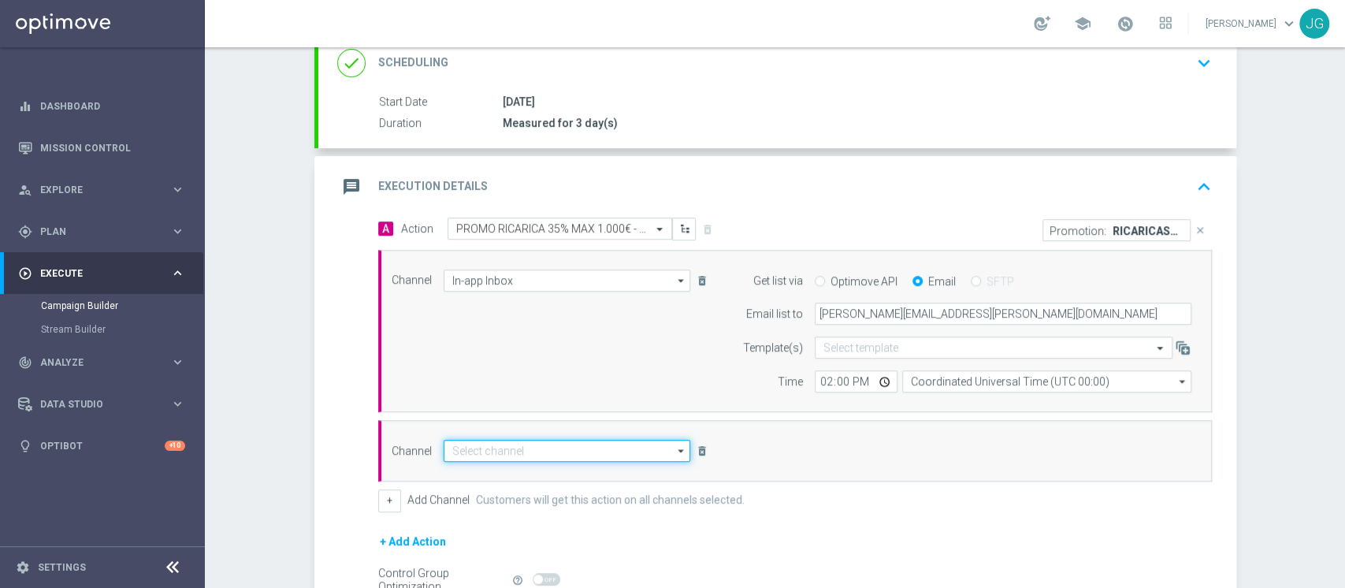
click at [507, 445] on input at bounding box center [567, 451] width 247 height 22
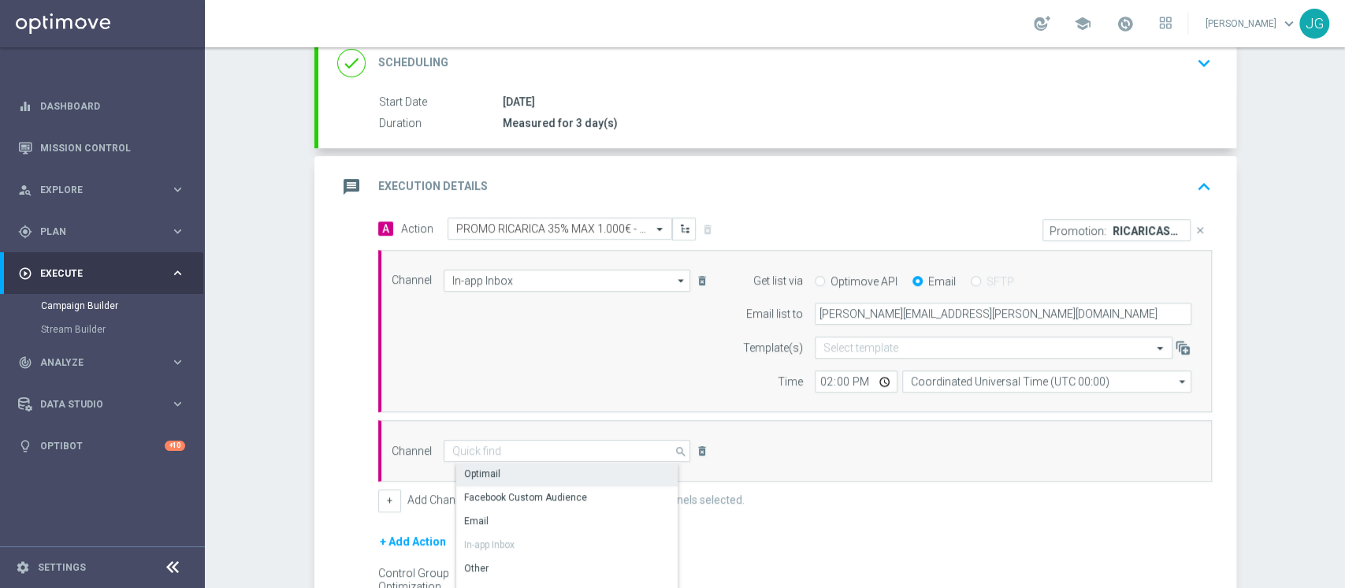
click at [515, 476] on div "Optimail" at bounding box center [573, 474] width 235 height 22
type input "Optimail"
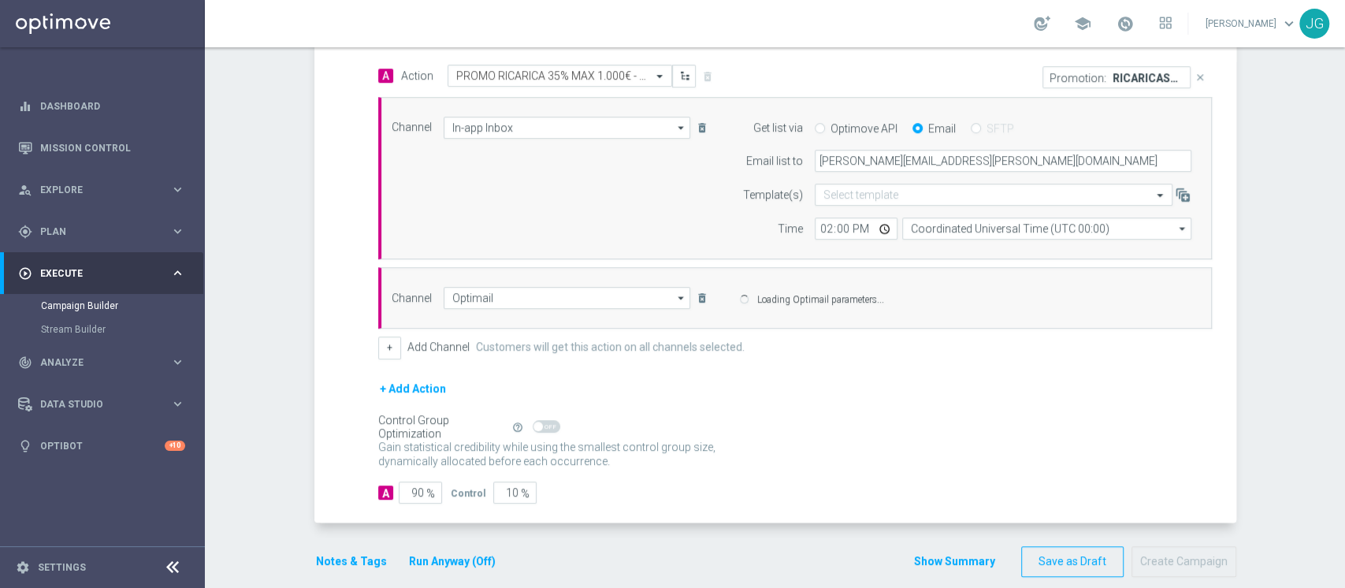
scroll to position [396, 0]
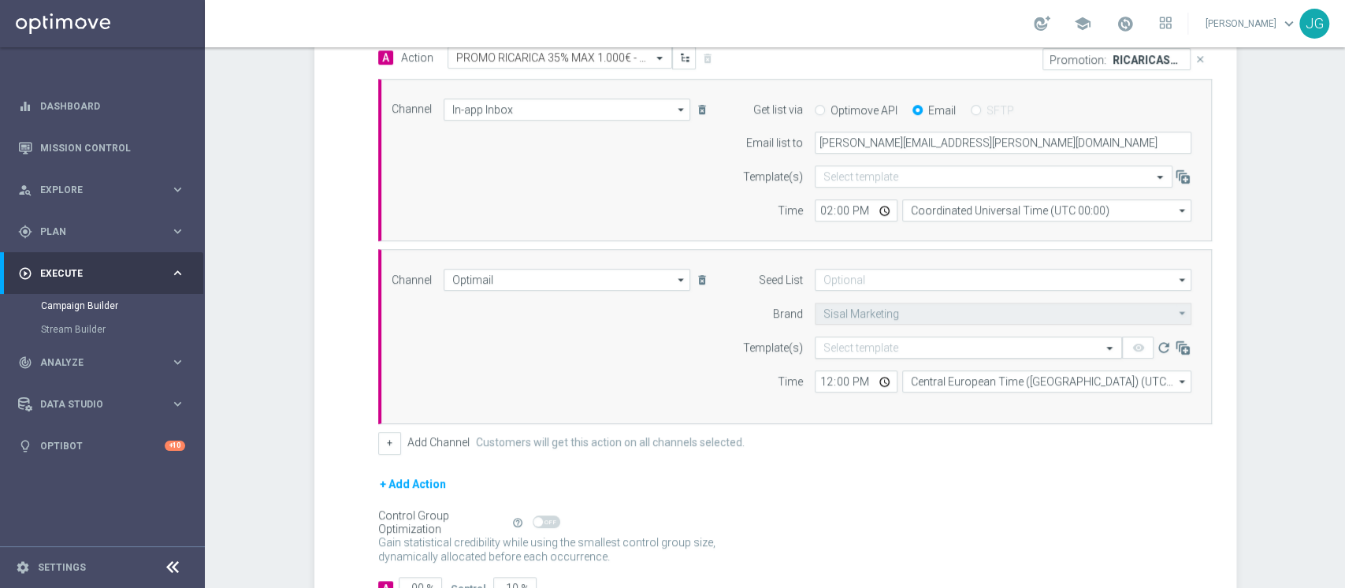
click at [917, 345] on input "text" at bounding box center [953, 347] width 259 height 13
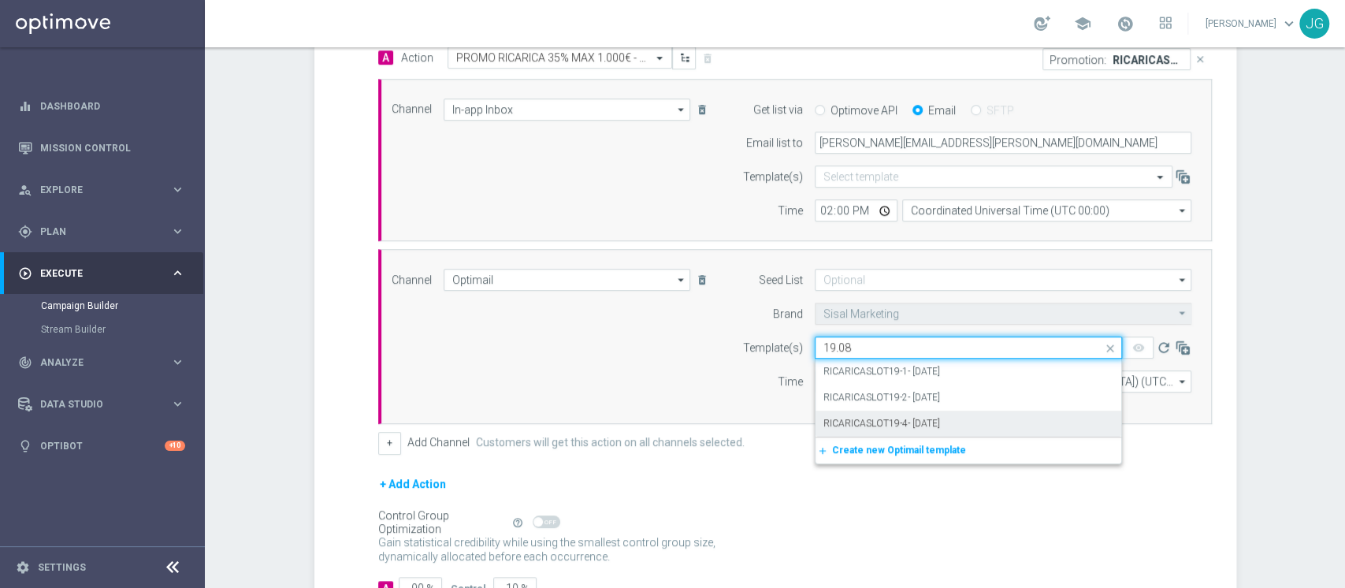
click at [876, 421] on label "RICARICASLOT19-4- 19.08.2025" at bounding box center [882, 423] width 117 height 13
type input "19.08"
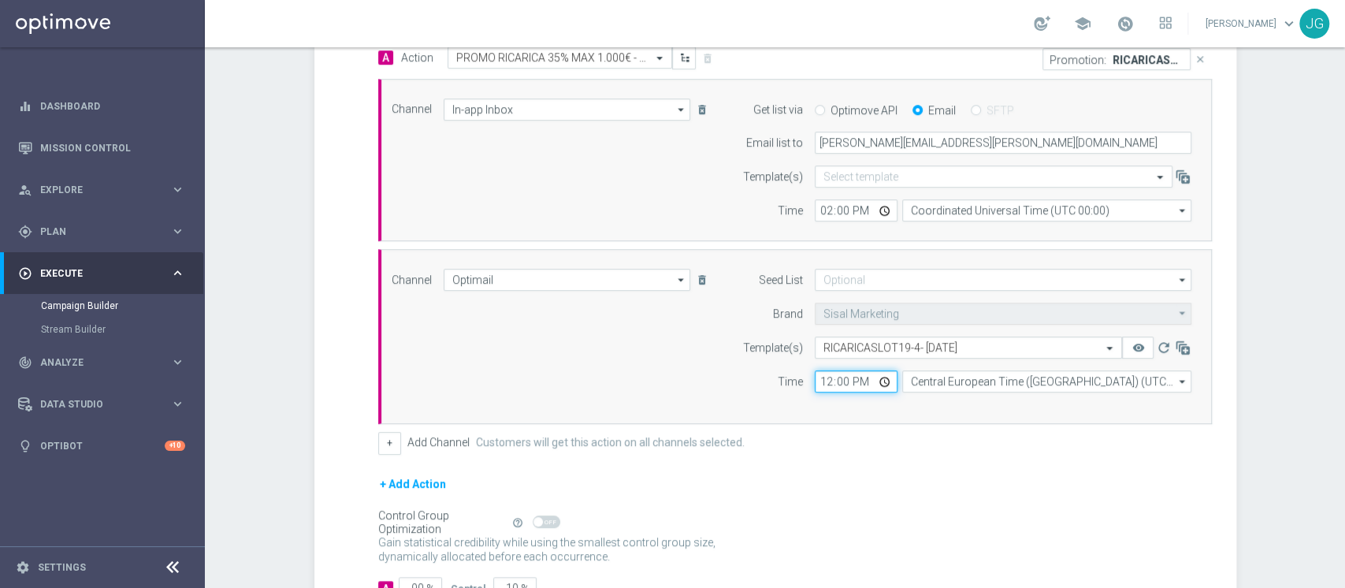
click at [878, 379] on input "12:00" at bounding box center [856, 381] width 83 height 22
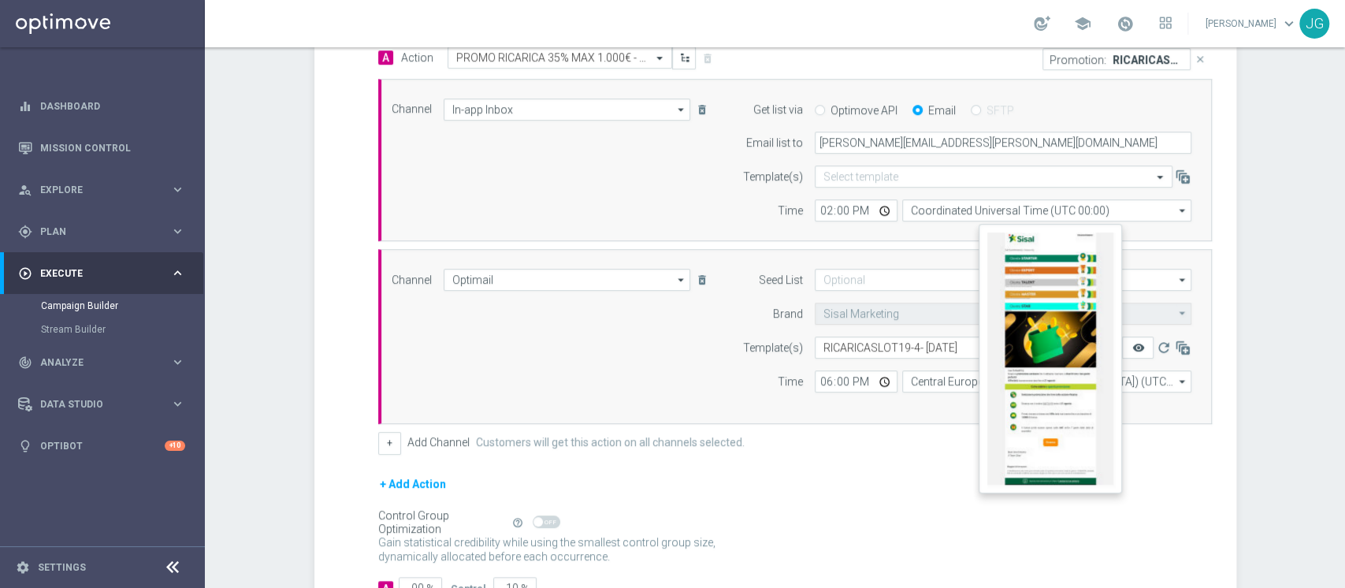
type input "18:00"
click at [1132, 344] on icon "remove_red_eye" at bounding box center [1138, 347] width 13 height 13
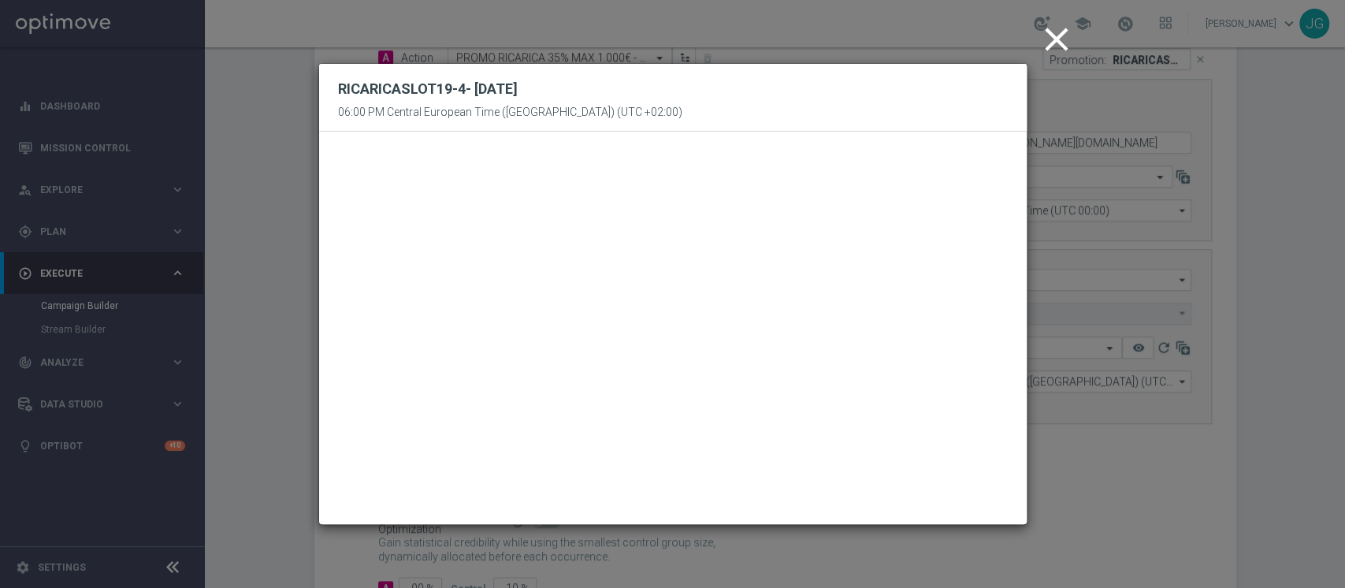
click at [1053, 45] on icon "close" at bounding box center [1056, 39] width 39 height 39
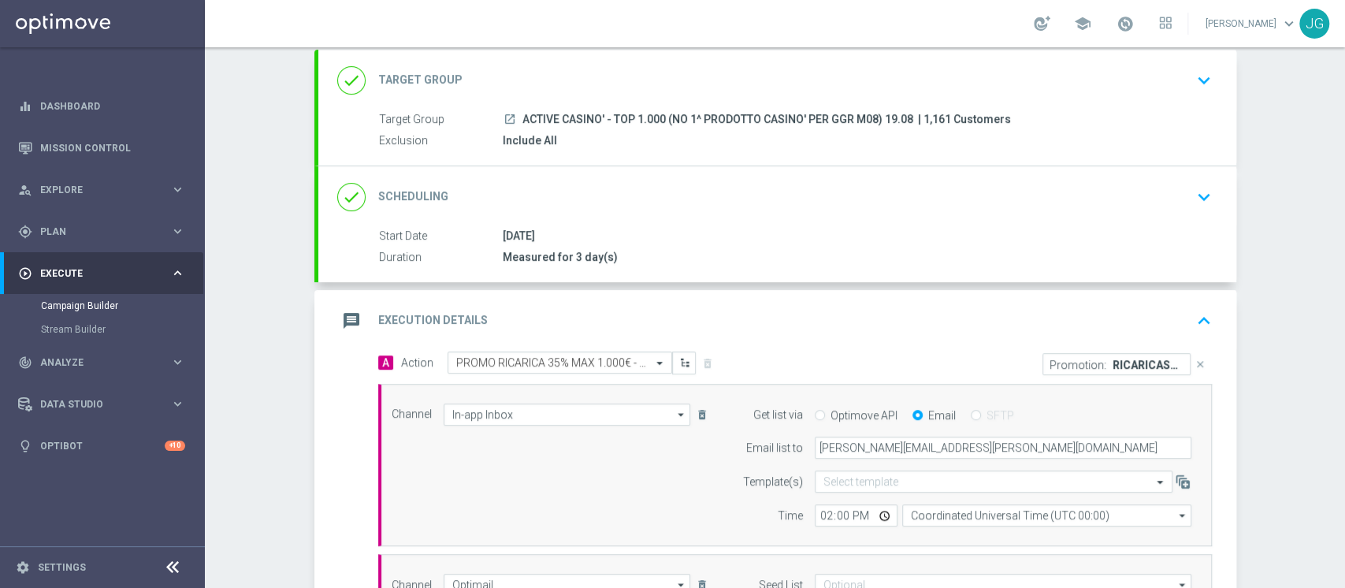
scroll to position [65, 0]
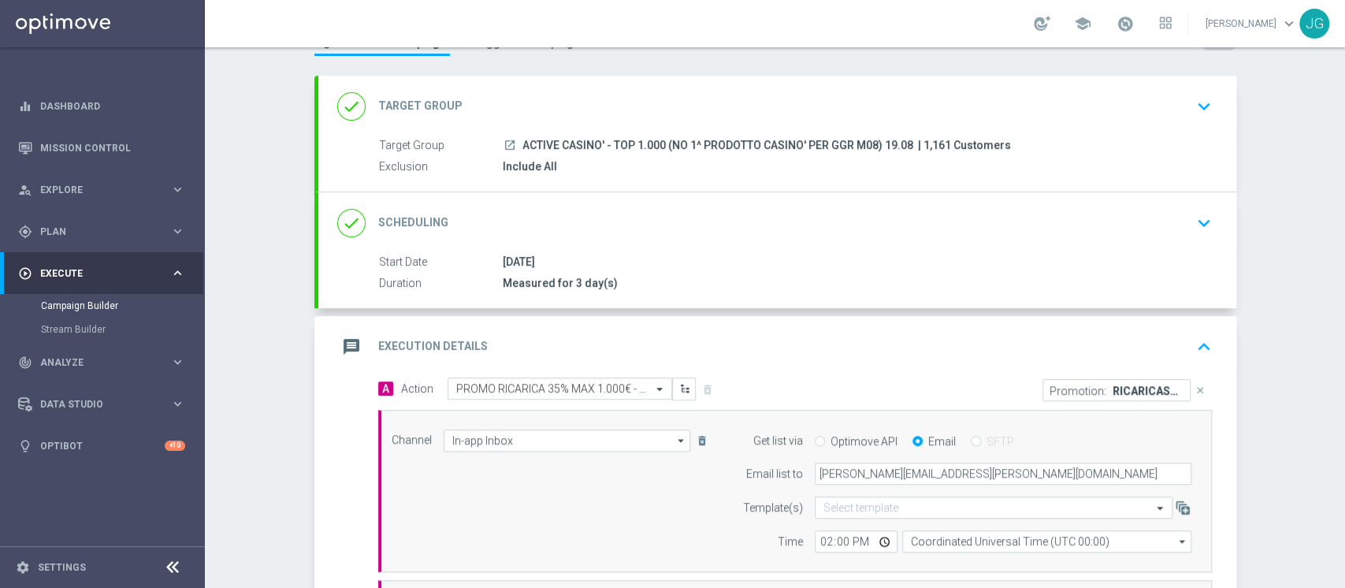
click at [679, 329] on div "message Execution Details keyboard_arrow_up" at bounding box center [777, 346] width 918 height 61
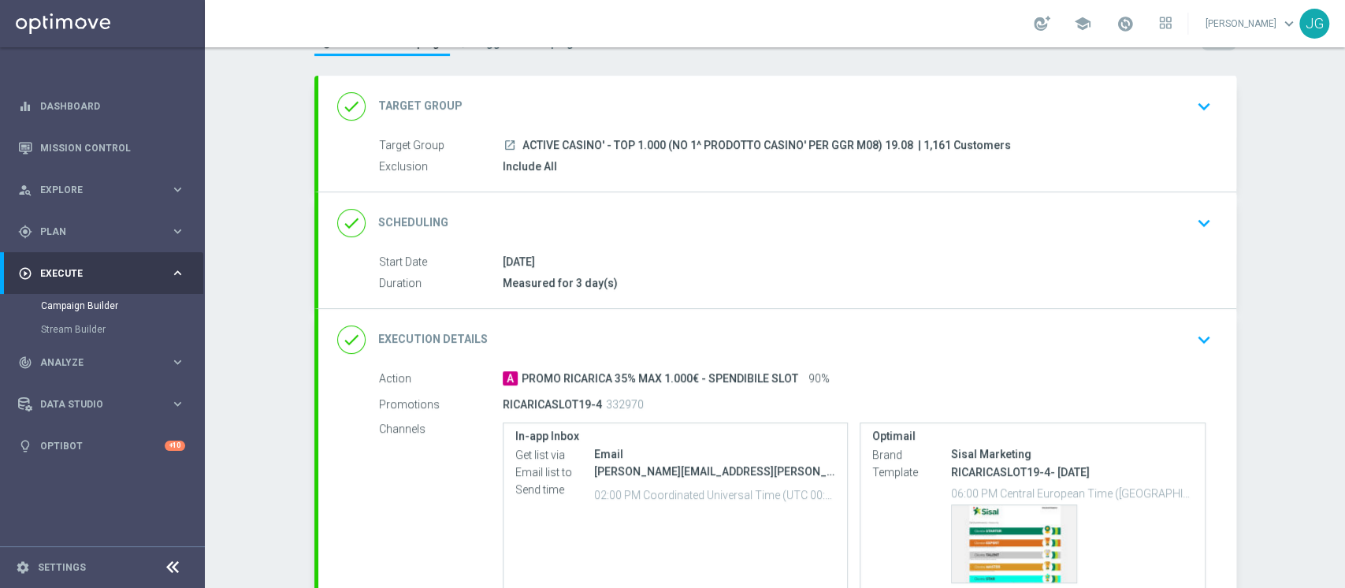
scroll to position [208, 0]
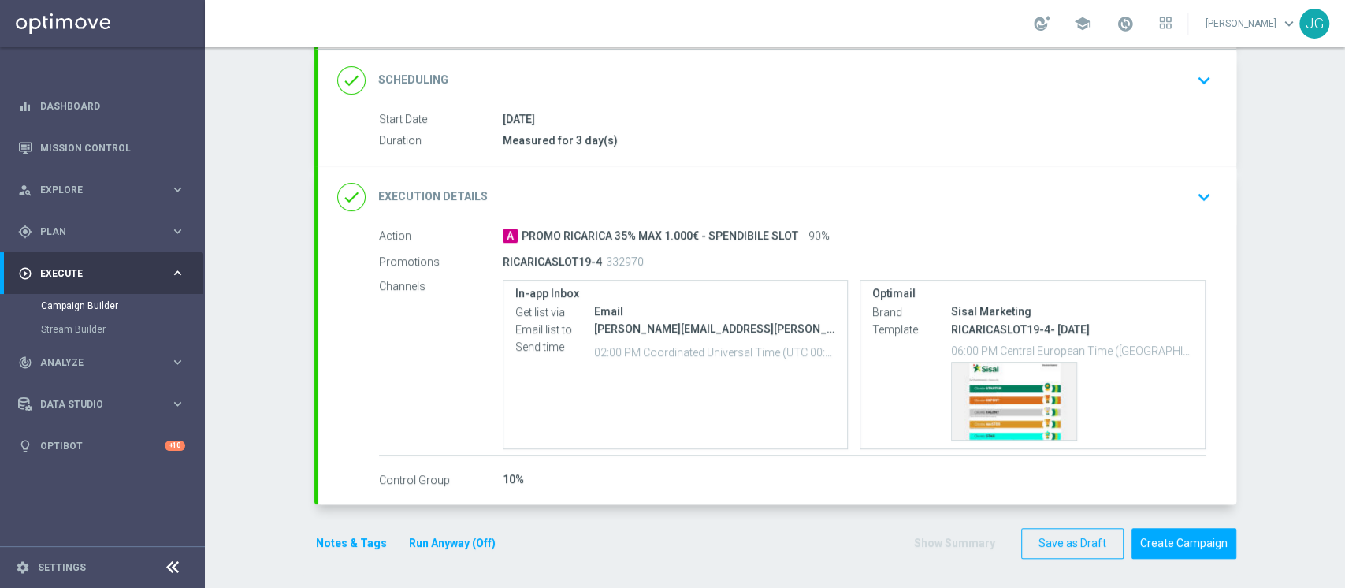
click at [331, 540] on button "Notes & Tags" at bounding box center [351, 544] width 74 height 20
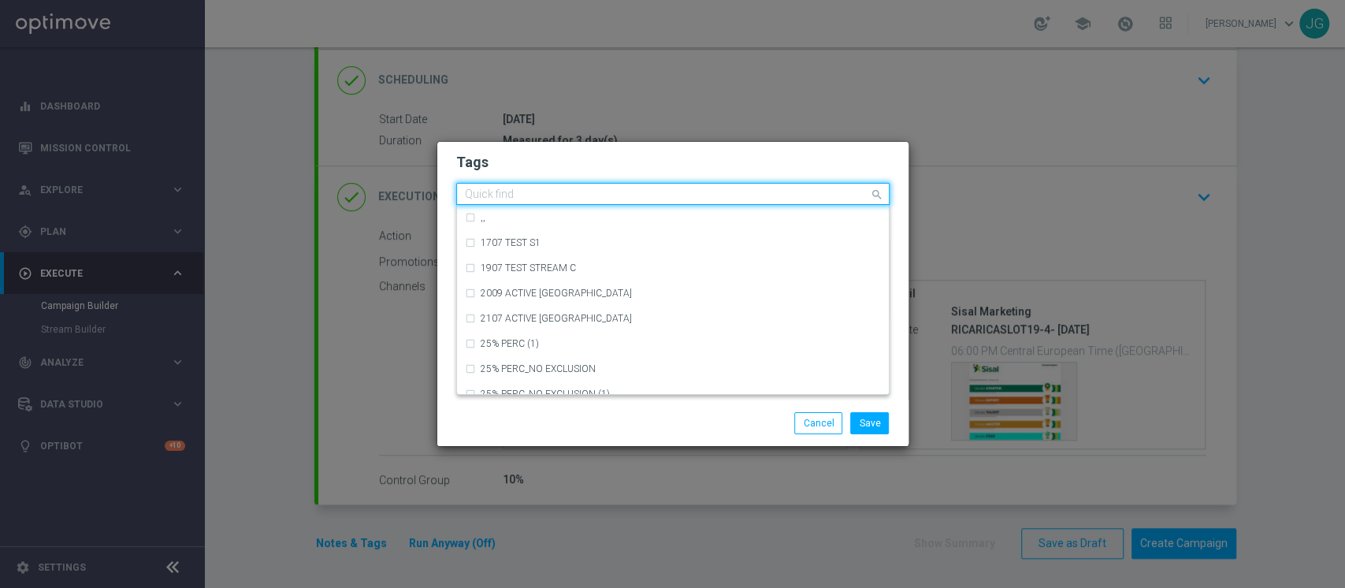
click at [541, 192] on input "text" at bounding box center [667, 194] width 404 height 13
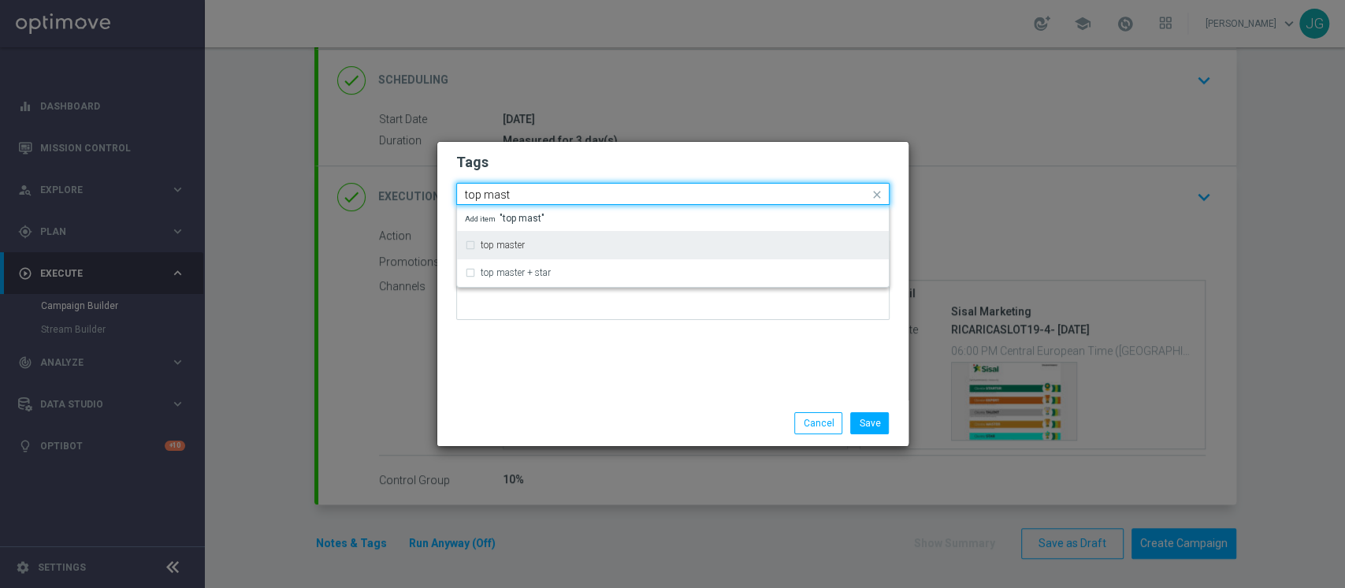
click at [554, 244] on div "top master" at bounding box center [681, 244] width 400 height 9
type input "top mast"
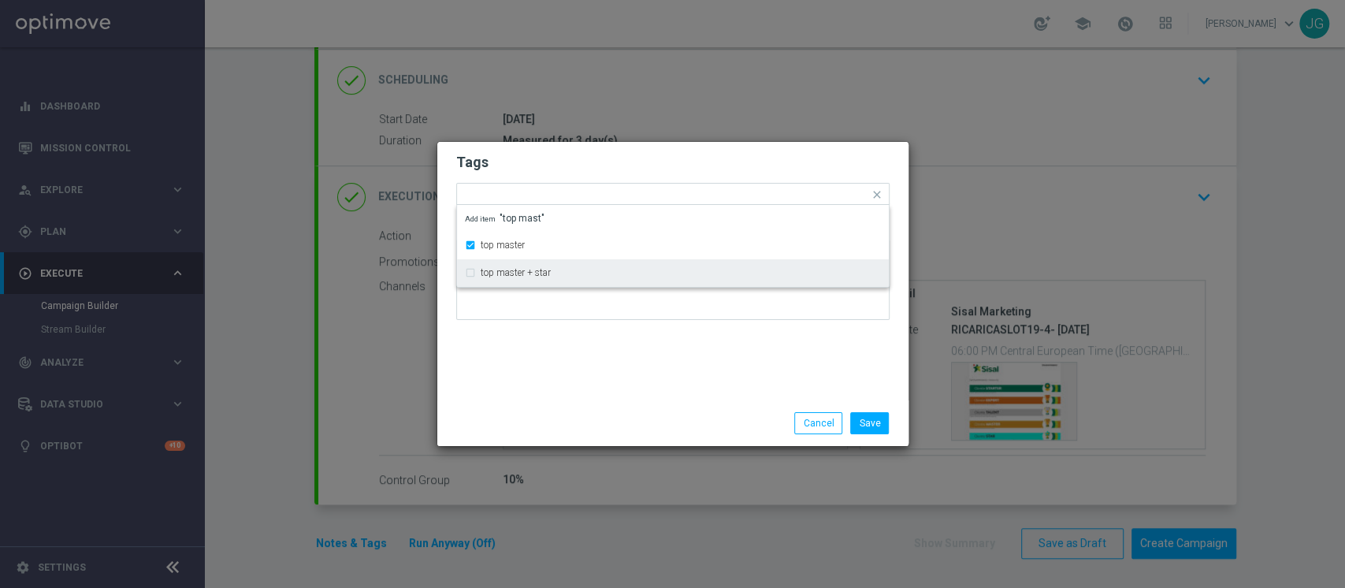
click at [586, 349] on div "Tags Quick find × top master top master top master + star Add item "top mast" N…" at bounding box center [672, 271] width 471 height 259
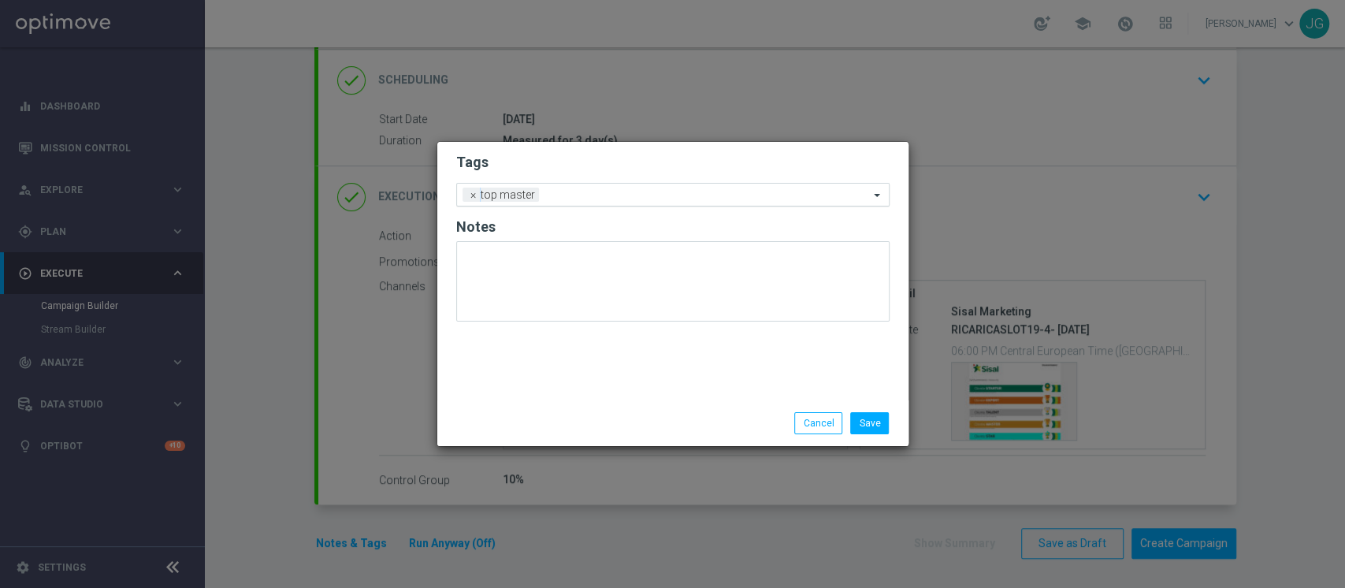
click at [568, 199] on input "text" at bounding box center [707, 195] width 324 height 13
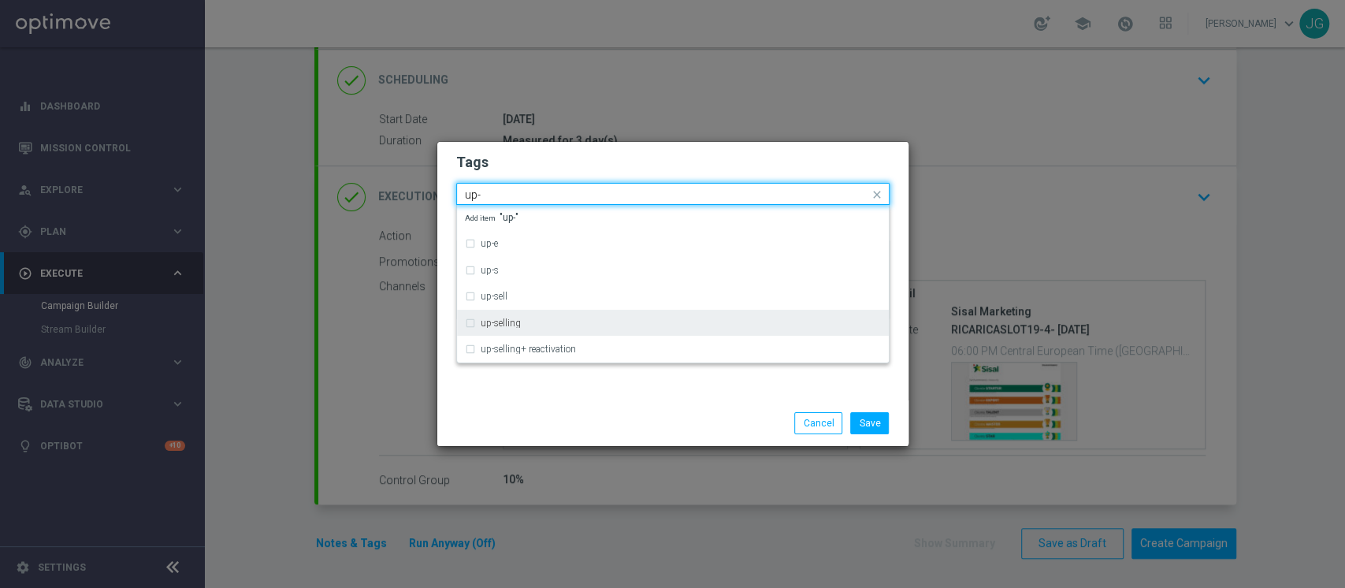
click at [499, 326] on label "up-selling" at bounding box center [501, 322] width 40 height 9
type input "up-"
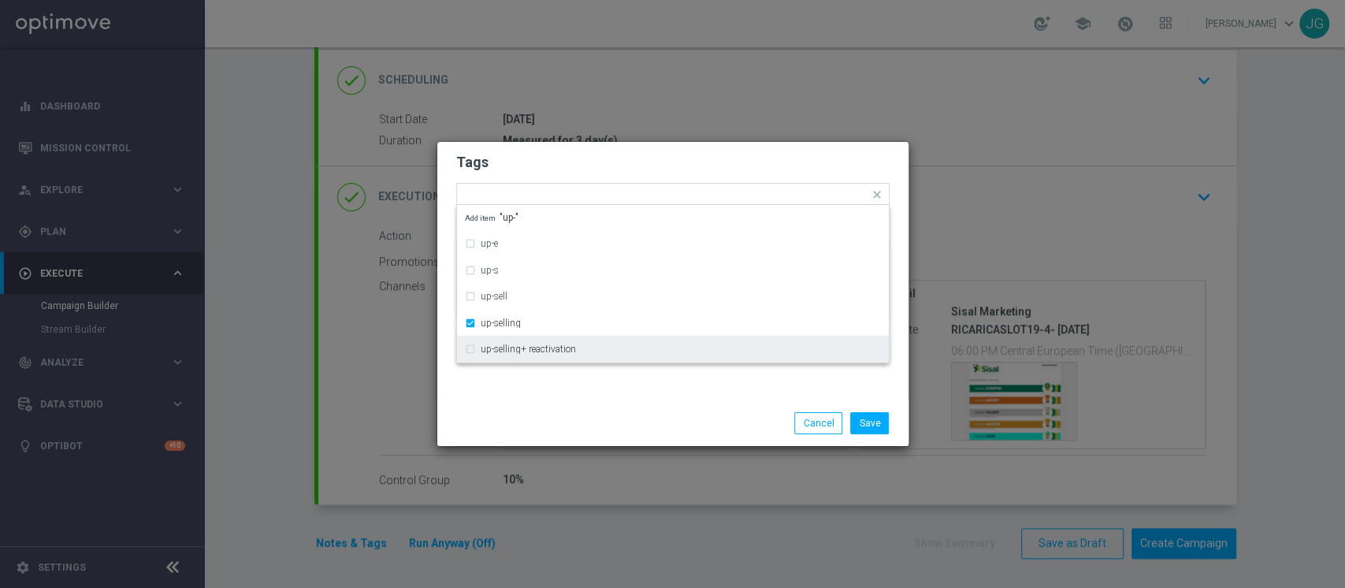
click at [589, 429] on div "Save Cancel" at bounding box center [673, 423] width 457 height 22
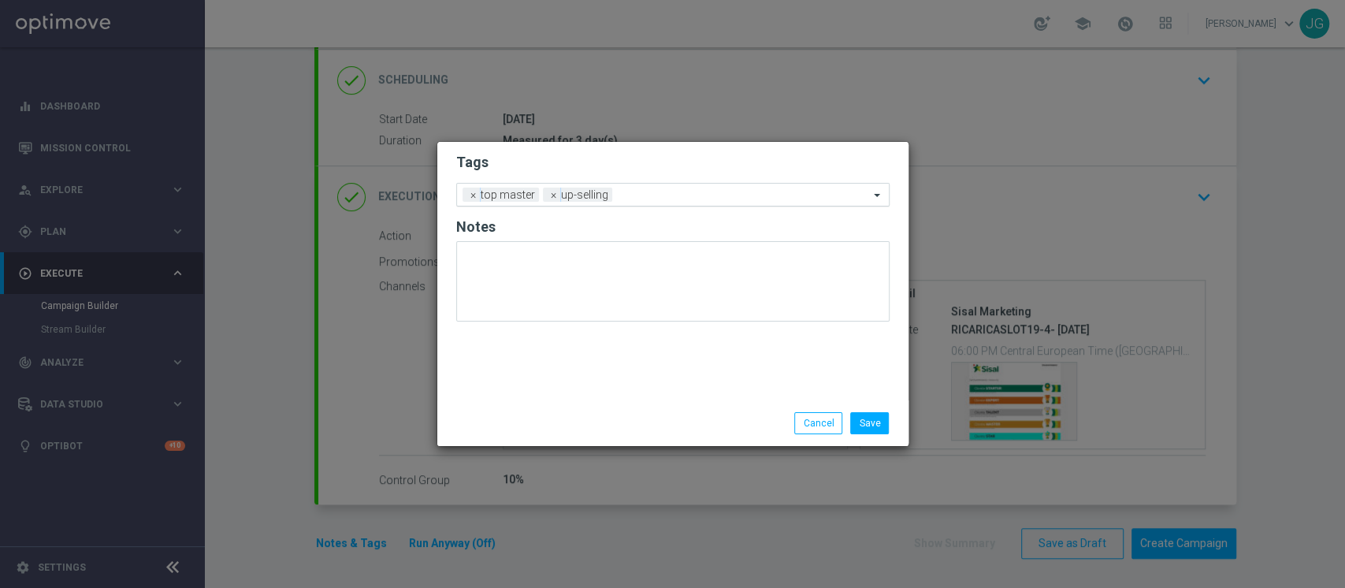
click at [657, 204] on div "Add a new tag × top master × up-selling" at bounding box center [673, 195] width 434 height 24
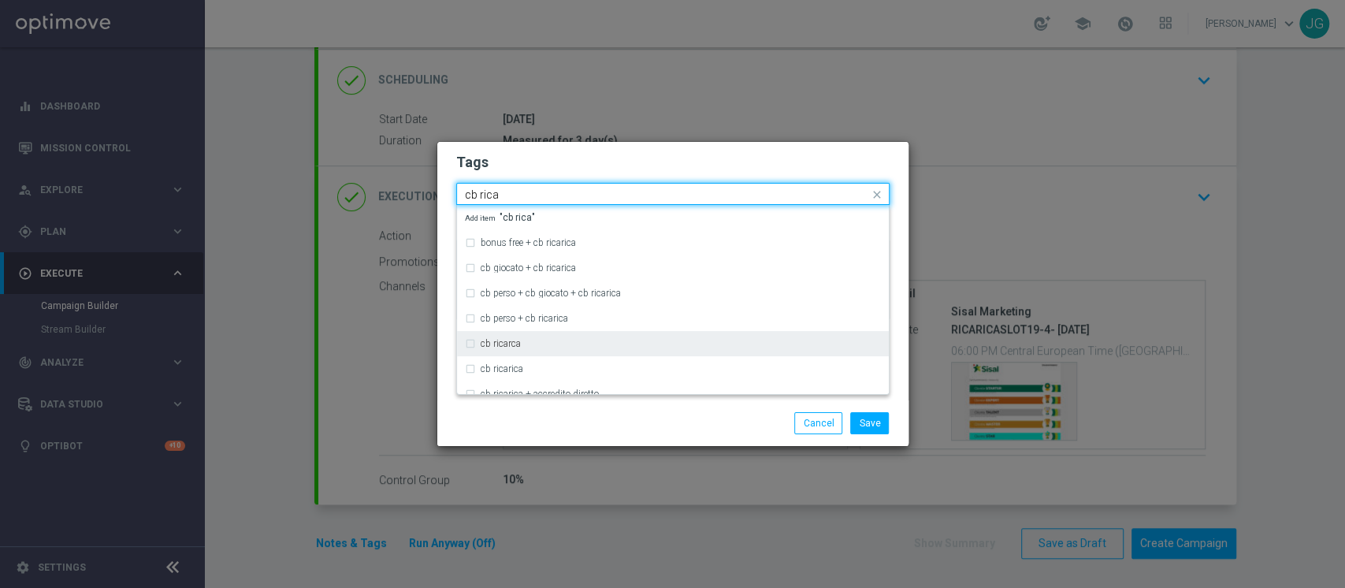
click at [595, 342] on div "cb ricarca" at bounding box center [681, 343] width 400 height 9
type input "cb rica"
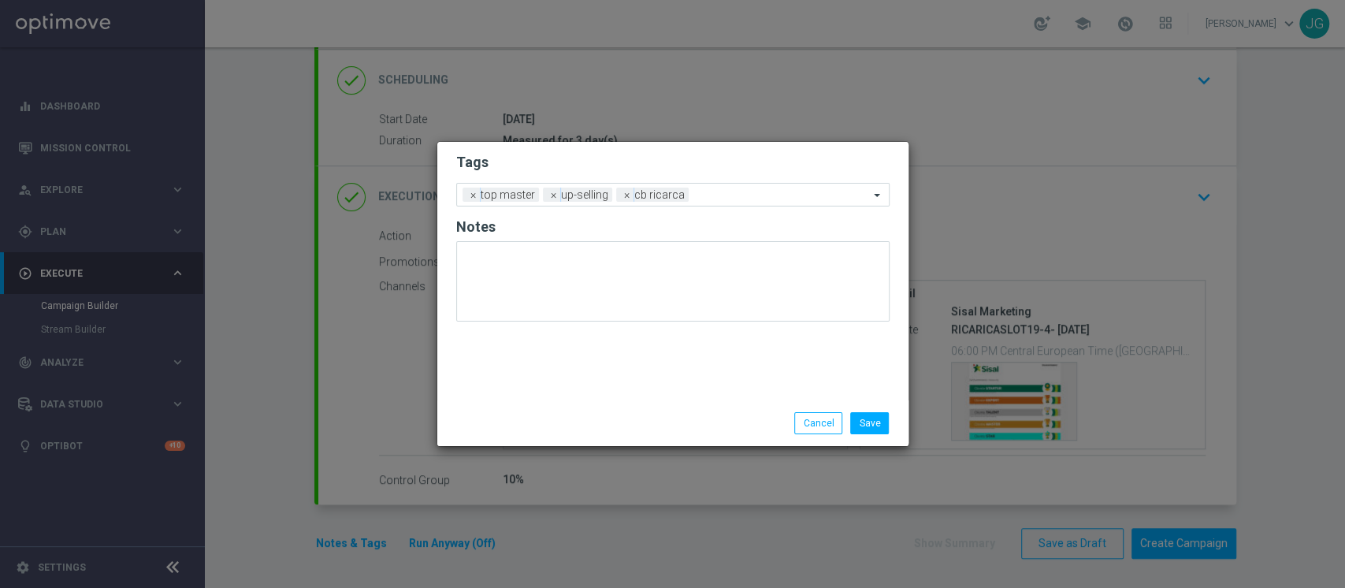
click at [572, 422] on div "Save Cancel" at bounding box center [673, 423] width 457 height 22
click at [724, 193] on input "text" at bounding box center [782, 195] width 174 height 13
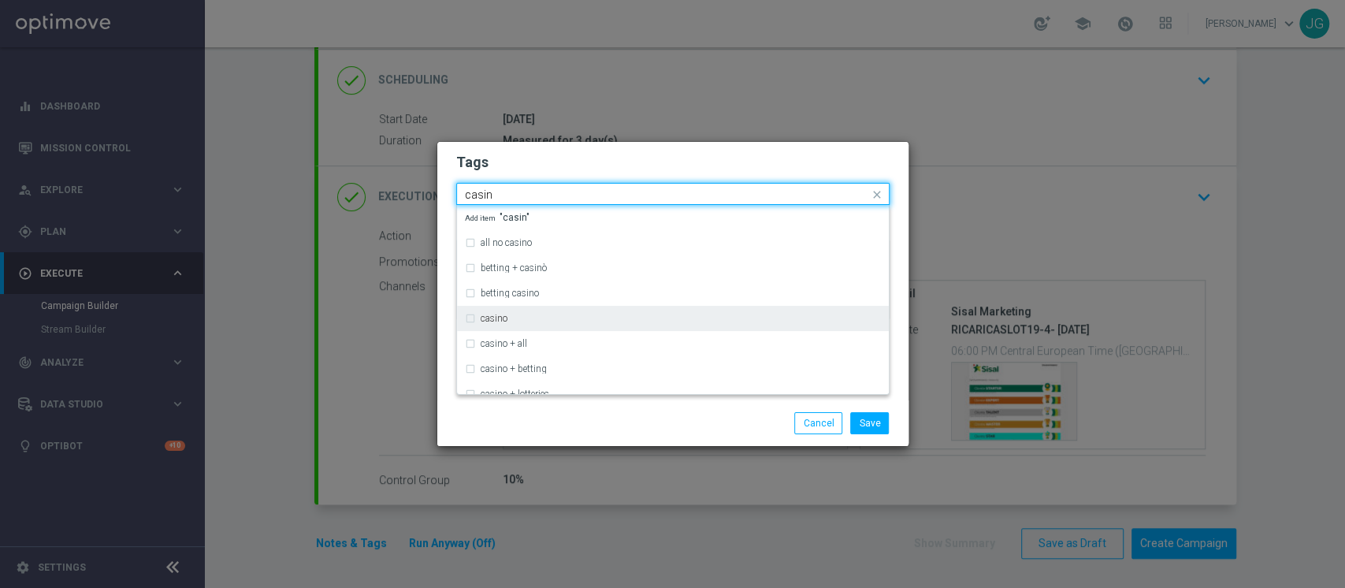
click at [527, 325] on div "casino" at bounding box center [673, 318] width 416 height 25
type input "casin"
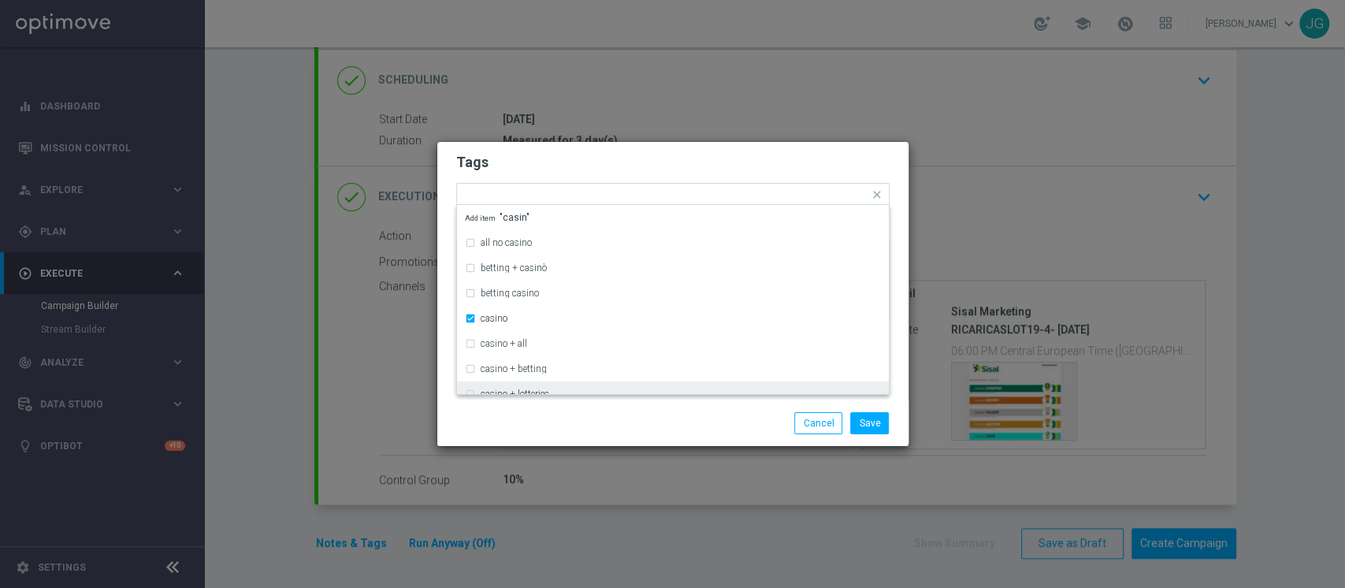
click at [566, 418] on div "Save Cancel" at bounding box center [673, 423] width 457 height 22
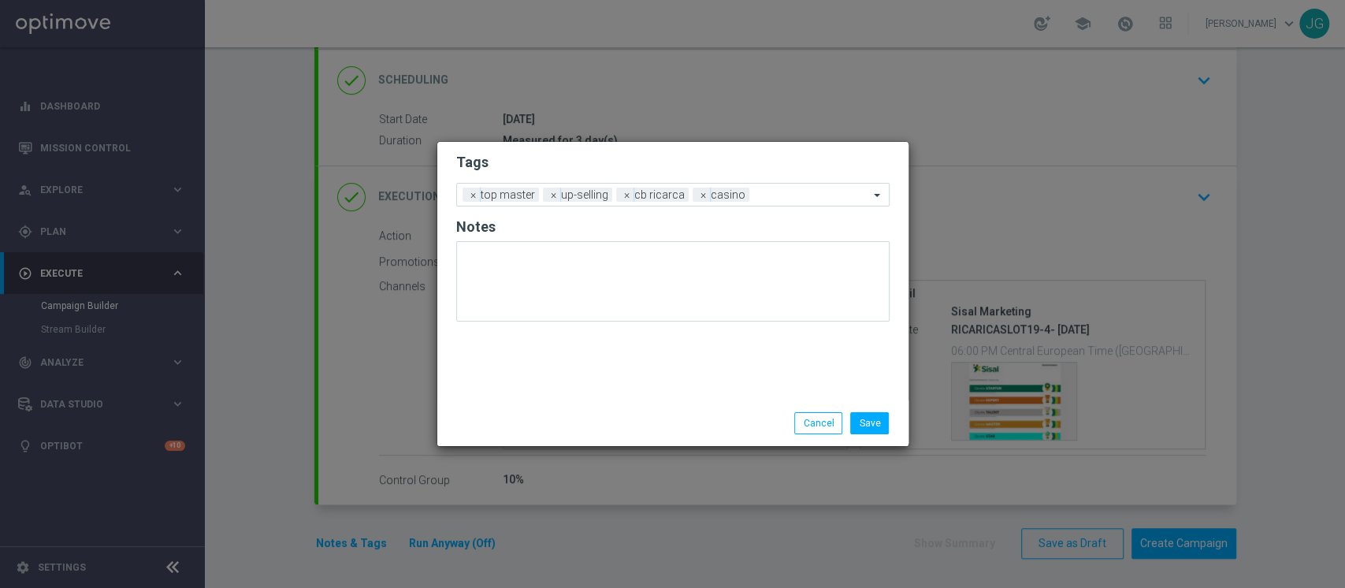
click at [774, 207] on form "Tags Add a new tag × top master × up-selling × cb ricarca × casino Notes" at bounding box center [673, 241] width 434 height 184
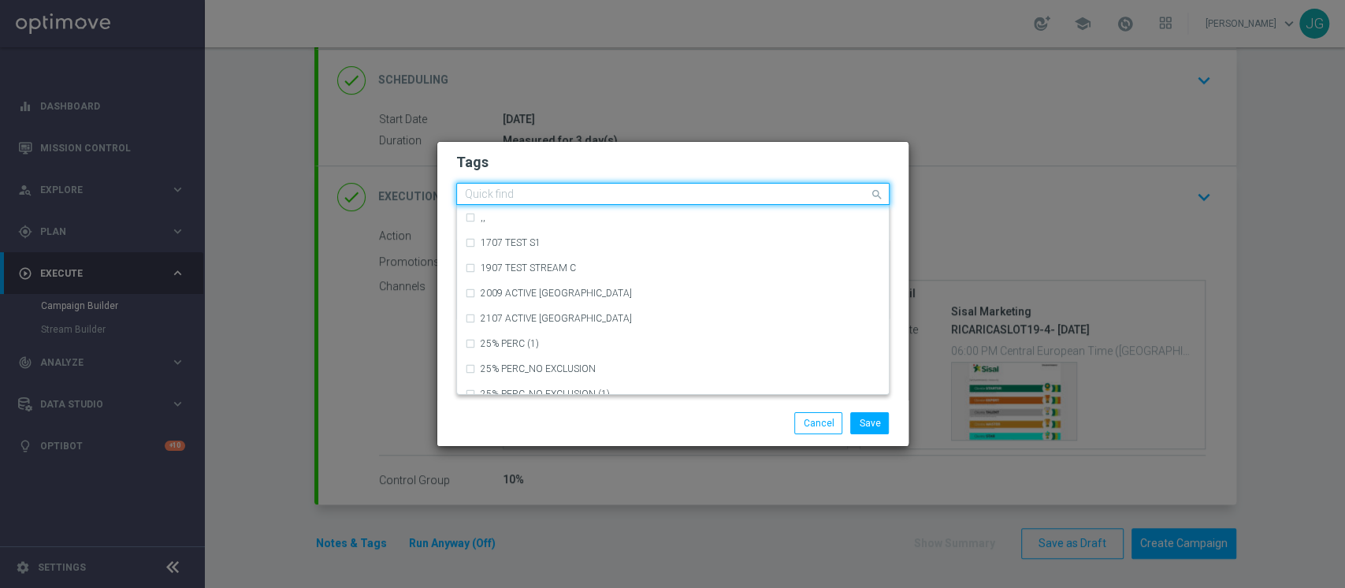
click at [788, 185] on div "Quick find × top master × up-selling × cb ricarca × casino" at bounding box center [663, 194] width 412 height 20
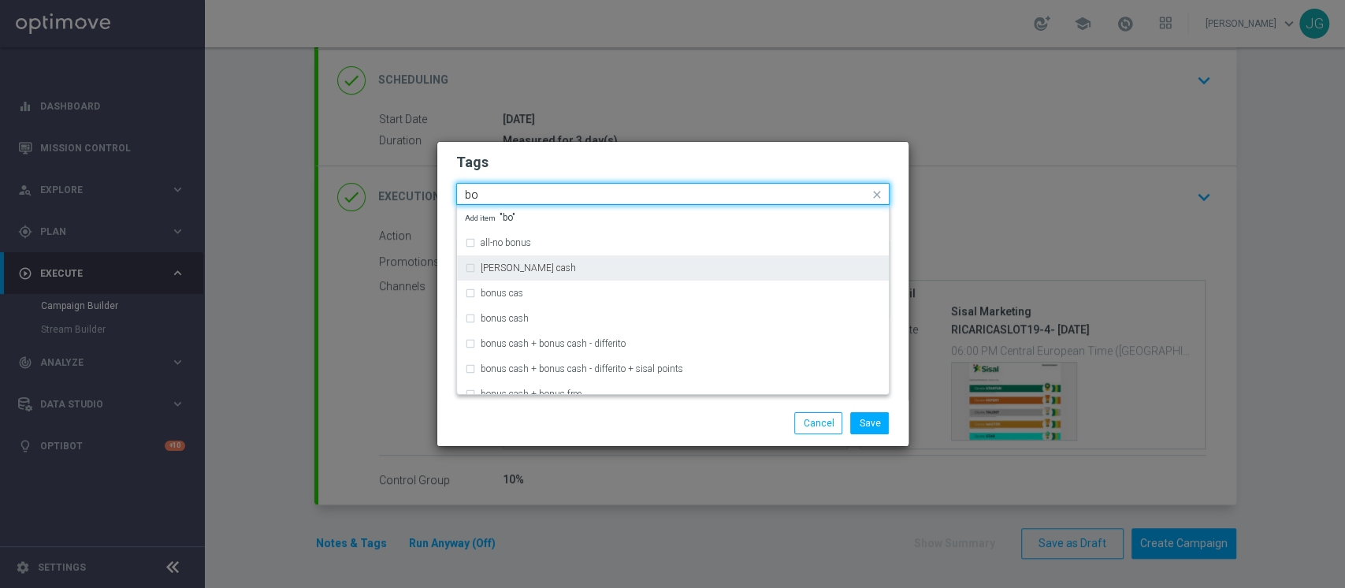
click at [573, 272] on div "bonsu cash" at bounding box center [681, 267] width 400 height 9
type input "bo"
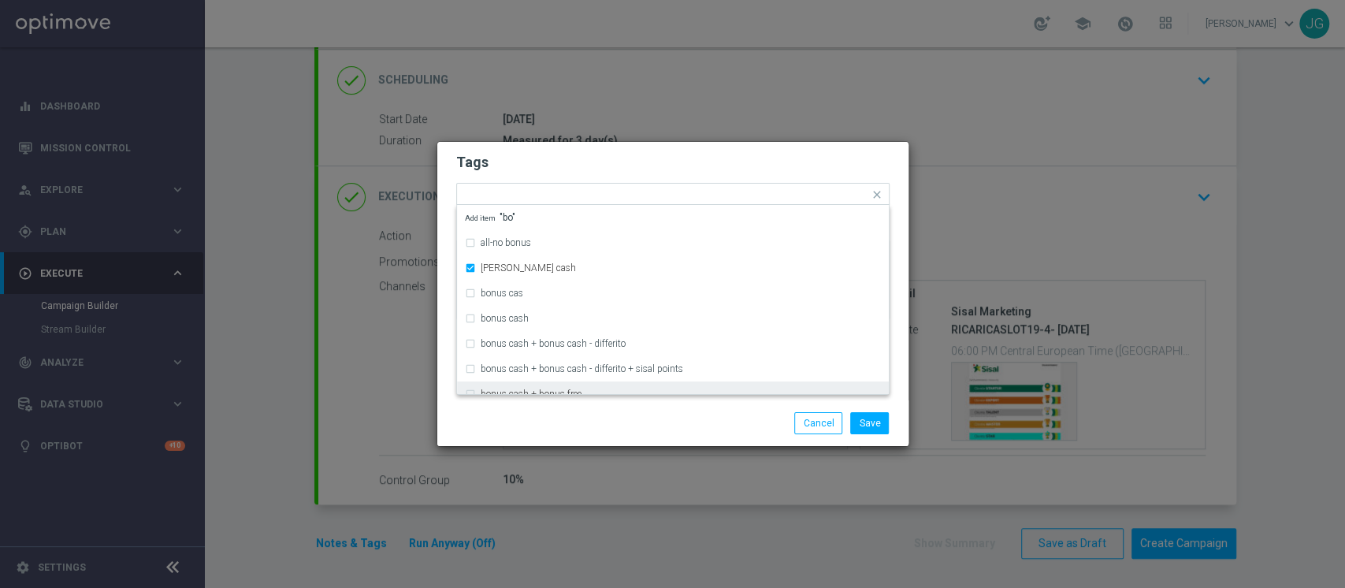
click at [630, 407] on div "Save Cancel" at bounding box center [672, 423] width 471 height 46
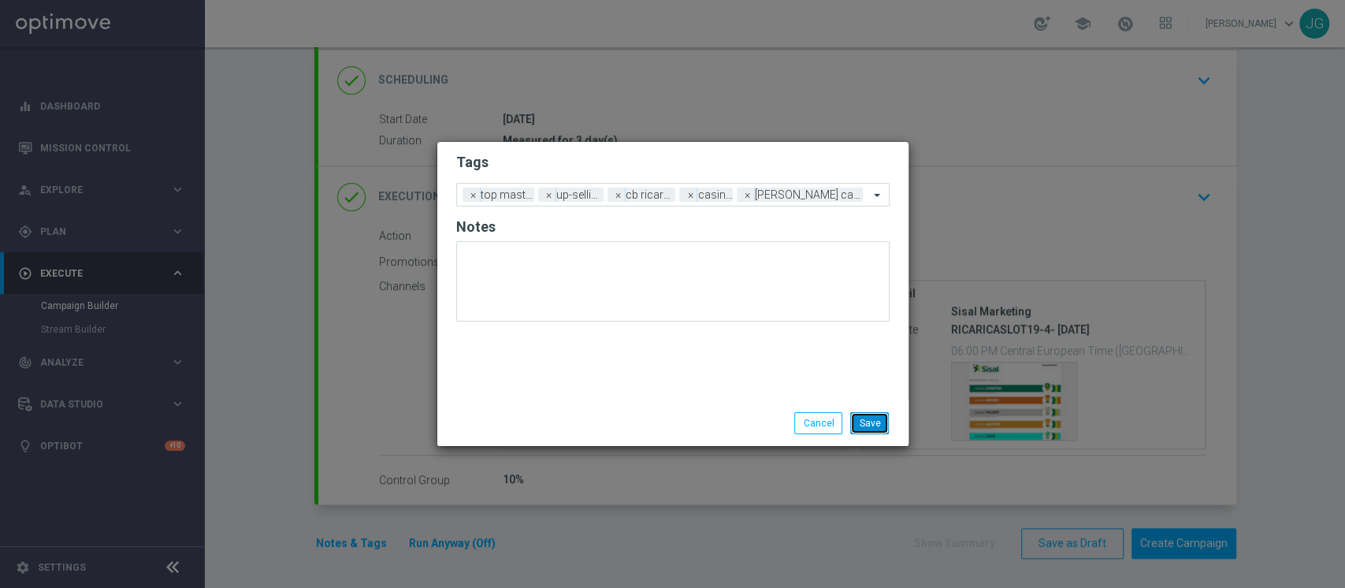
click at [864, 420] on button "Save" at bounding box center [869, 423] width 39 height 22
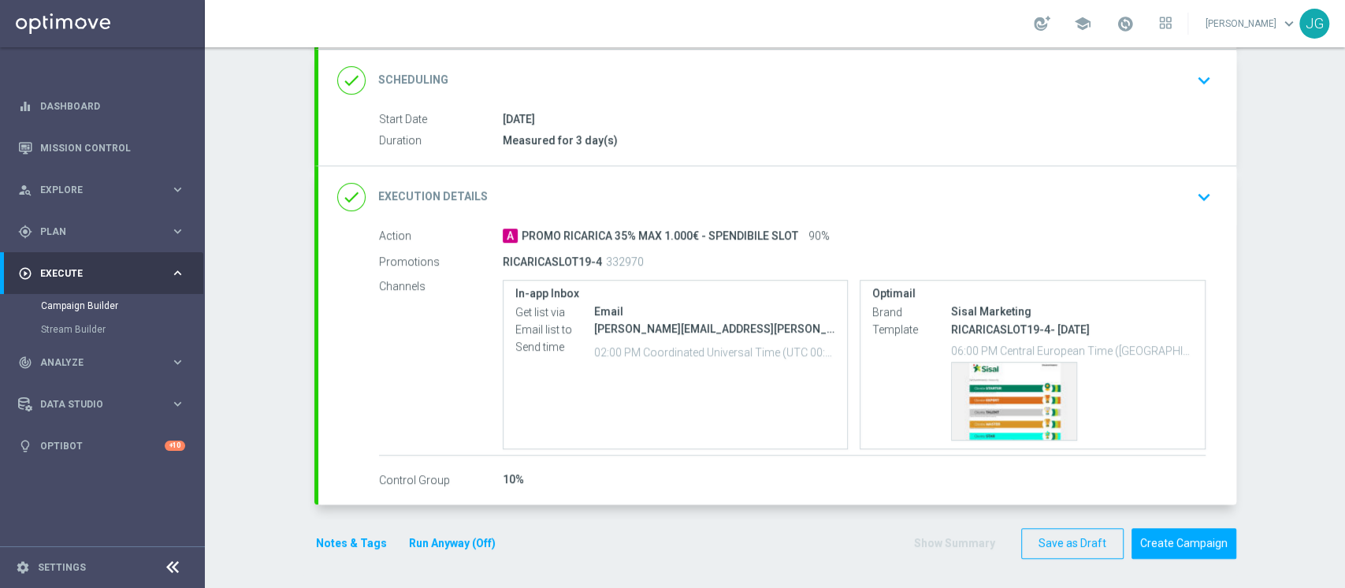
click at [464, 539] on button "Run Anyway (Off)" at bounding box center [453, 544] width 90 height 20
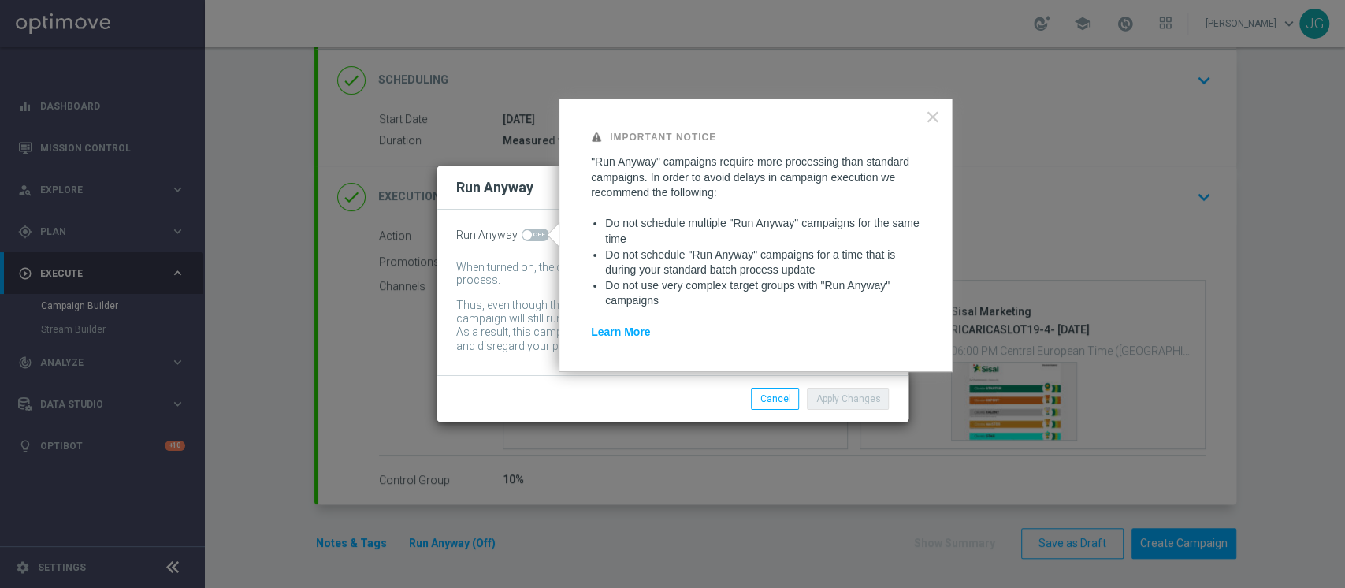
click at [532, 237] on span at bounding box center [536, 235] width 28 height 13
click at [532, 237] on input "checkbox" at bounding box center [536, 235] width 28 height 13
checkbox input "true"
click at [845, 400] on button "Apply Changes" at bounding box center [848, 399] width 82 height 22
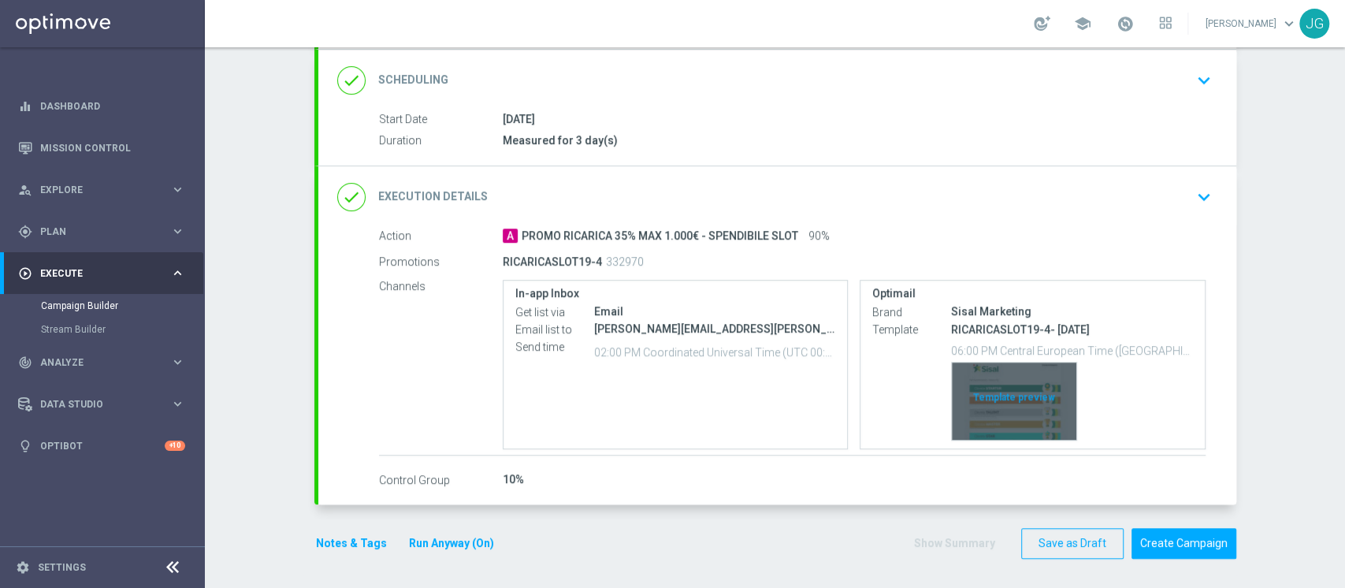
click at [996, 397] on div "Template preview" at bounding box center [1014, 401] width 125 height 77
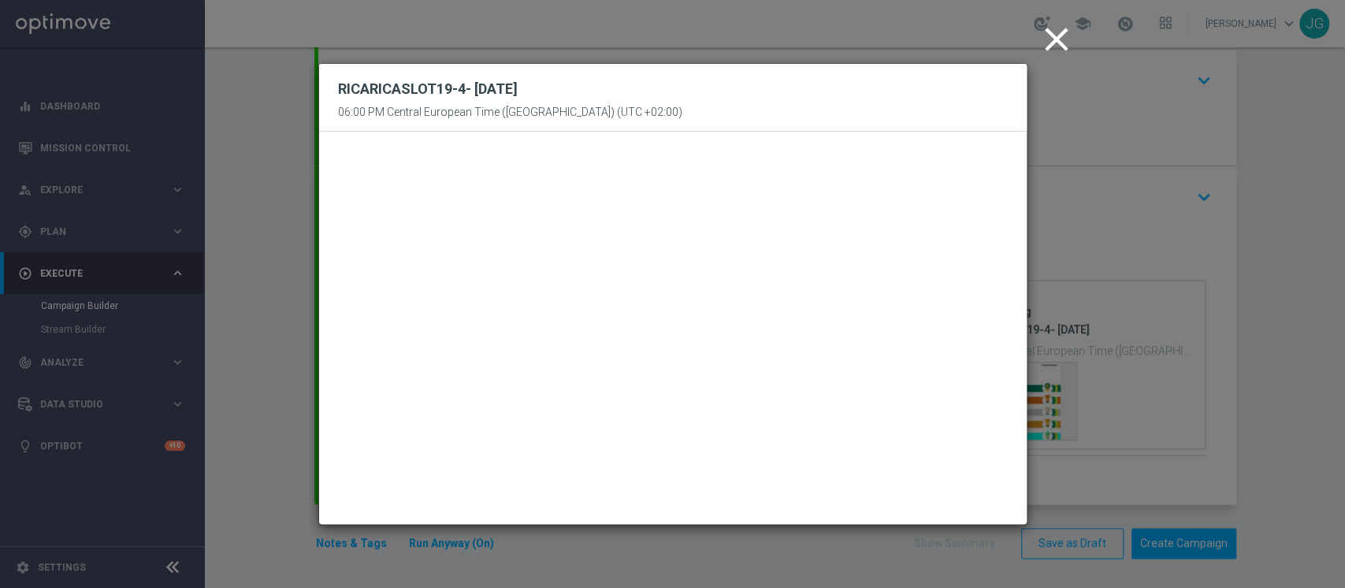
click at [1041, 54] on icon "close" at bounding box center [1056, 39] width 39 height 39
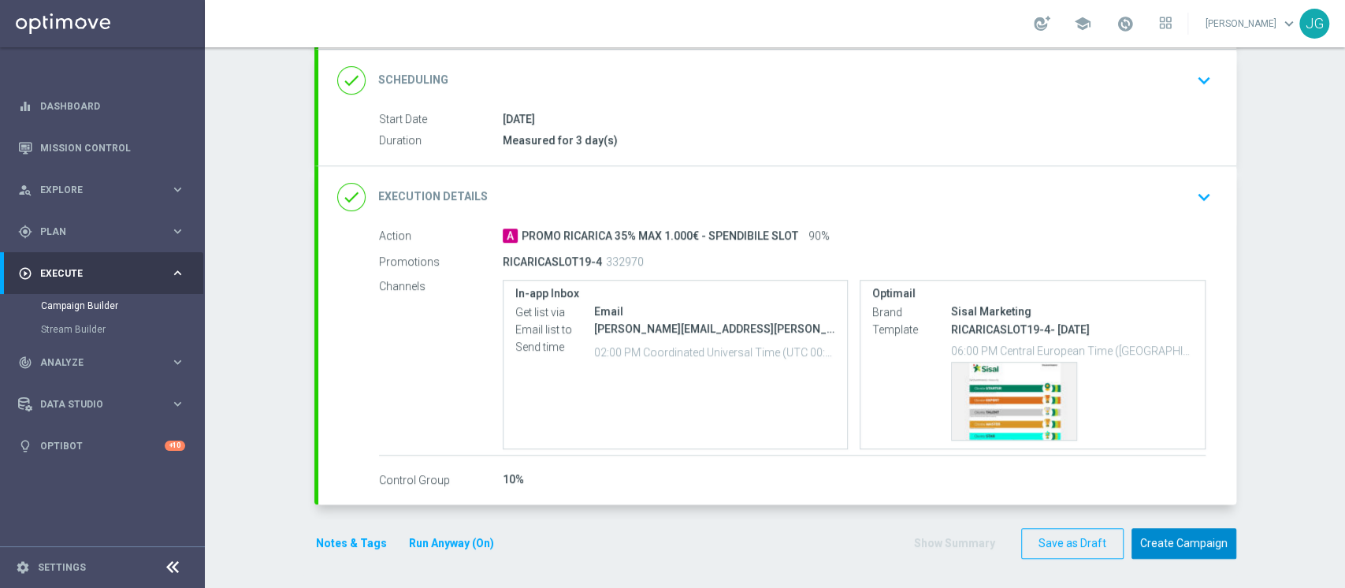
click at [1174, 533] on button "Create Campaign" at bounding box center [1184, 543] width 105 height 31
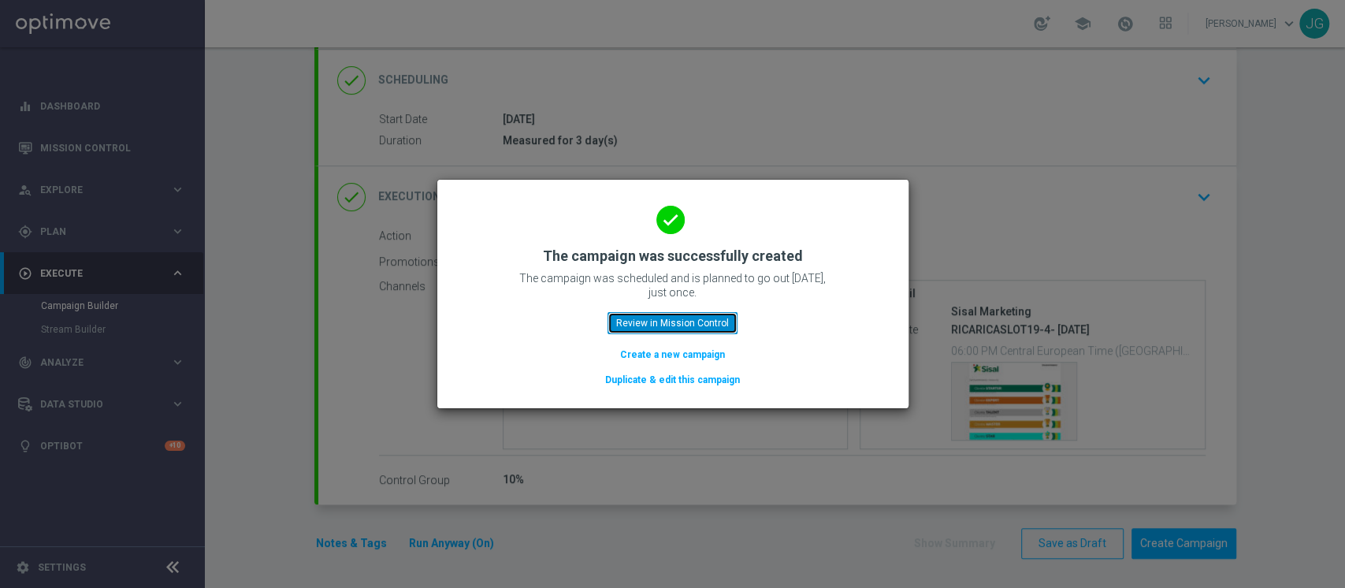
click at [657, 322] on button "Review in Mission Control" at bounding box center [673, 323] width 130 height 22
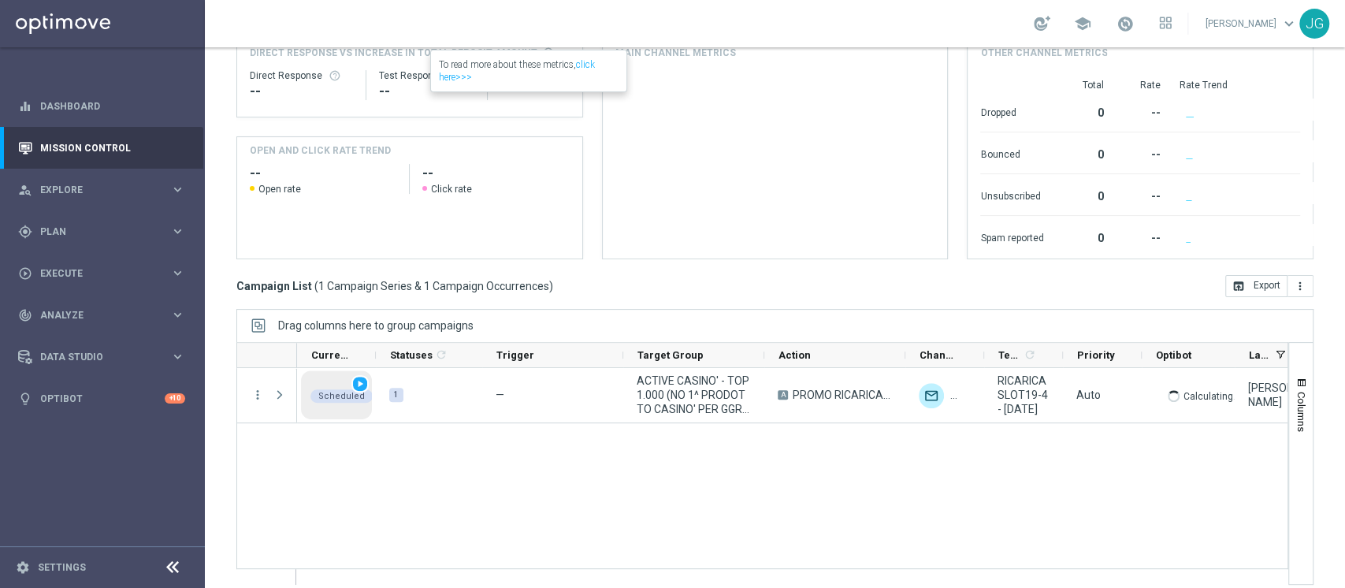
scroll to position [224, 0]
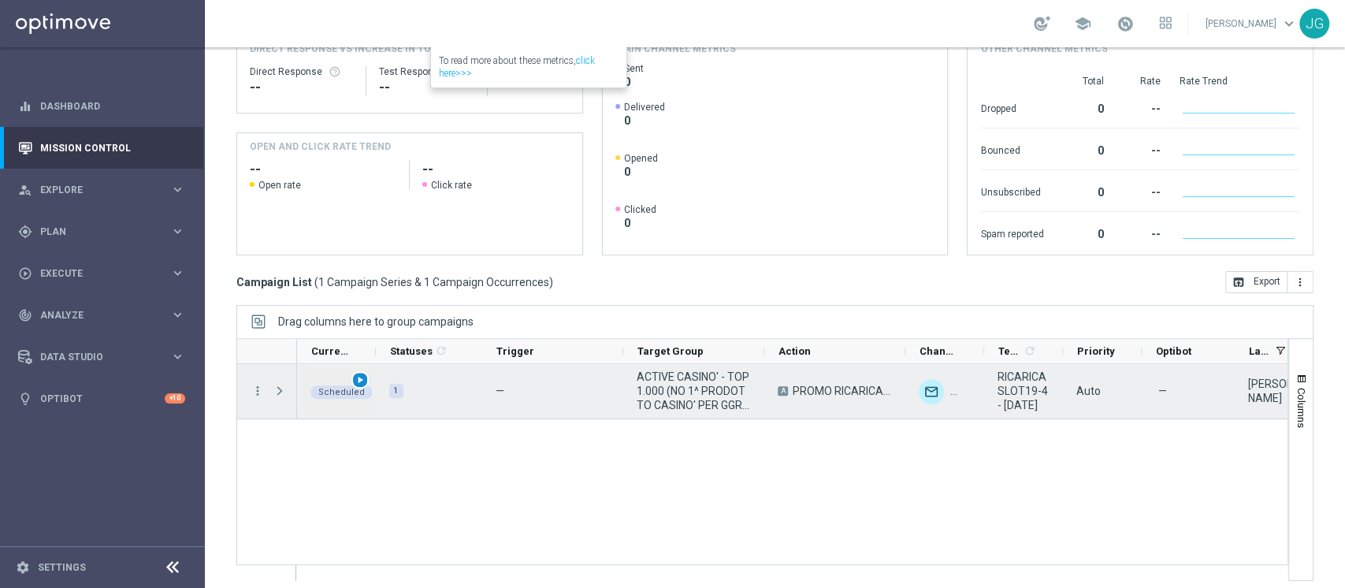
click at [361, 375] on span "play_arrow" at bounding box center [360, 379] width 11 height 11
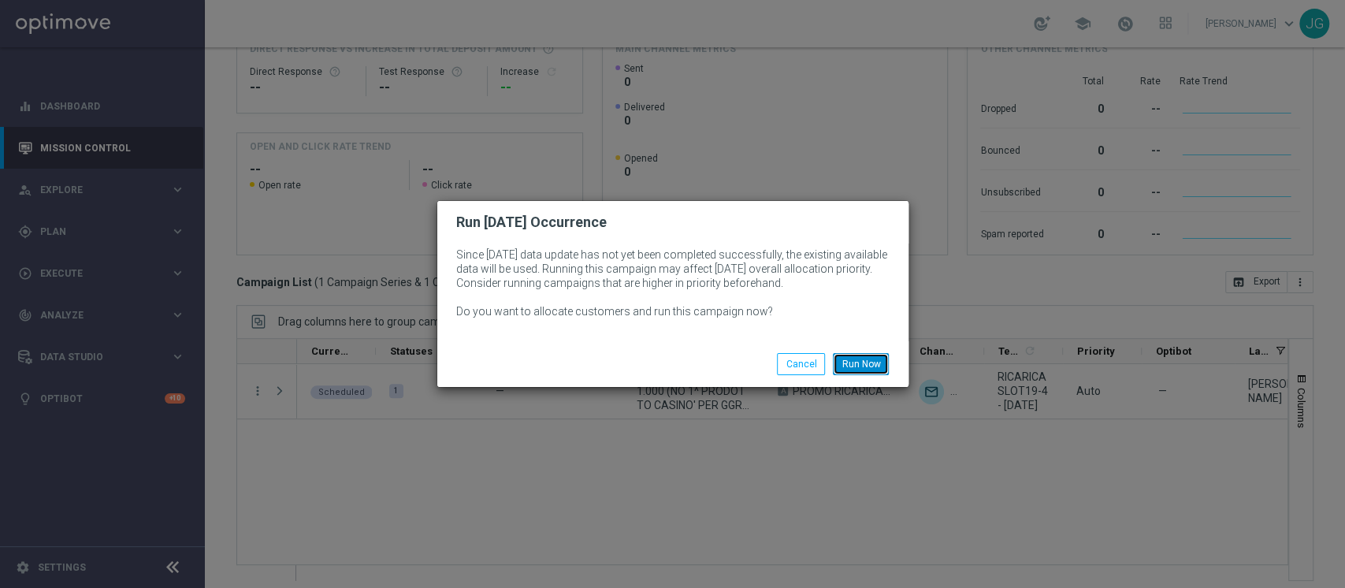
click at [862, 367] on button "Run Now" at bounding box center [861, 364] width 56 height 22
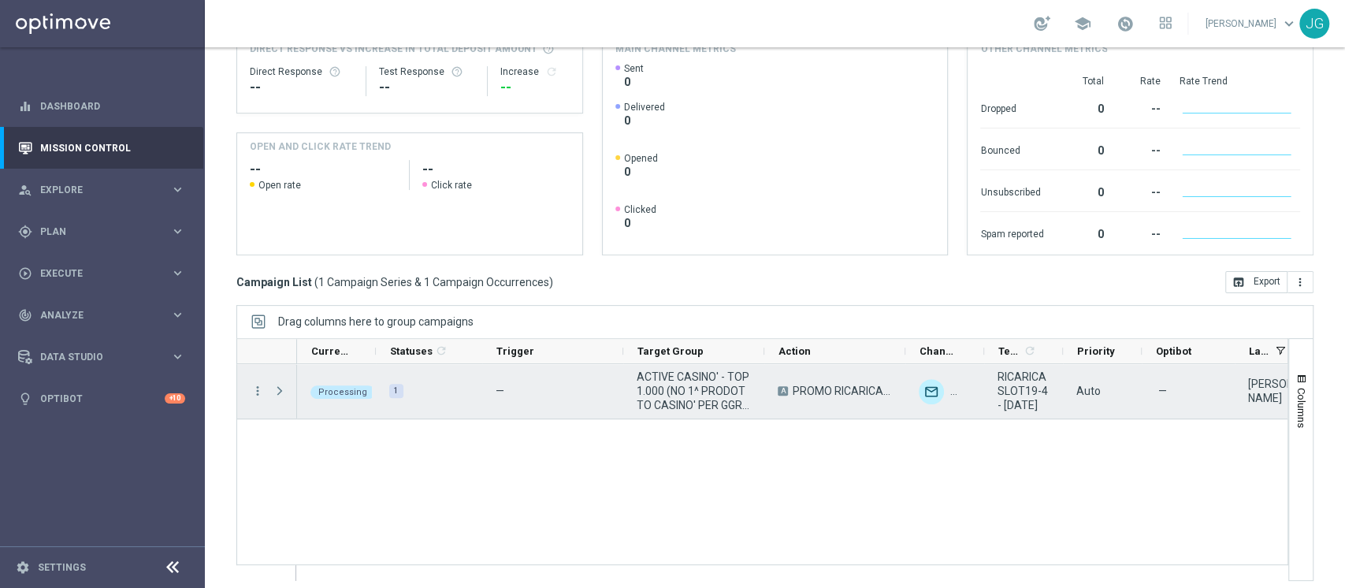
click at [284, 394] on span "Press SPACE to select this row." at bounding box center [280, 391] width 14 height 13
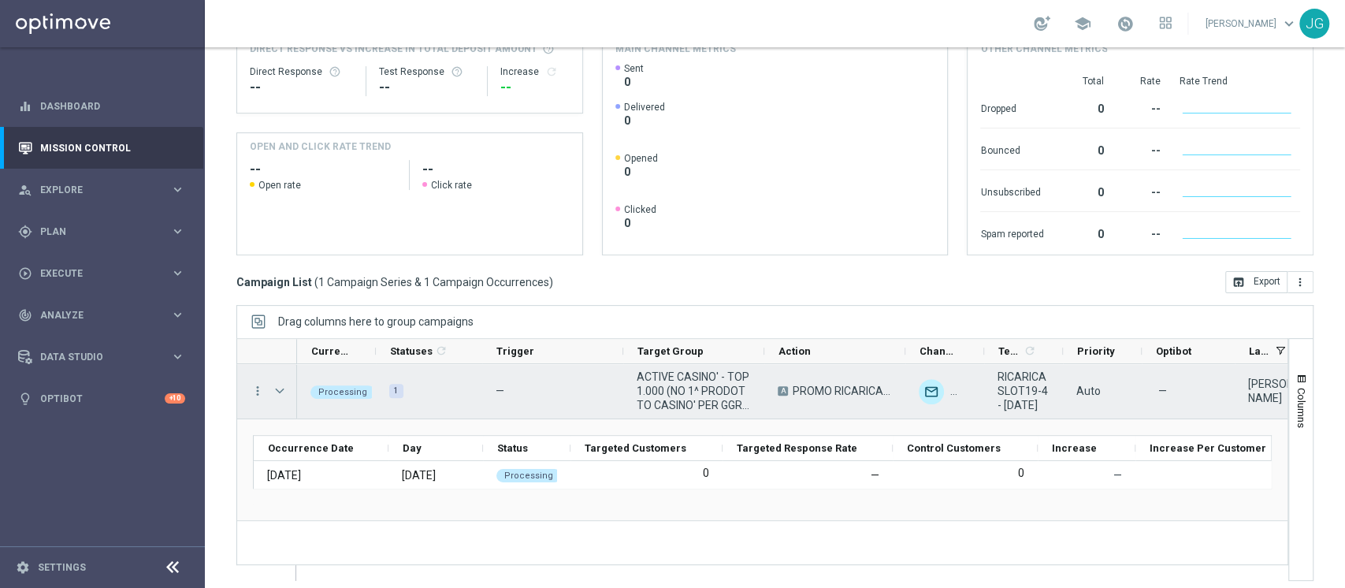
click at [284, 394] on span "Press SPACE to select this row." at bounding box center [280, 391] width 14 height 13
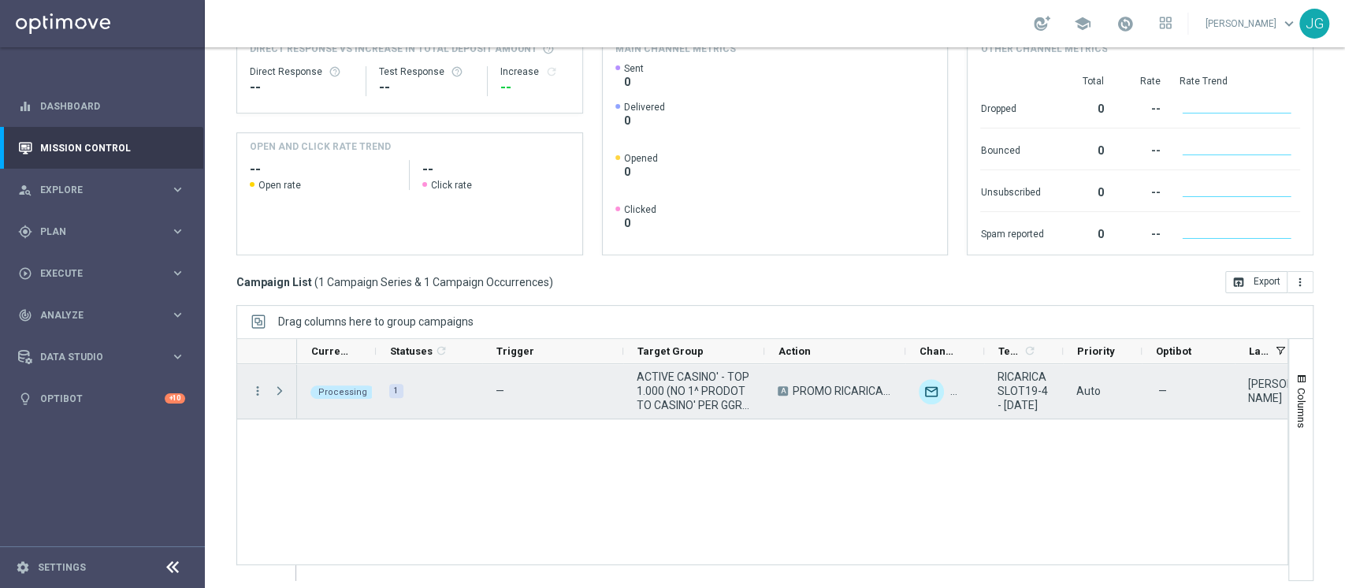
click at [284, 394] on span "Press SPACE to select this row." at bounding box center [280, 391] width 14 height 13
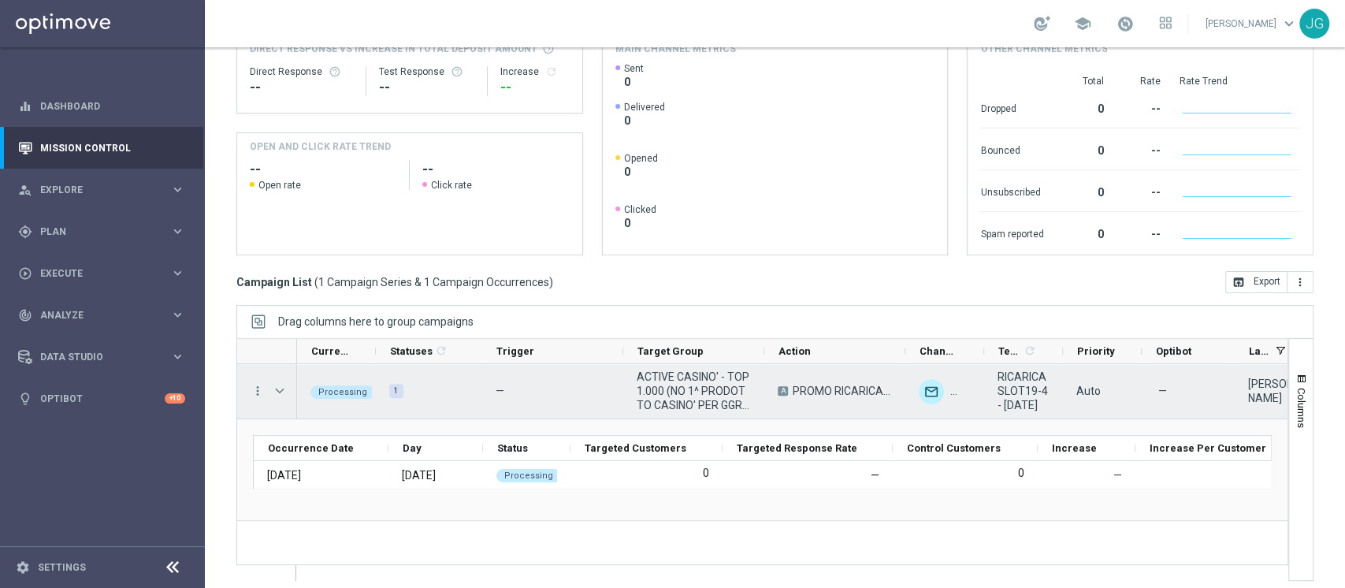
click at [284, 394] on span "Press SPACE to select this row." at bounding box center [280, 391] width 14 height 13
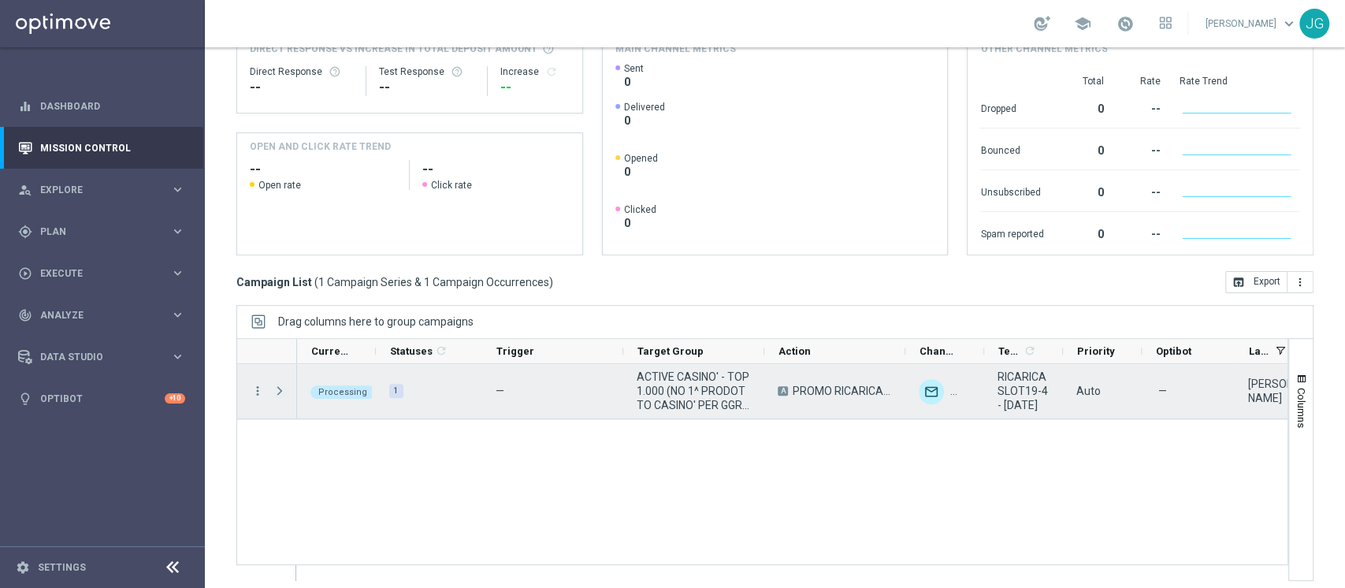
click at [284, 394] on span "Press SPACE to select this row." at bounding box center [280, 391] width 14 height 13
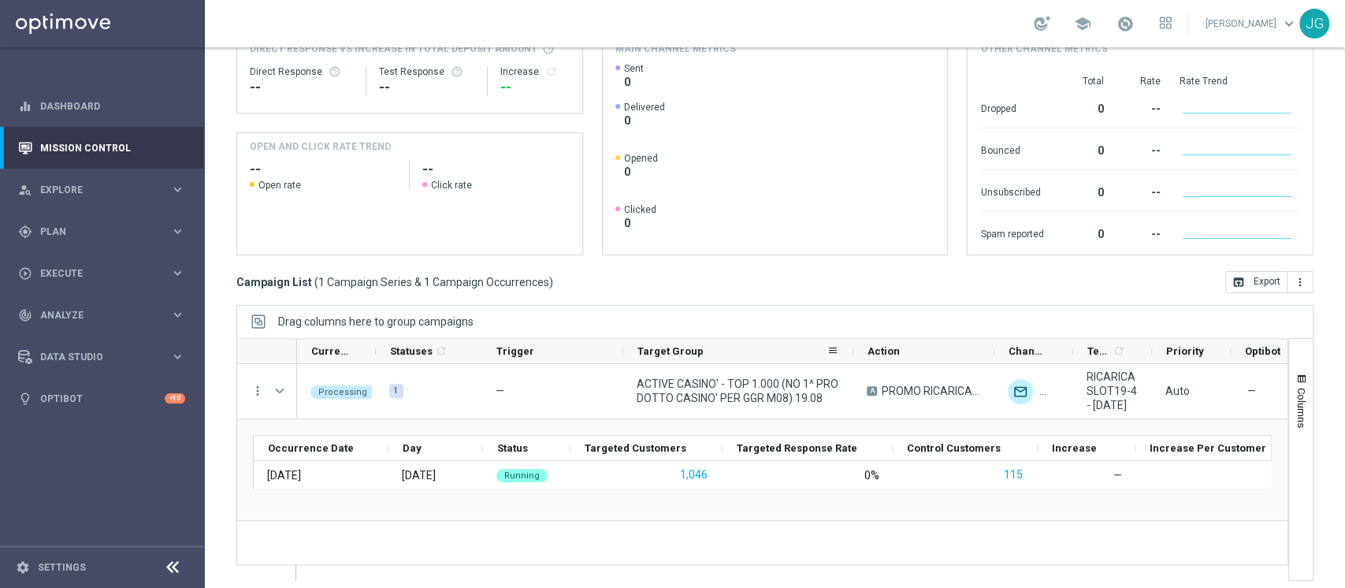
drag, startPoint x: 763, startPoint y: 349, endPoint x: 852, endPoint y: 355, distance: 89.2
click at [852, 355] on div at bounding box center [853, 351] width 6 height 24
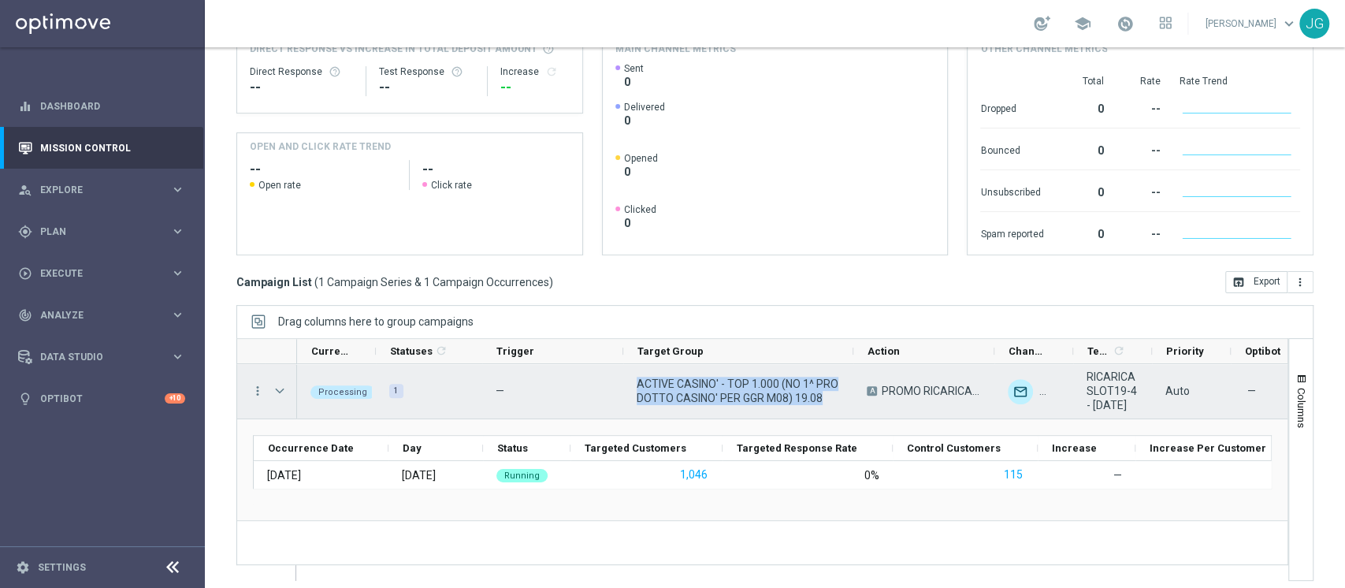
drag, startPoint x: 829, startPoint y: 399, endPoint x: 635, endPoint y: 380, distance: 194.8
click at [635, 380] on div "ACTIVE CASINO' - TOP 1.000 (NO 1^ PRODOTTO CASINO' PER GGR M08) 19.08" at bounding box center [738, 391] width 230 height 54
click at [256, 392] on icon "more_vert" at bounding box center [258, 391] width 14 height 14
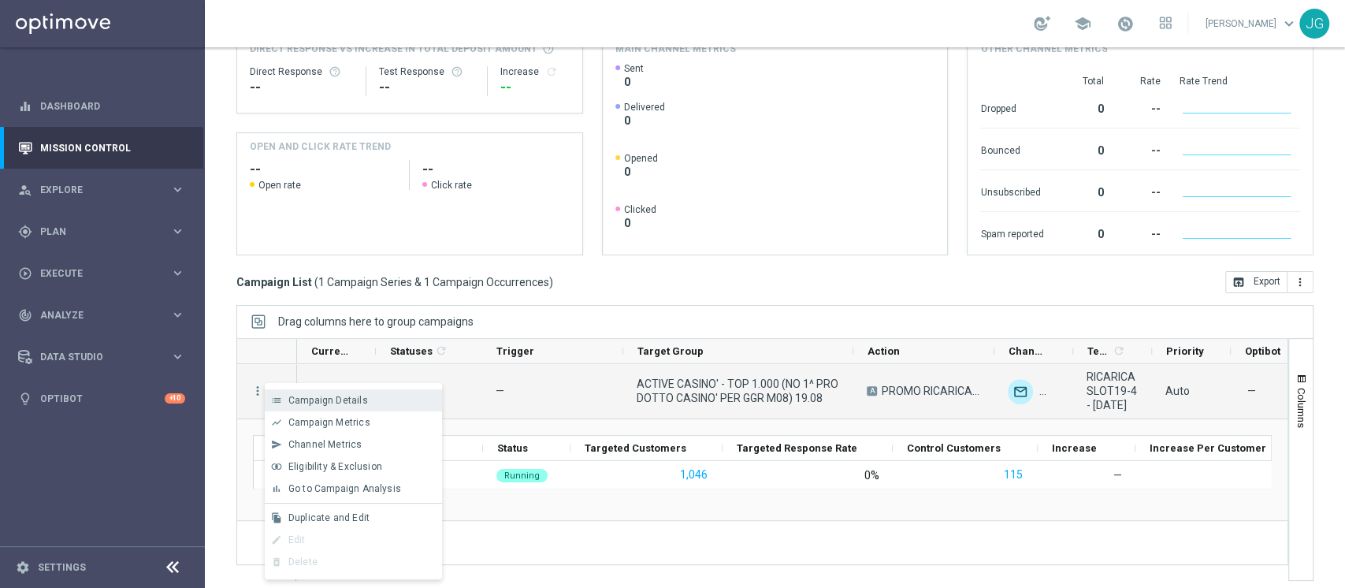
click at [303, 398] on span "Campaign Details" at bounding box center [328, 400] width 80 height 11
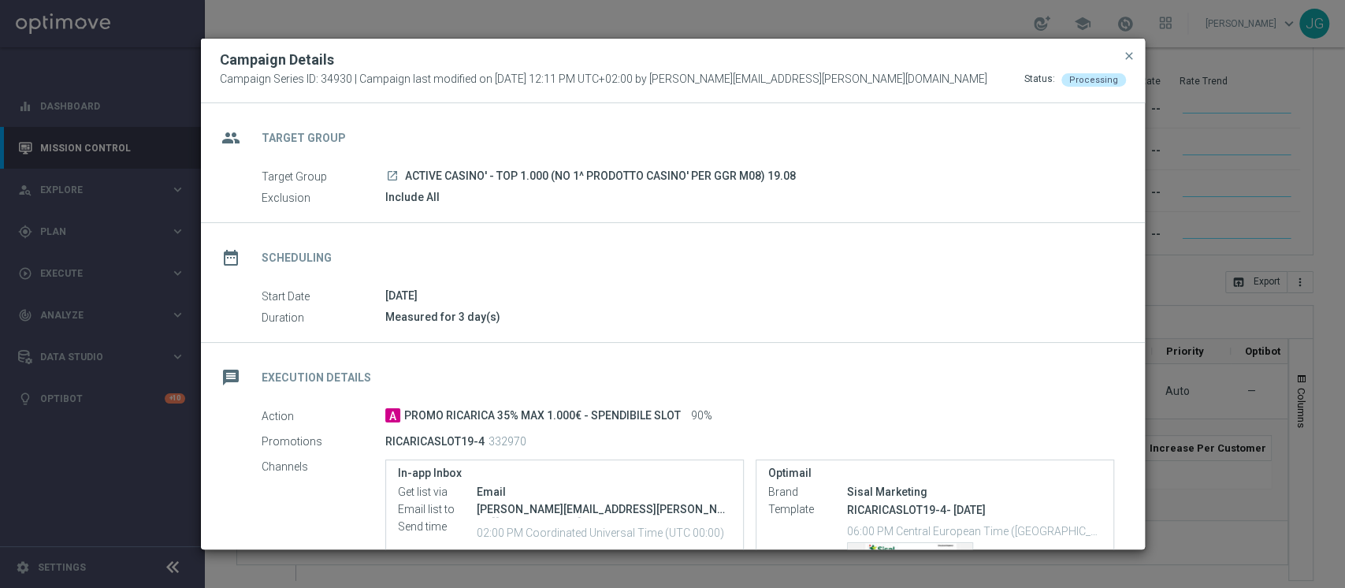
click at [115, 481] on modal-container "Campaign Details Campaign Series ID: 34930 | Campaign last modified on 19 Aug 2…" at bounding box center [672, 294] width 1345 height 588
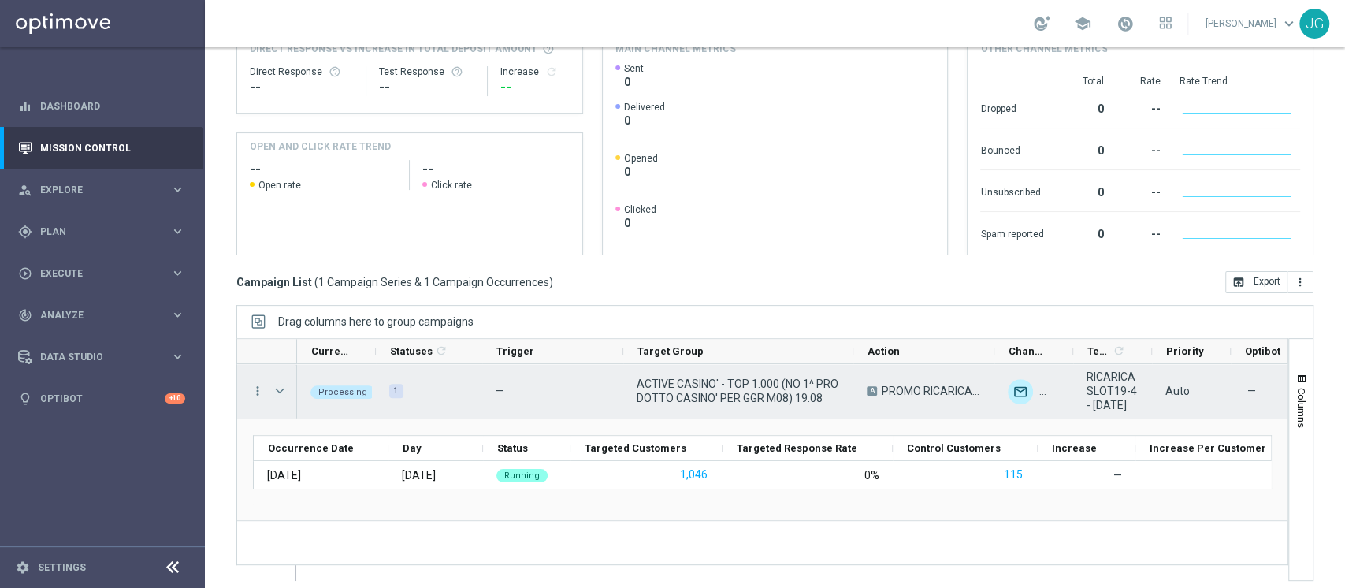
click at [284, 393] on span "Press SPACE to select this row." at bounding box center [280, 391] width 14 height 13
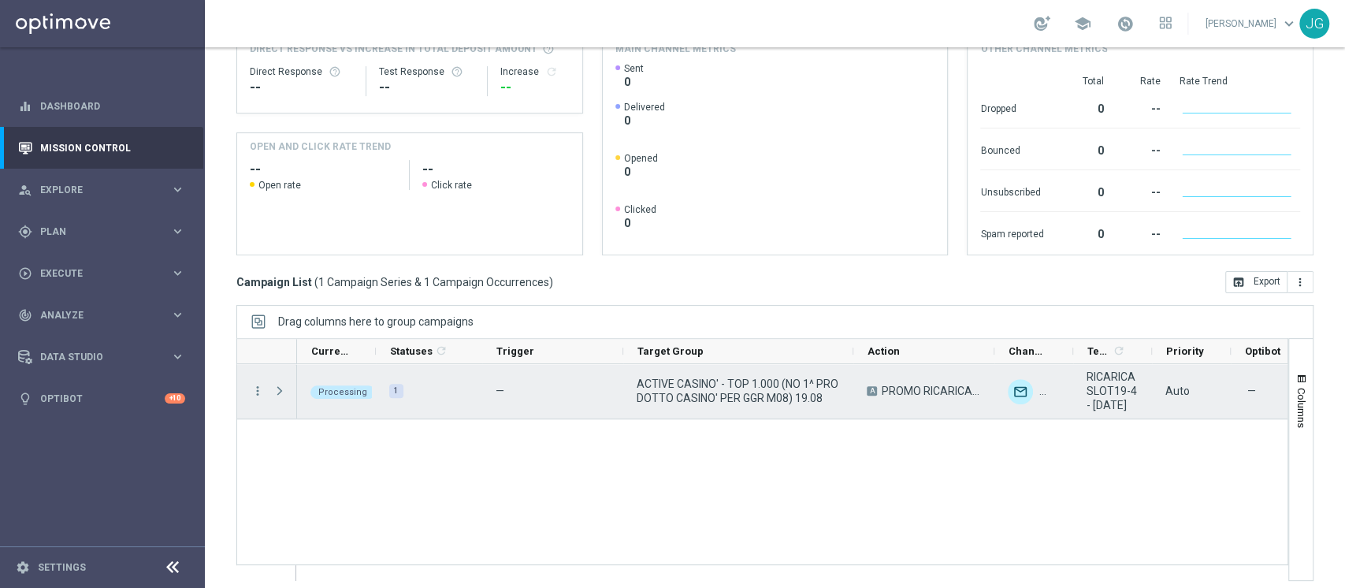
click at [284, 393] on span "Press SPACE to select this row." at bounding box center [280, 391] width 14 height 13
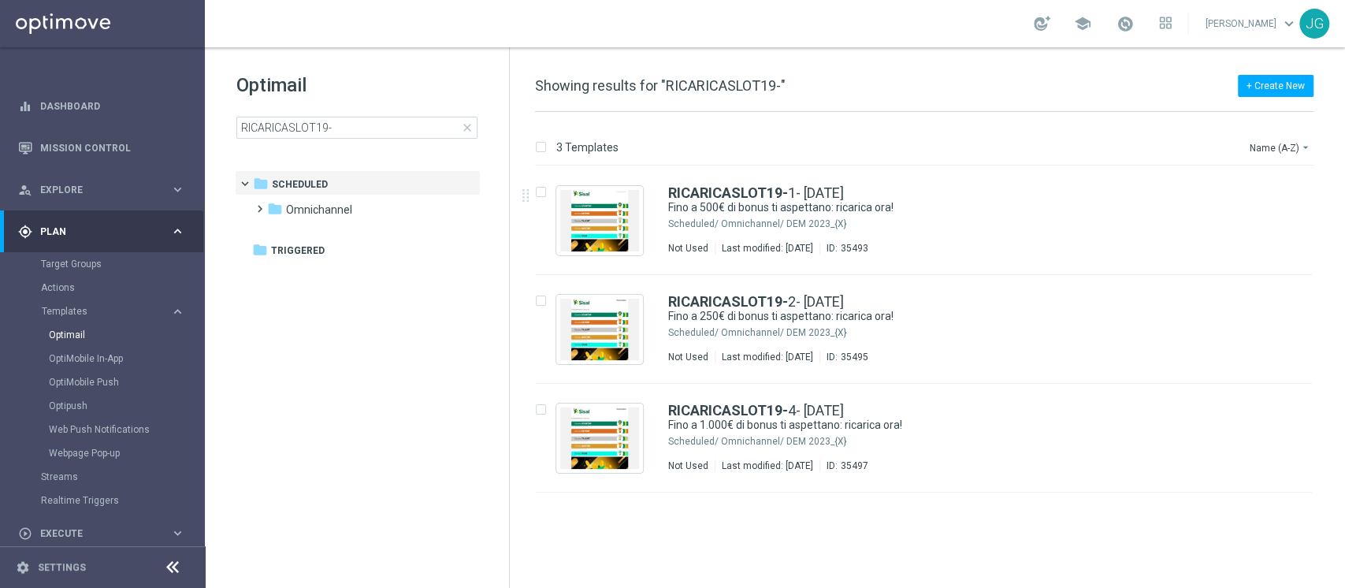
click at [79, 272] on div "Target Groups" at bounding box center [122, 264] width 162 height 24
click at [80, 266] on link "Target Groups" at bounding box center [102, 264] width 123 height 13
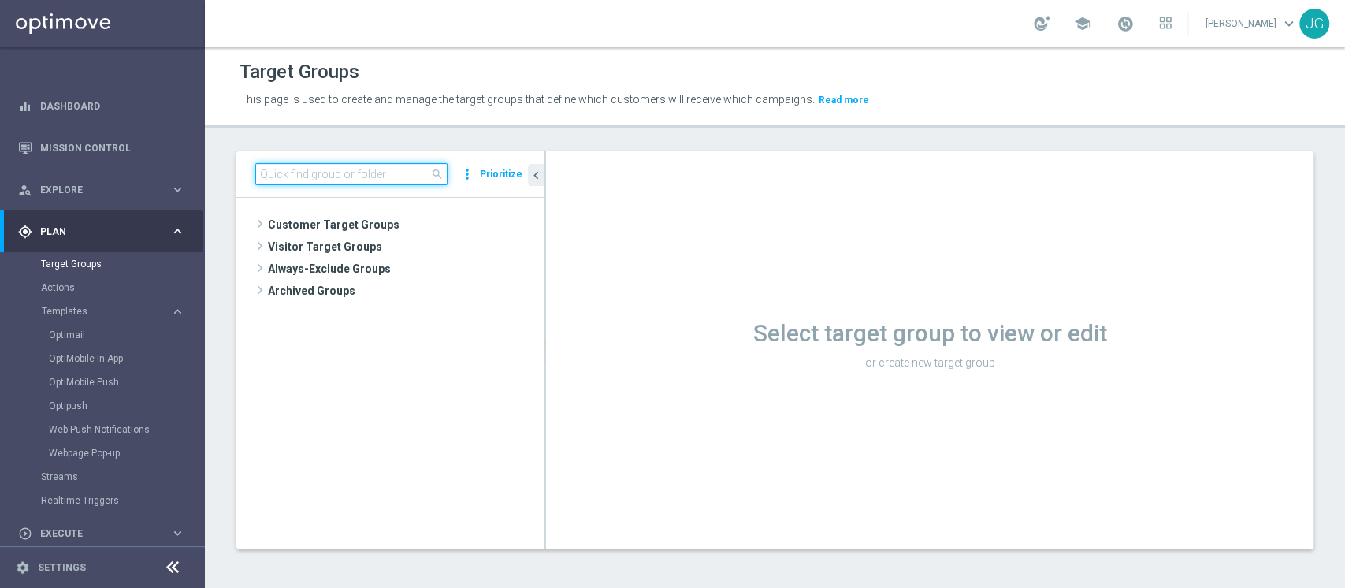
click at [325, 170] on input at bounding box center [351, 174] width 192 height 22
paste input "1^ PRODOTTO CASINO' - MEDIUM 1.001 - 3.000 GGR CASINO' M08 19.08"
type input "1^ PRODOTTO CASINO' - MEDIUM 1.001 - 3.000 GGR CASINO' M08 19.08"
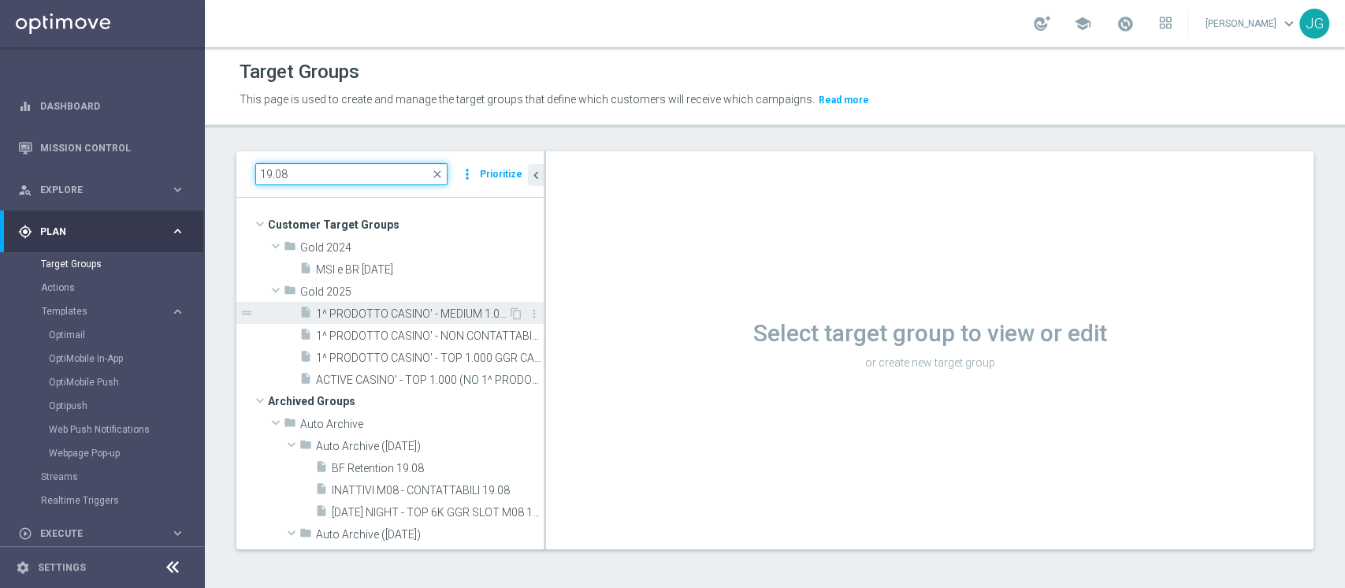
type input "19.08"
click at [399, 317] on span "1^ PRODOTTO CASINO' - MEDIUM 1.001 - 3.000 GGR CASINO' M08 19.08" at bounding box center [412, 313] width 192 height 13
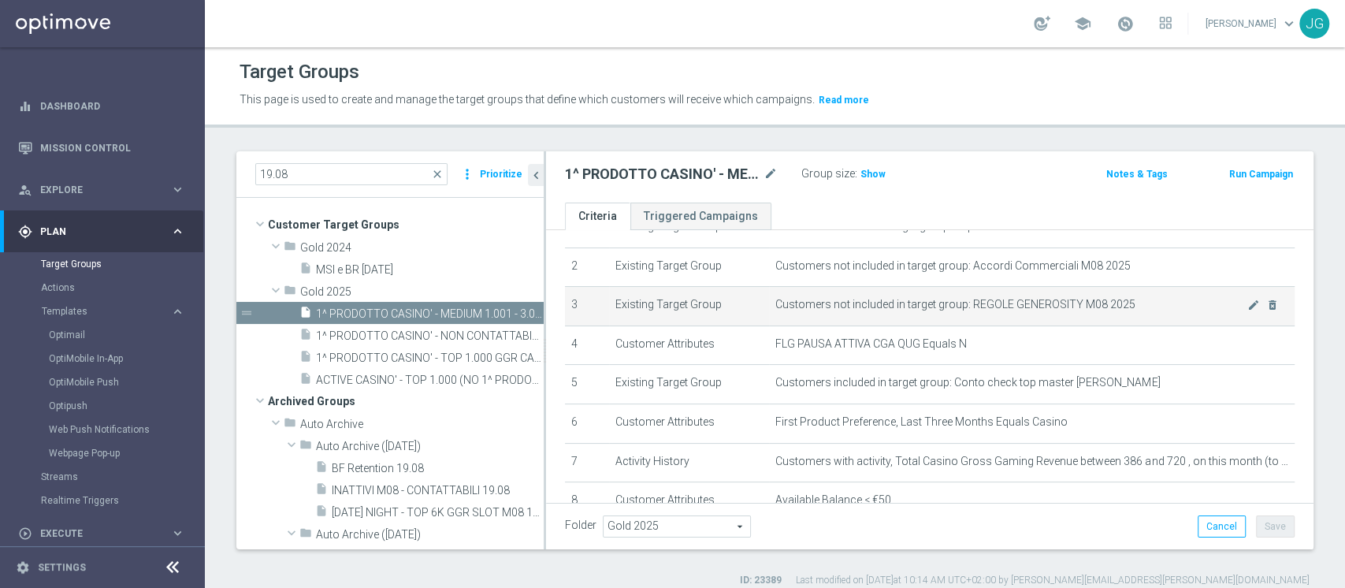
scroll to position [189, 0]
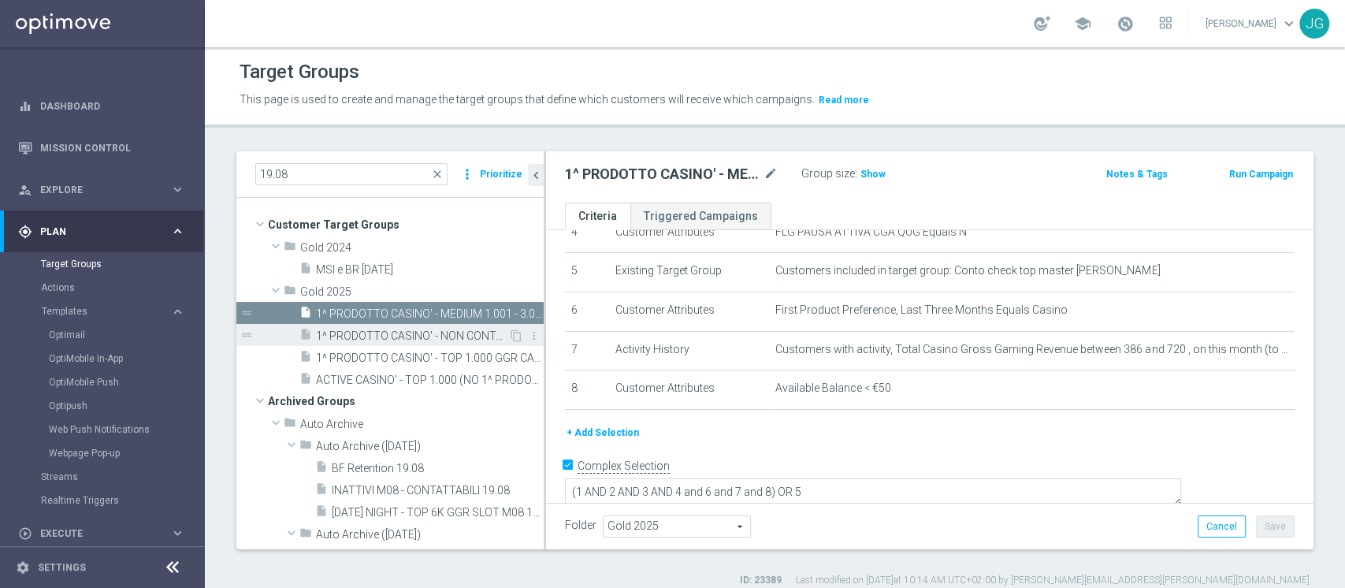
click at [424, 334] on span "1^ PRODOTTO CASINO' - NON CONTATTABILI - GGR CASINO' M08 > 400 19.08" at bounding box center [412, 335] width 192 height 13
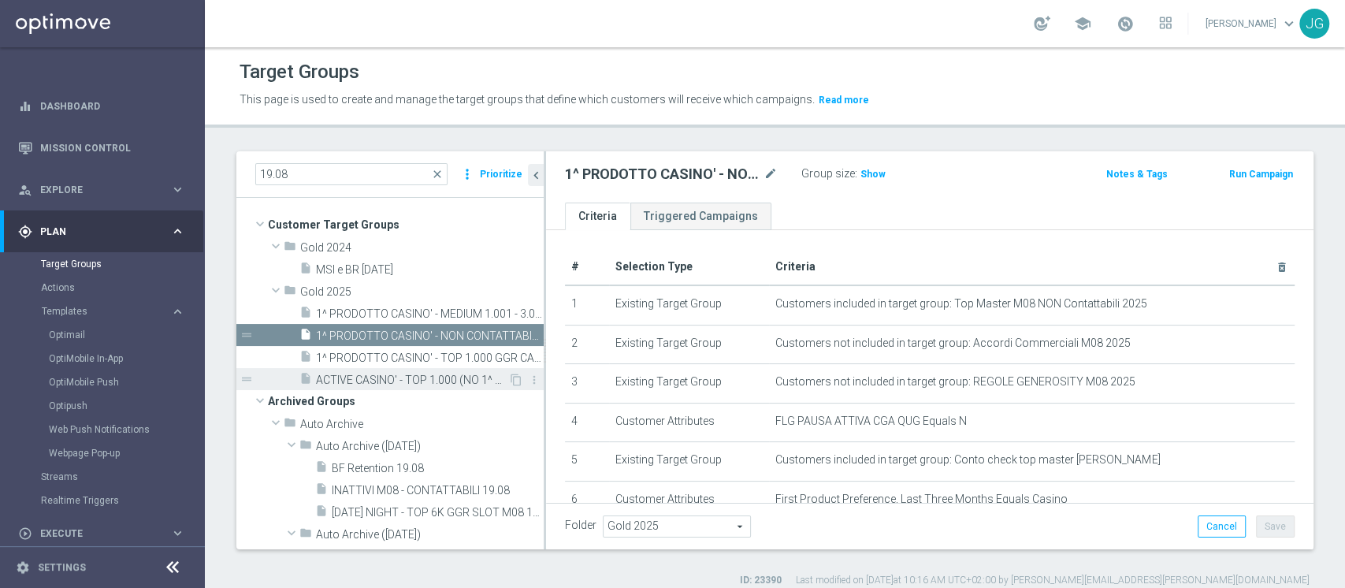
click at [359, 385] on span "ACTIVE CASINO' - TOP 1.000 (NO 1^ PRODOTTO CASINO' PER GGR M08) 19.08" at bounding box center [412, 380] width 192 height 13
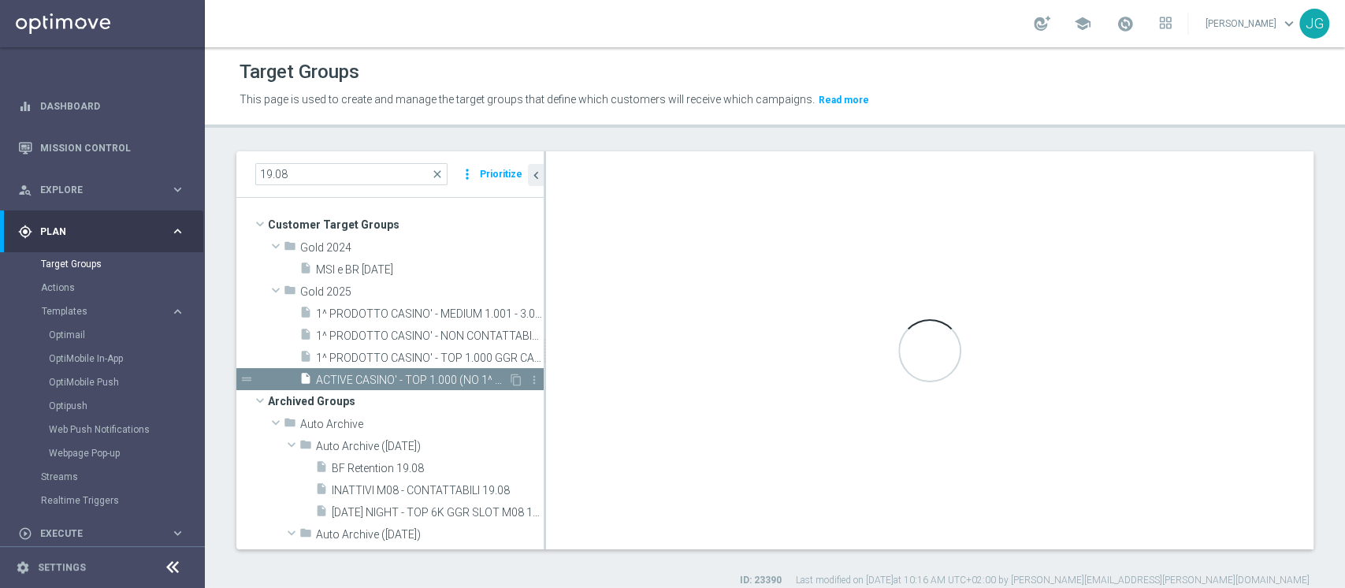
type textarea "(1 AND 2 AND 3 AND 4 and 6 and 7 and 8 ) OR 5"
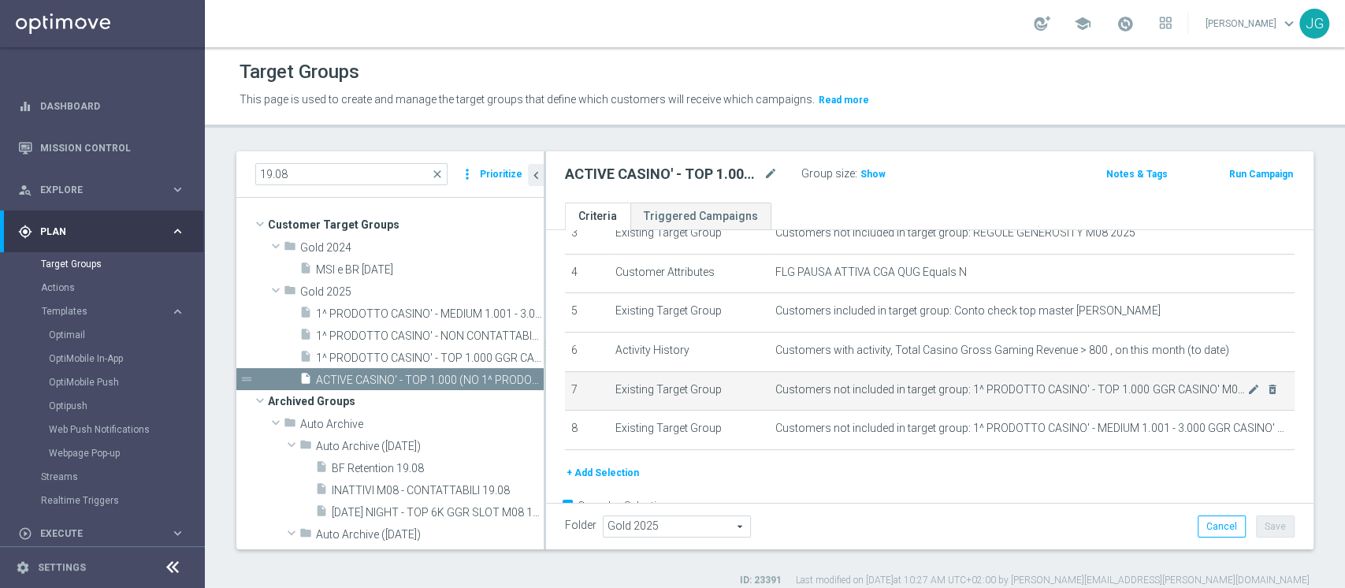
scroll to position [155, 0]
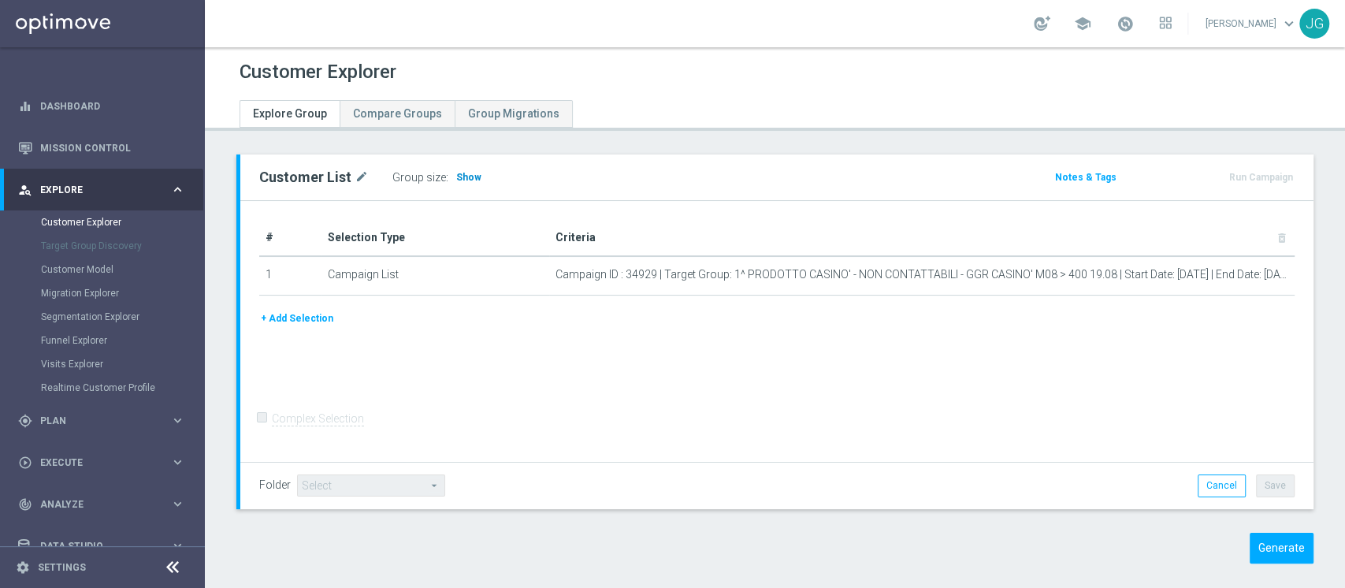
click at [463, 173] on span "Show" at bounding box center [468, 177] width 25 height 11
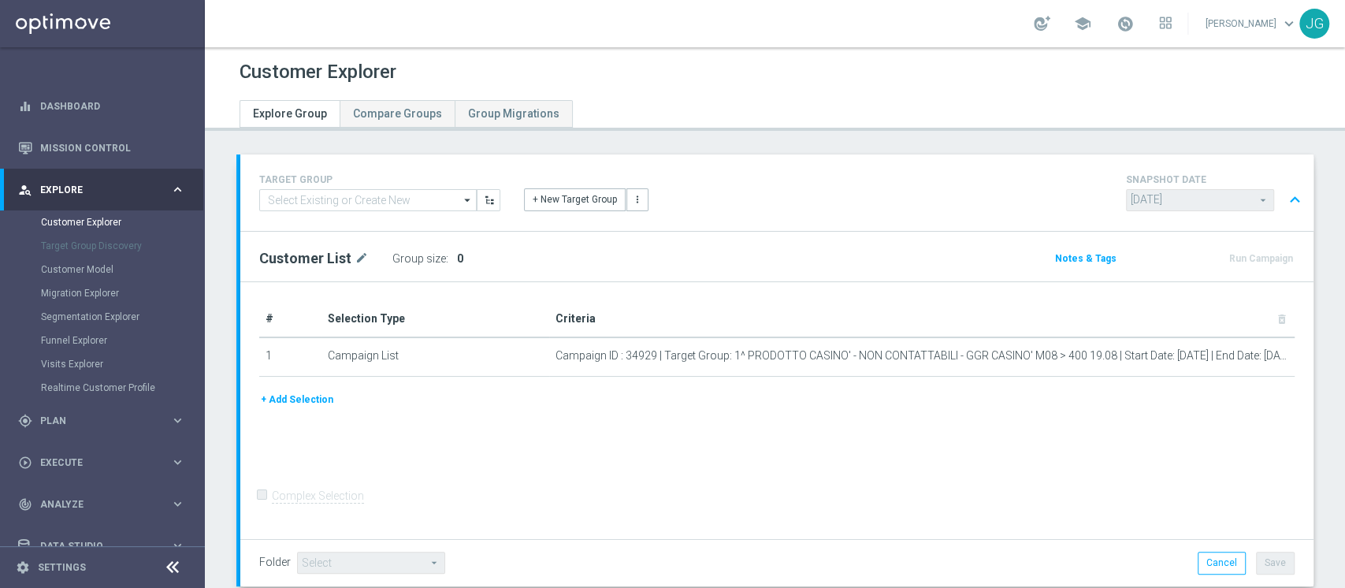
scroll to position [311, 0]
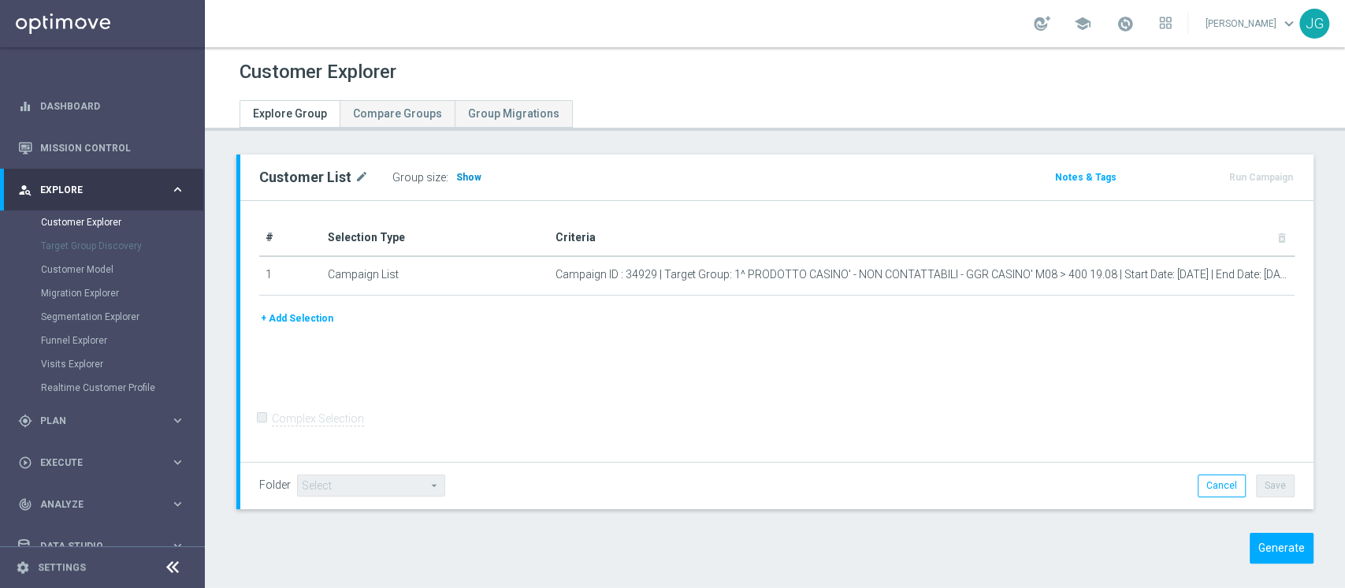
click at [467, 173] on span "Show" at bounding box center [468, 177] width 25 height 11
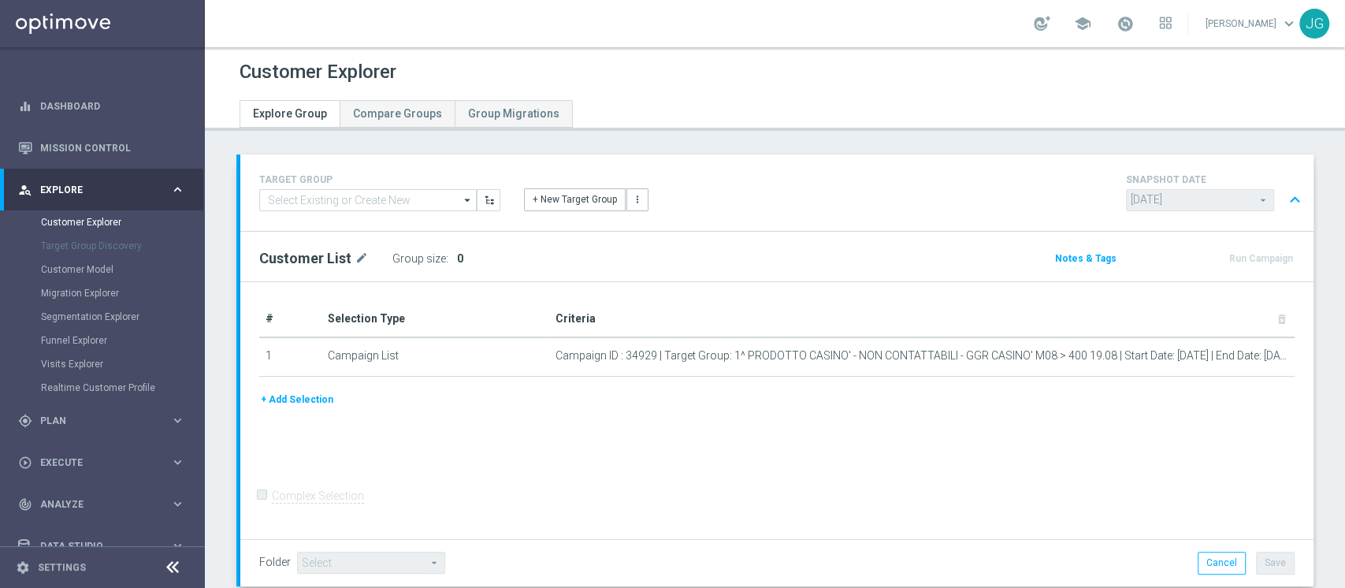
scroll to position [96, 0]
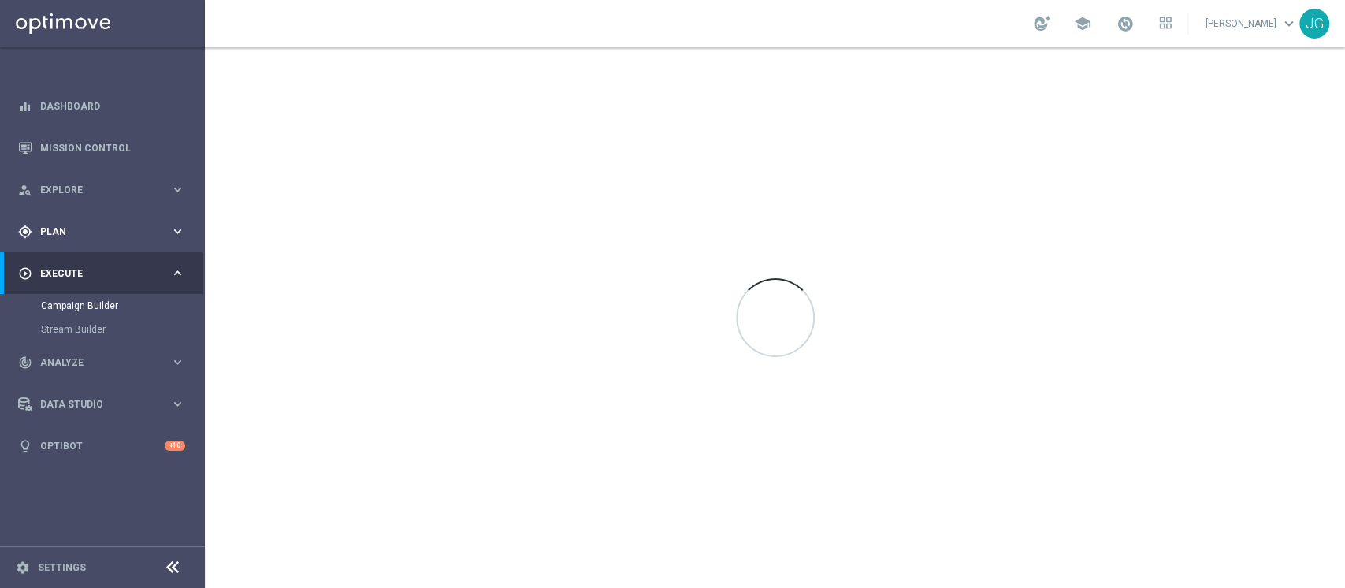
click at [107, 250] on div "gps_fixed Plan keyboard_arrow_right" at bounding box center [101, 231] width 203 height 42
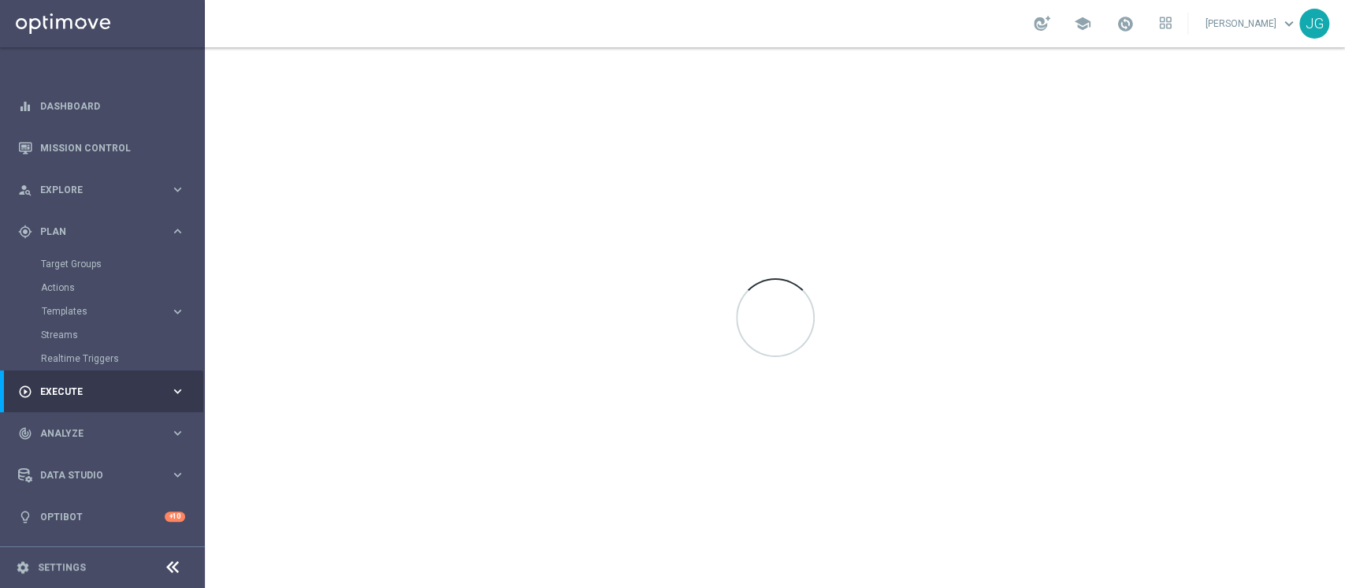
click at [103, 254] on div "Target Groups" at bounding box center [122, 264] width 162 height 24
click at [82, 262] on link "Target Groups" at bounding box center [102, 264] width 123 height 13
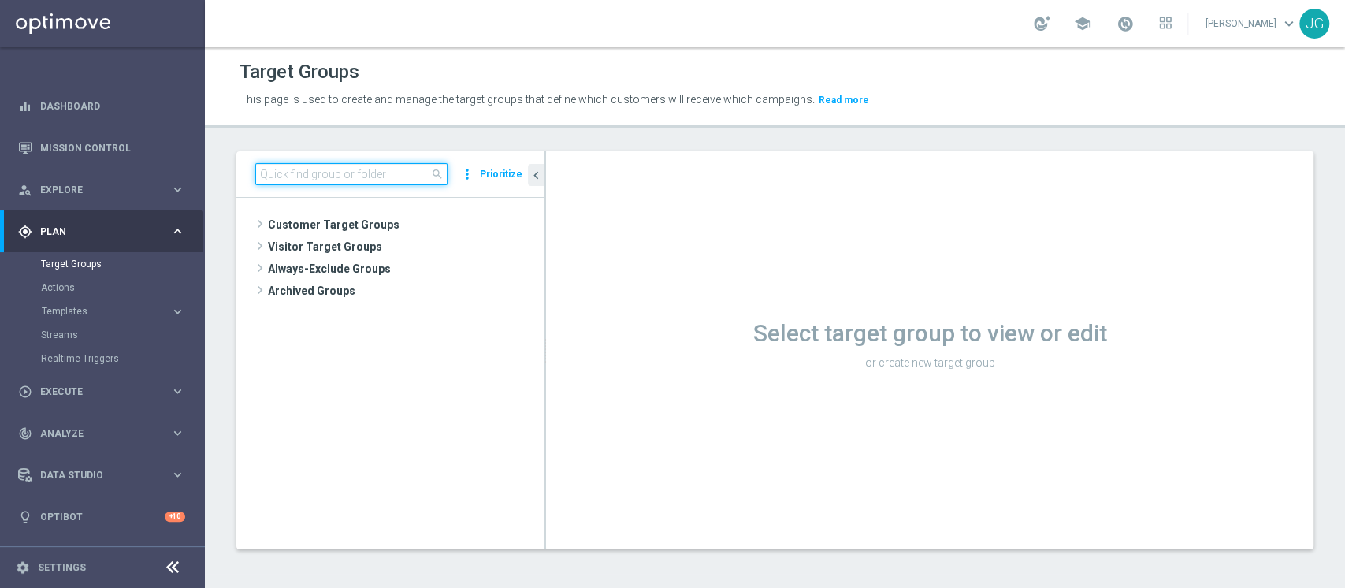
click at [337, 178] on input at bounding box center [351, 174] width 192 height 22
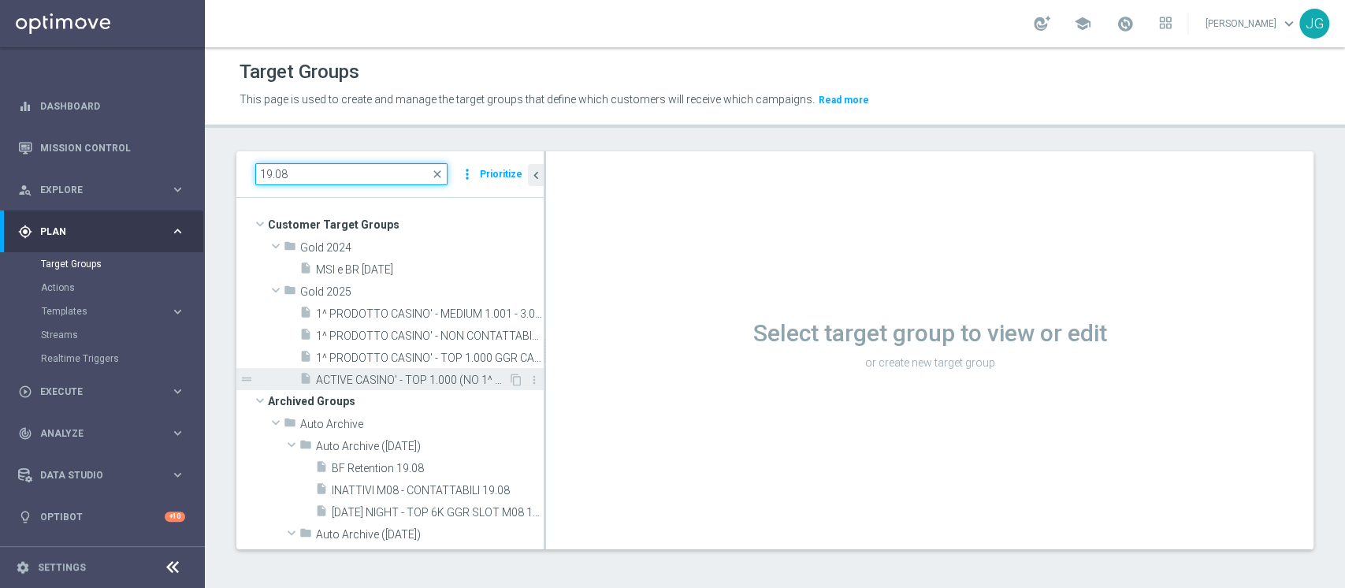
type input "19.08"
click at [377, 374] on span "ACTIVE CASINO' - TOP 1.000 (NO 1^ PRODOTTO CASINO' PER GGR M08) 19.08" at bounding box center [412, 380] width 192 height 13
